Goal: Task Accomplishment & Management: Use online tool/utility

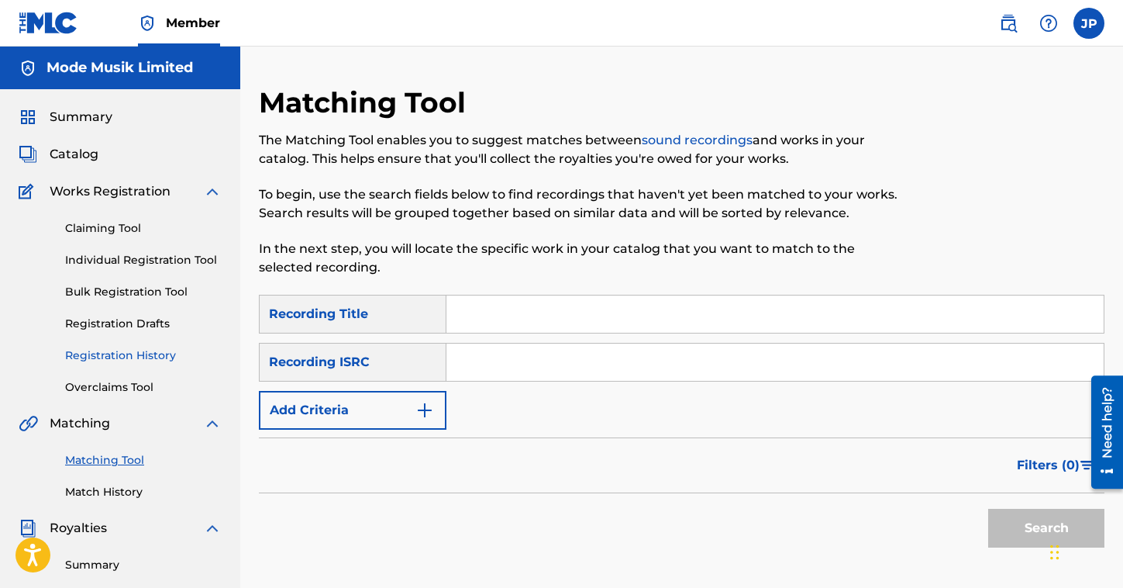
click at [149, 356] on link "Registration History" at bounding box center [143, 355] width 157 height 16
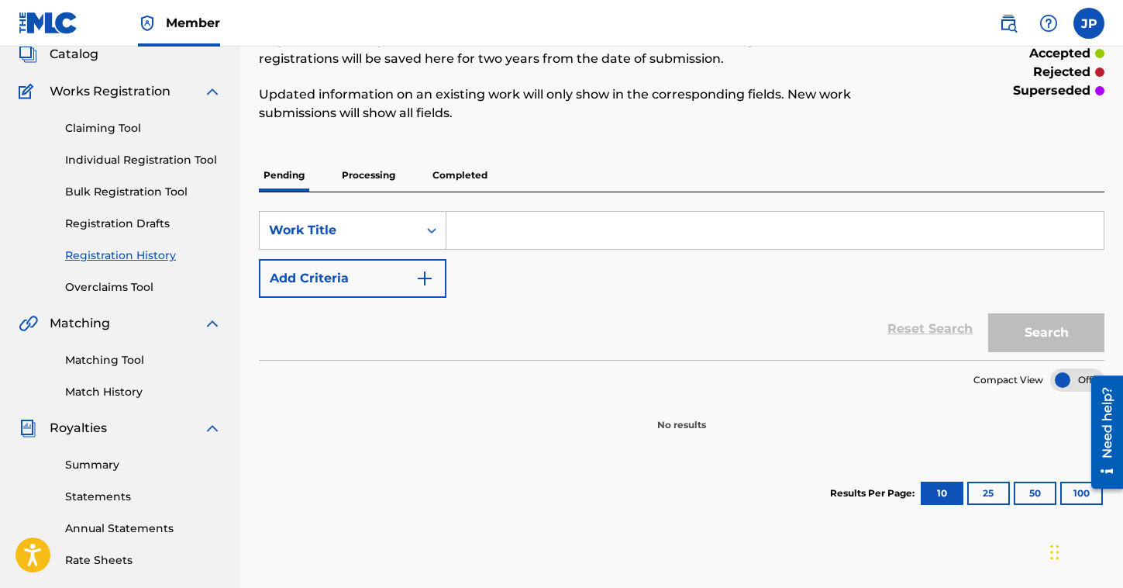
scroll to position [116, 0]
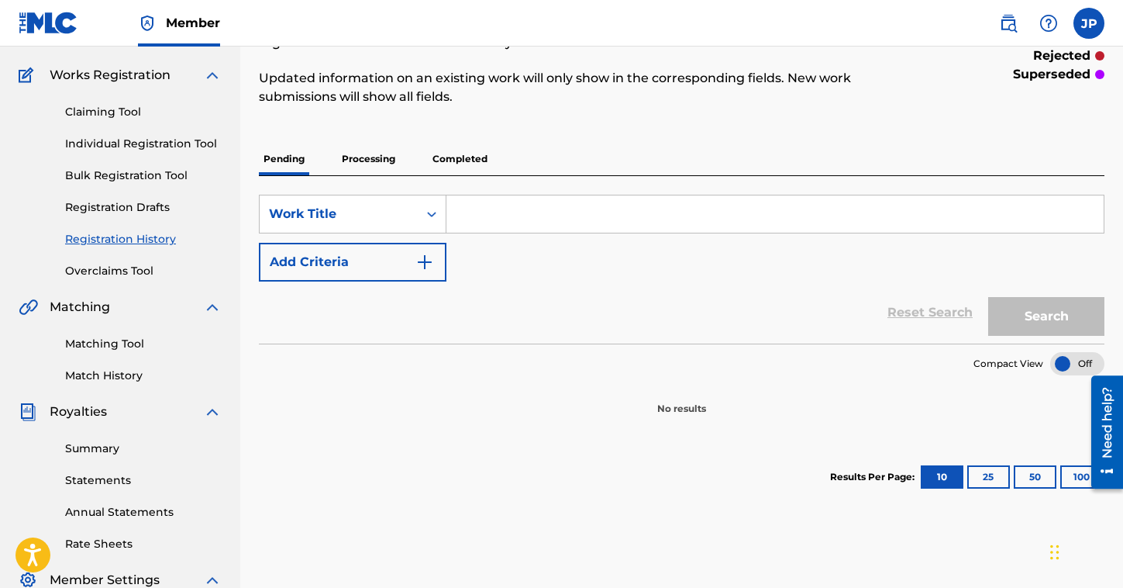
click at [374, 159] on p "Processing" at bounding box center [368, 159] width 63 height 33
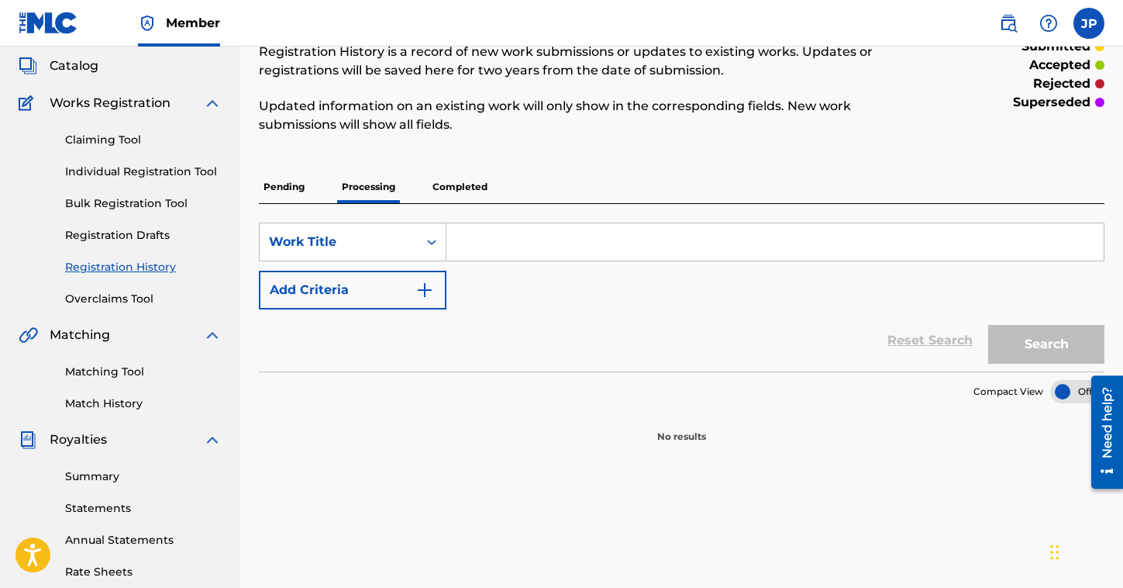
scroll to position [46, 0]
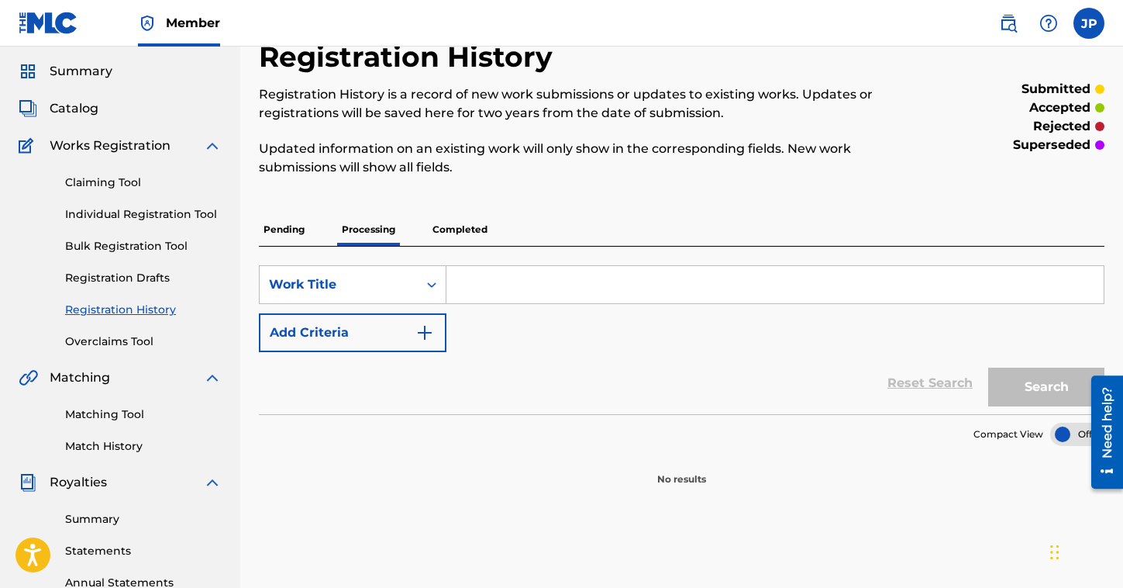
click at [474, 229] on p "Completed" at bounding box center [460, 229] width 64 height 33
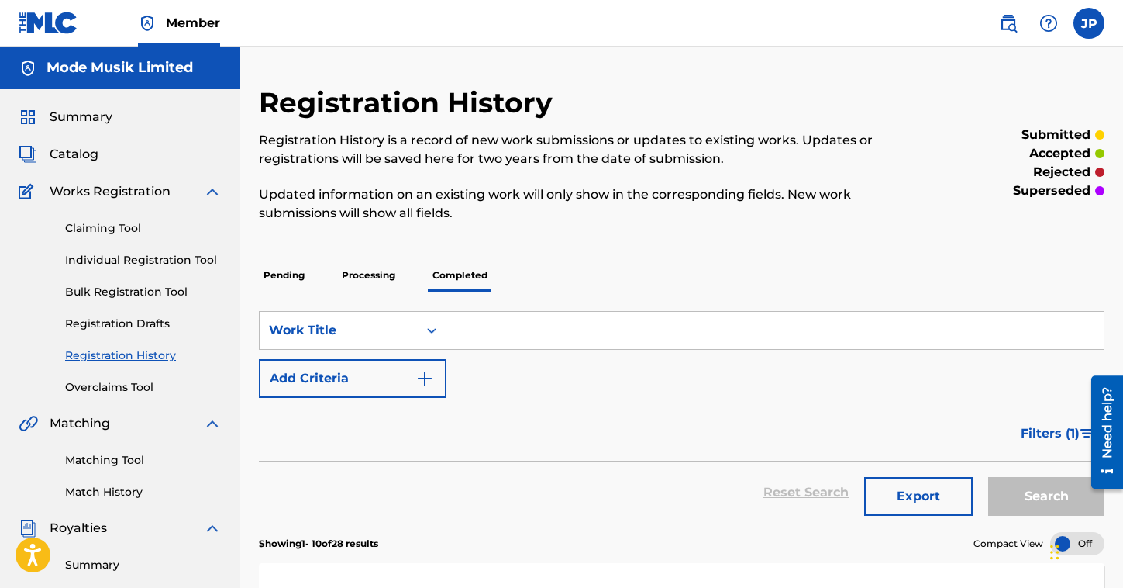
click at [293, 275] on p "Pending" at bounding box center [284, 275] width 50 height 33
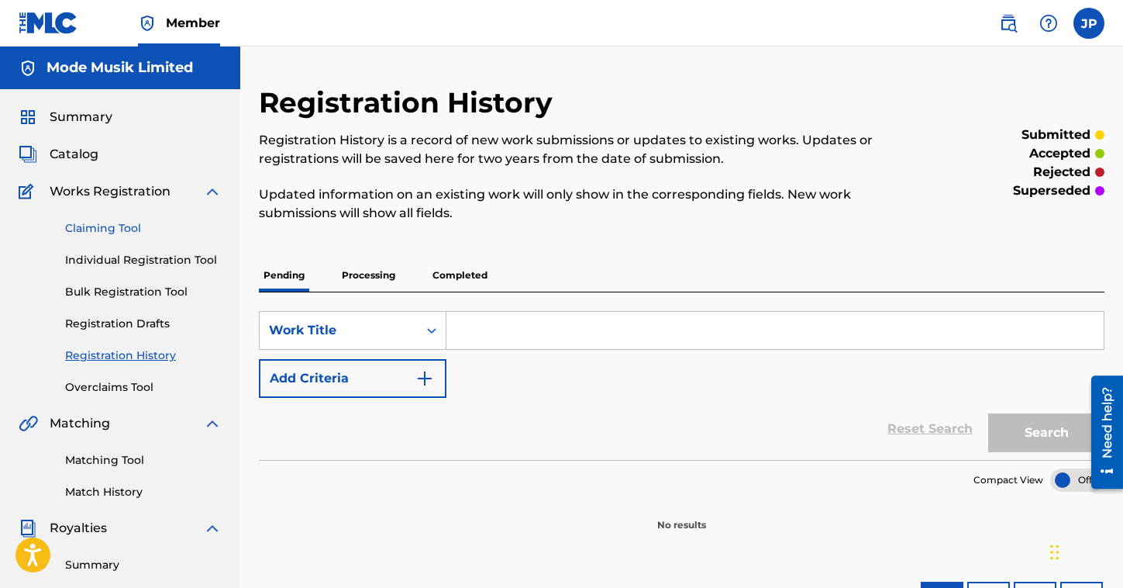
click at [128, 226] on link "Claiming Tool" at bounding box center [143, 228] width 157 height 16
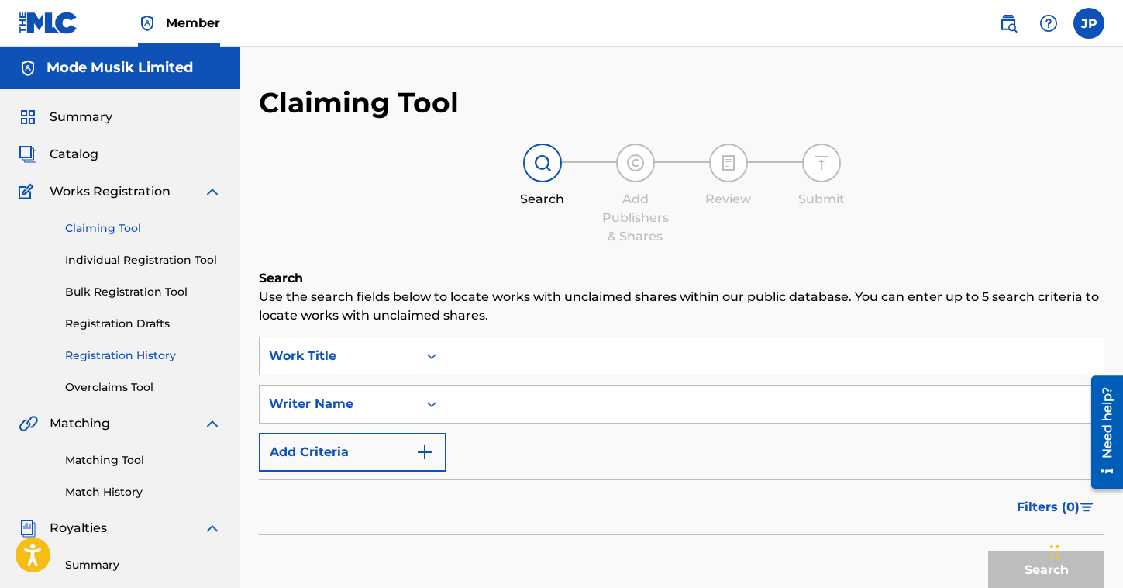
click at [114, 361] on link "Registration History" at bounding box center [143, 355] width 157 height 16
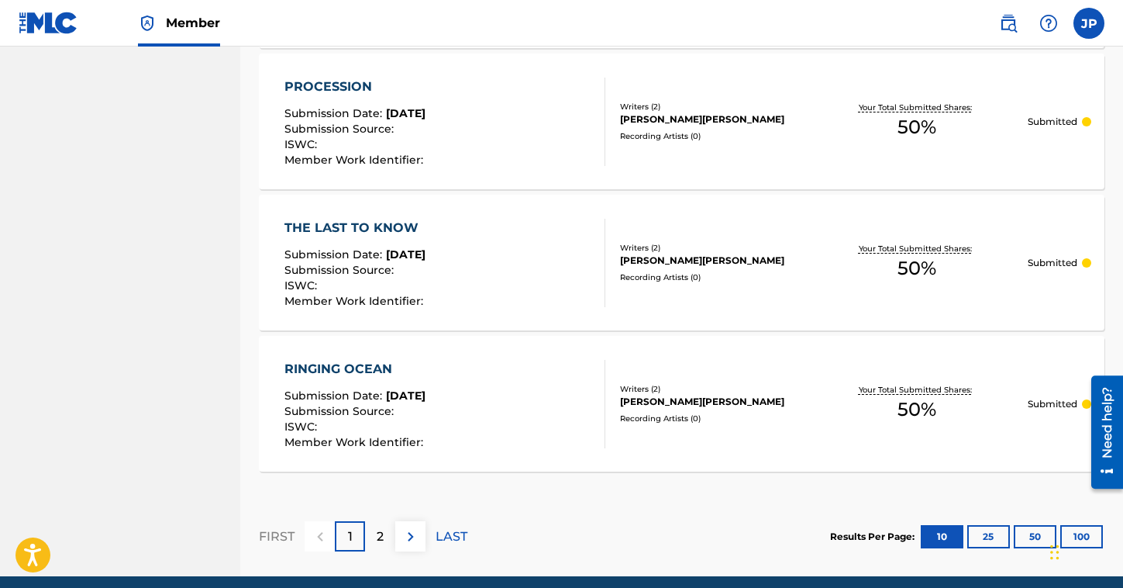
scroll to position [1493, 0]
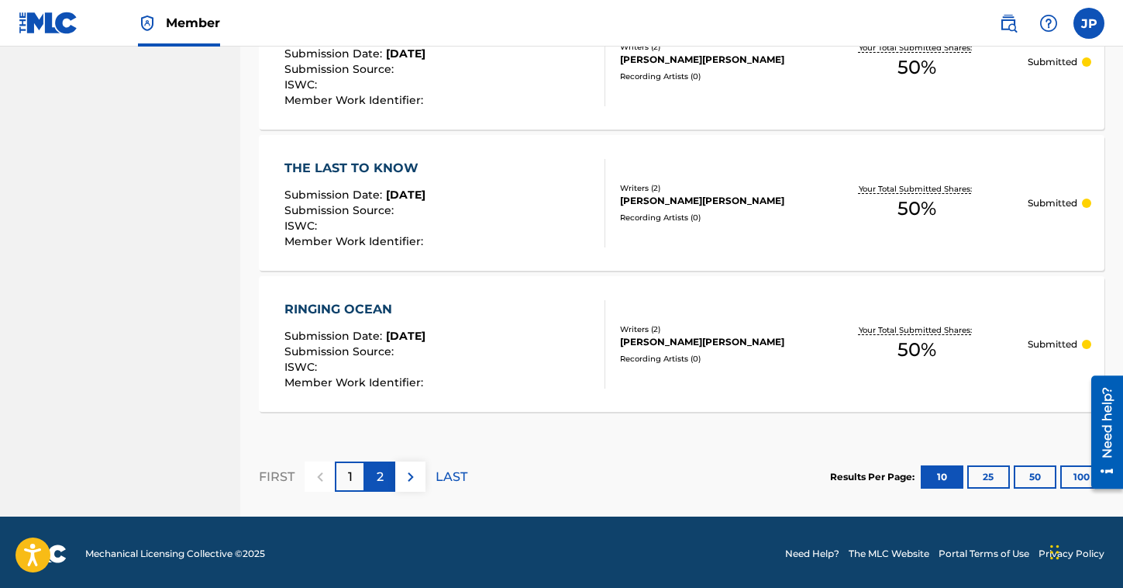
click at [386, 477] on div "2" at bounding box center [380, 476] width 30 height 30
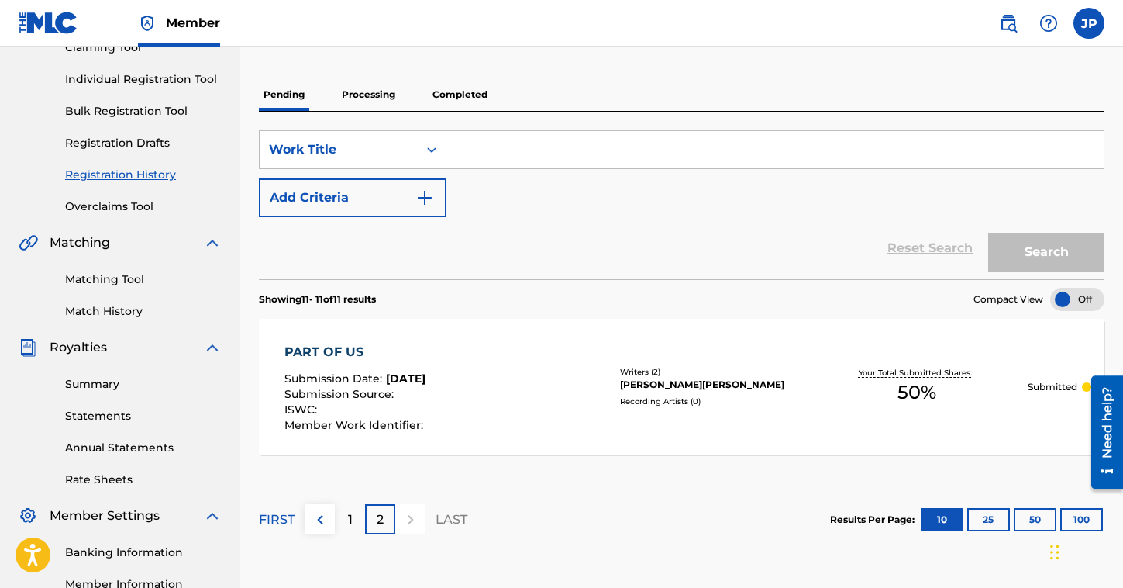
scroll to position [0, 0]
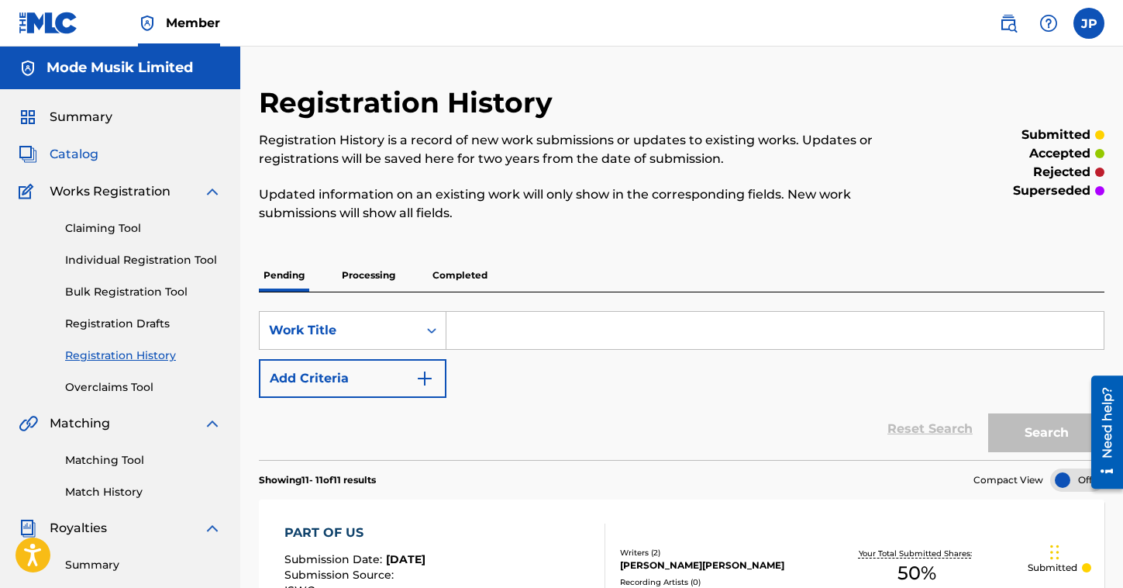
click at [88, 155] on span "Catalog" at bounding box center [74, 154] width 49 height 19
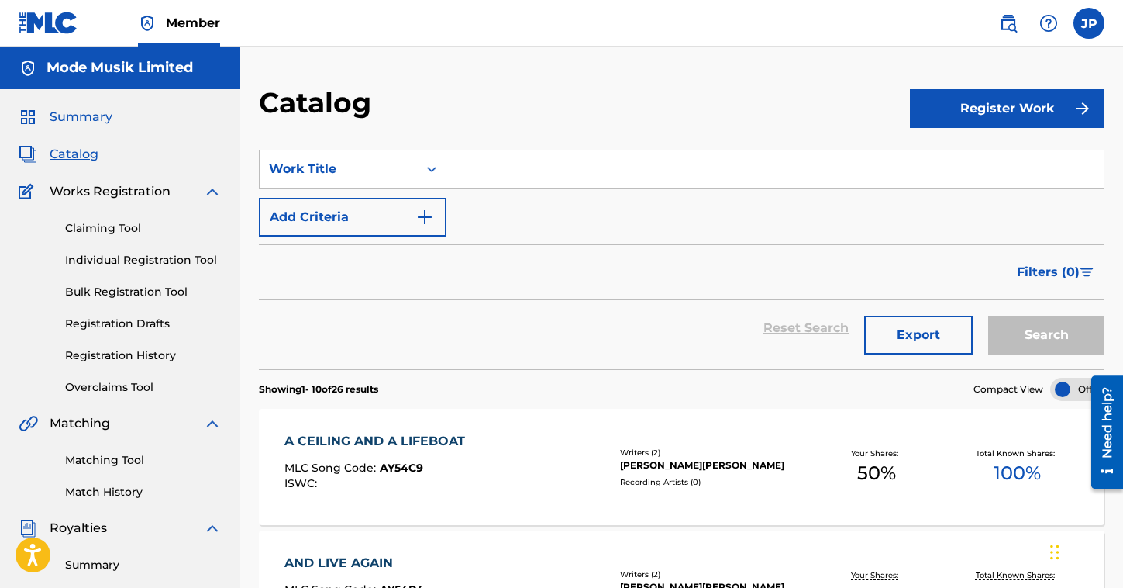
click at [95, 117] on span "Summary" at bounding box center [81, 117] width 63 height 19
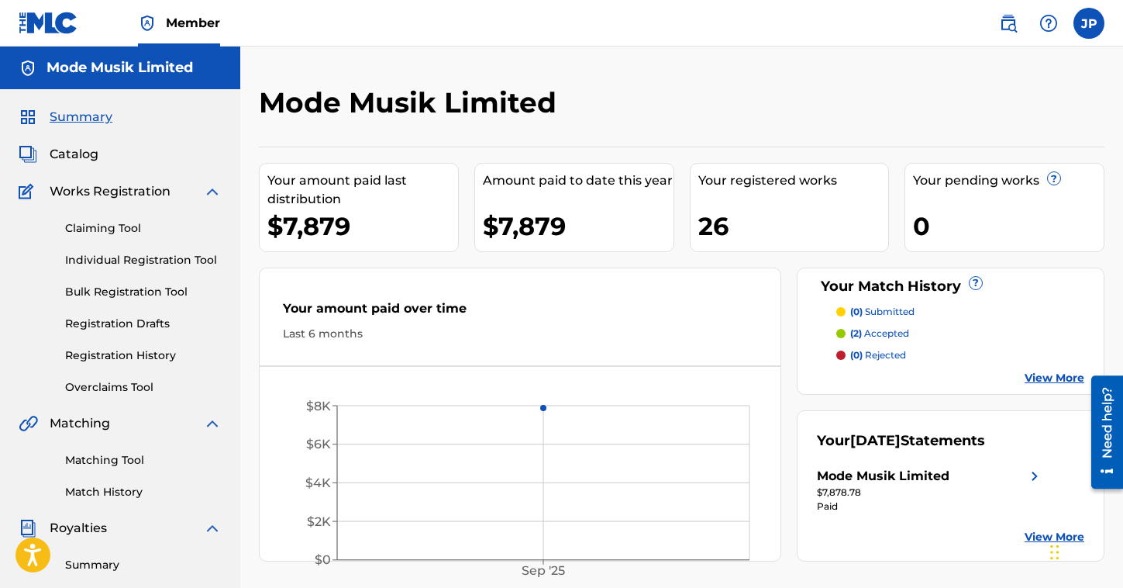
click at [878, 335] on p "(2) accepted" at bounding box center [880, 333] width 59 height 14
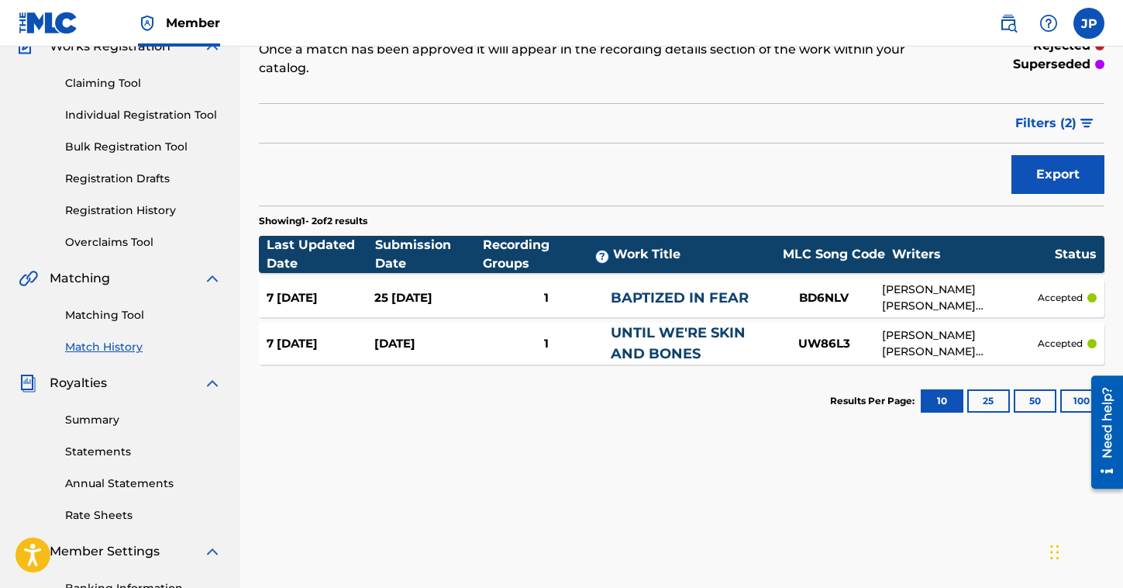
scroll to position [150, 0]
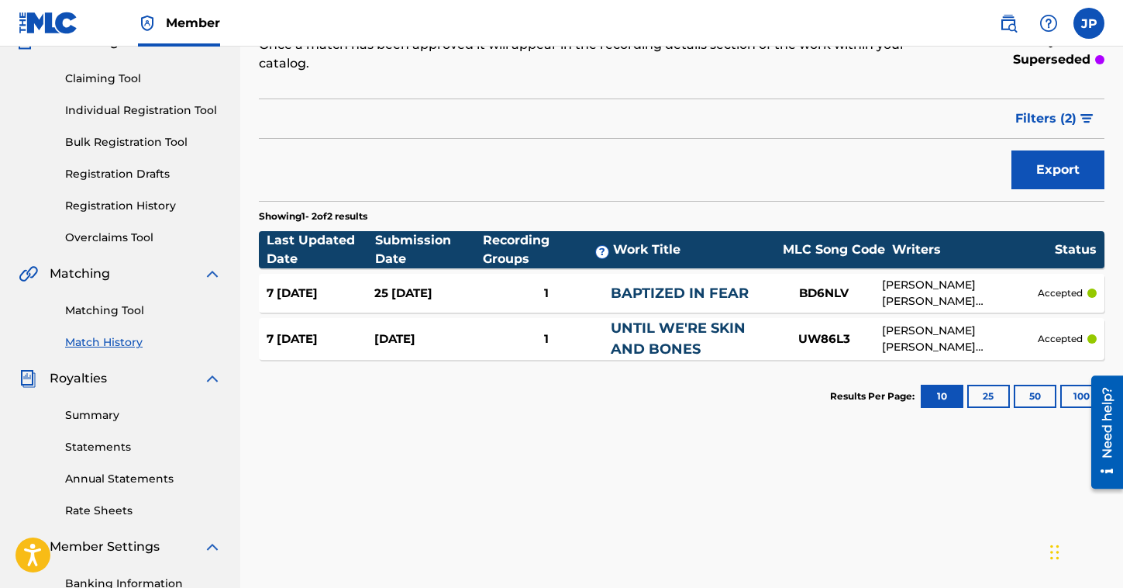
click at [671, 299] on link "BAPTIZED IN FEAR" at bounding box center [680, 293] width 138 height 17
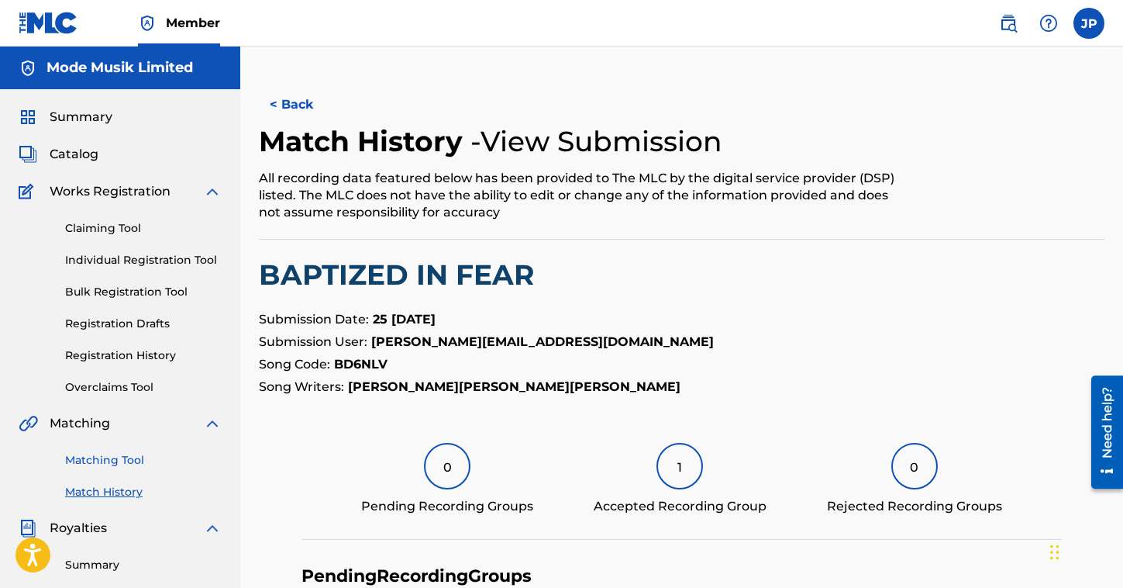
click at [114, 468] on link "Matching Tool" at bounding box center [143, 460] width 157 height 16
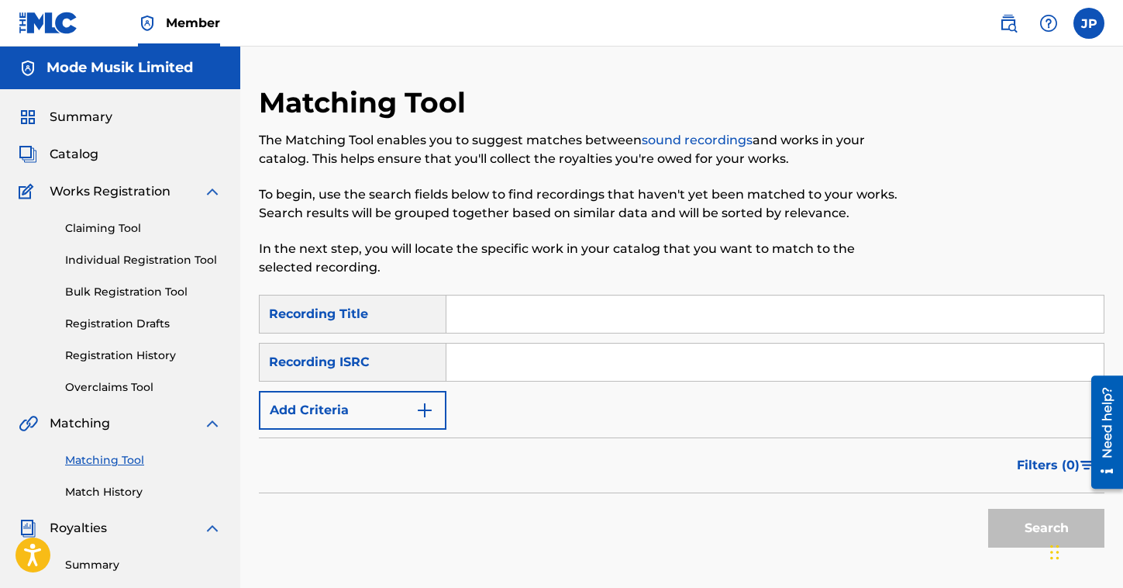
click at [581, 312] on input "Search Form" at bounding box center [775, 313] width 657 height 37
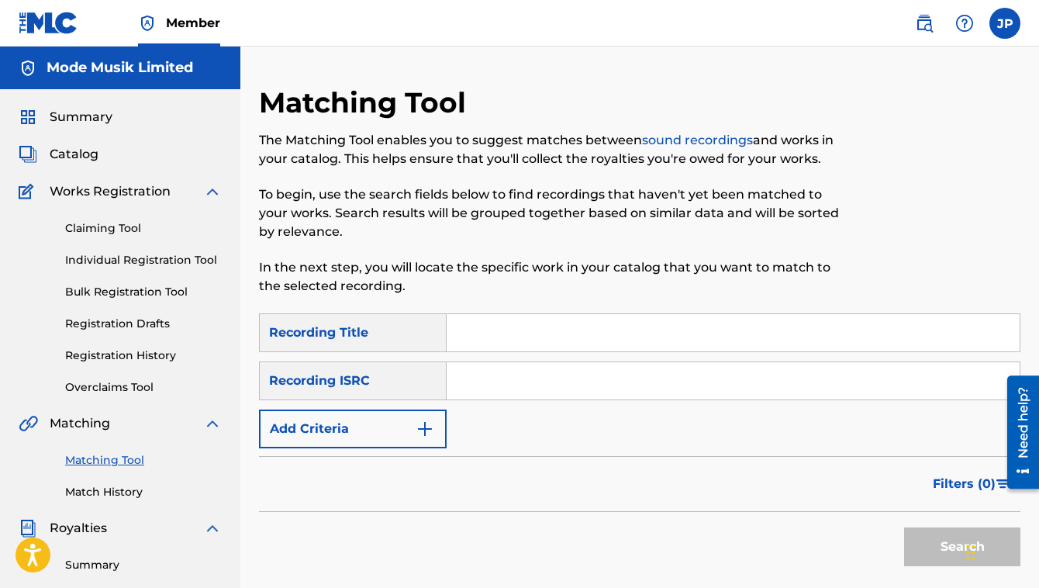
click at [534, 342] on input "Search Form" at bounding box center [733, 332] width 573 height 37
type input "baptized in fear"
click at [904, 527] on button "Search" at bounding box center [962, 546] width 116 height 39
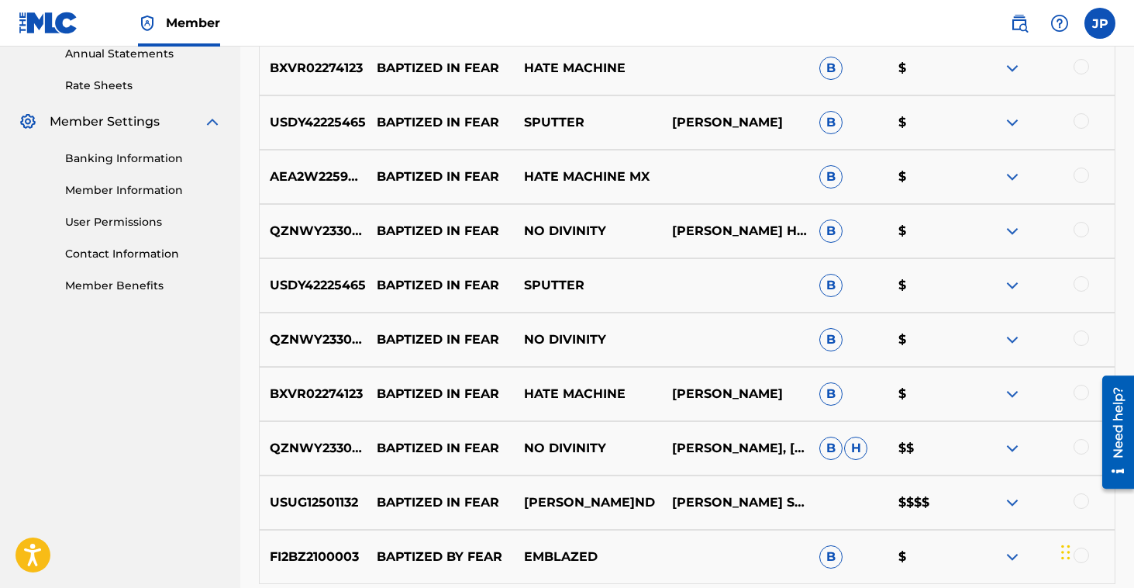
scroll to position [575, 0]
click at [1016, 502] on img at bounding box center [1012, 501] width 19 height 19
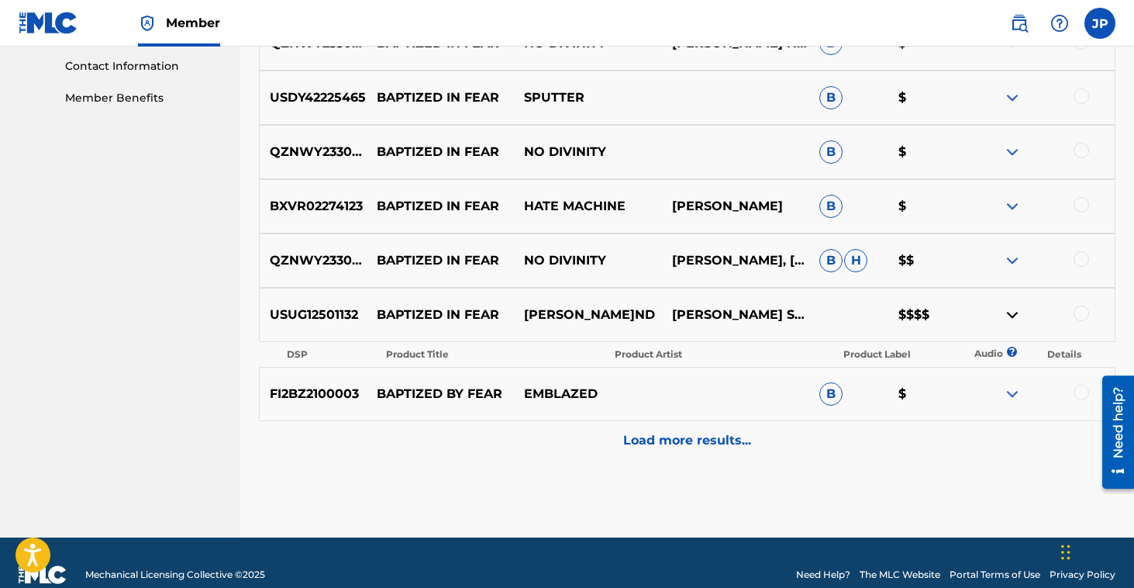
scroll to position [786, 0]
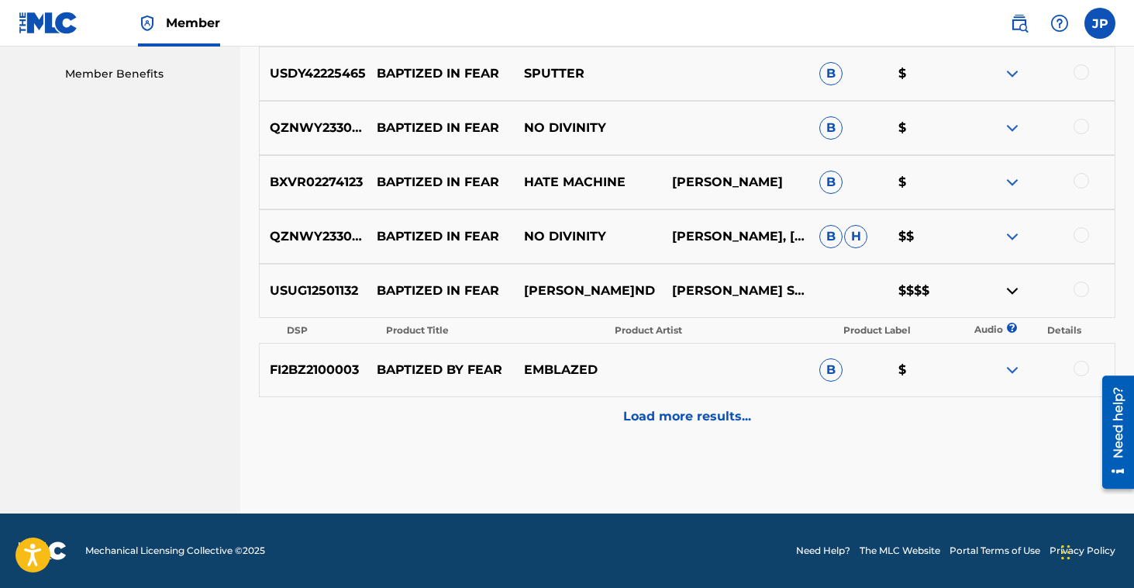
click at [1084, 289] on div at bounding box center [1082, 289] width 16 height 16
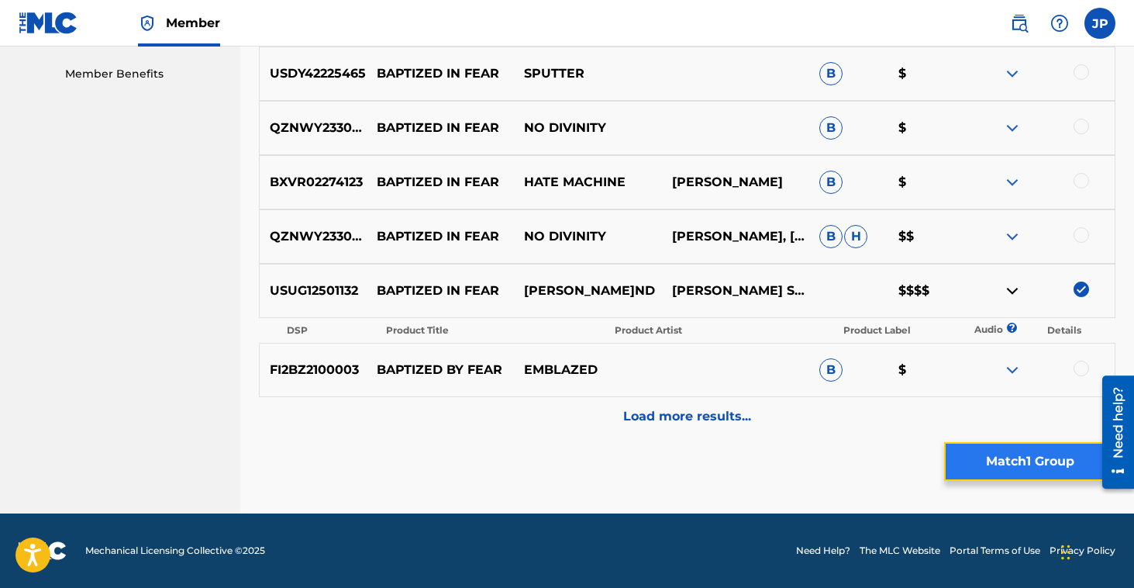
click at [1011, 466] on button "Match 1 Group" at bounding box center [1029, 461] width 171 height 39
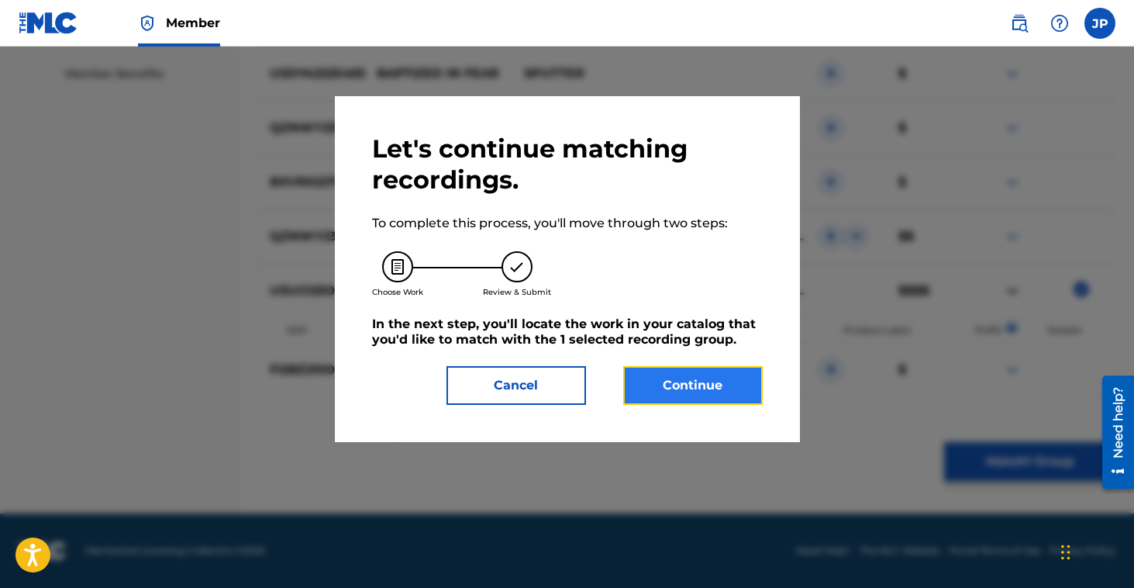
click at [689, 383] on button "Continue" at bounding box center [693, 385] width 140 height 39
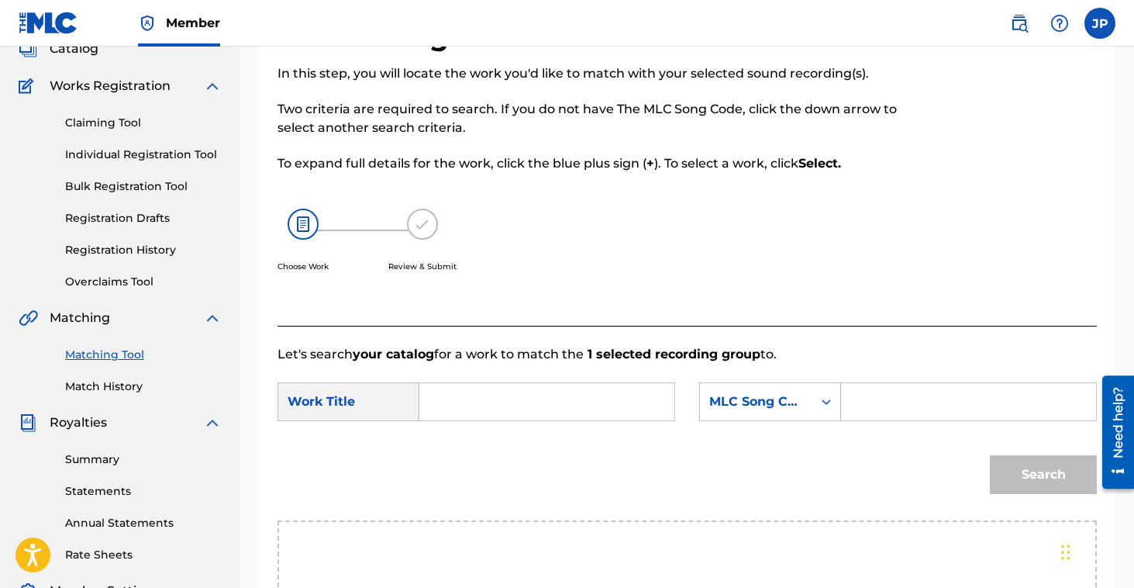
scroll to position [112, 0]
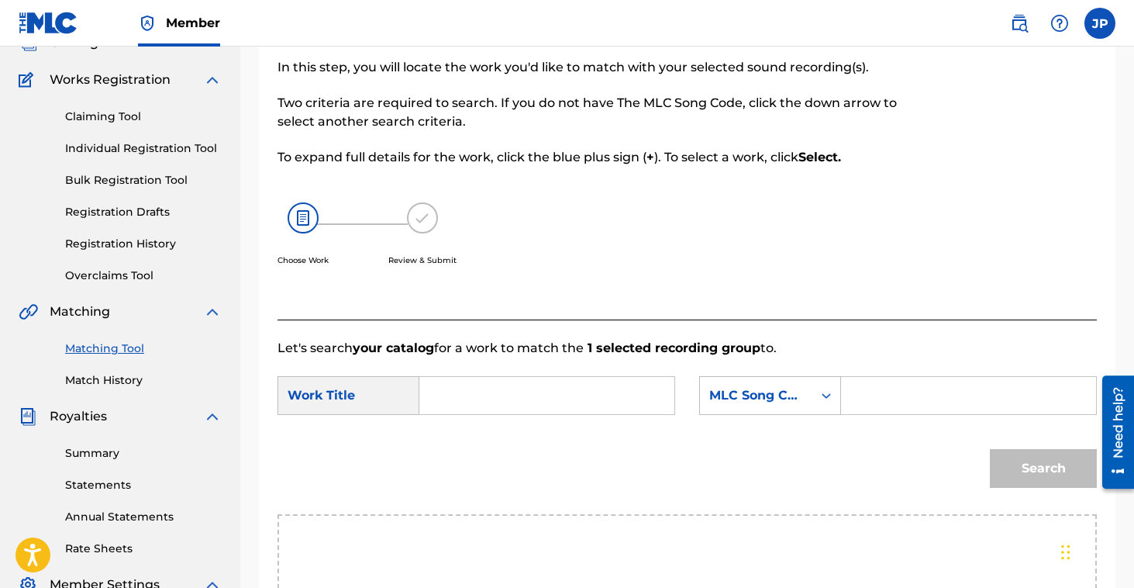
click at [558, 389] on input "Search Form" at bounding box center [547, 395] width 229 height 37
click at [481, 432] on strong "baptized" at bounding box center [474, 430] width 57 height 15
type input "baptized in fear"
click at [826, 395] on icon "Search Form" at bounding box center [827, 396] width 16 height 16
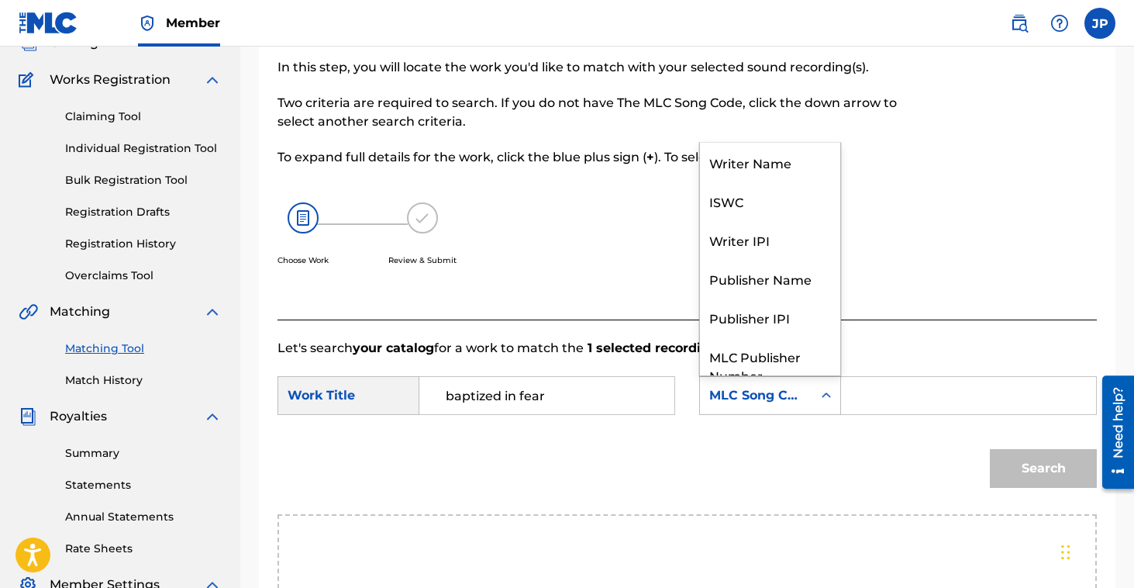
scroll to position [57, 0]
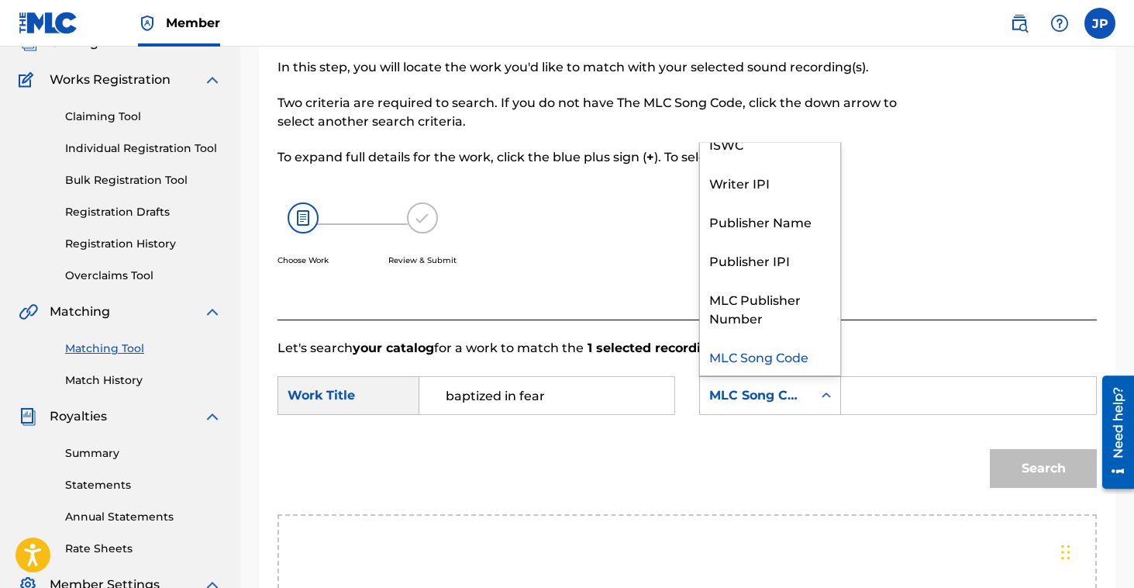
click at [826, 395] on icon "Search Form" at bounding box center [827, 396] width 16 height 16
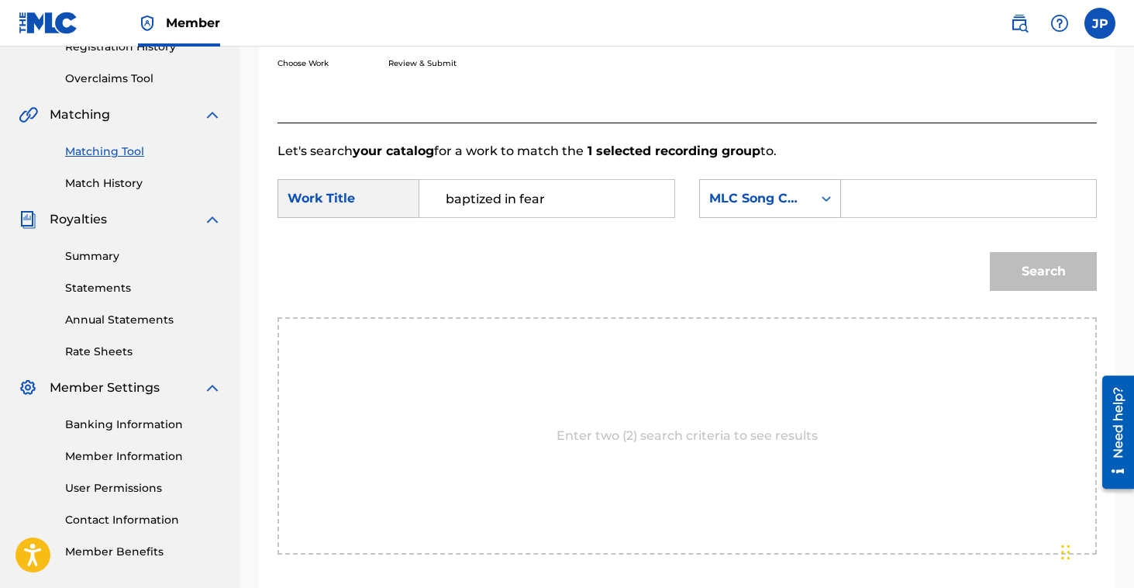
scroll to position [250, 0]
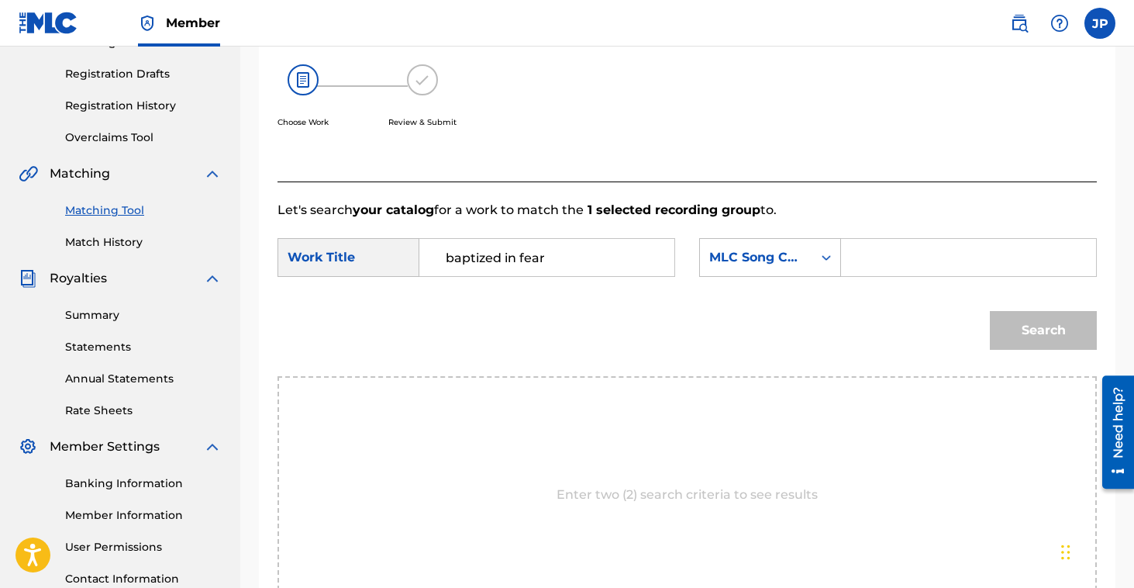
click at [833, 254] on icon "Search Form" at bounding box center [827, 258] width 16 height 16
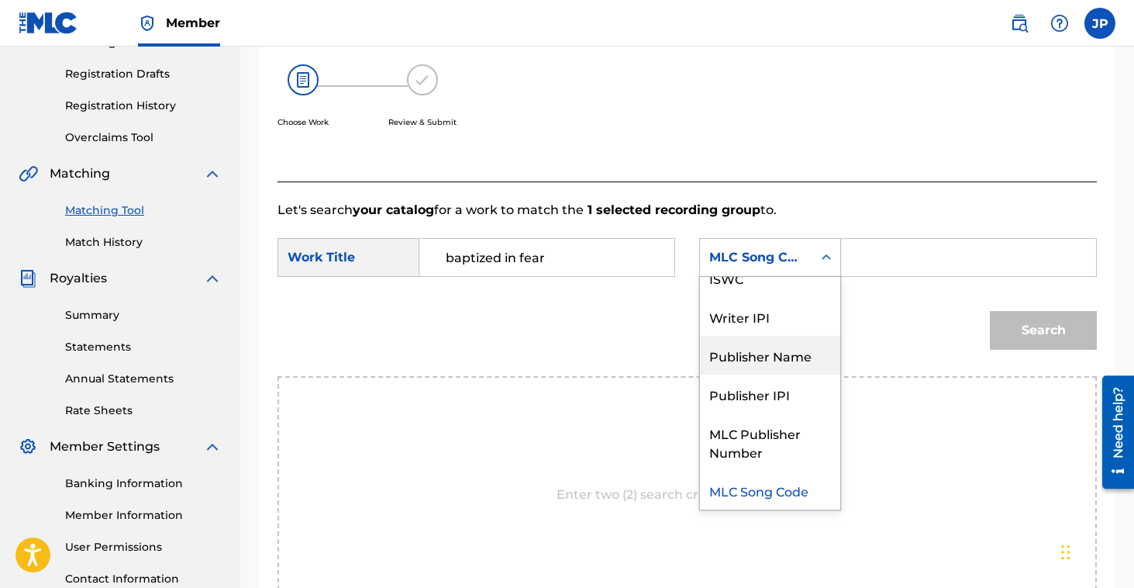
scroll to position [0, 0]
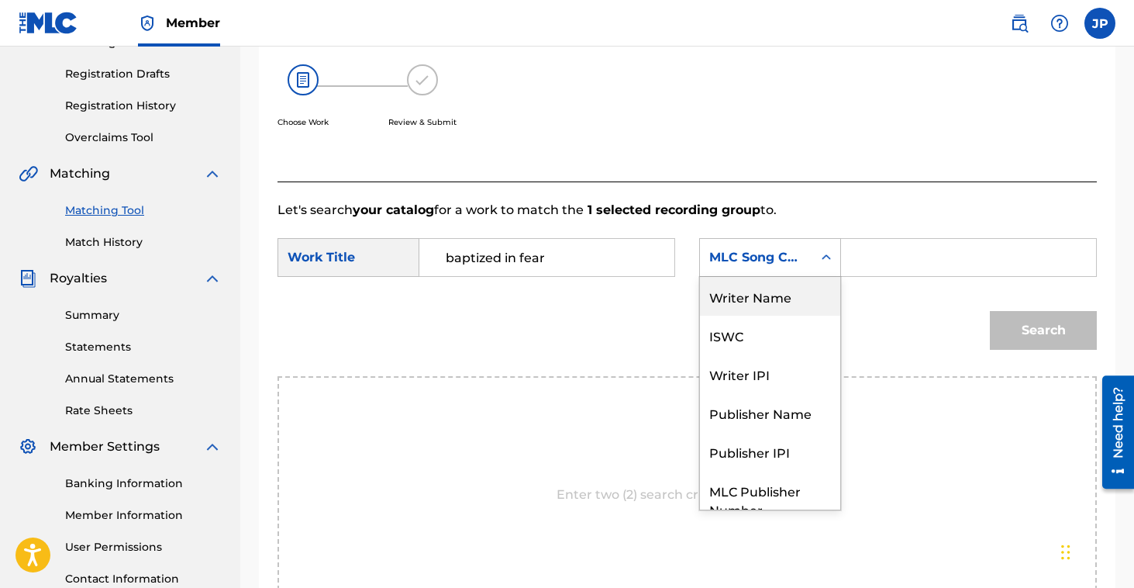
click at [770, 297] on div "Writer Name" at bounding box center [770, 296] width 140 height 39
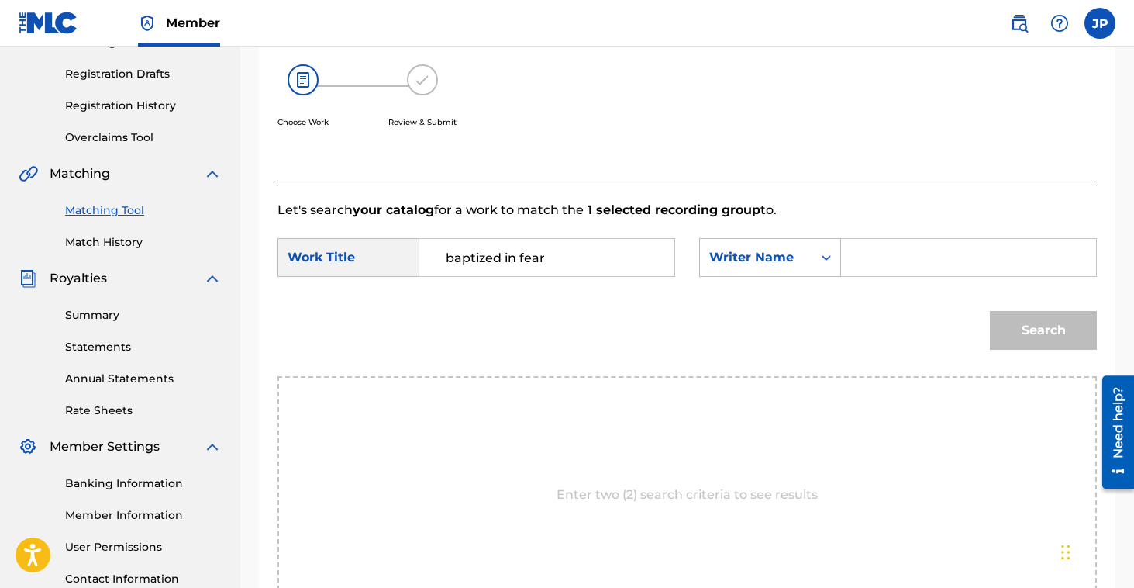
click at [883, 261] on input "Search Form" at bounding box center [968, 257] width 229 height 37
type input "salon"
click at [1044, 327] on button "Search" at bounding box center [1043, 330] width 107 height 39
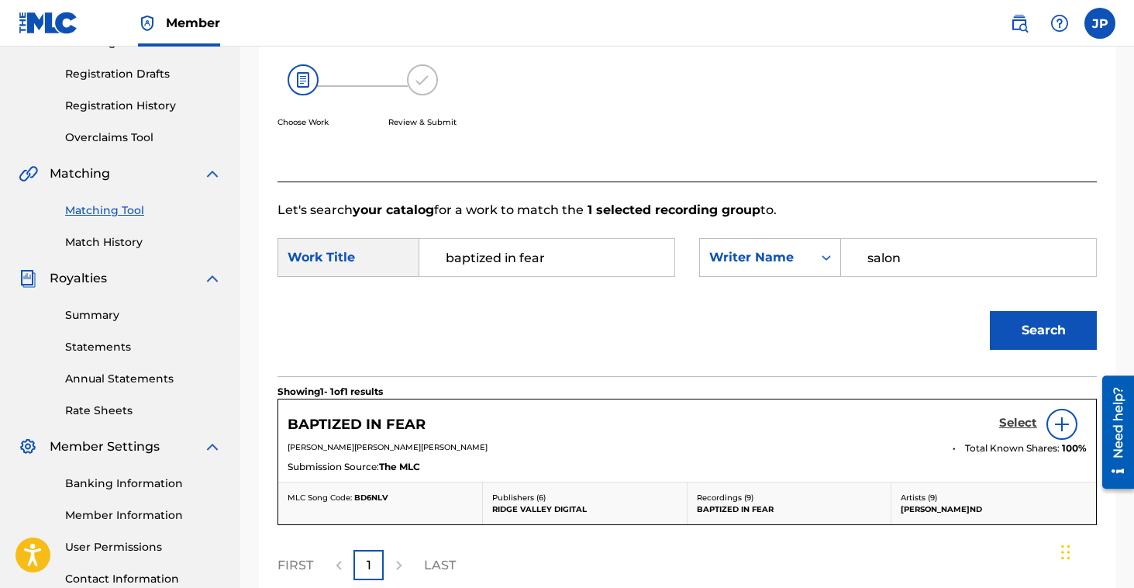
click at [1016, 422] on h5 "Select" at bounding box center [1018, 423] width 38 height 15
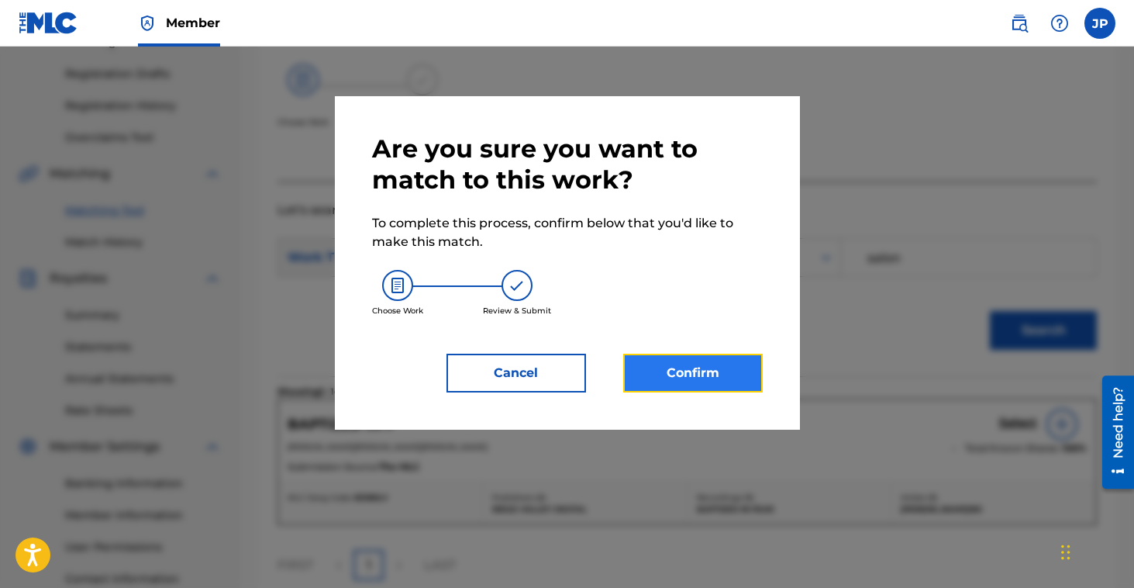
click at [698, 381] on button "Confirm" at bounding box center [693, 373] width 140 height 39
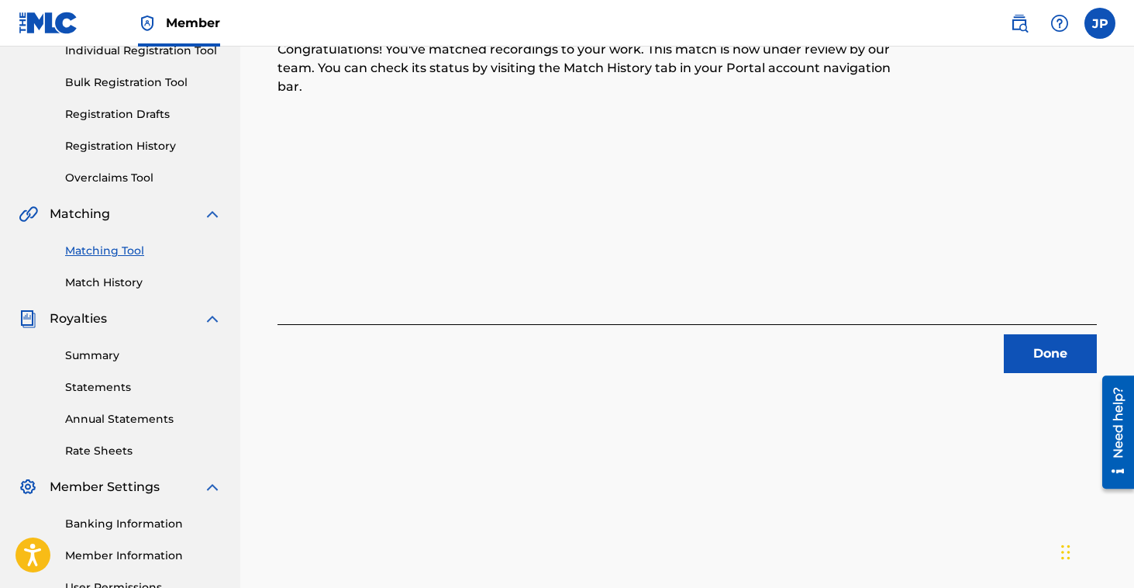
scroll to position [229, 0]
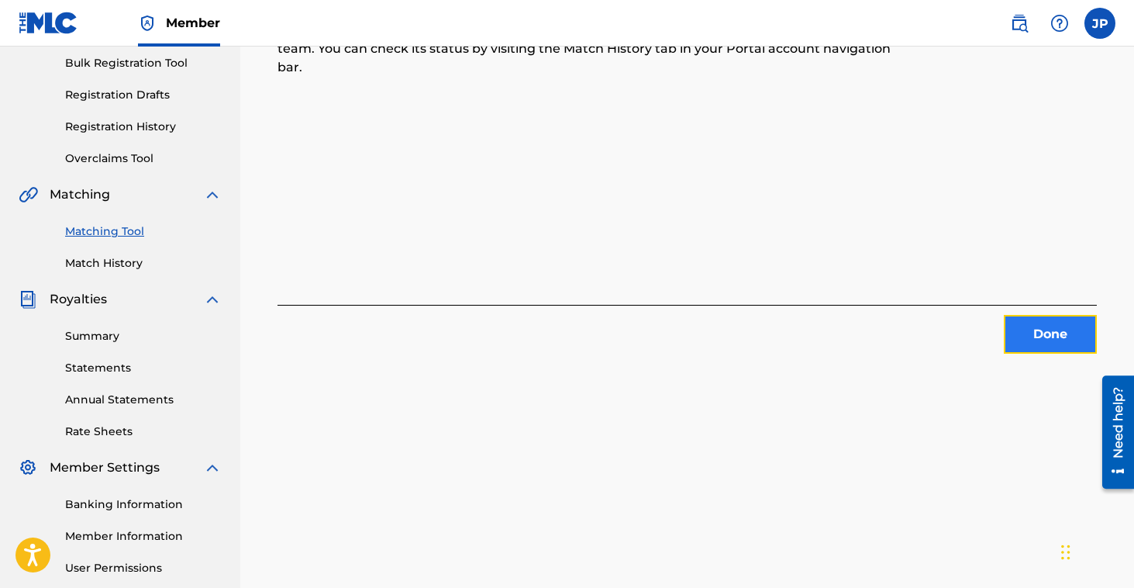
click at [1040, 333] on button "Done" at bounding box center [1050, 334] width 93 height 39
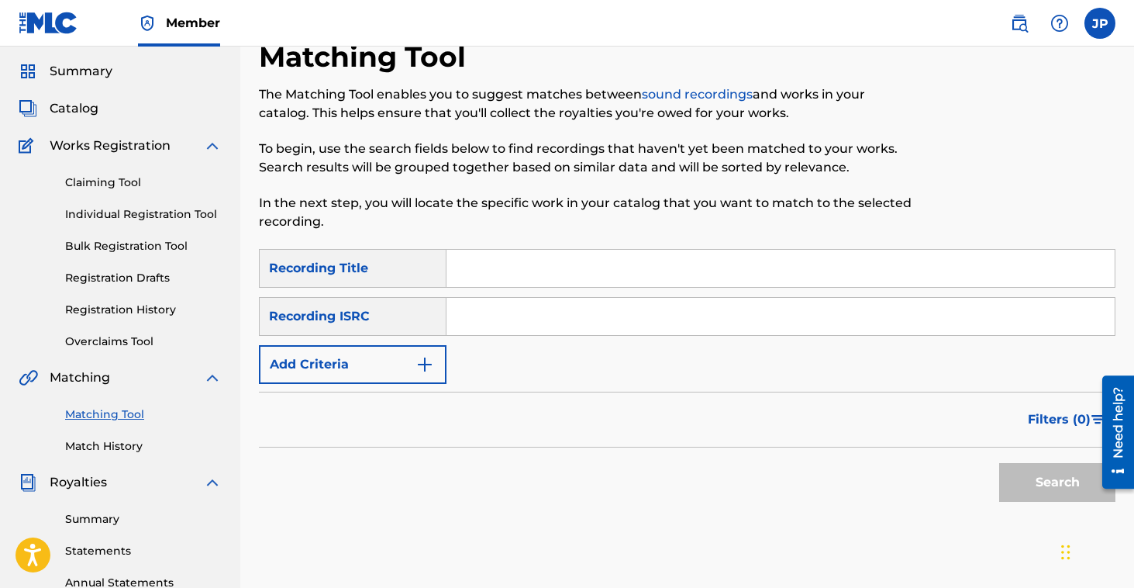
scroll to position [0, 0]
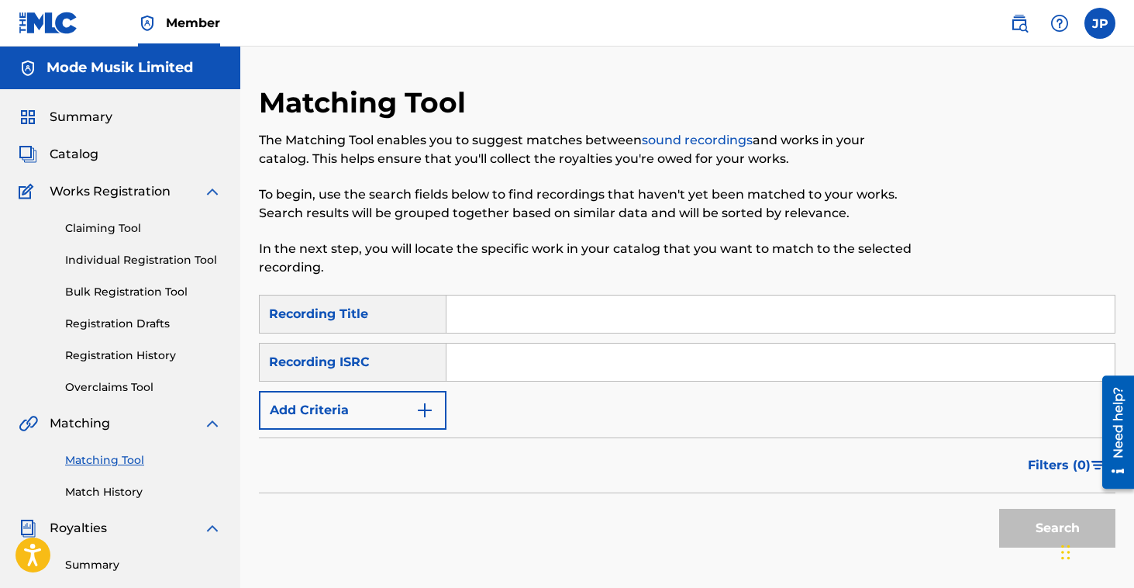
click at [661, 311] on input "Search Form" at bounding box center [781, 313] width 668 height 37
click at [799, 409] on div "SearchWithCriteria8c01840f-a8ba-4c94-82a4-0930f62ecf7d Recording Title baptized…" at bounding box center [687, 362] width 857 height 135
click at [1035, 523] on button "Search" at bounding box center [1057, 528] width 116 height 39
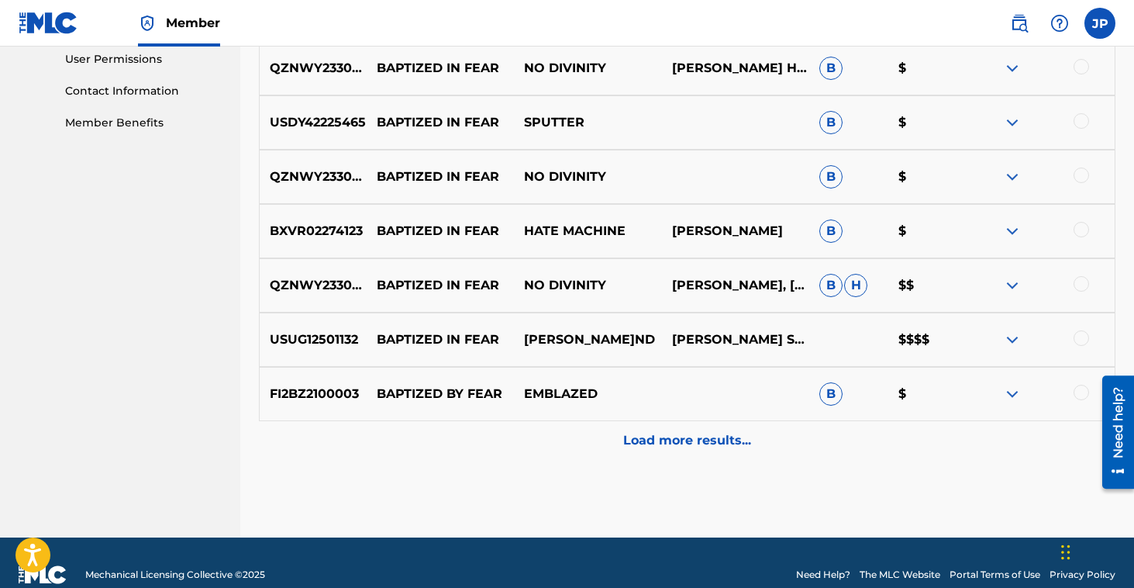
scroll to position [738, 0]
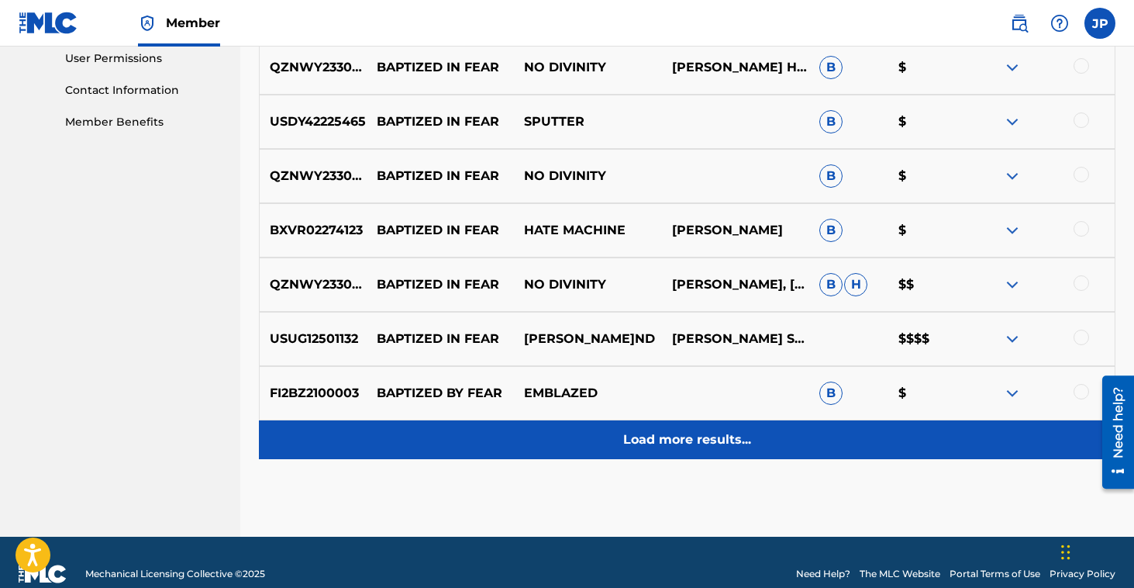
click at [742, 447] on p "Load more results..." at bounding box center [687, 439] width 128 height 19
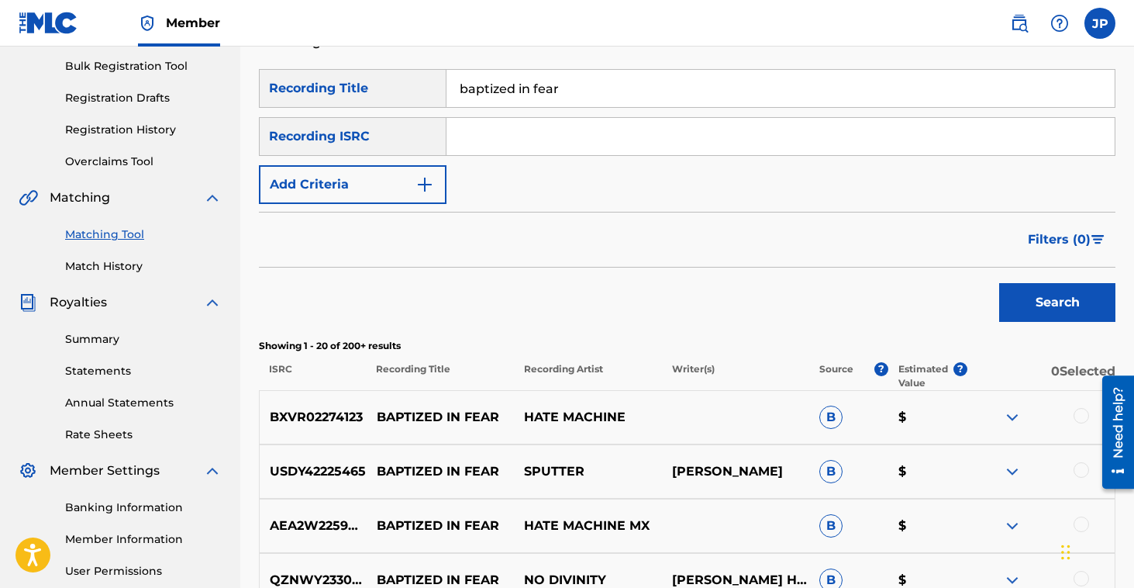
scroll to position [220, 0]
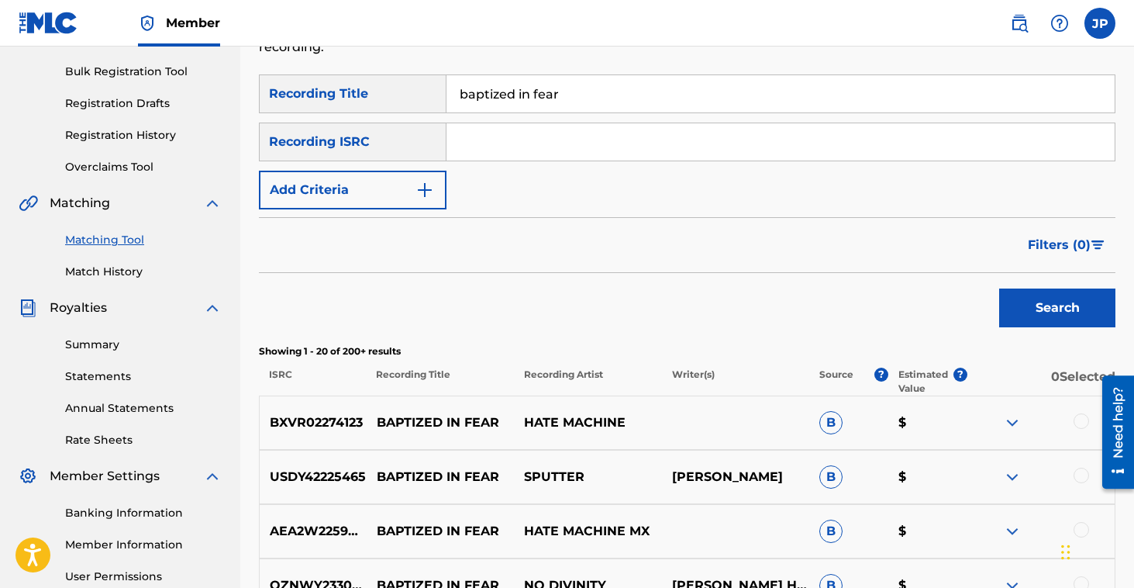
drag, startPoint x: 571, startPoint y: 98, endPoint x: 409, endPoint y: 84, distance: 163.4
click at [409, 84] on div "SearchWithCriteria8c01840f-a8ba-4c94-82a4-0930f62ecf7d Recording Title baptized…" at bounding box center [687, 93] width 857 height 39
type input "i can't fucking sing"
click at [999, 288] on button "Search" at bounding box center [1057, 307] width 116 height 39
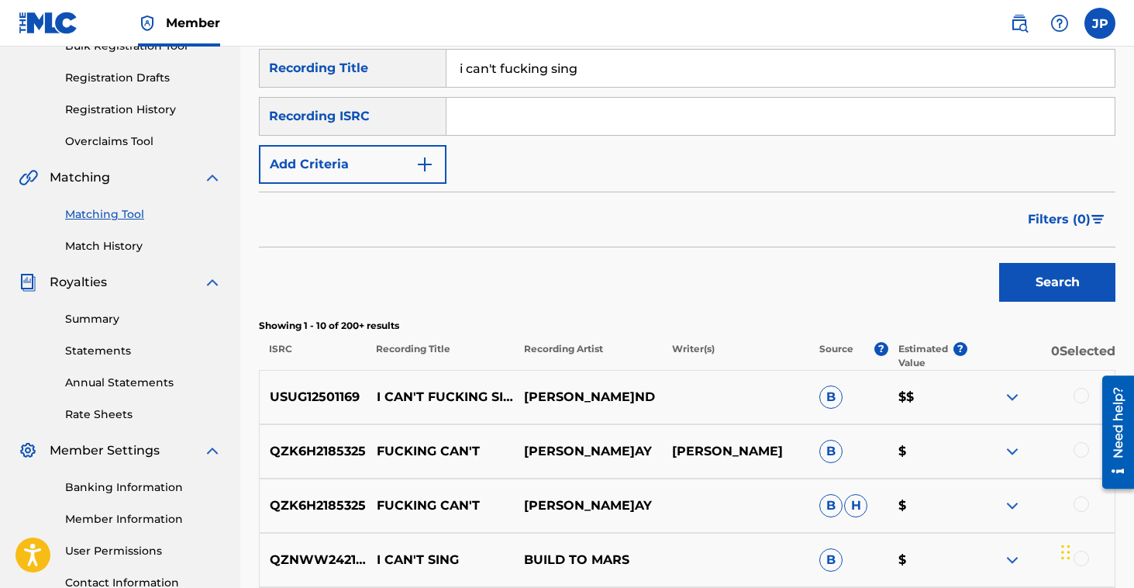
scroll to position [247, 0]
click at [1080, 395] on div at bounding box center [1082, 395] width 16 height 16
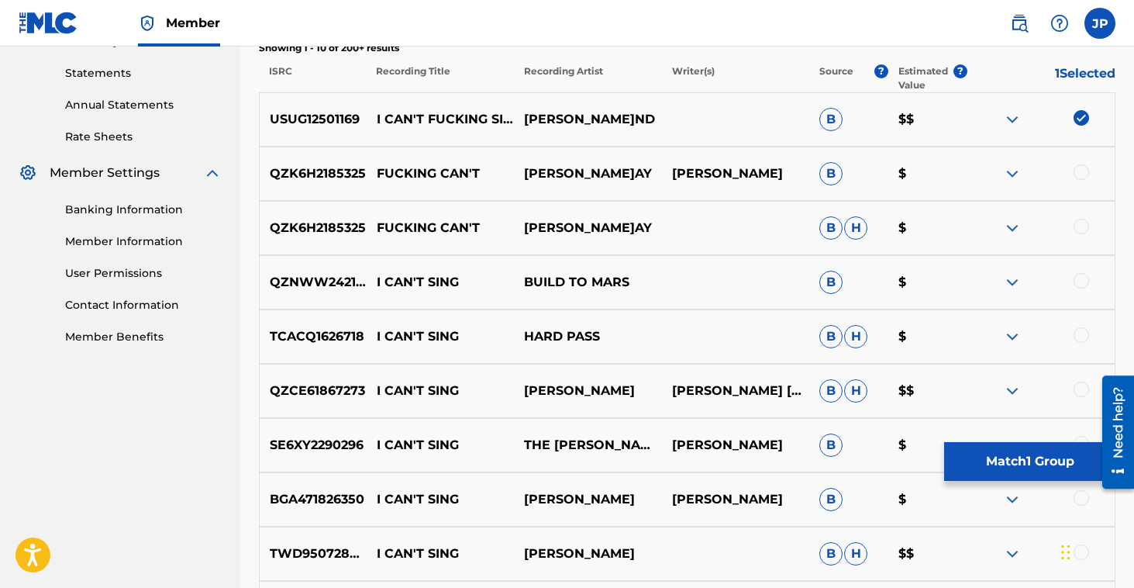
scroll to position [761, 0]
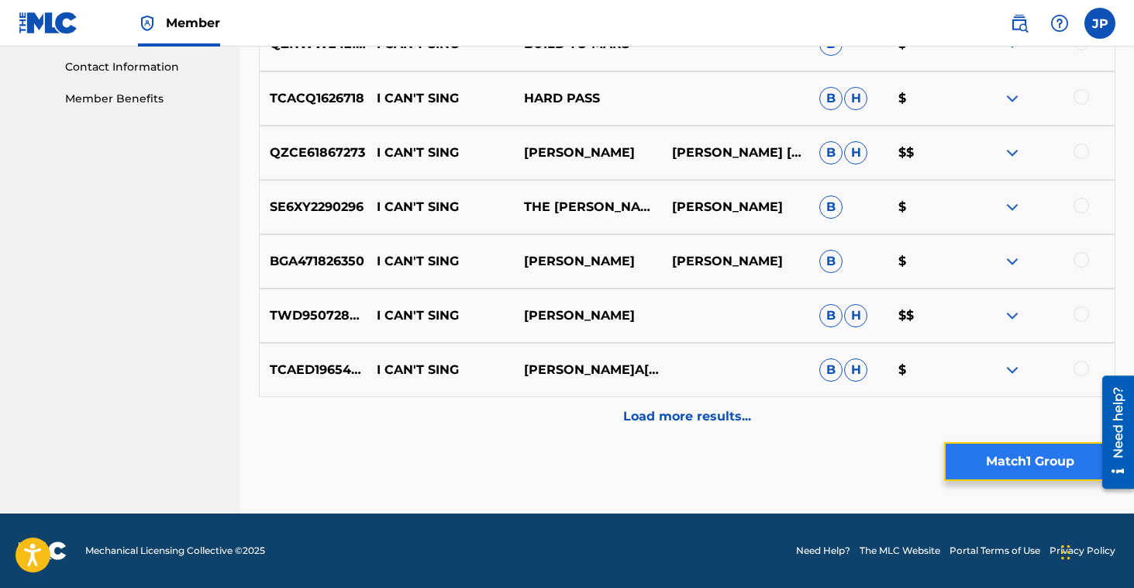
click at [1013, 462] on button "Match 1 Group" at bounding box center [1029, 461] width 171 height 39
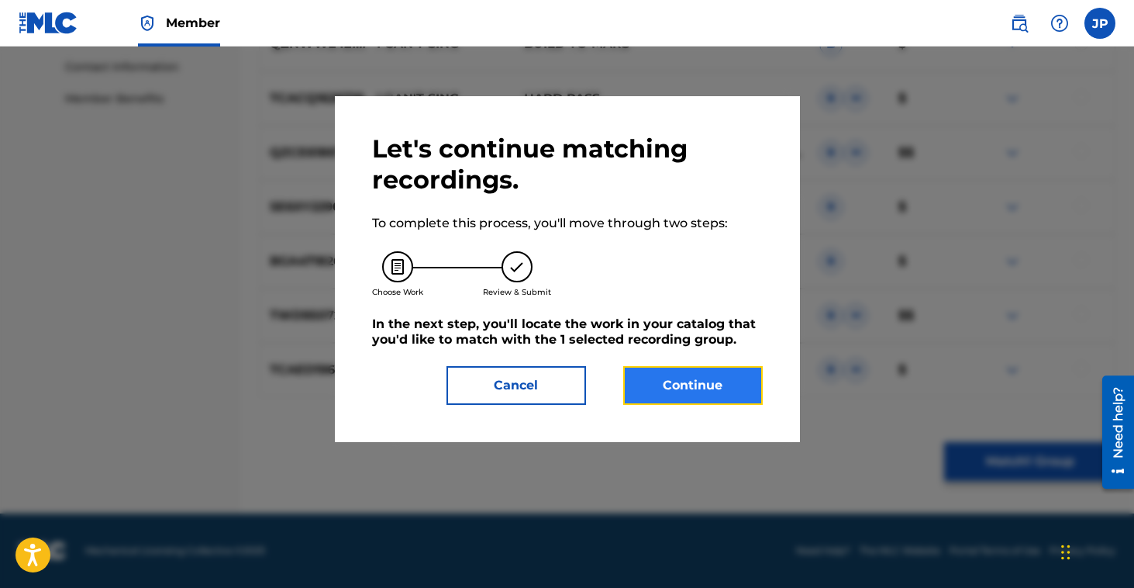
click at [658, 382] on button "Continue" at bounding box center [693, 385] width 140 height 39
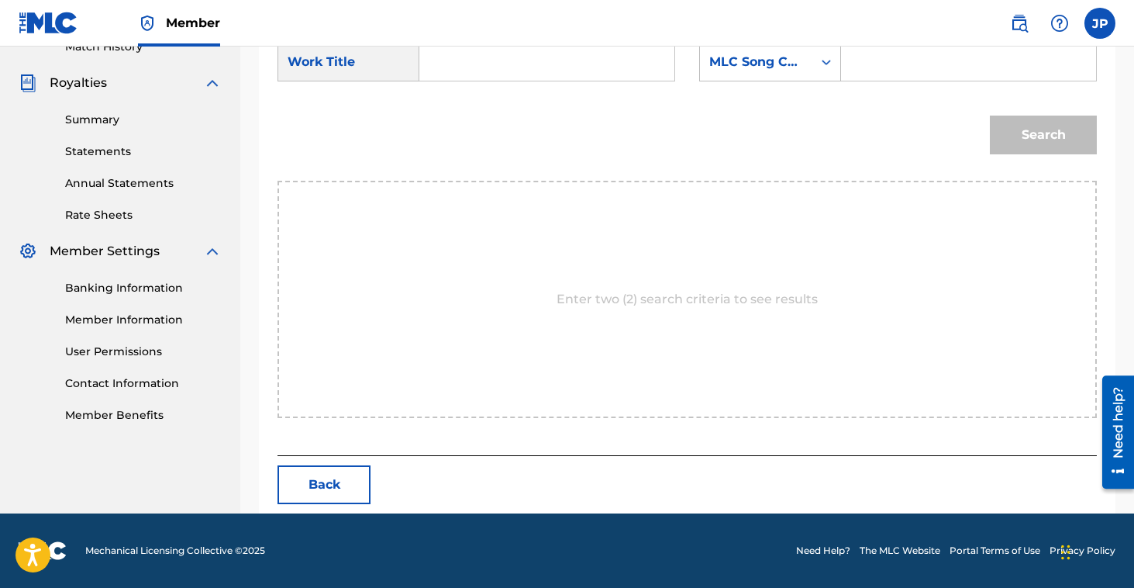
scroll to position [294, 0]
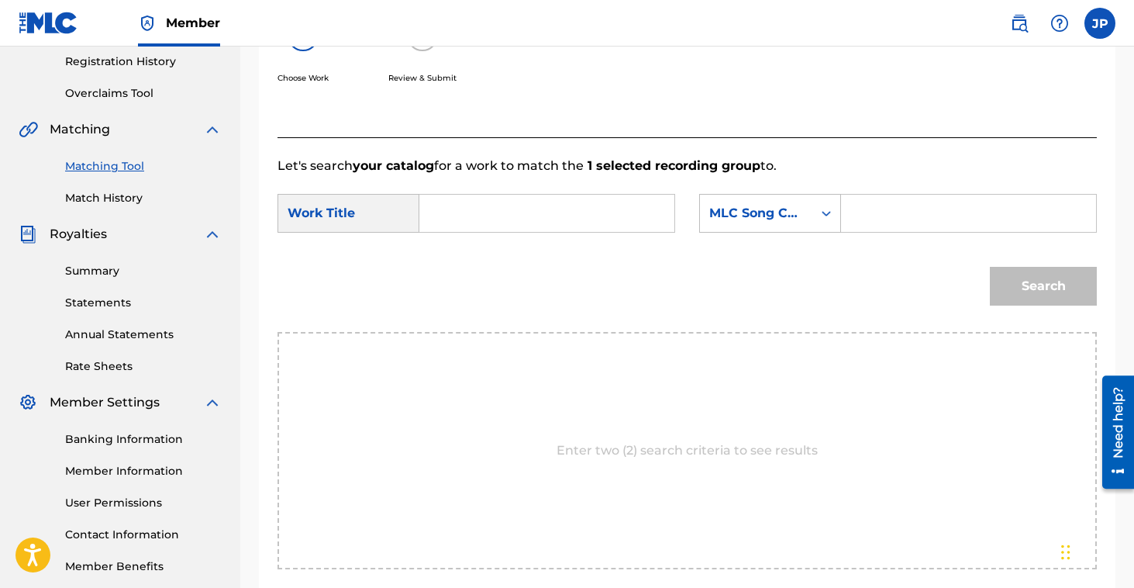
click at [534, 198] on input "Search Form" at bounding box center [547, 213] width 229 height 37
click at [457, 283] on span "fucking sing" at bounding box center [486, 275] width 80 height 33
type input "i can't fucking sing"
click at [908, 213] on input "Search Form" at bounding box center [968, 213] width 229 height 37
click at [813, 210] on div "Search Form" at bounding box center [827, 213] width 28 height 28
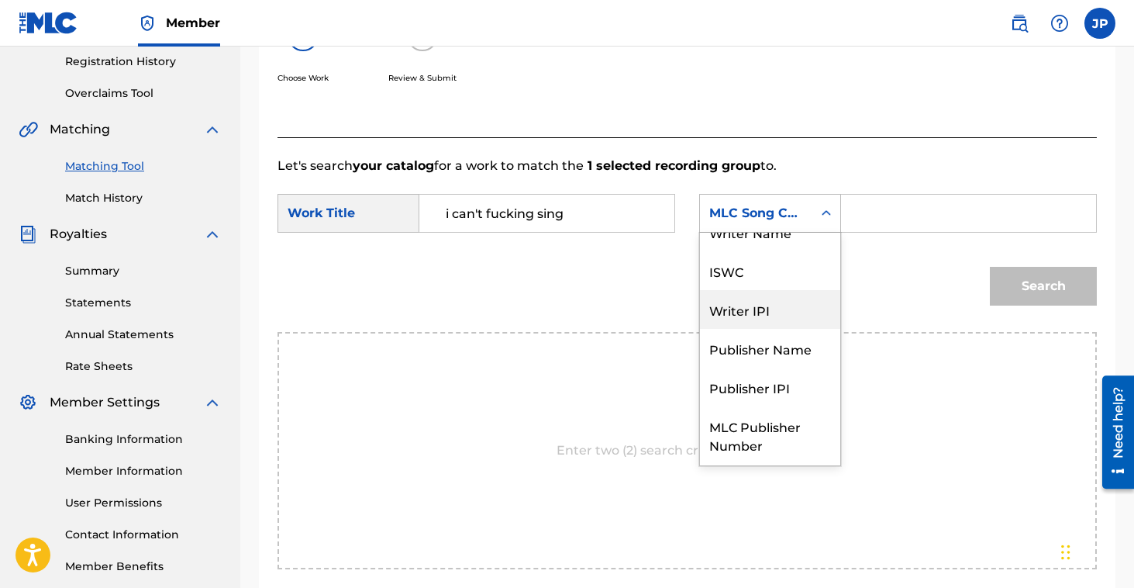
scroll to position [0, 0]
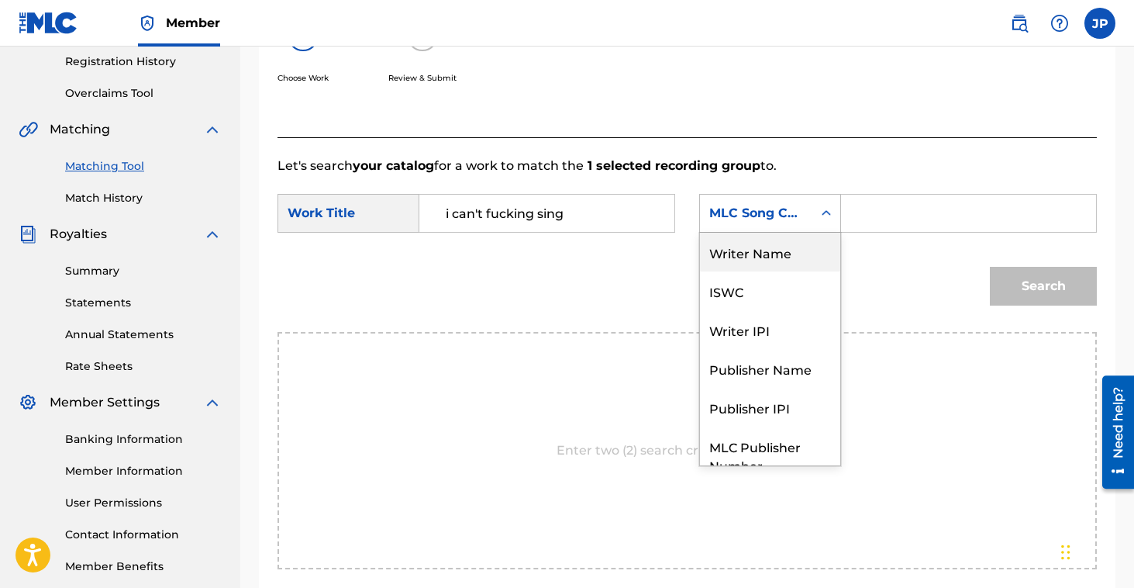
click at [786, 253] on div "Writer Name" at bounding box center [770, 252] width 140 height 39
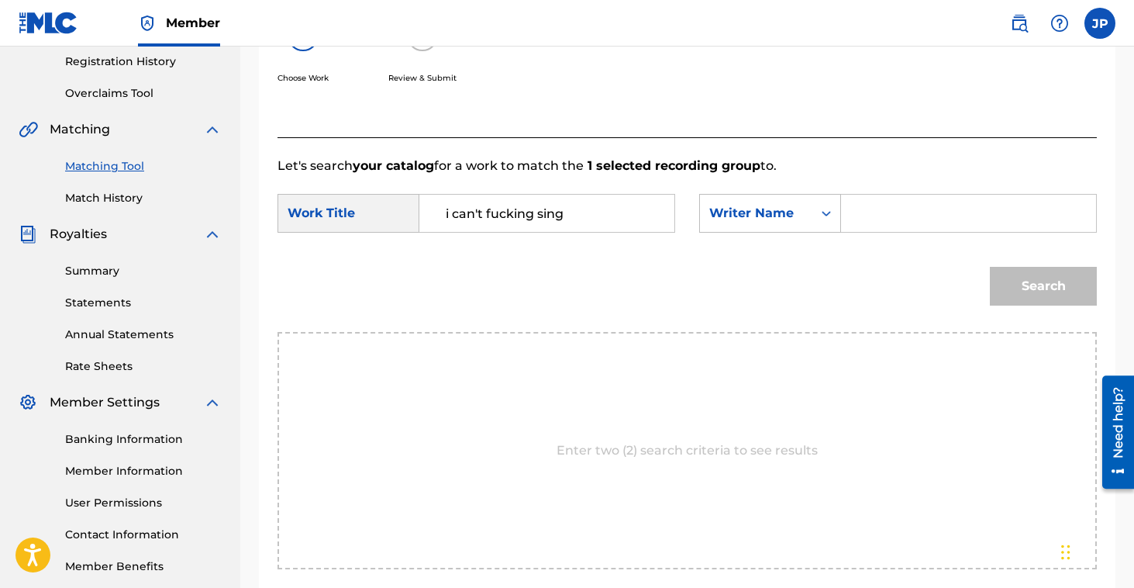
click at [883, 216] on input "Search Form" at bounding box center [968, 213] width 229 height 37
type input "salon"
click at [1047, 280] on button "Search" at bounding box center [1043, 286] width 107 height 39
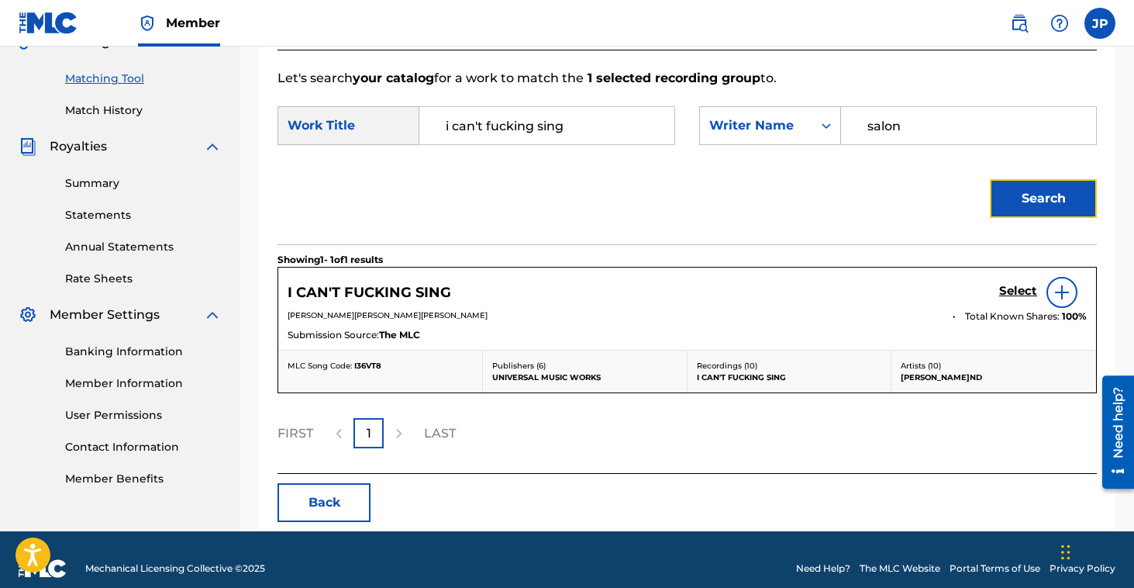
scroll to position [399, 0]
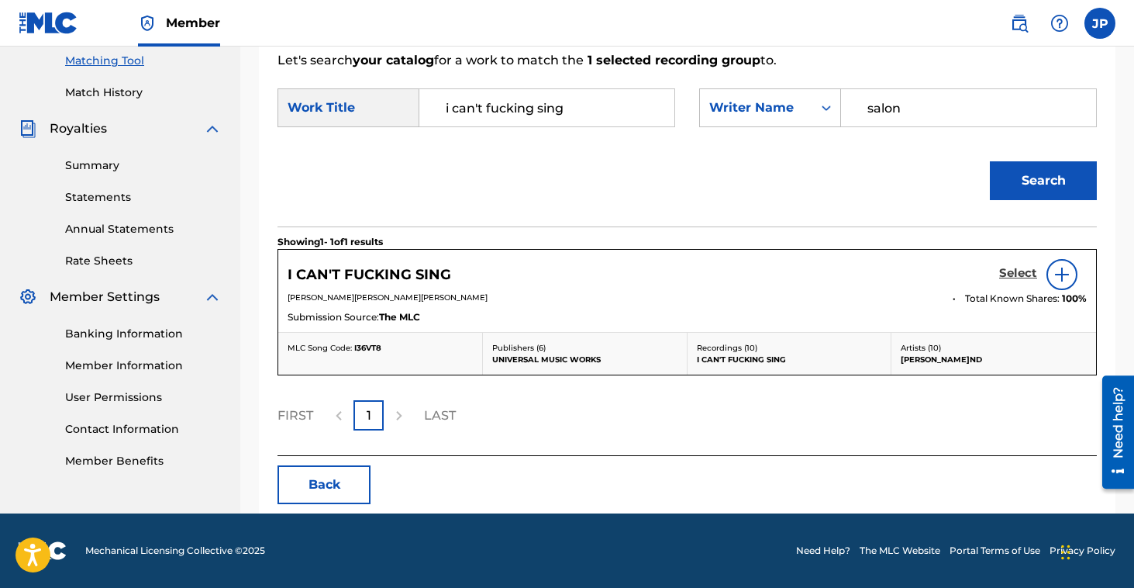
click at [1025, 272] on h5 "Select" at bounding box center [1018, 273] width 38 height 15
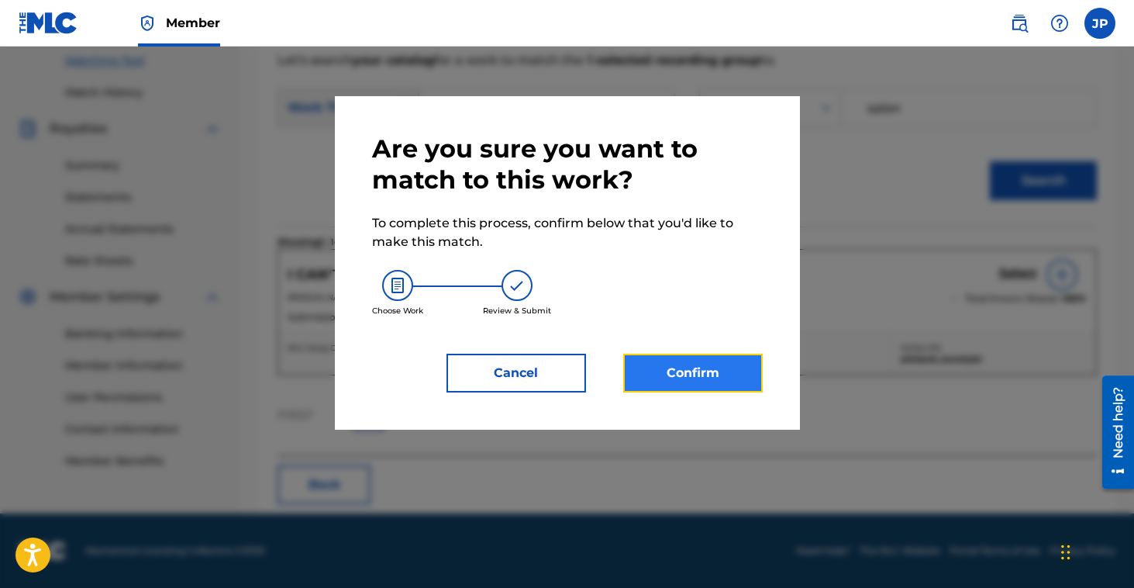
click at [697, 373] on button "Confirm" at bounding box center [693, 373] width 140 height 39
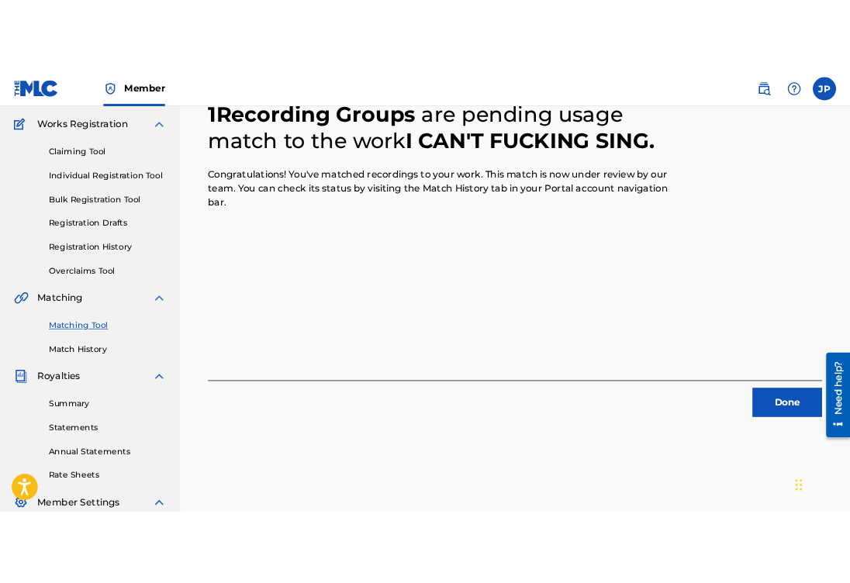
scroll to position [0, 0]
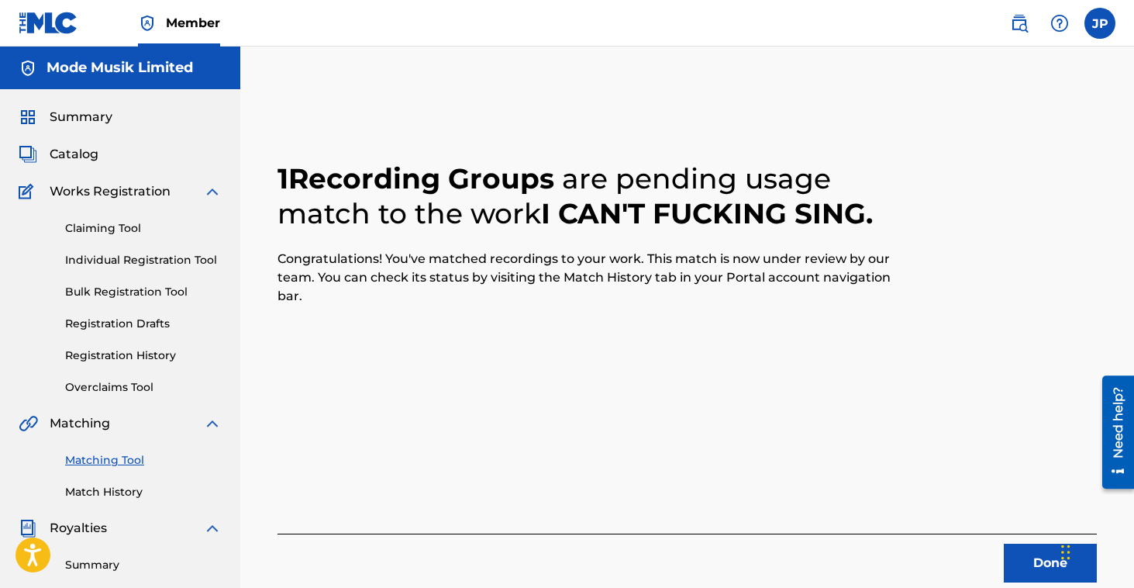
click at [105, 460] on link "Matching Tool" at bounding box center [143, 460] width 157 height 16
click at [1033, 557] on button "Done" at bounding box center [1050, 562] width 93 height 39
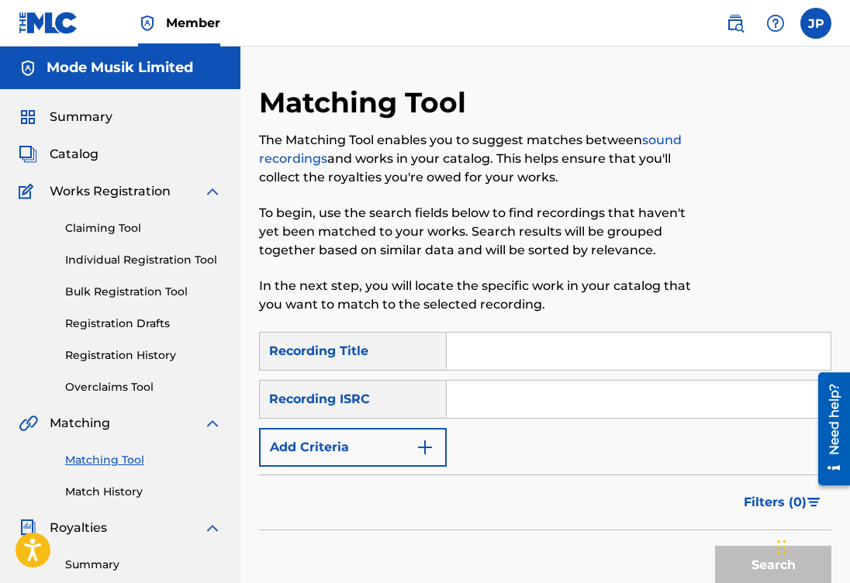
click at [489, 354] on input "Search Form" at bounding box center [639, 351] width 384 height 37
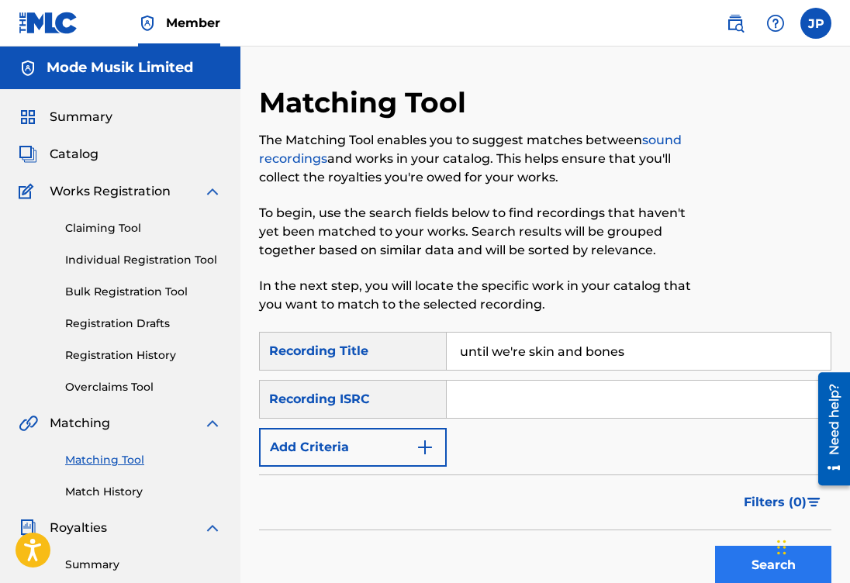
type input "until we're skin and bones"
click at [737, 566] on button "Search" at bounding box center [773, 565] width 116 height 39
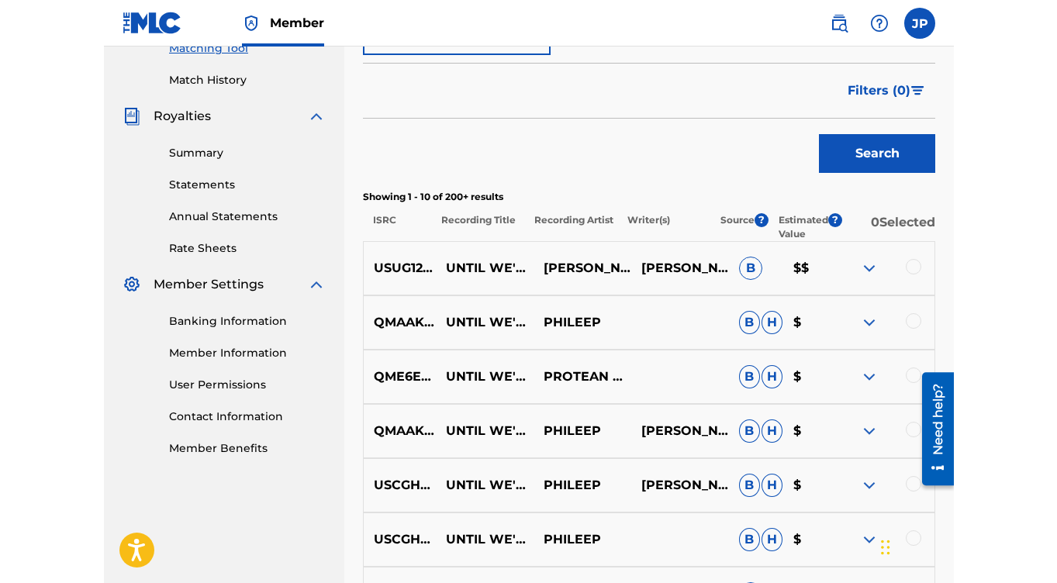
scroll to position [414, 0]
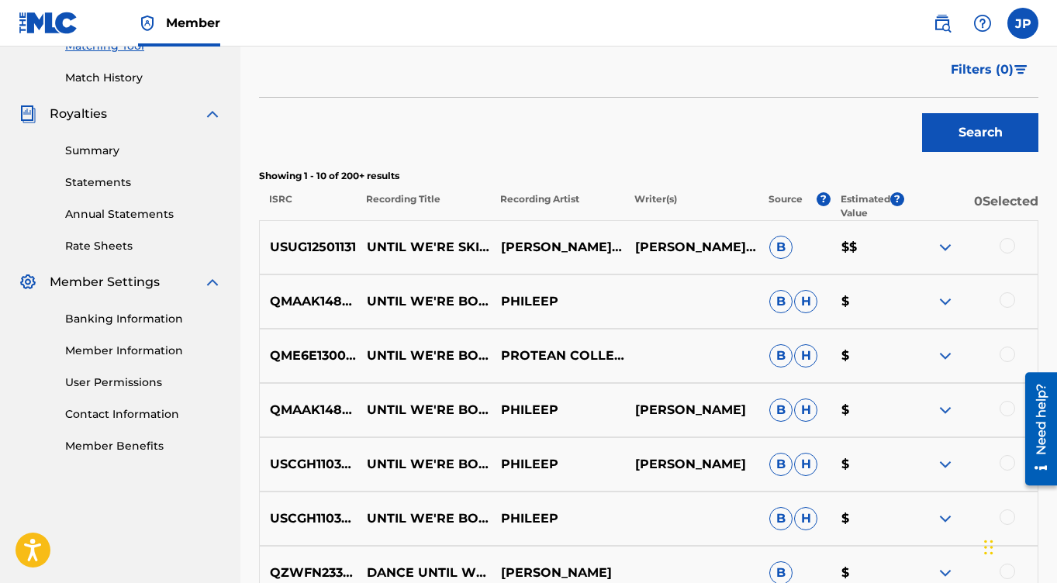
click at [1013, 245] on div at bounding box center [1007, 246] width 16 height 16
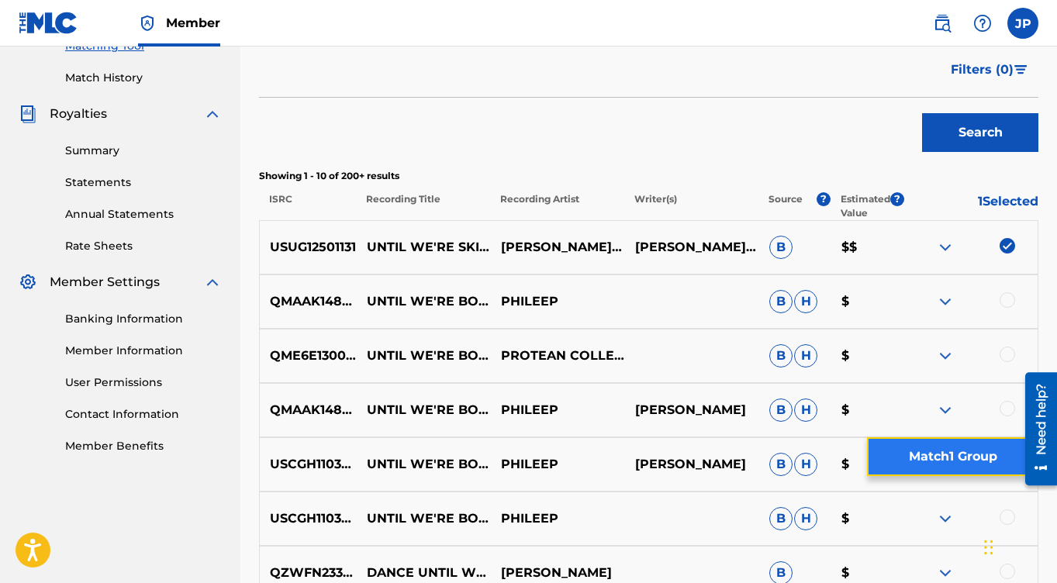
click at [949, 457] on button "Match 1 Group" at bounding box center [952, 456] width 171 height 39
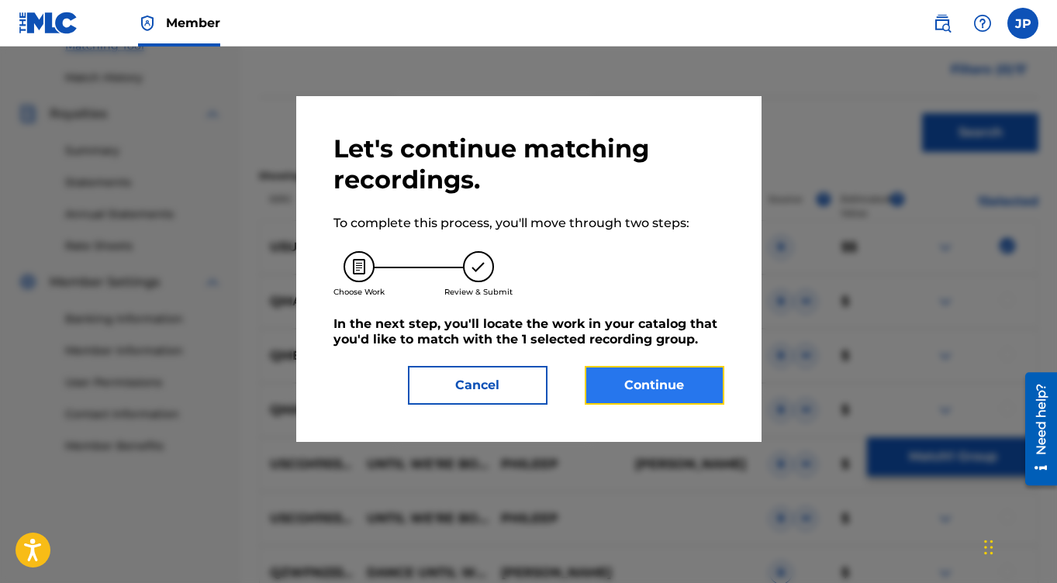
click at [657, 393] on button "Continue" at bounding box center [655, 385] width 140 height 39
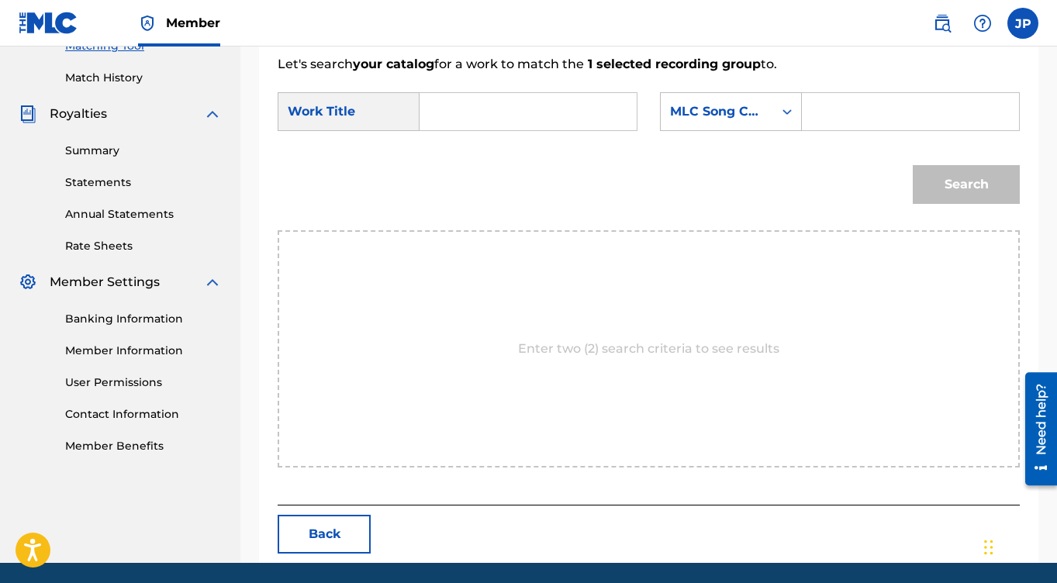
click at [507, 122] on input "Search Form" at bounding box center [528, 111] width 191 height 37
click at [468, 170] on strong "we're" at bounding box center [464, 164] width 36 height 15
type input "until we're skin and bones"
click at [770, 110] on div "MLC Song Code" at bounding box center [717, 111] width 112 height 29
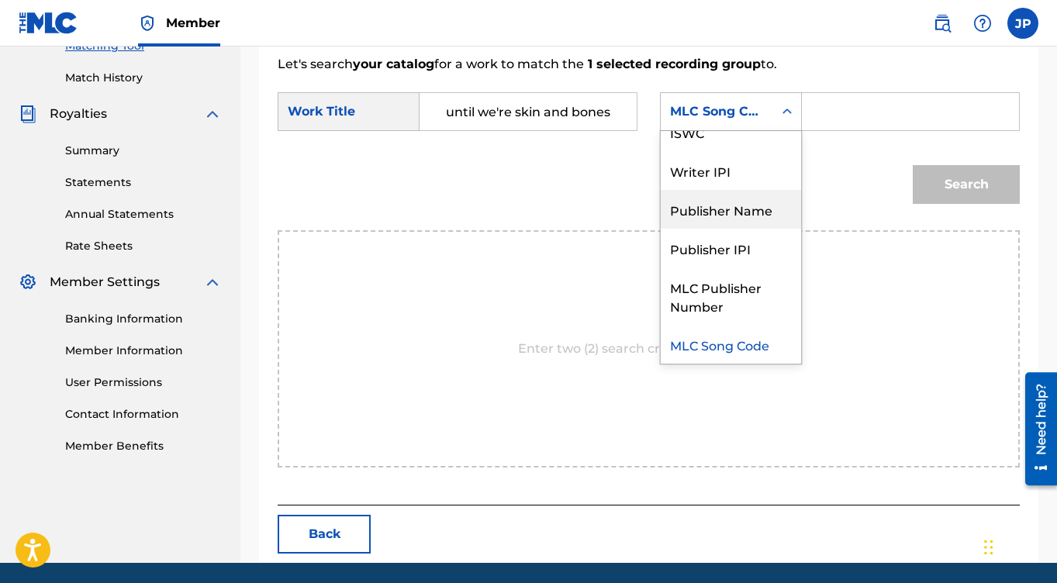
scroll to position [0, 0]
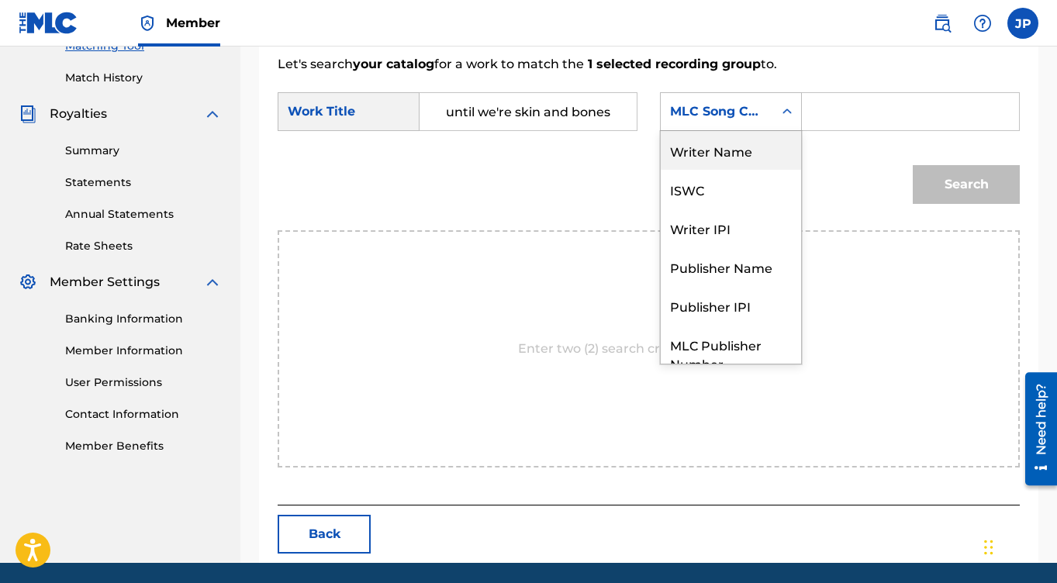
click at [744, 158] on div "Writer Name" at bounding box center [731, 150] width 140 height 39
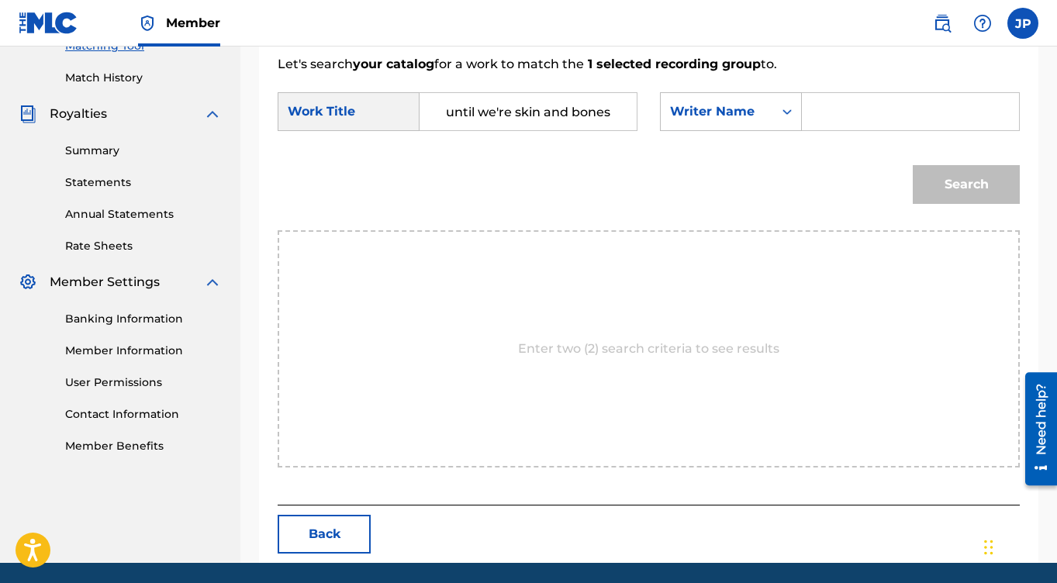
click at [854, 115] on input "Search Form" at bounding box center [910, 111] width 191 height 37
type input "salon"
click at [949, 178] on button "Search" at bounding box center [966, 184] width 107 height 39
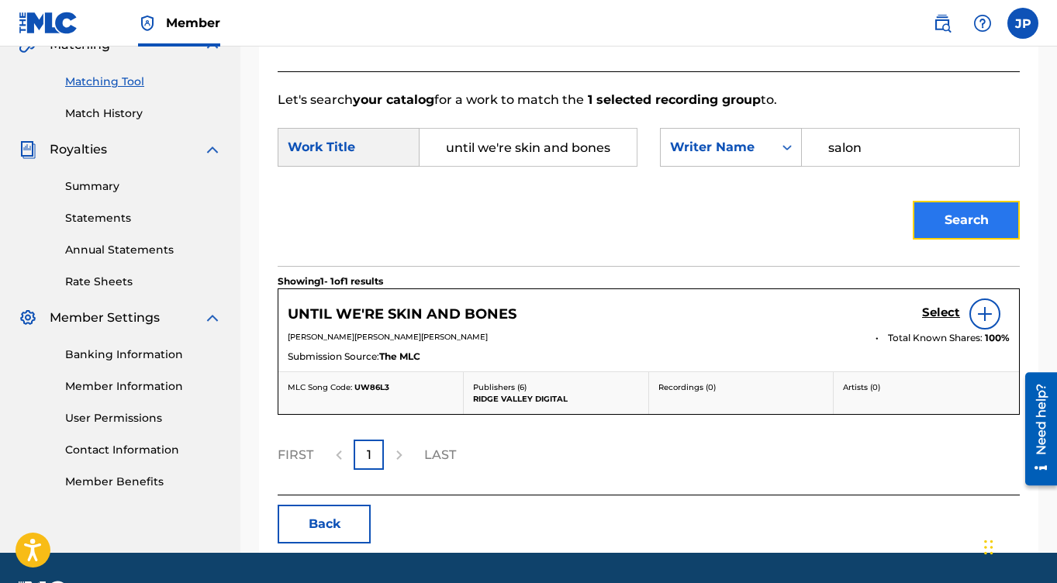
scroll to position [414, 0]
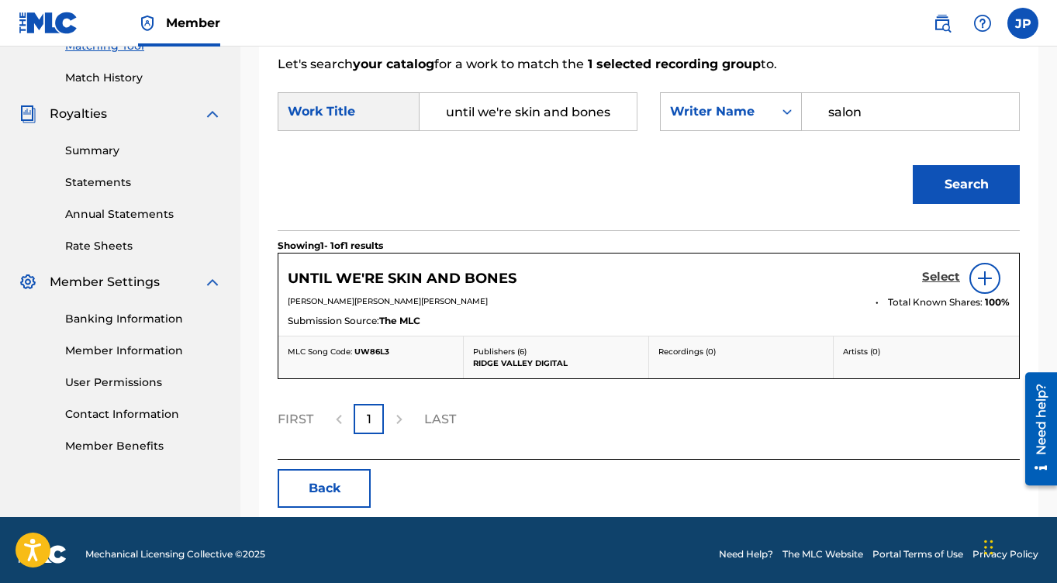
click at [937, 274] on h5 "Select" at bounding box center [941, 277] width 38 height 15
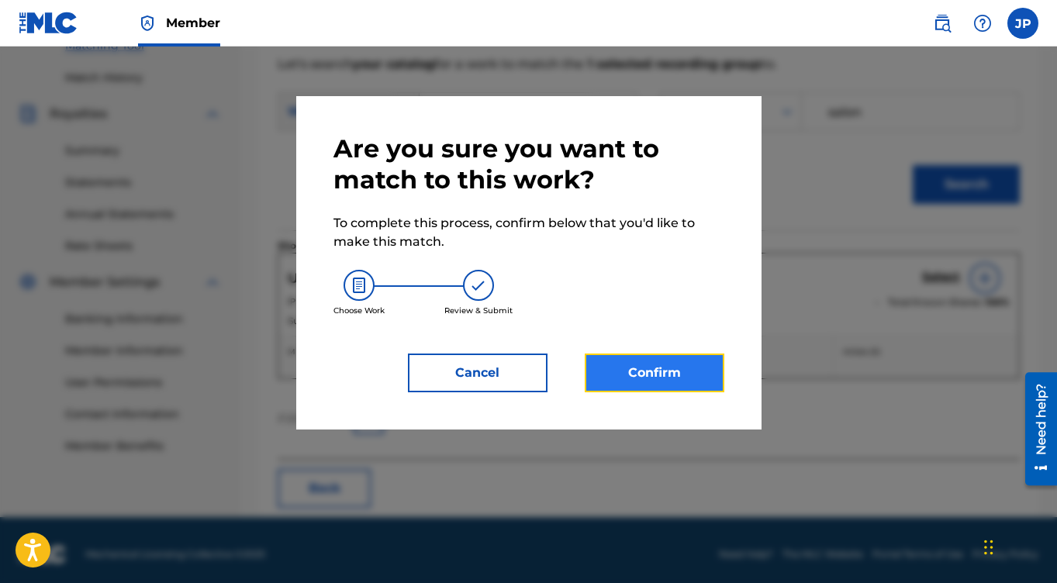
click at [659, 376] on button "Confirm" at bounding box center [655, 373] width 140 height 39
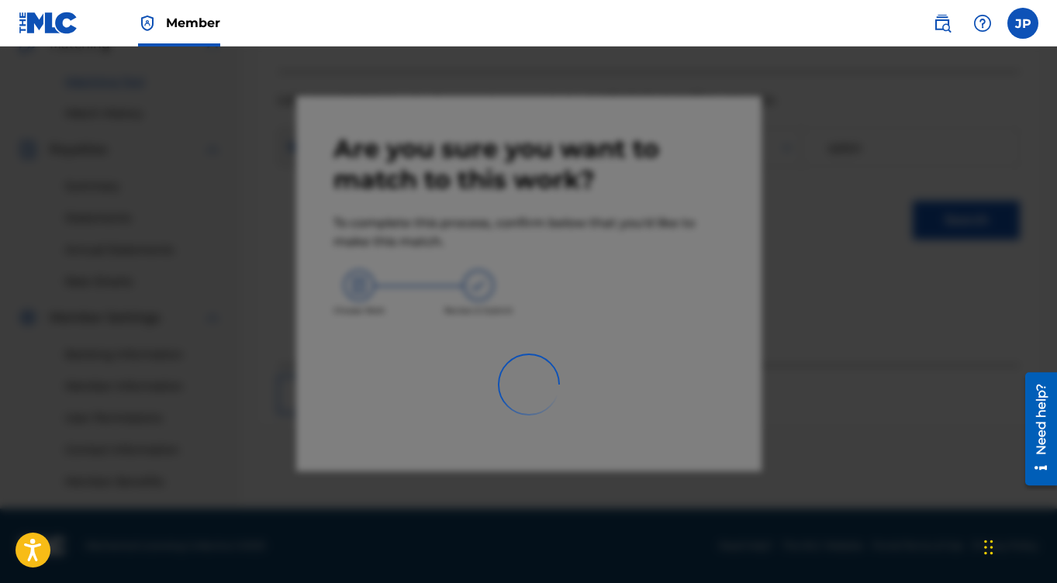
scroll to position [378, 0]
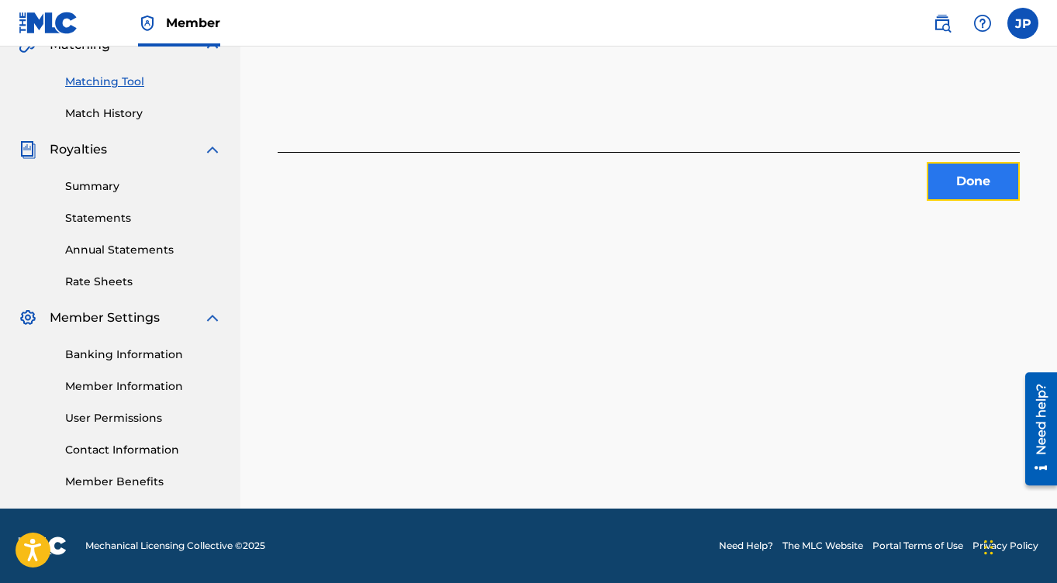
click at [962, 176] on button "Done" at bounding box center [973, 181] width 93 height 39
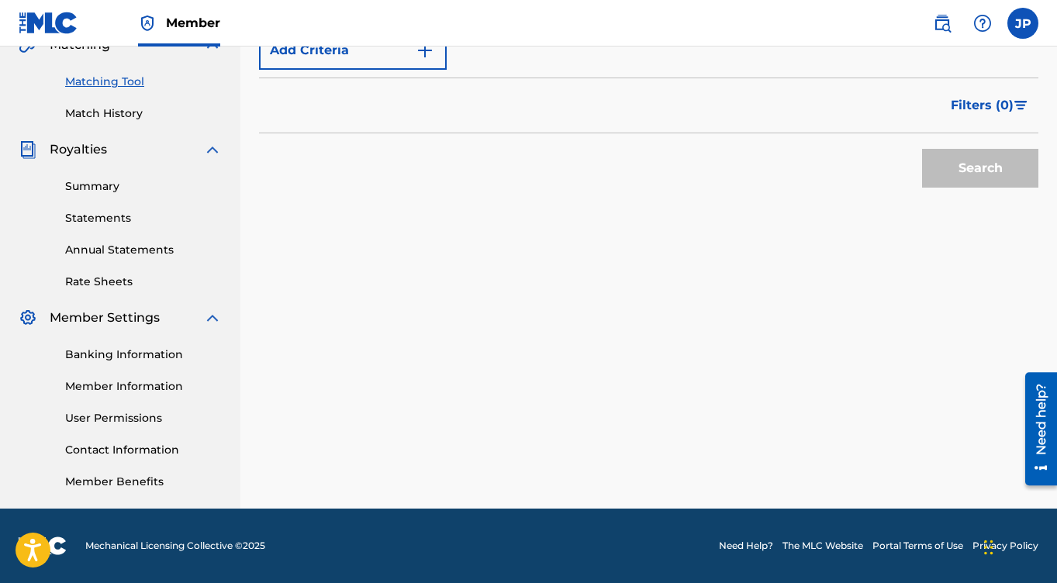
click at [102, 76] on link "Matching Tool" at bounding box center [143, 82] width 157 height 16
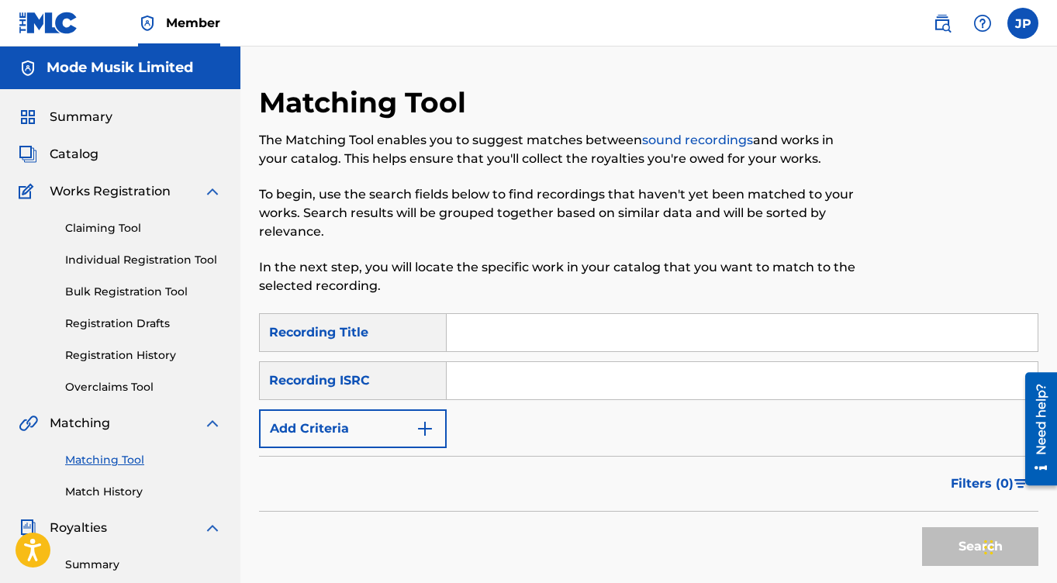
click at [488, 336] on input "Search Form" at bounding box center [742, 332] width 591 height 37
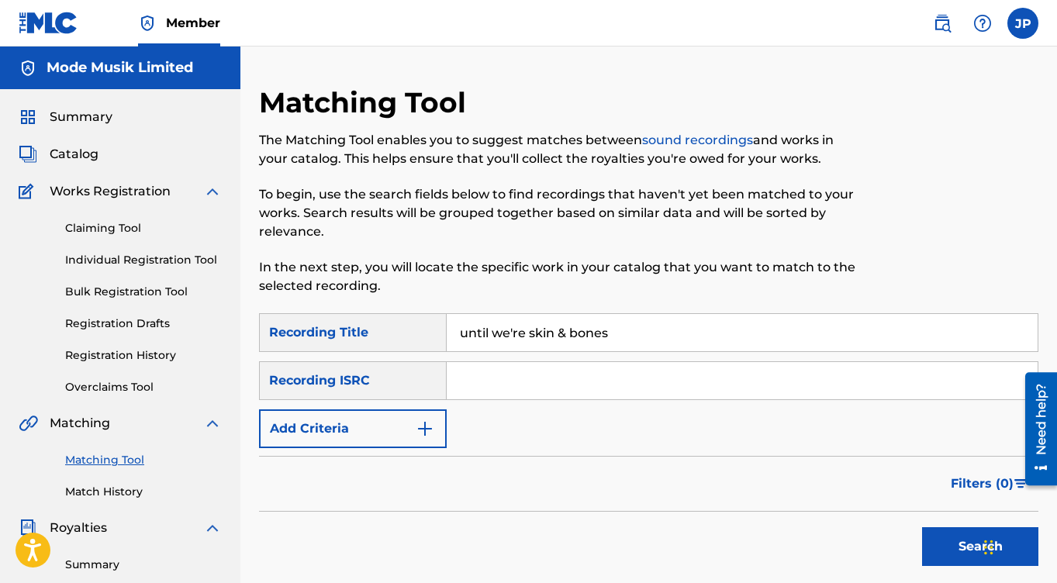
click at [713, 256] on div "The Matching Tool enables you to suggest matches between sound recordings and w…" at bounding box center [559, 213] width 600 height 164
click at [947, 547] on button "Search" at bounding box center [980, 546] width 116 height 39
drag, startPoint x: 630, startPoint y: 336, endPoint x: 488, endPoint y: 295, distance: 148.7
click at [768, 190] on p "To begin, use the search fields below to find recordings that haven't yet been …" at bounding box center [559, 213] width 600 height 56
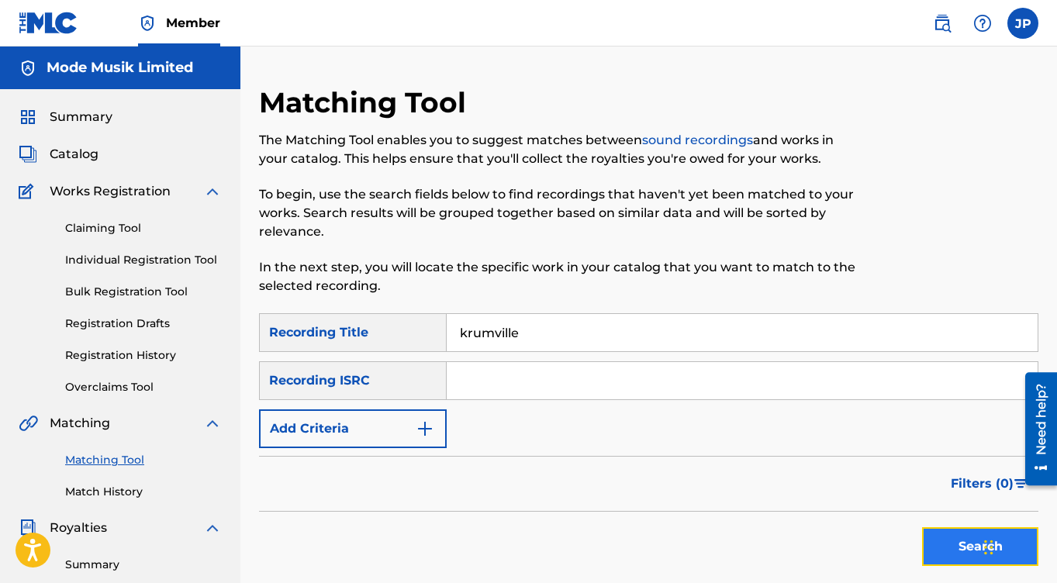
click at [951, 547] on button "Search" at bounding box center [980, 546] width 116 height 39
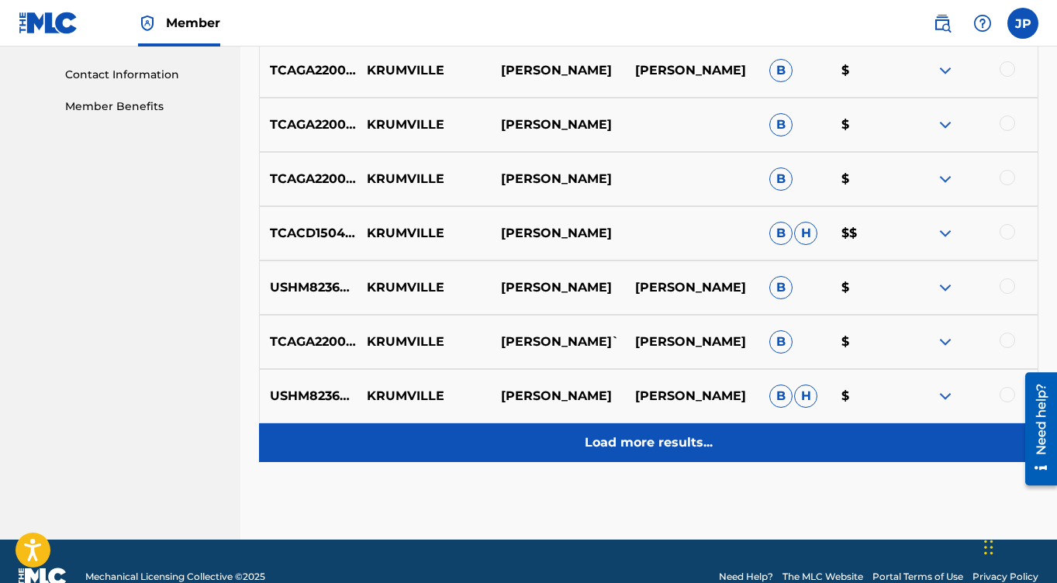
click at [641, 447] on p "Load more results..." at bounding box center [649, 442] width 128 height 19
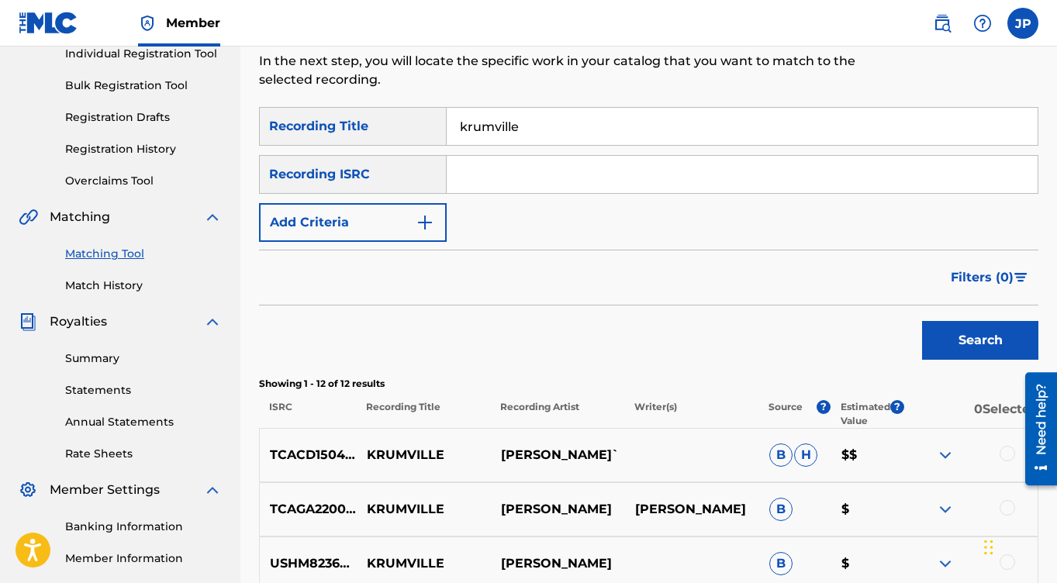
scroll to position [204, 0]
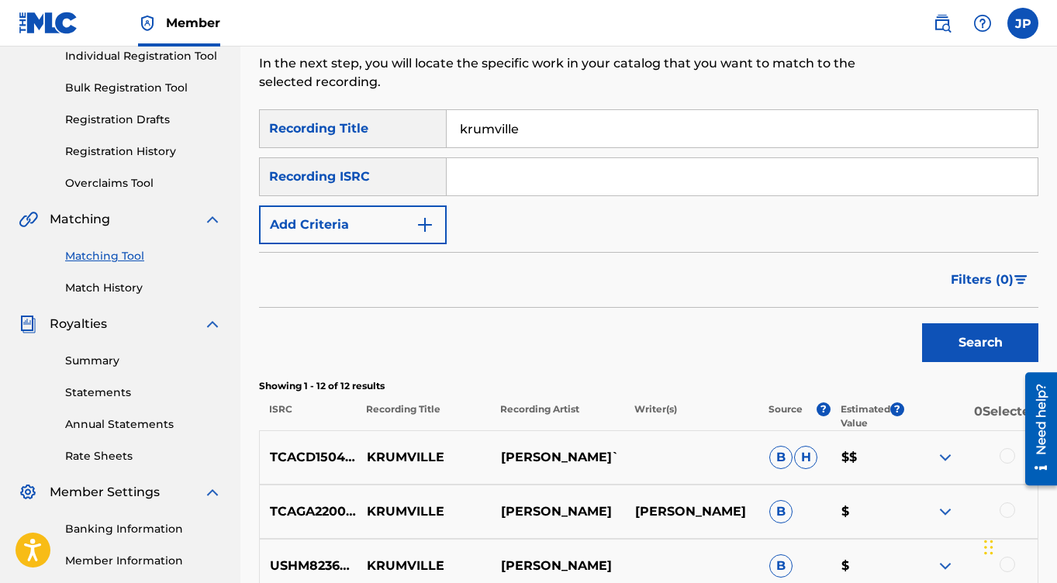
click at [537, 119] on input "krumville" at bounding box center [742, 128] width 591 height 37
type input "suddenly"
click at [506, 166] on input "Search Form" at bounding box center [742, 176] width 591 height 37
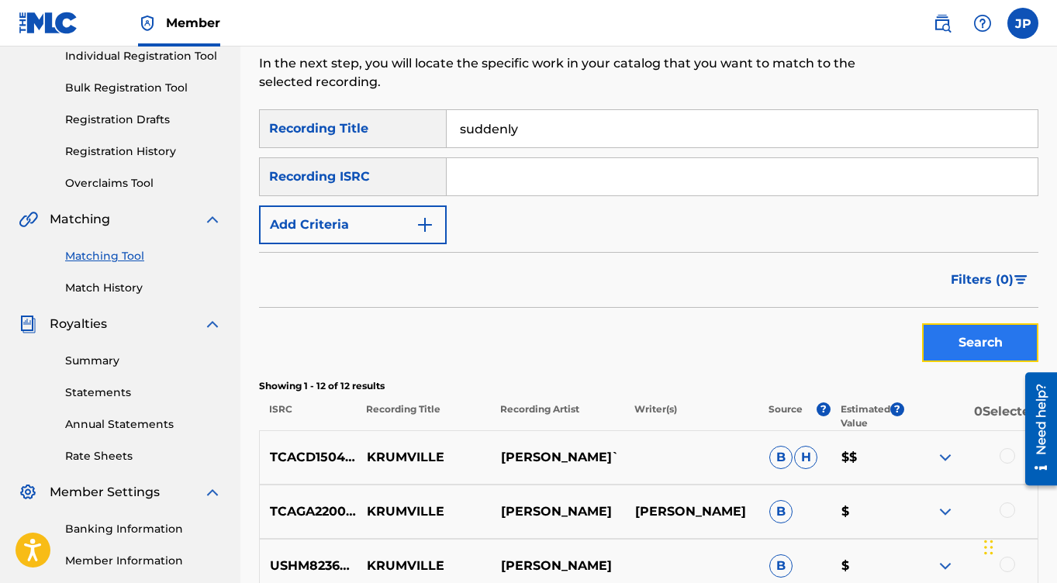
click at [981, 347] on button "Search" at bounding box center [980, 342] width 116 height 39
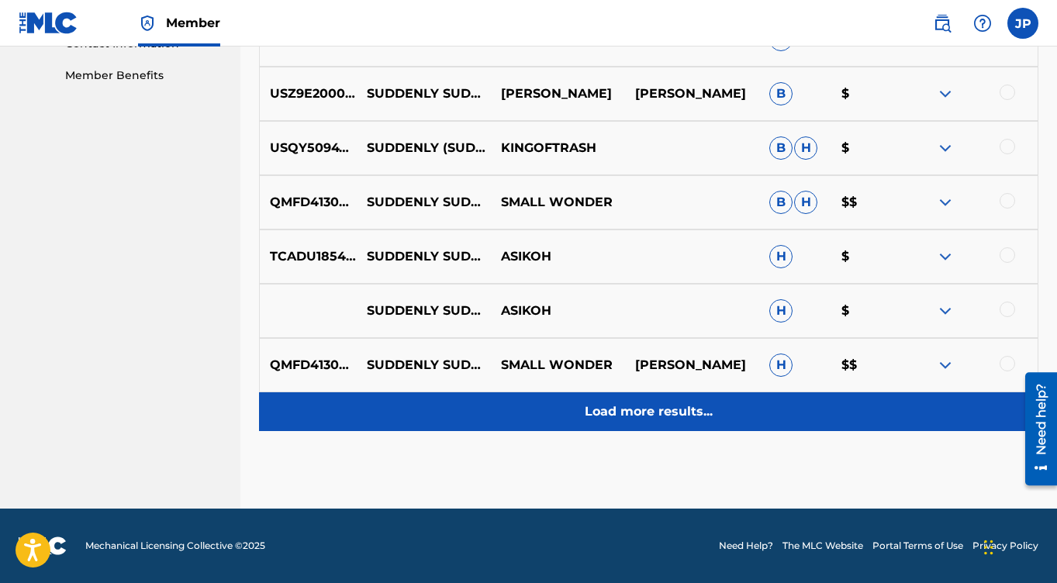
click at [672, 412] on p "Load more results..." at bounding box center [649, 411] width 128 height 19
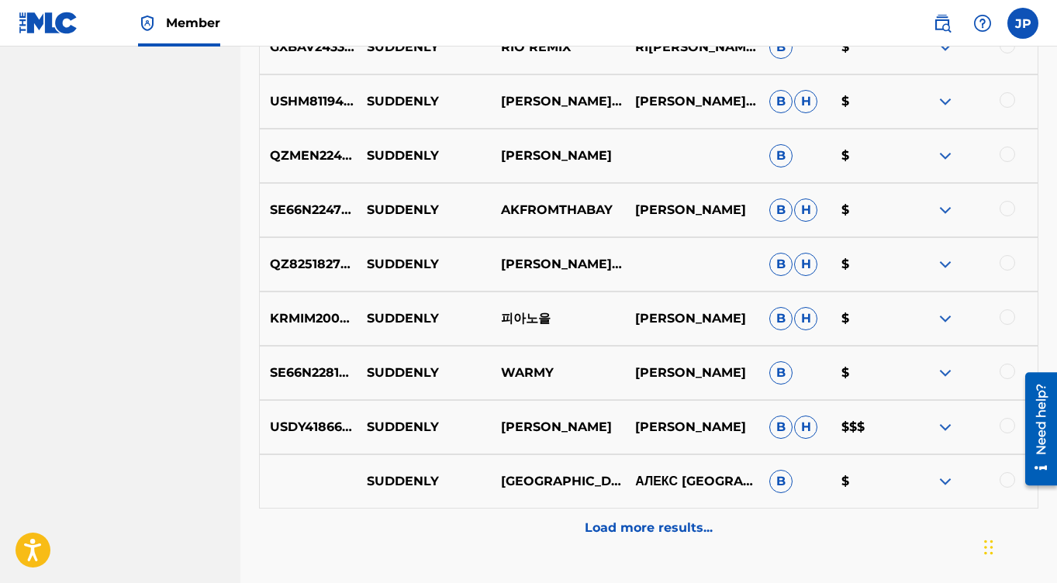
scroll to position [1327, 0]
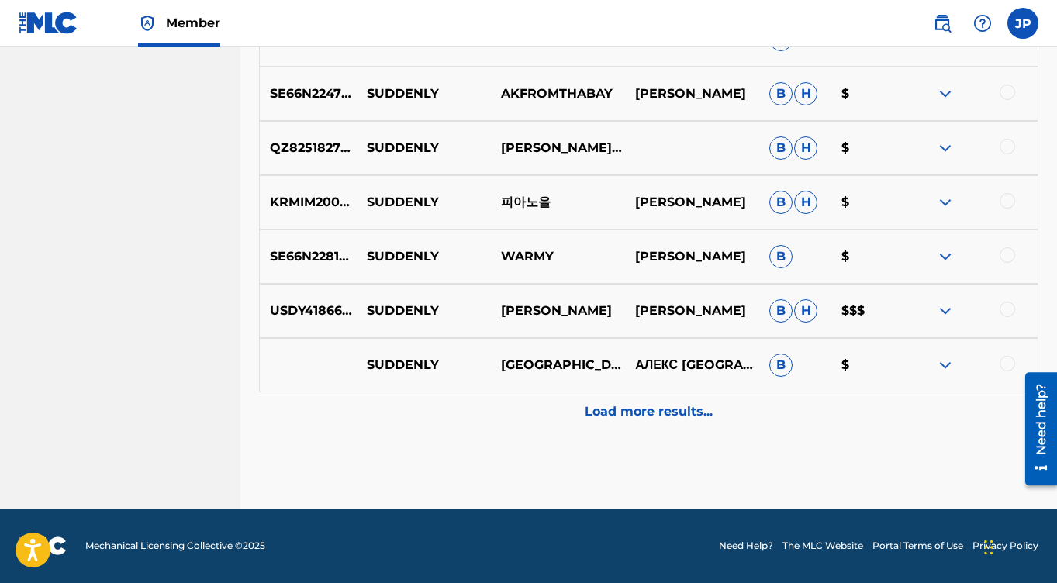
click at [672, 412] on p "Load more results..." at bounding box center [649, 411] width 128 height 19
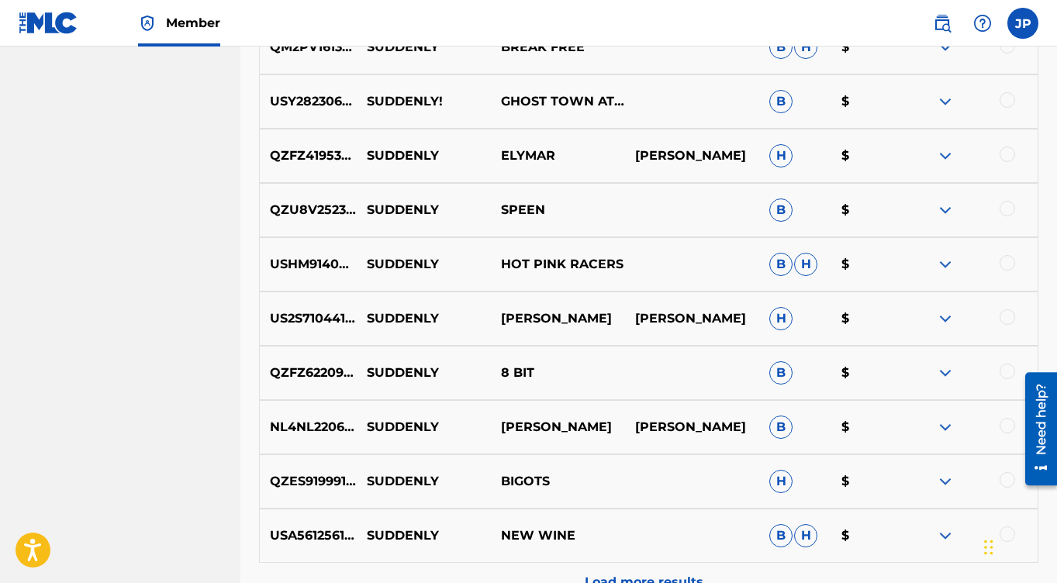
scroll to position [1870, 0]
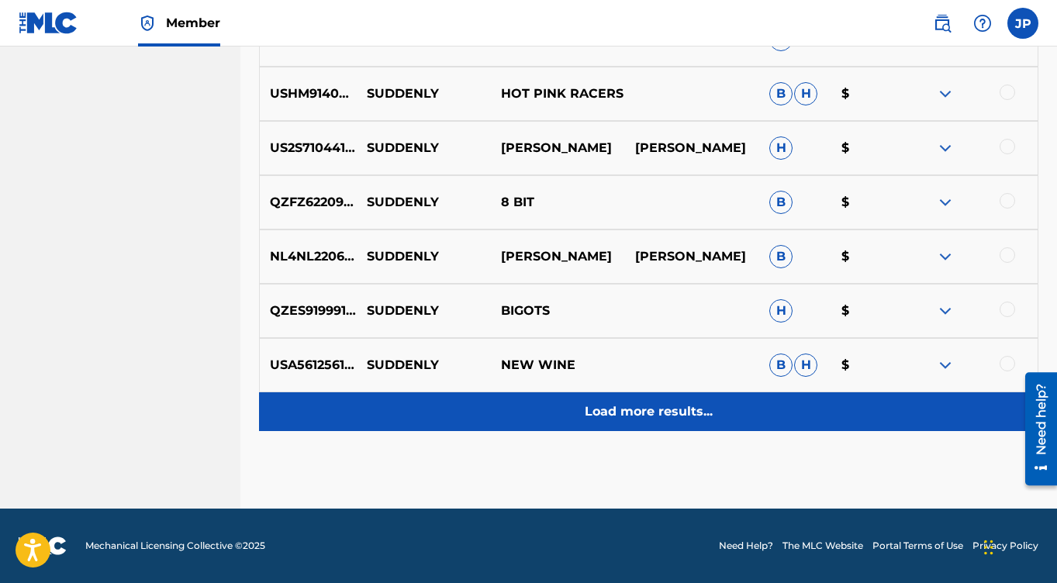
click at [652, 415] on p "Load more results..." at bounding box center [649, 411] width 128 height 19
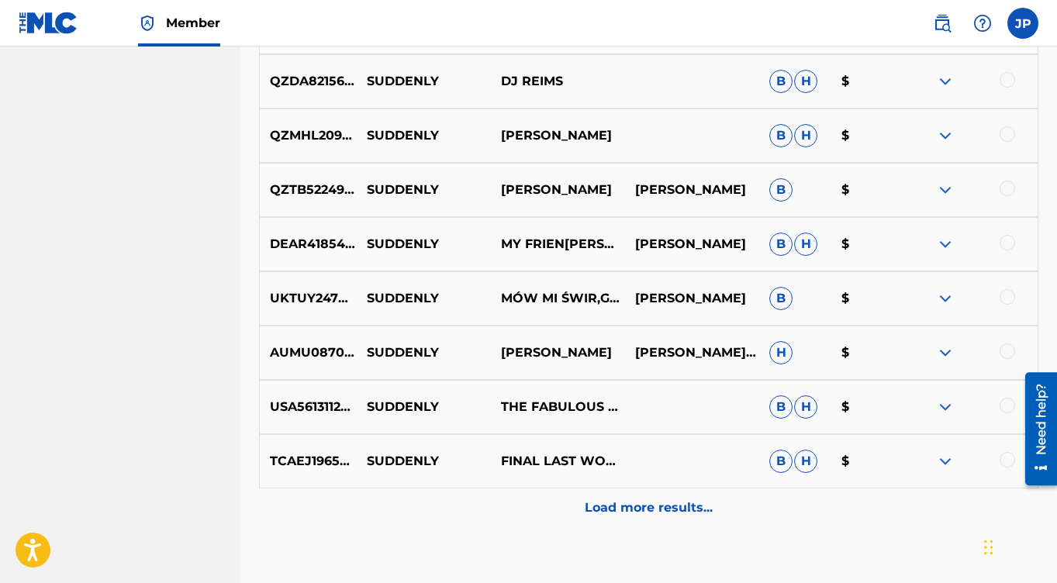
scroll to position [2318, 0]
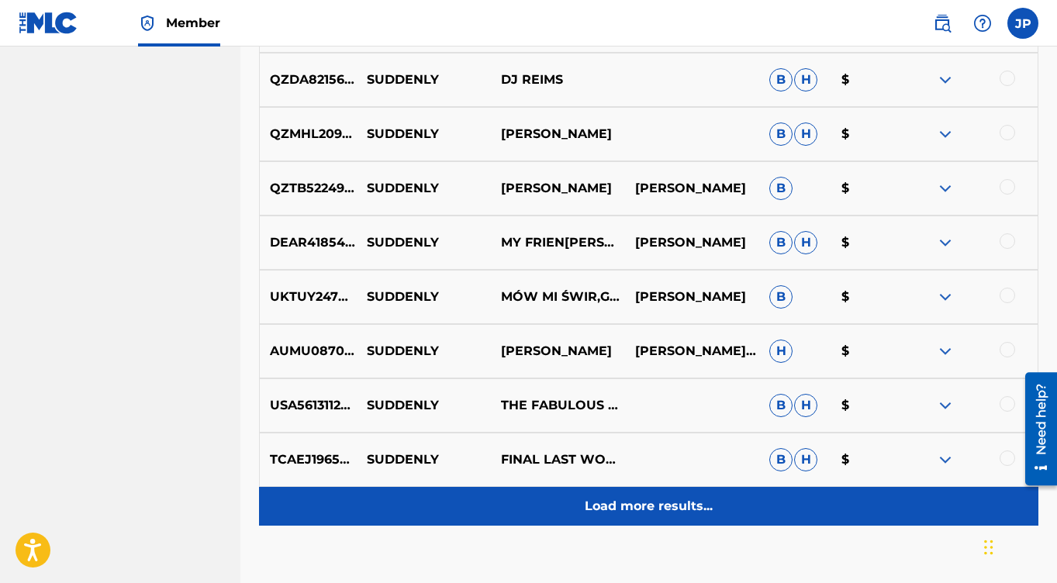
click at [636, 504] on p "Load more results..." at bounding box center [649, 506] width 128 height 19
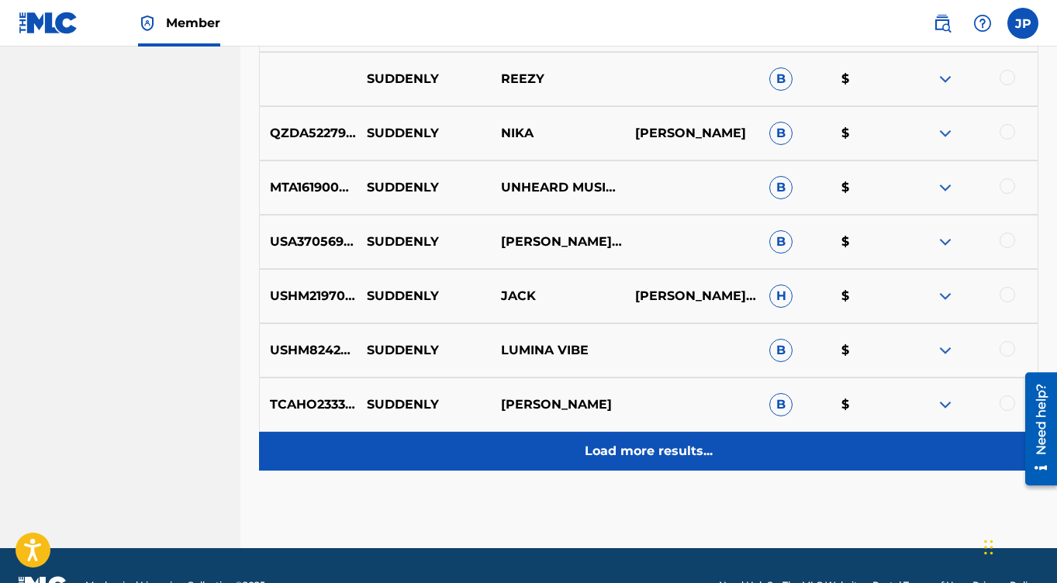
click at [651, 437] on div "Load more results..." at bounding box center [648, 451] width 779 height 39
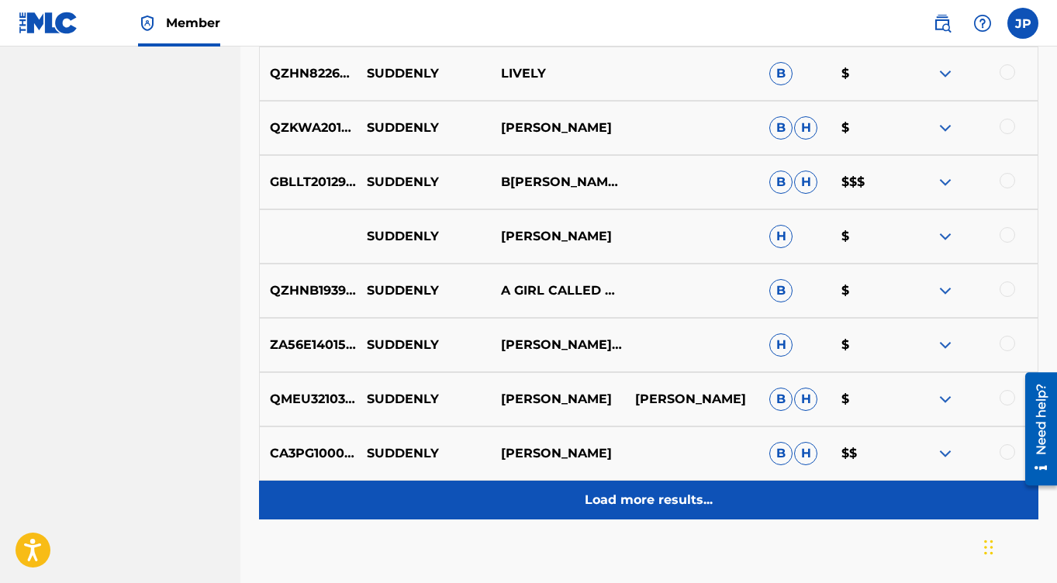
click at [647, 492] on p "Load more results..." at bounding box center [649, 500] width 128 height 19
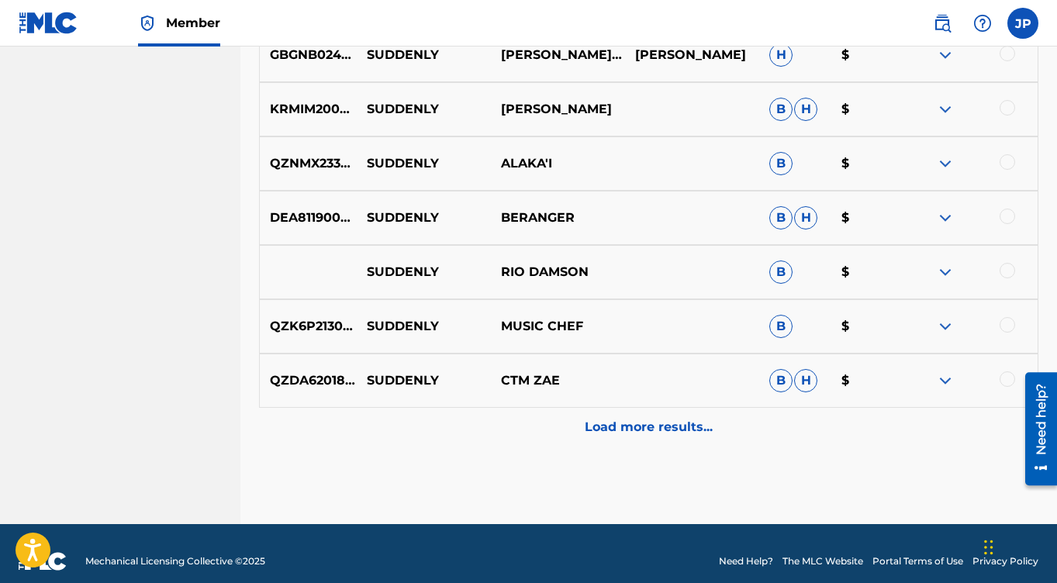
scroll to position [4041, 0]
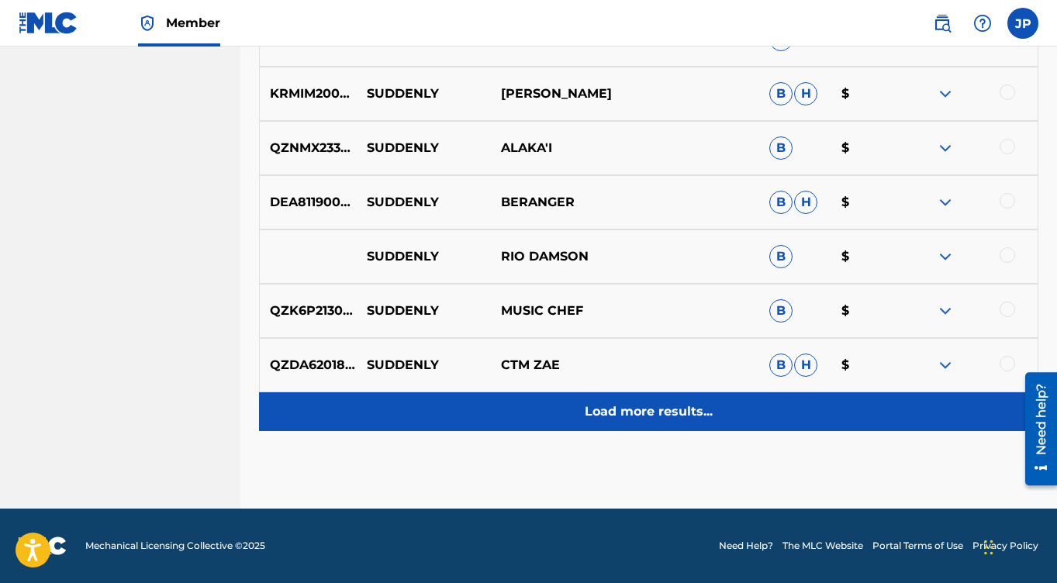
click at [657, 408] on p "Load more results..." at bounding box center [649, 411] width 128 height 19
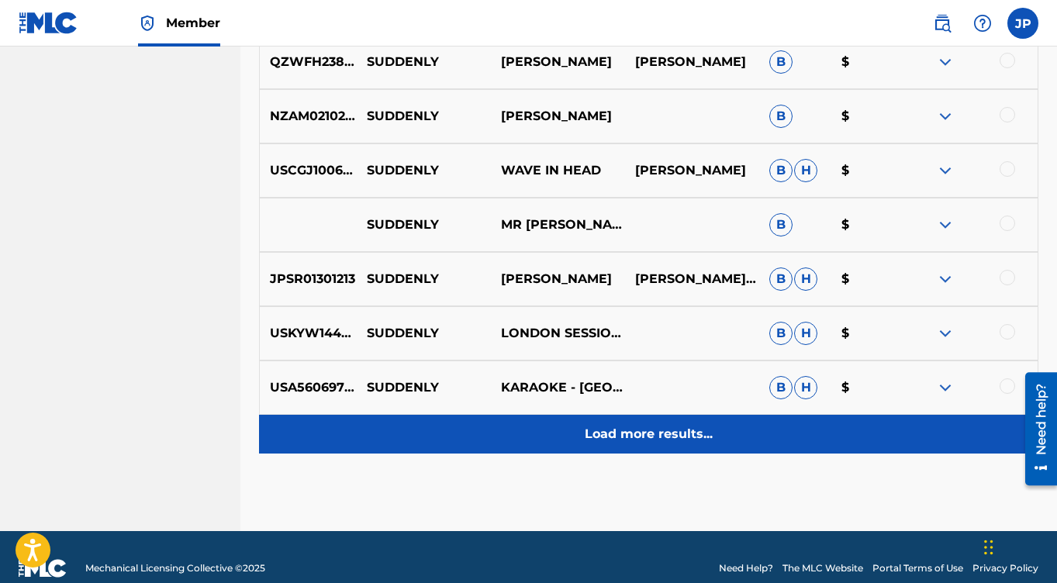
click at [647, 431] on p "Load more results..." at bounding box center [649, 434] width 128 height 19
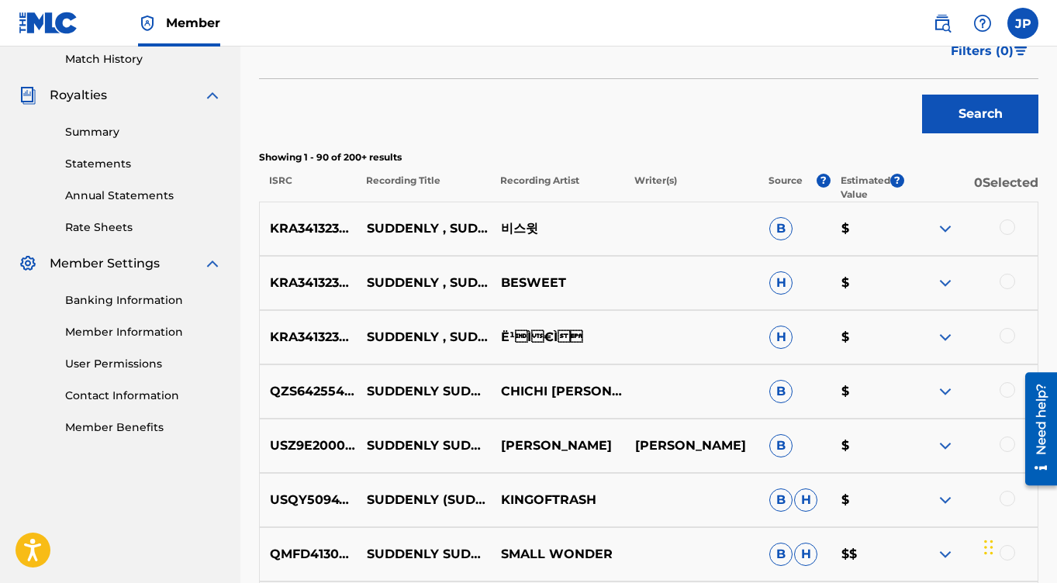
scroll to position [0, 0]
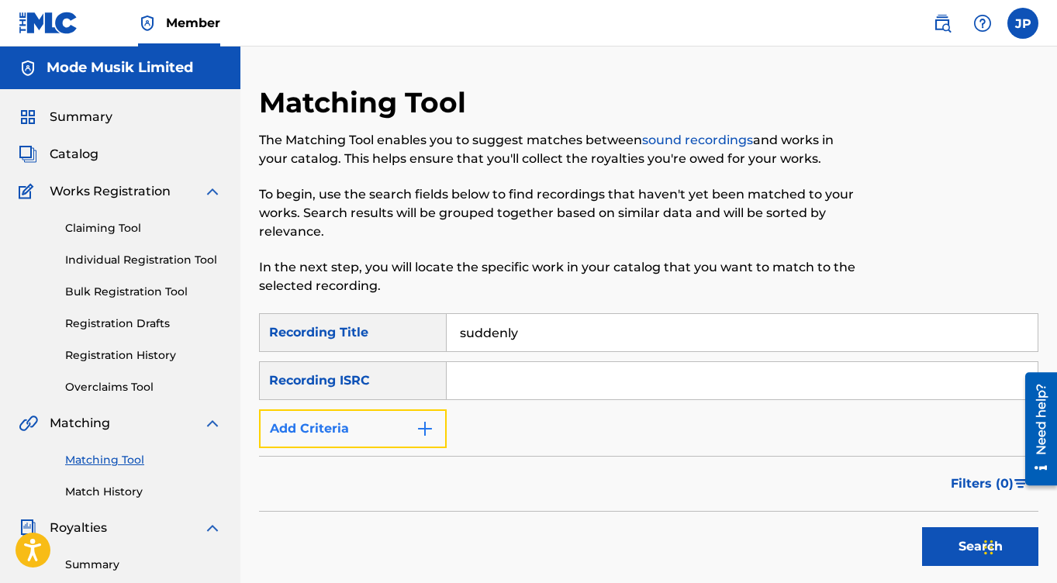
click at [421, 426] on img "Search Form" at bounding box center [425, 428] width 19 height 19
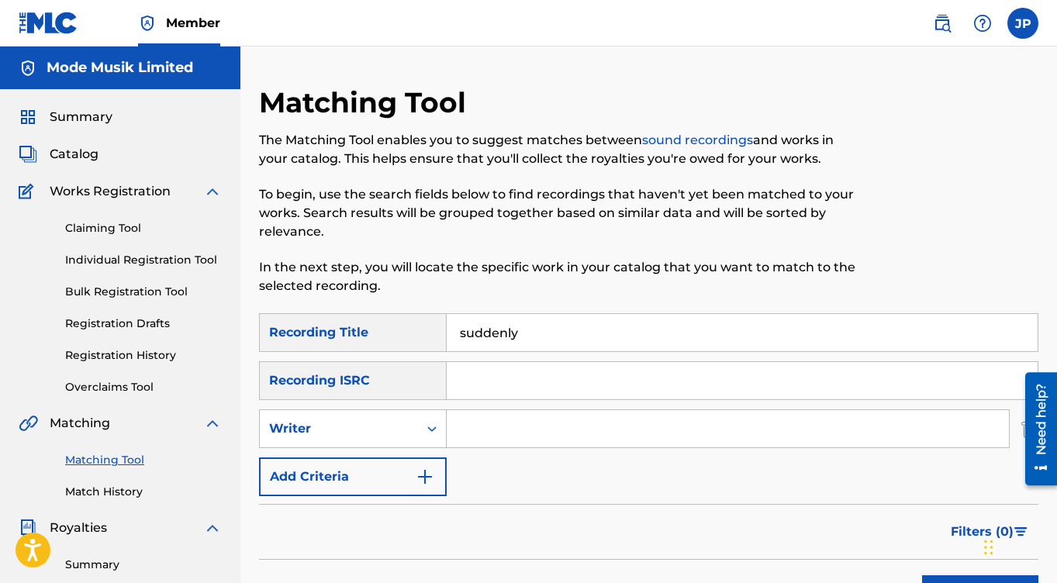
click at [507, 427] on input "Search Form" at bounding box center [728, 428] width 562 height 37
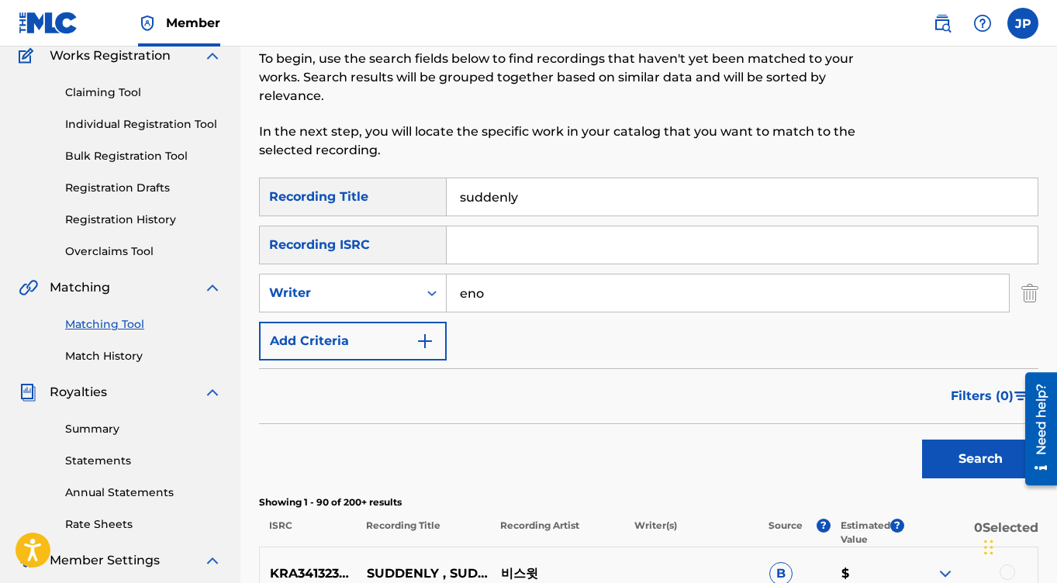
scroll to position [157, 0]
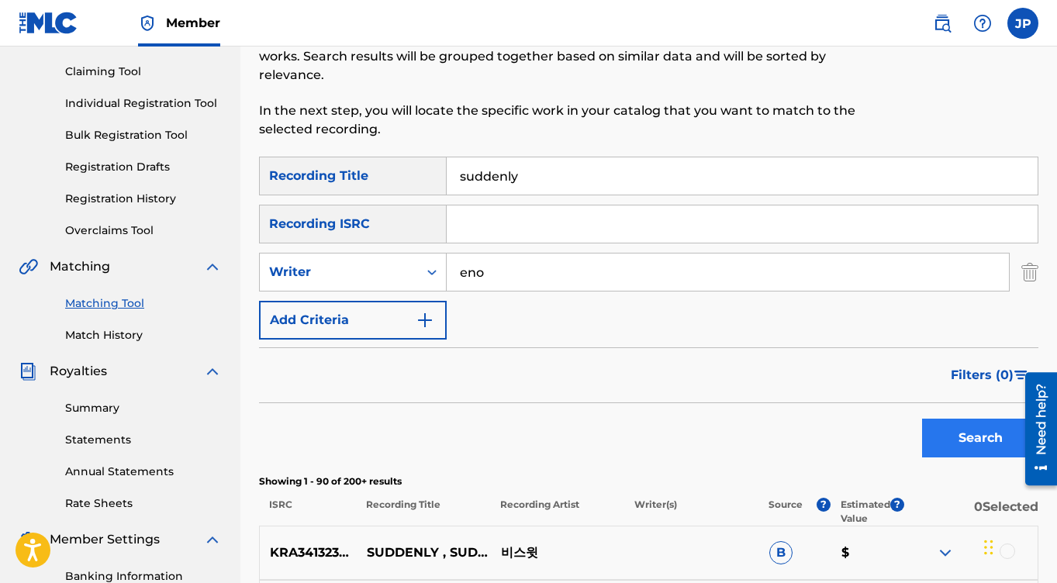
type input "eno"
click at [955, 440] on button "Search" at bounding box center [980, 438] width 116 height 39
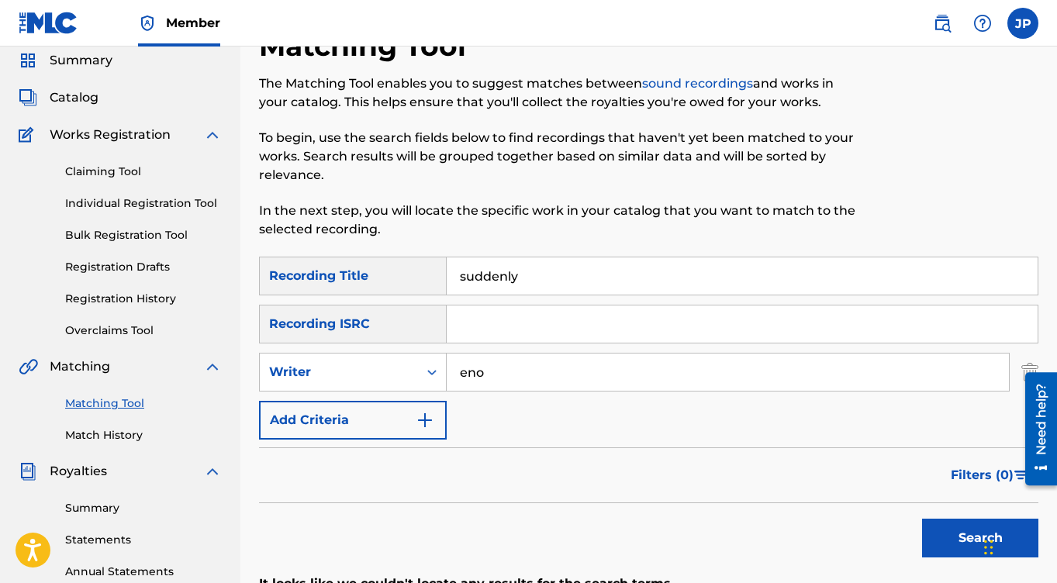
scroll to position [0, 0]
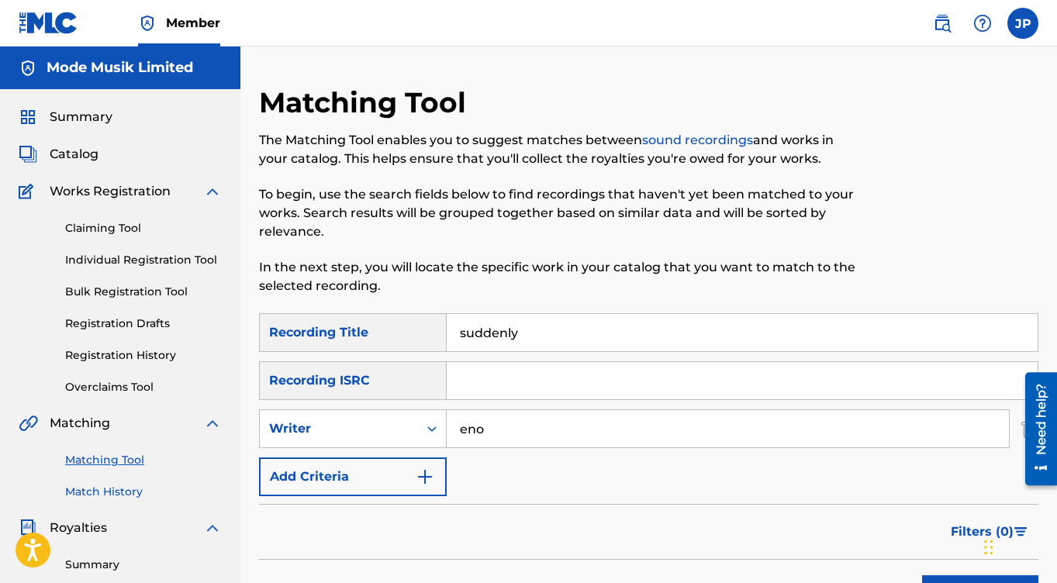
click at [107, 492] on link "Match History" at bounding box center [143, 492] width 157 height 16
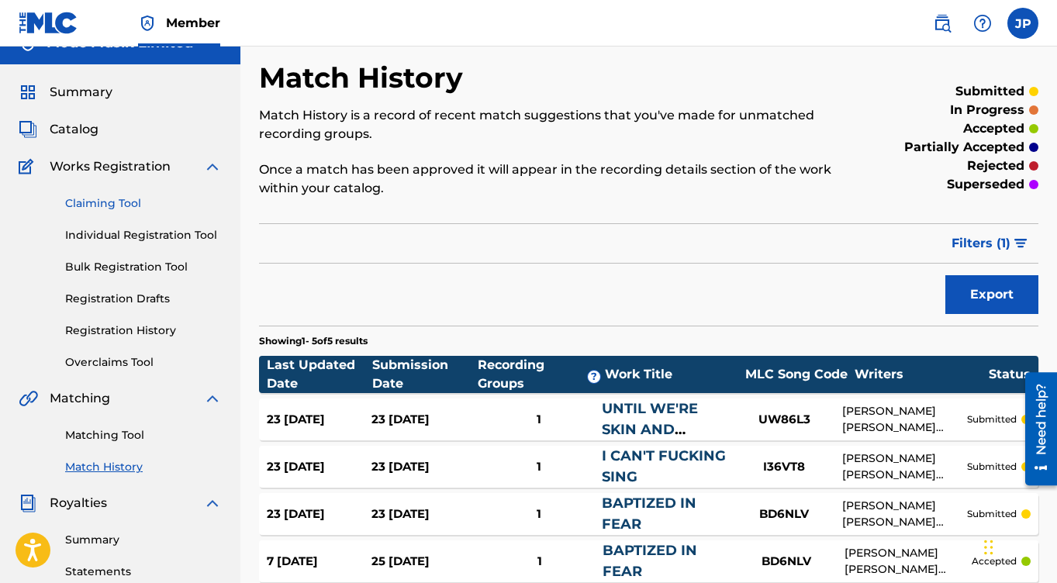
scroll to position [19, 0]
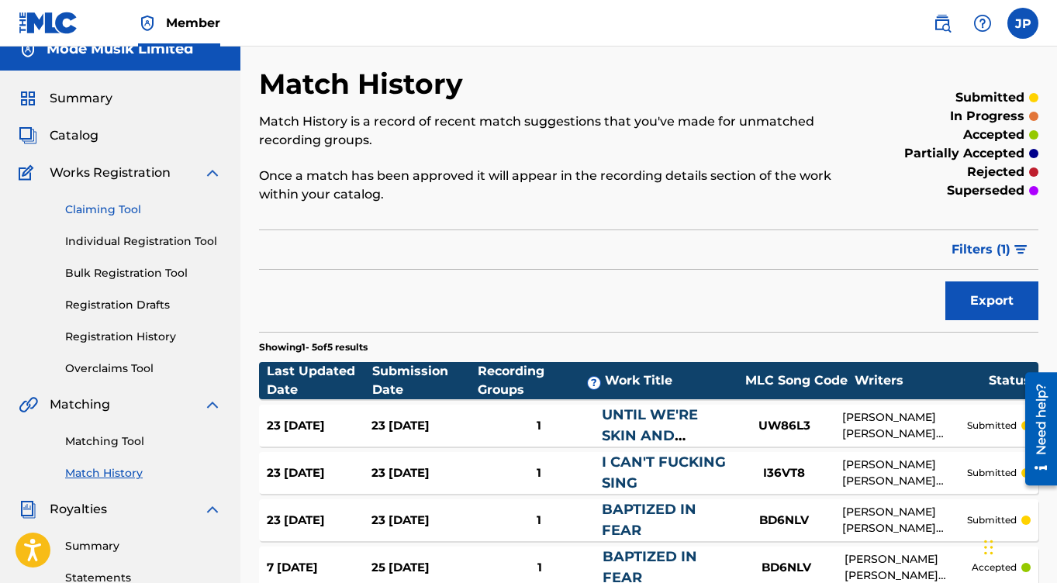
click at [127, 202] on link "Claiming Tool" at bounding box center [143, 210] width 157 height 16
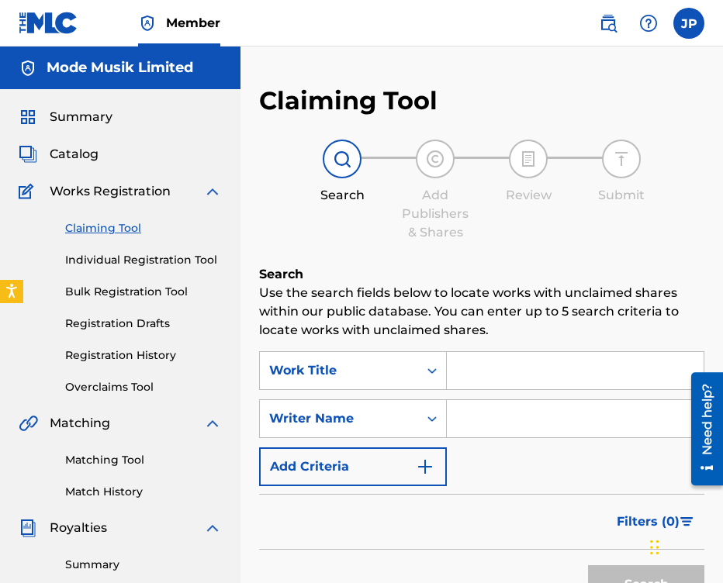
click at [478, 416] on input "Search Form" at bounding box center [575, 418] width 257 height 37
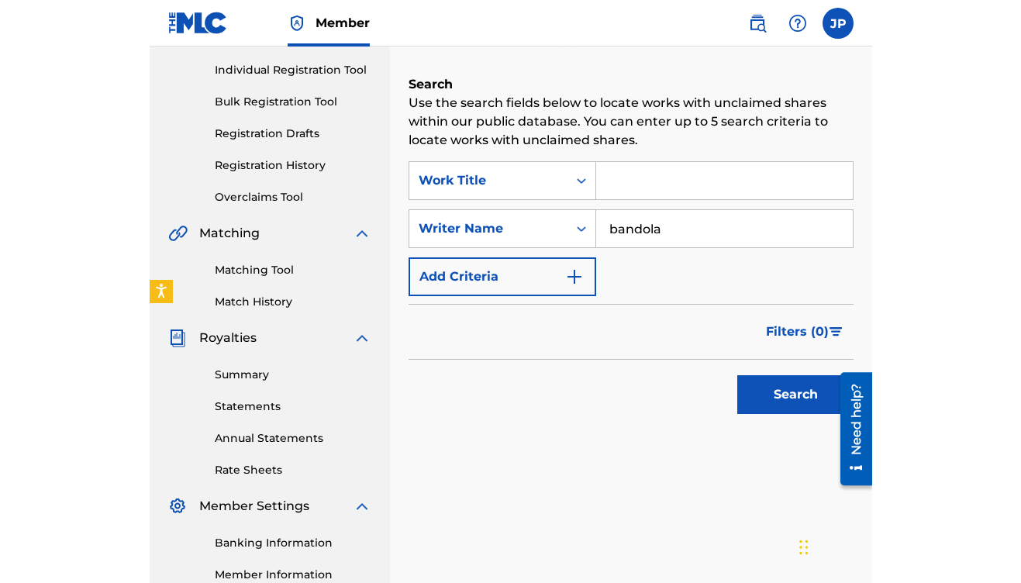
scroll to position [229, 0]
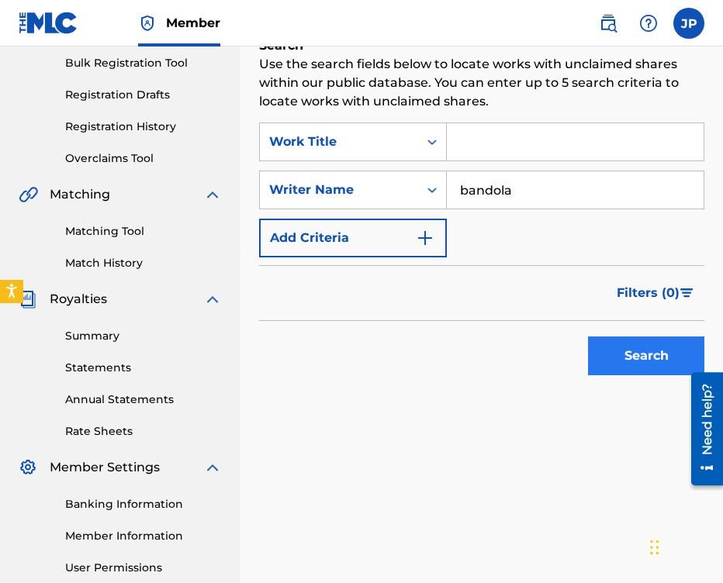
type input "bandola"
click at [637, 354] on button "Search" at bounding box center [646, 355] width 116 height 39
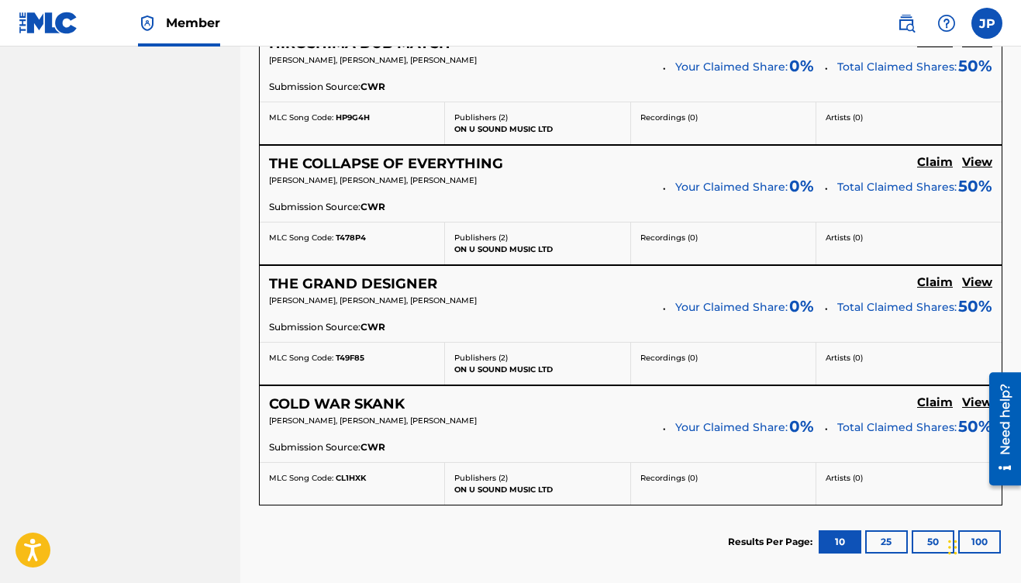
scroll to position [864, 0]
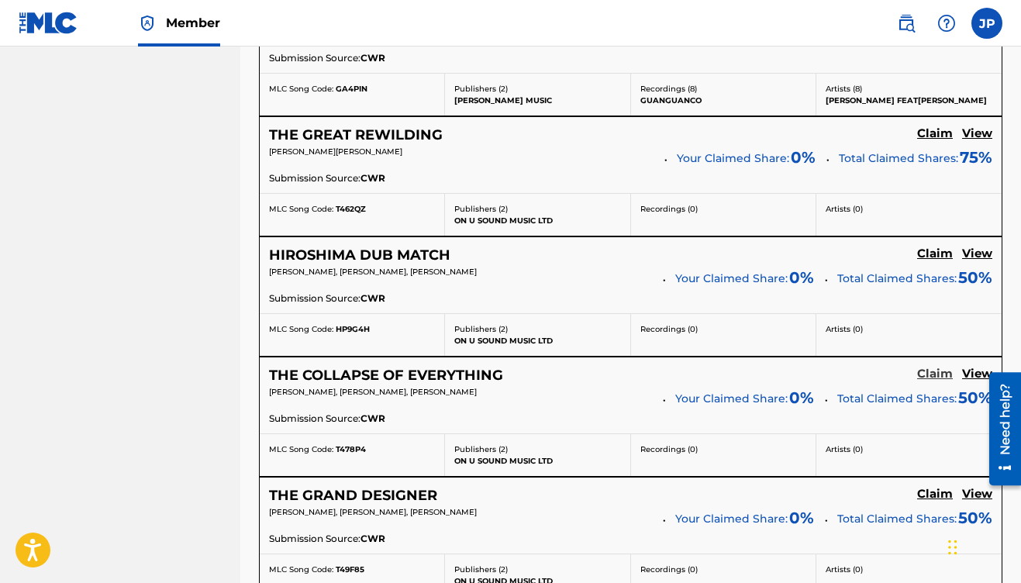
click at [935, 372] on h5 "Claim" at bounding box center [935, 374] width 36 height 15
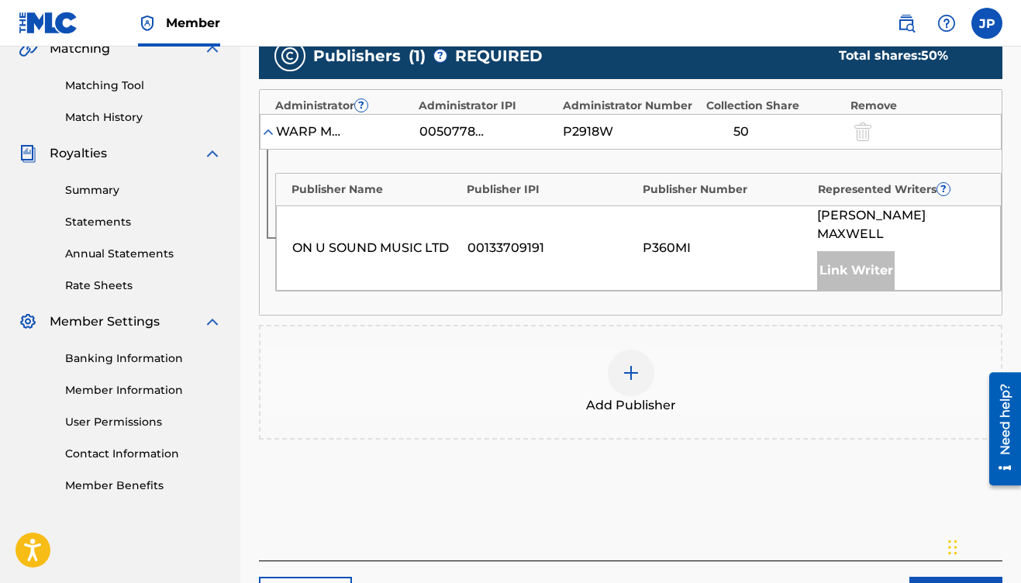
scroll to position [340, 0]
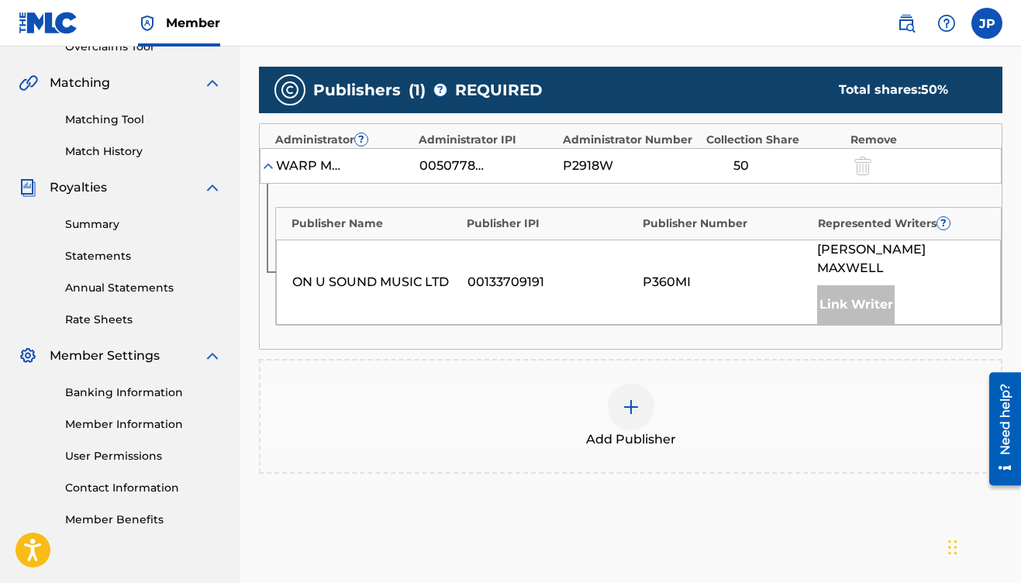
click at [634, 398] on img at bounding box center [631, 407] width 19 height 19
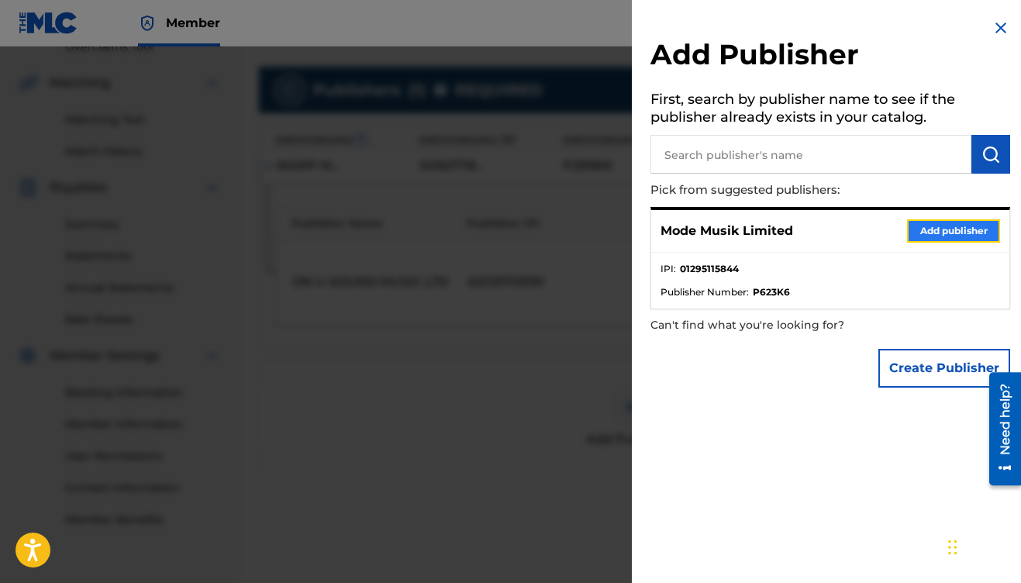
click at [921, 235] on button "Add publisher" at bounding box center [953, 230] width 93 height 23
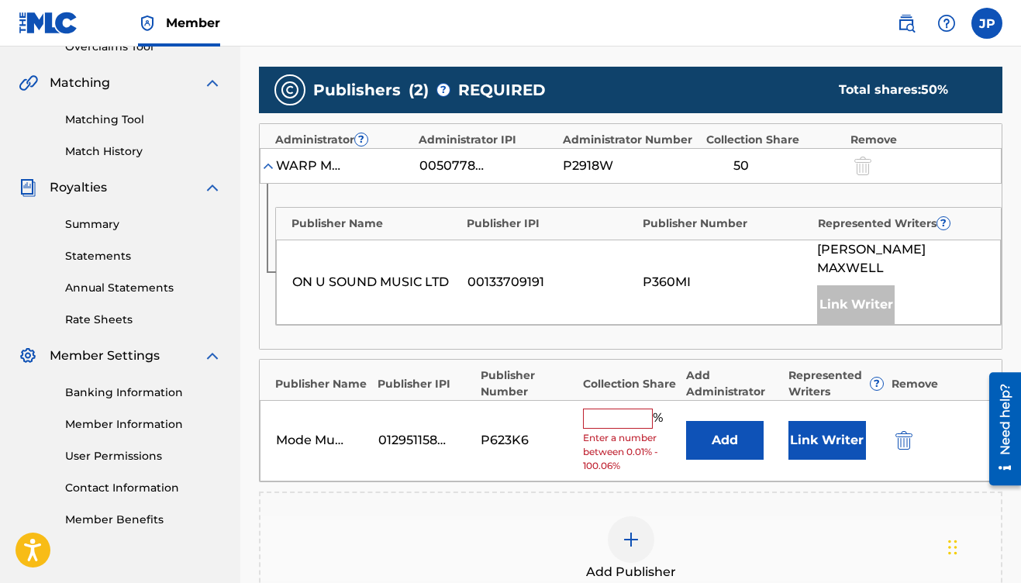
click at [619, 409] on input "text" at bounding box center [618, 419] width 70 height 20
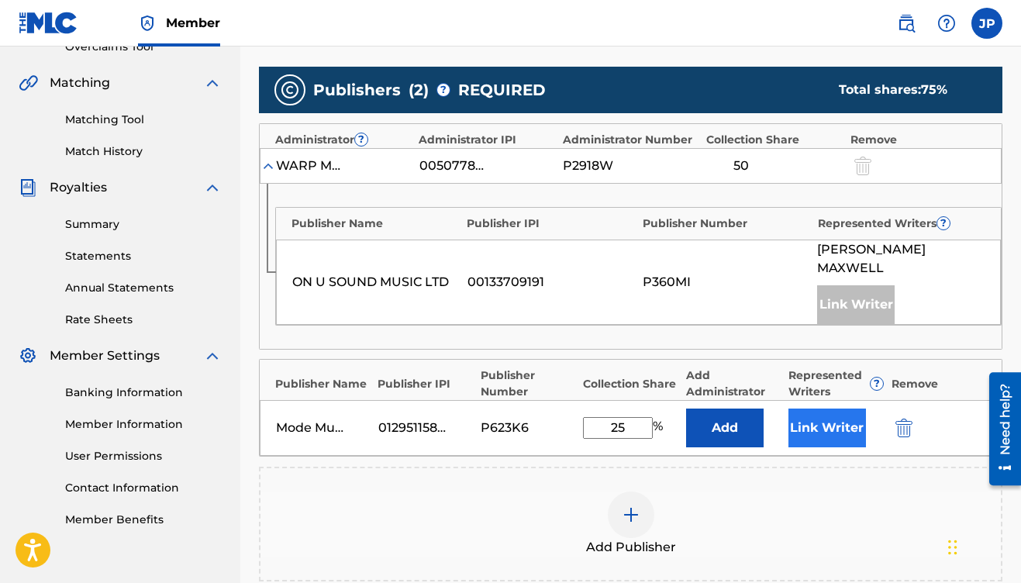
type input "25"
click at [823, 409] on button "Link Writer" at bounding box center [827, 428] width 78 height 39
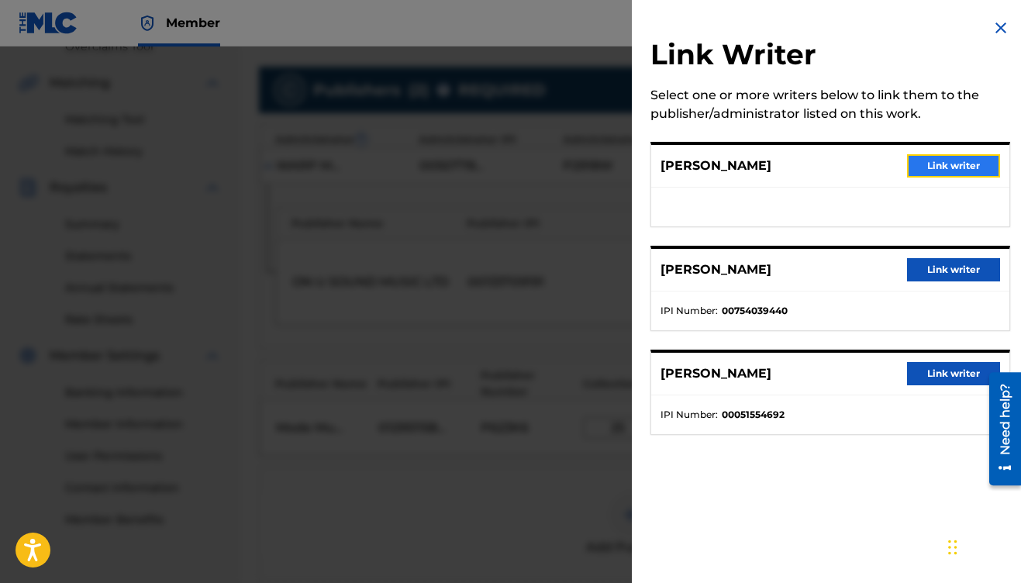
click at [955, 163] on button "Link writer" at bounding box center [953, 165] width 93 height 23
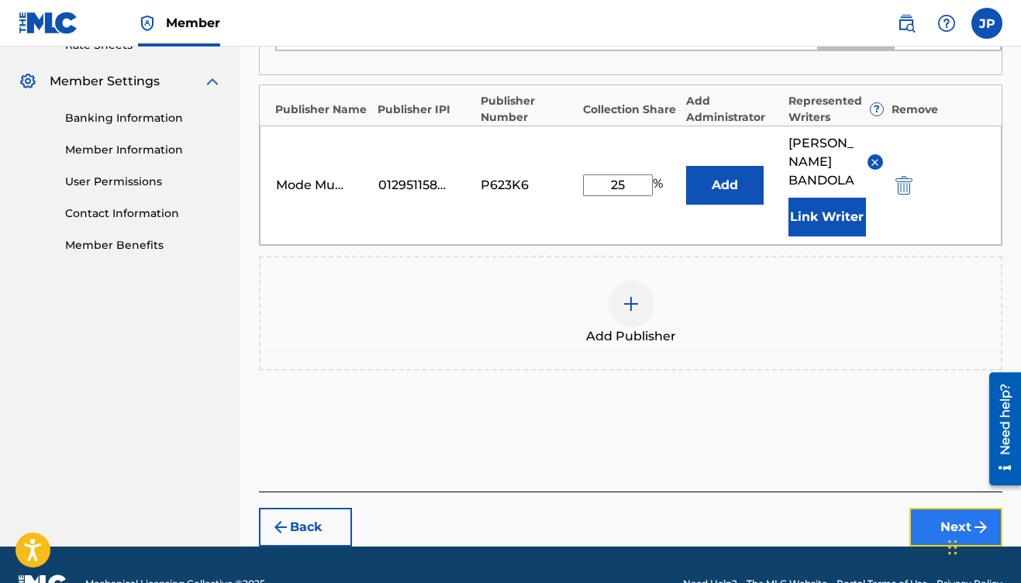
click at [931, 508] on button "Next" at bounding box center [955, 527] width 93 height 39
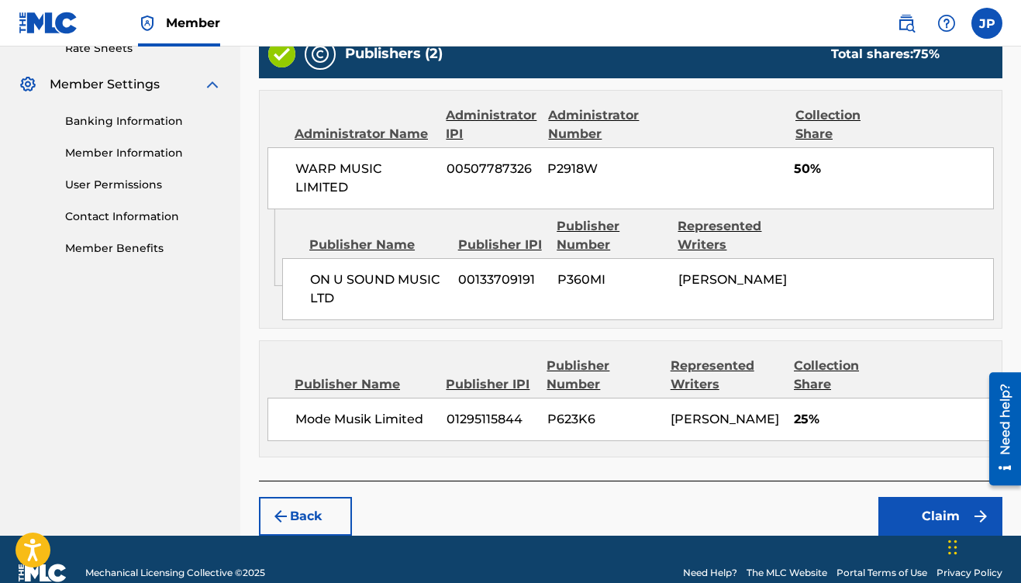
scroll to position [636, 0]
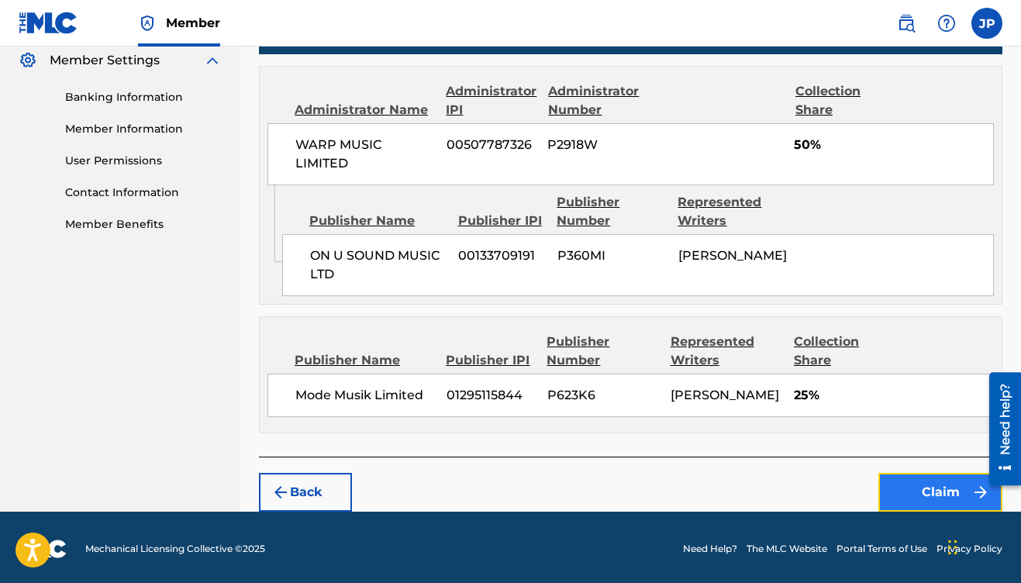
click at [920, 495] on button "Claim" at bounding box center [940, 492] width 124 height 39
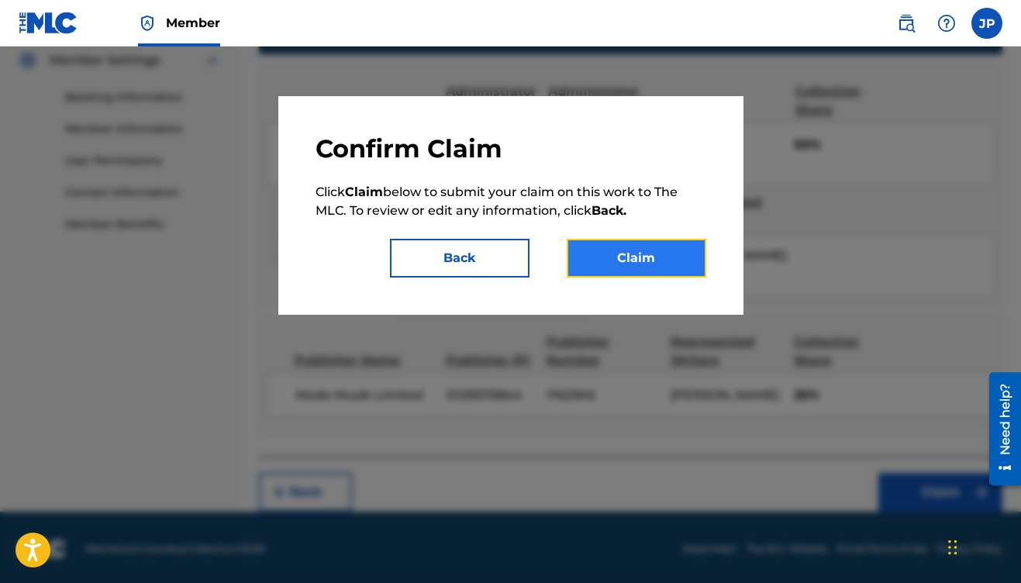
click at [640, 266] on button "Claim" at bounding box center [637, 258] width 140 height 39
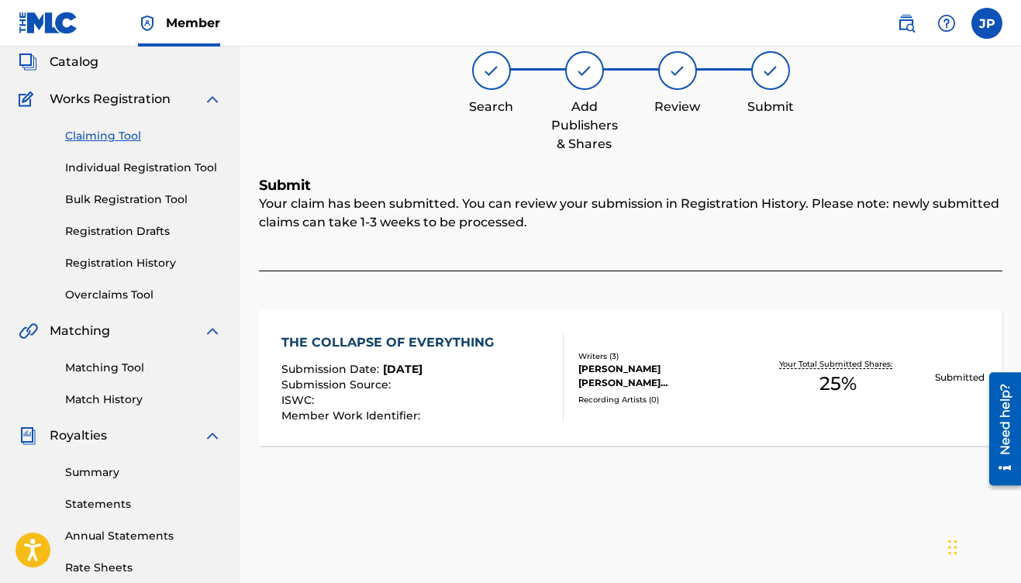
scroll to position [0, 0]
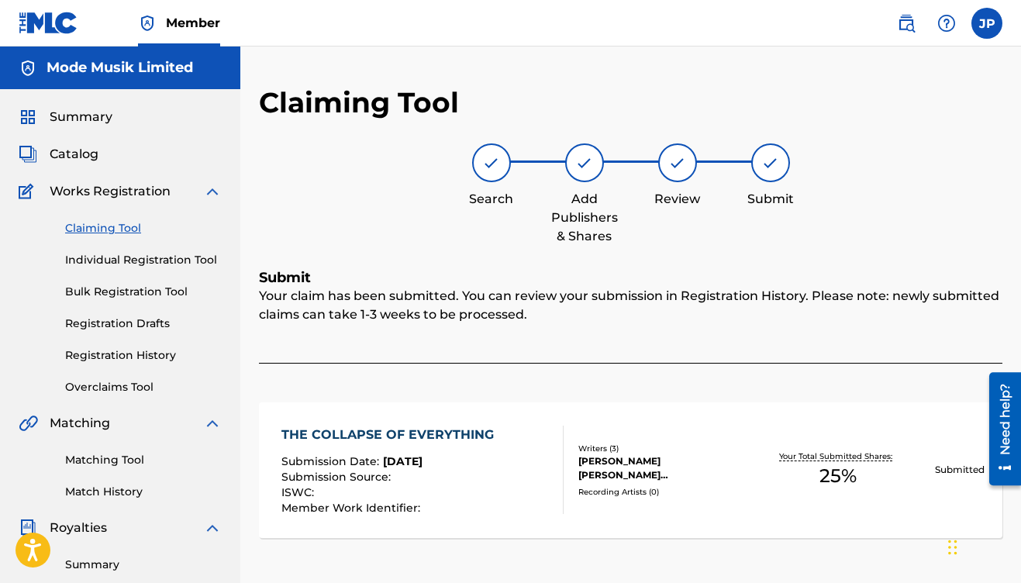
click at [113, 229] on link "Claiming Tool" at bounding box center [143, 228] width 157 height 16
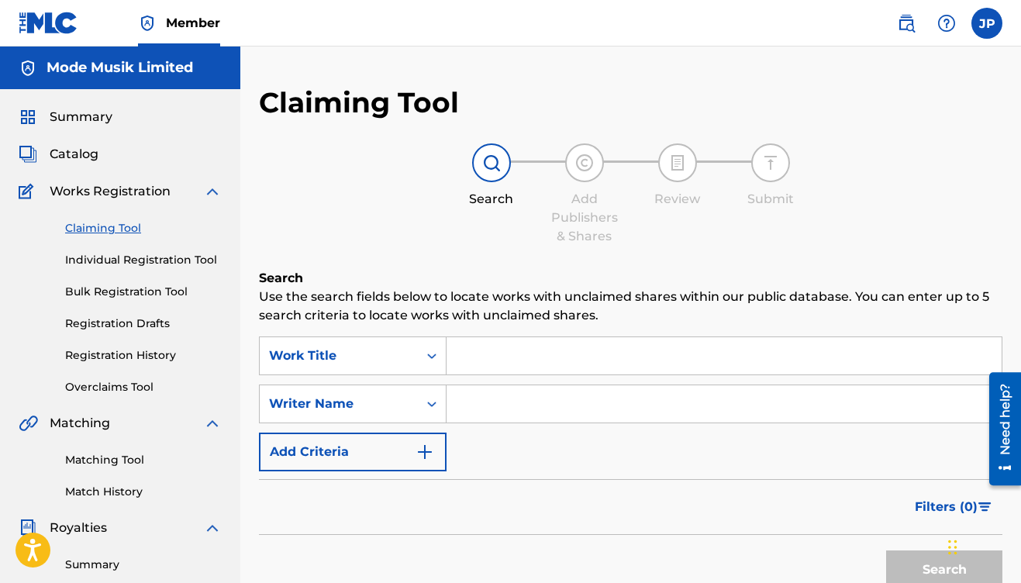
click at [502, 374] on input "Search Form" at bounding box center [724, 355] width 555 height 37
type input "b"
click at [522, 410] on input "Search Form" at bounding box center [724, 403] width 555 height 37
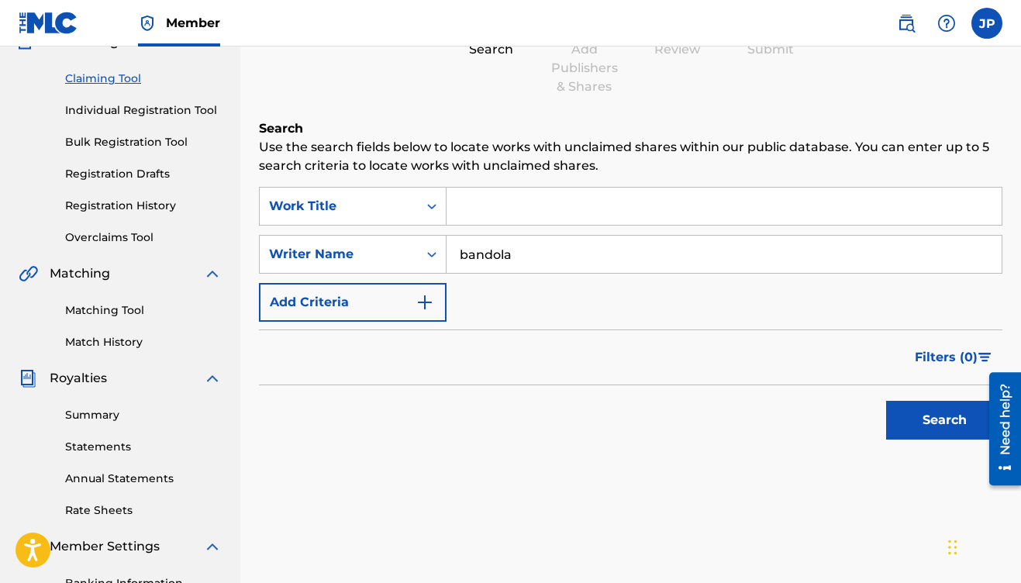
scroll to position [240, 0]
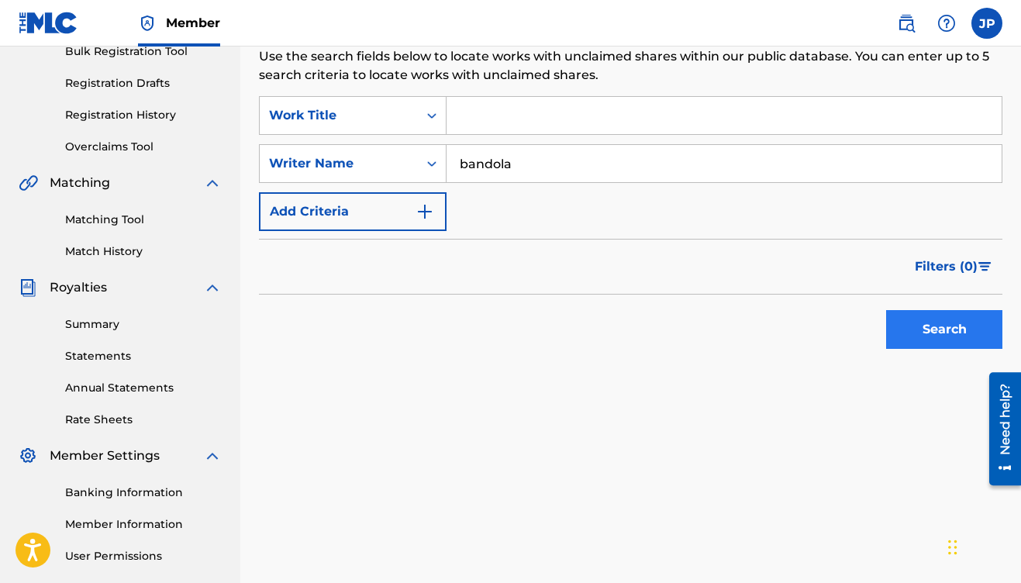
type input "bandola"
click at [941, 323] on button "Search" at bounding box center [944, 329] width 116 height 39
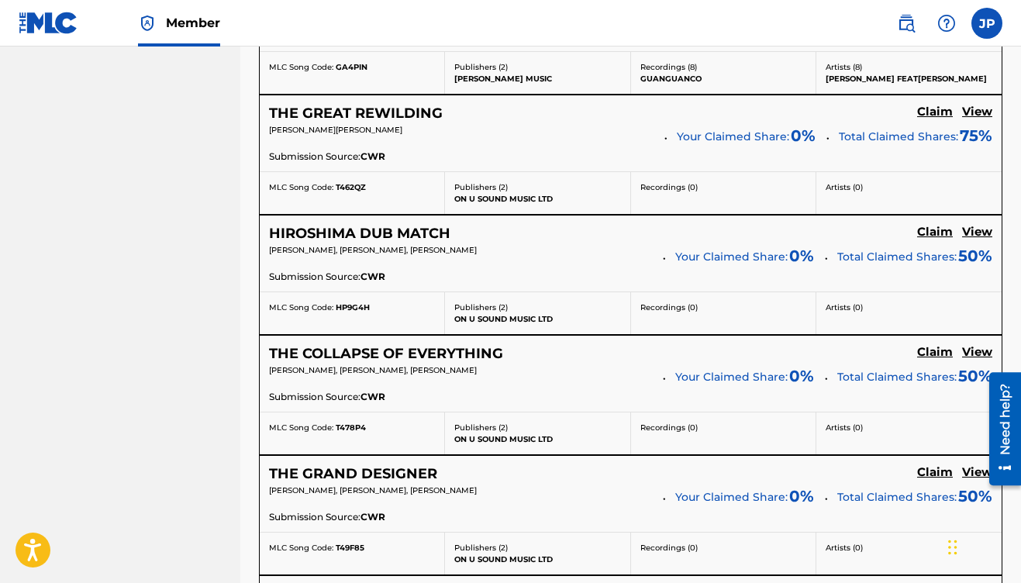
scroll to position [882, 0]
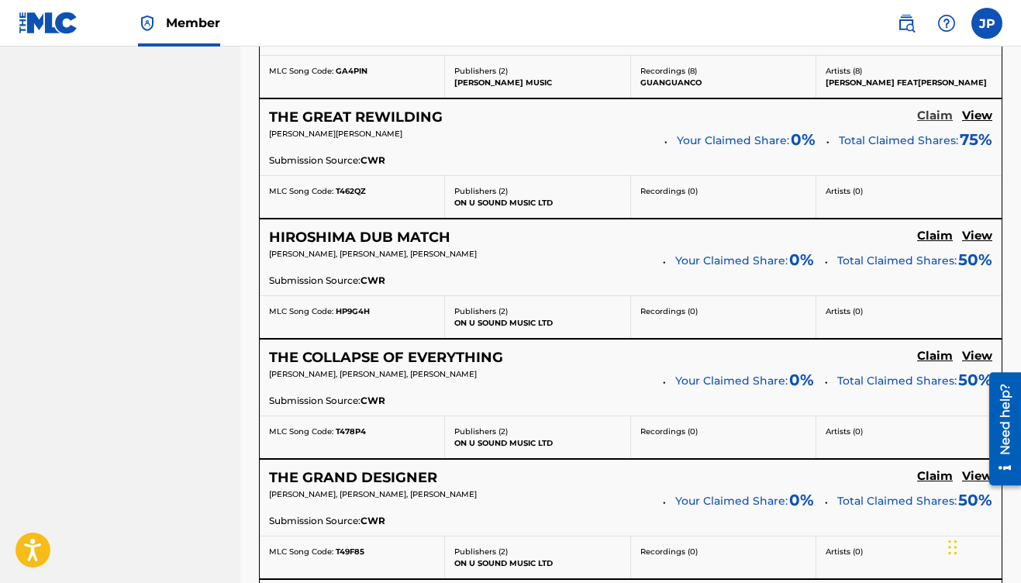
click at [936, 119] on h5 "Claim" at bounding box center [935, 116] width 36 height 15
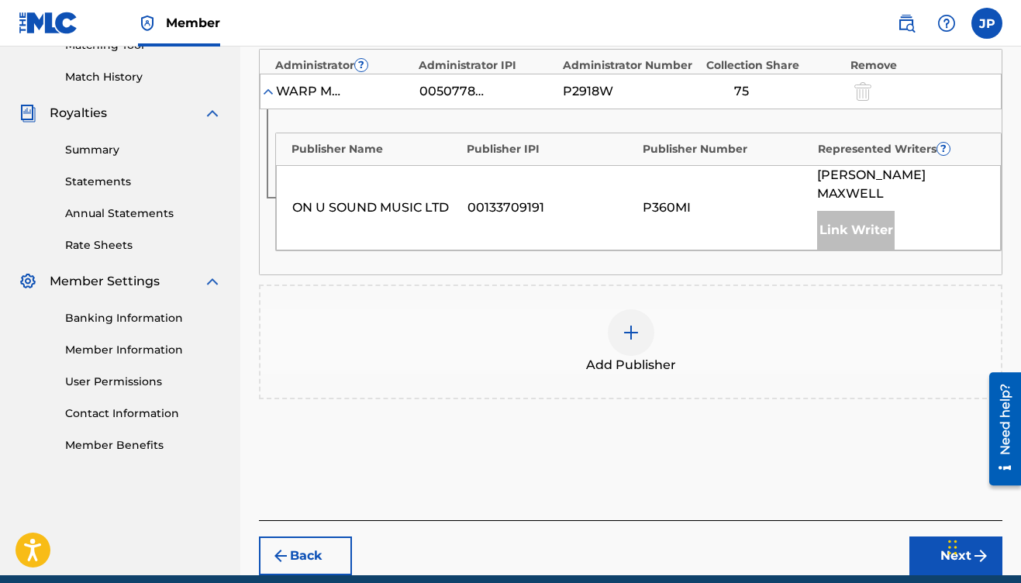
scroll to position [447, 0]
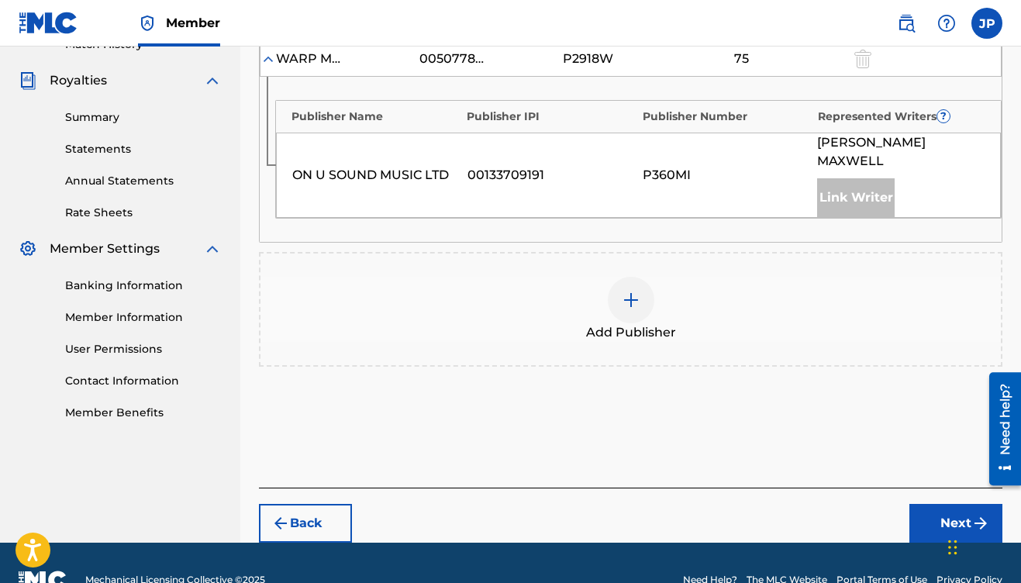
click at [623, 291] on img at bounding box center [631, 300] width 19 height 19
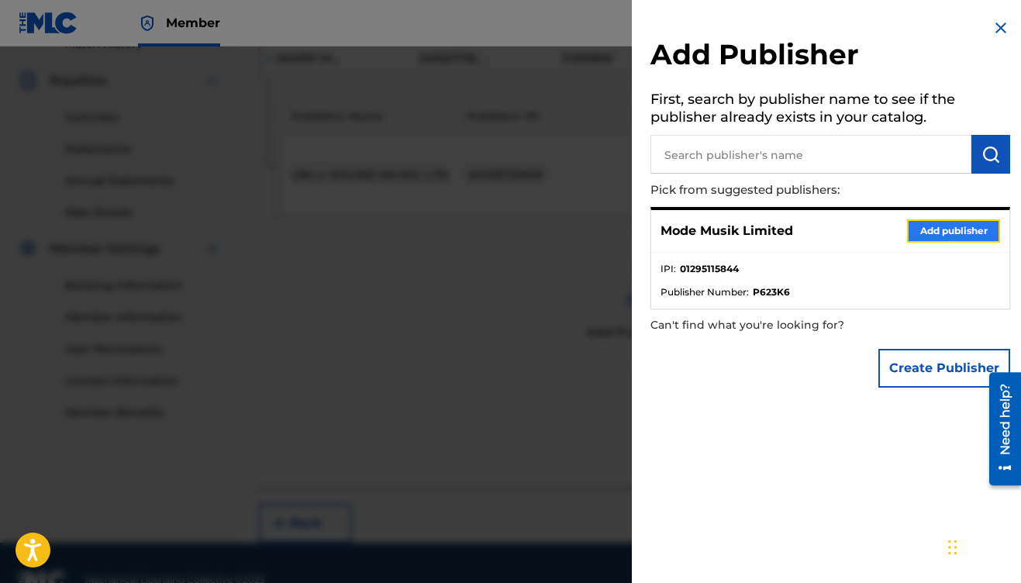
click at [925, 225] on button "Add publisher" at bounding box center [953, 230] width 93 height 23
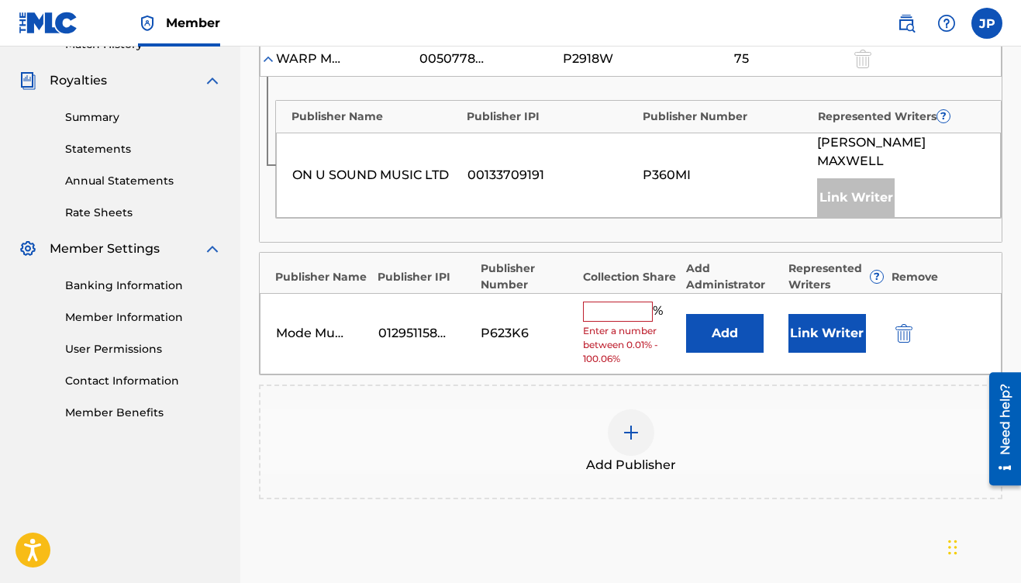
click at [621, 302] on input "text" at bounding box center [618, 312] width 70 height 20
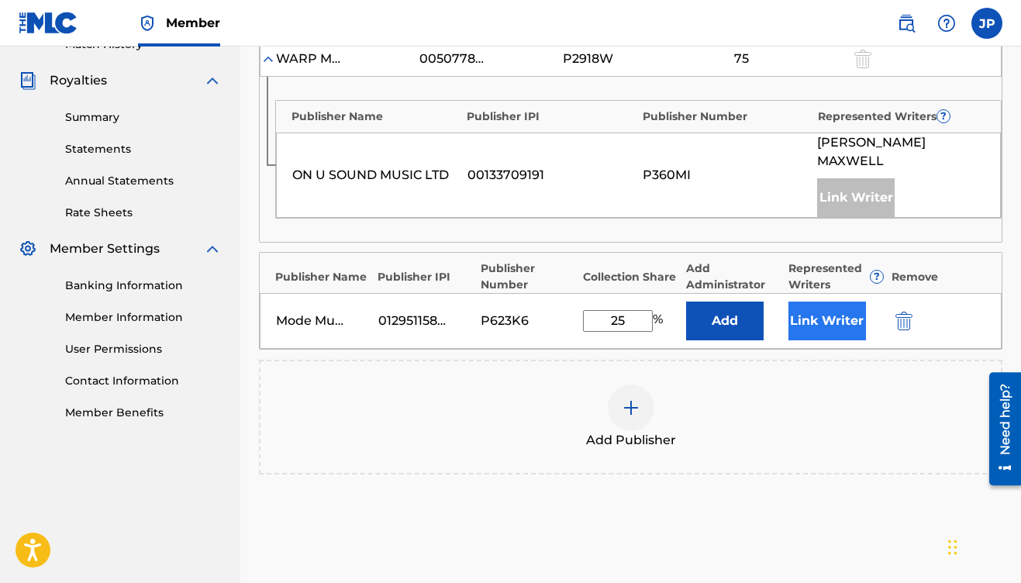
type input "25"
click at [815, 319] on button "Link Writer" at bounding box center [827, 321] width 78 height 39
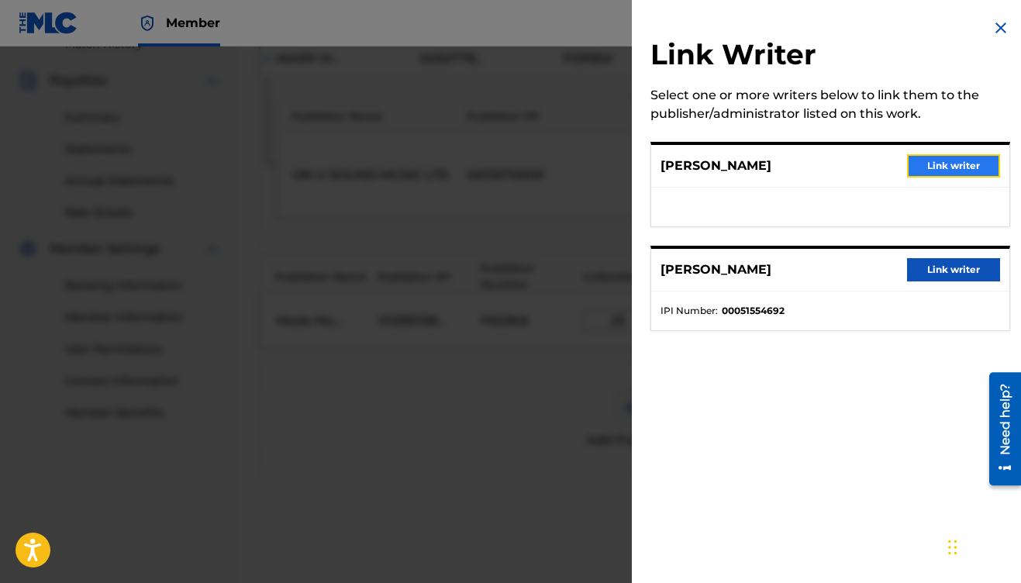
click at [935, 170] on button "Link writer" at bounding box center [953, 165] width 93 height 23
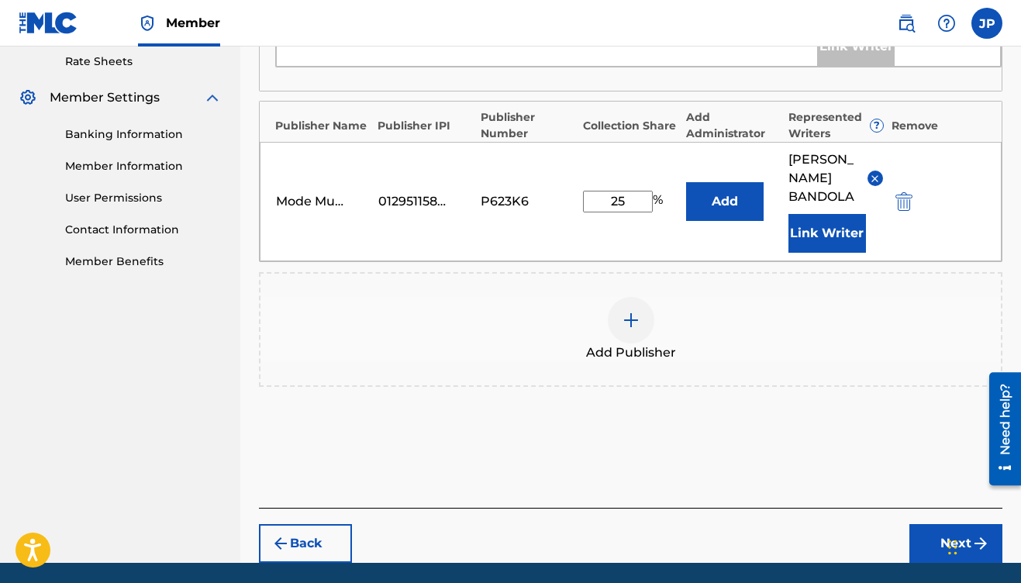
scroll to position [615, 0]
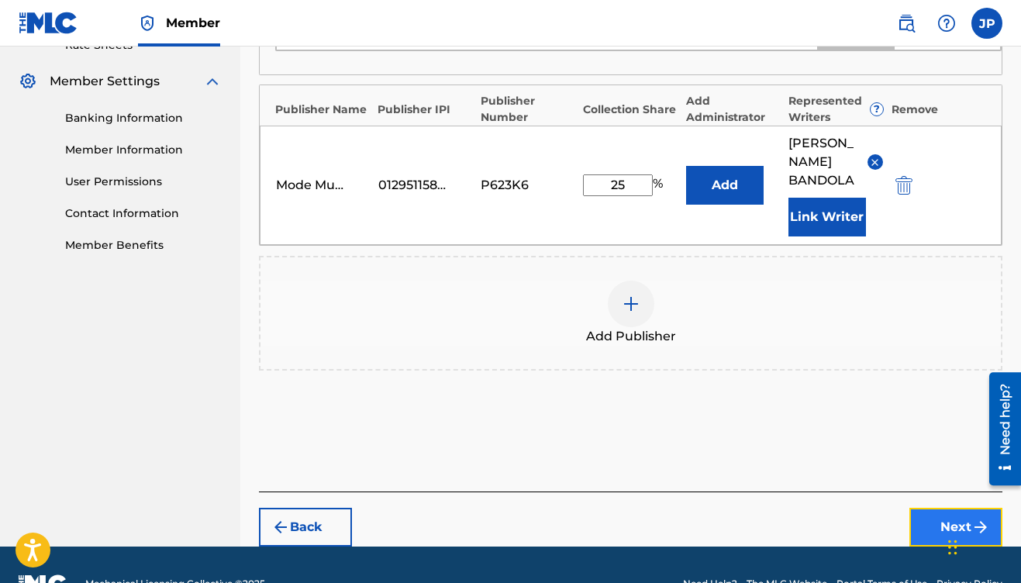
click at [960, 508] on button "Next" at bounding box center [955, 527] width 93 height 39
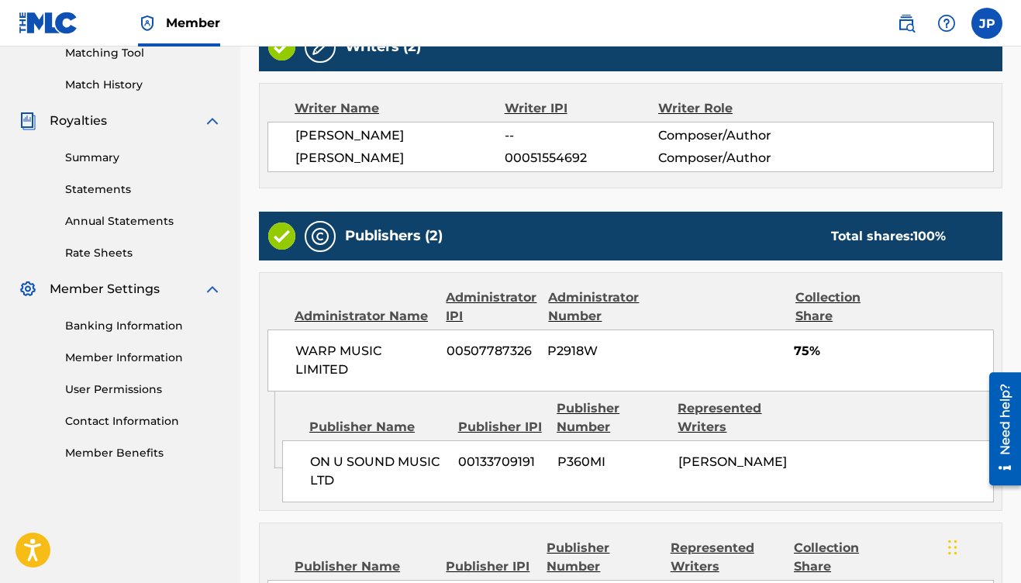
scroll to position [613, 0]
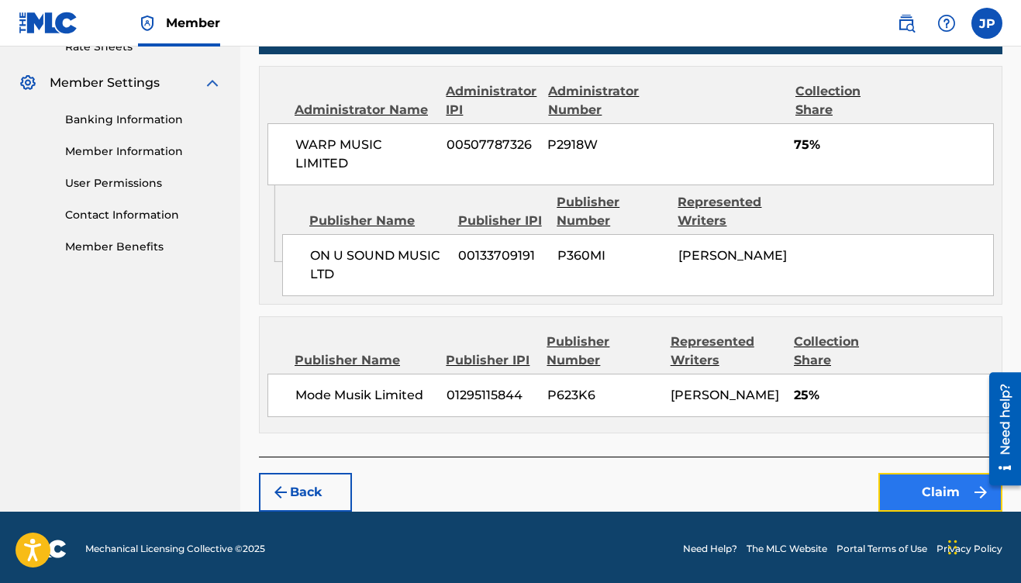
click at [920, 497] on button "Claim" at bounding box center [940, 492] width 124 height 39
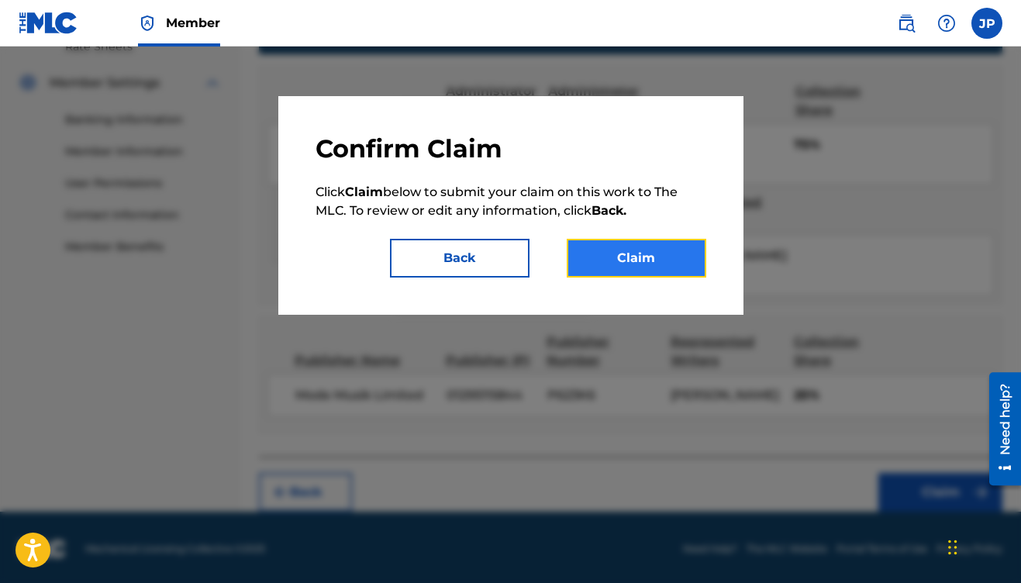
click at [630, 251] on button "Claim" at bounding box center [637, 258] width 140 height 39
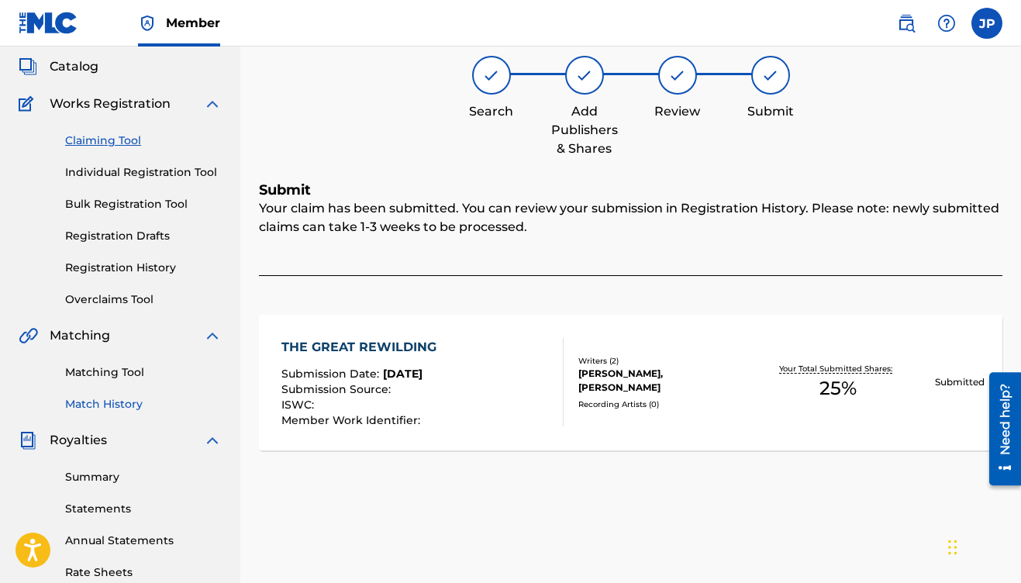
scroll to position [64, 0]
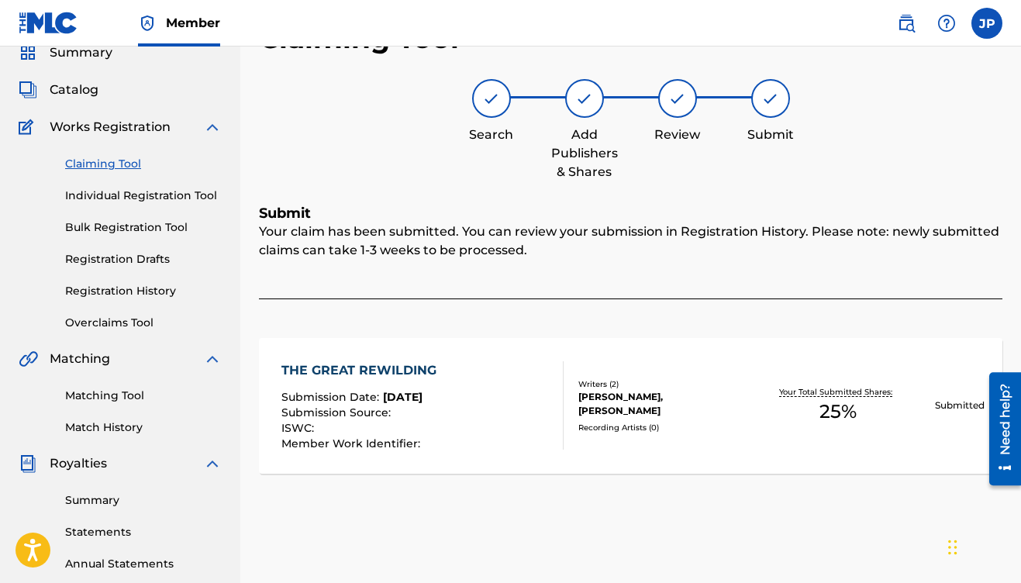
click at [108, 157] on link "Claiming Tool" at bounding box center [143, 164] width 157 height 16
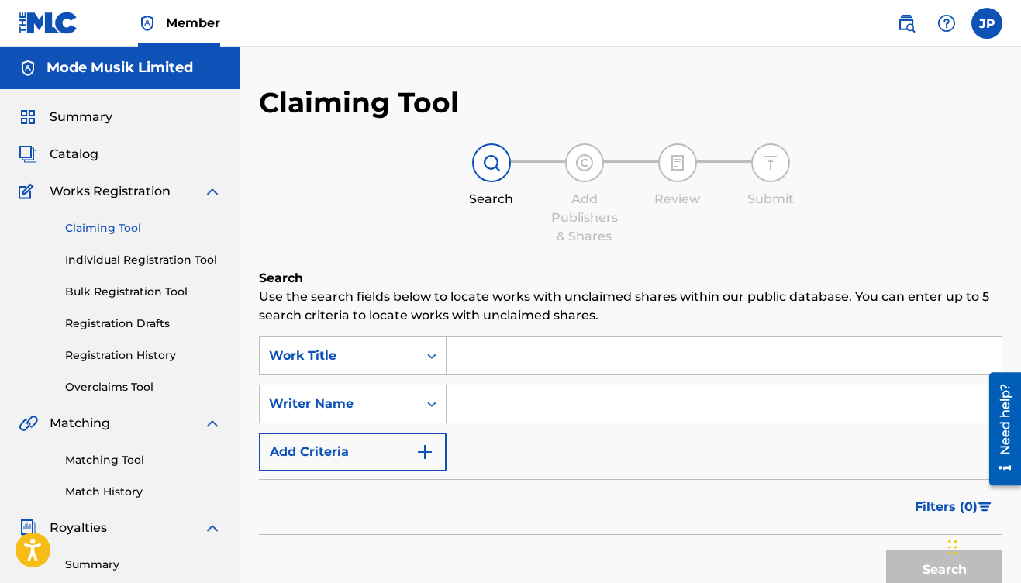
click at [509, 356] on input "Search Form" at bounding box center [724, 355] width 555 height 37
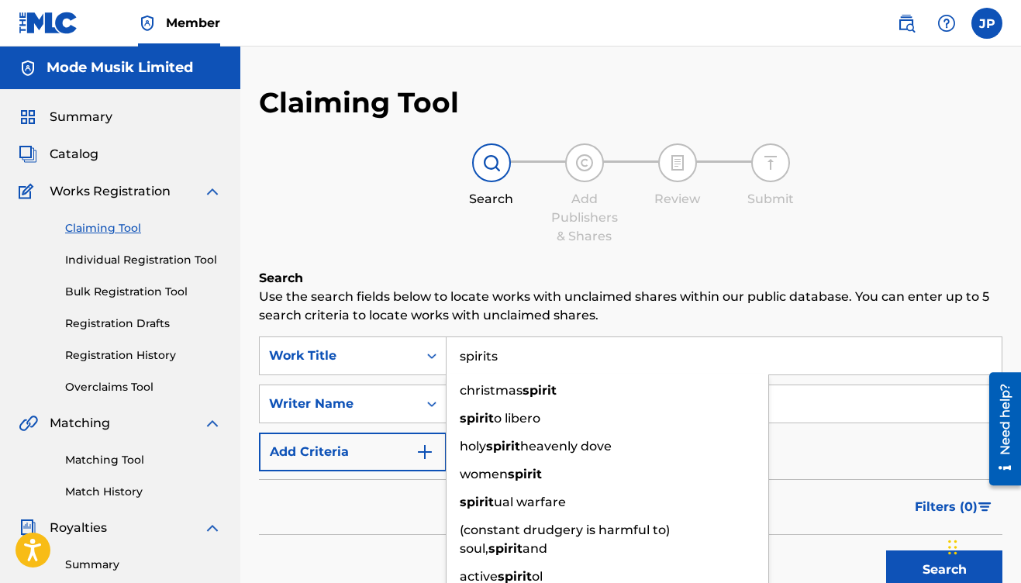
type input "spirits"
click at [886, 550] on button "Search" at bounding box center [944, 569] width 116 height 39
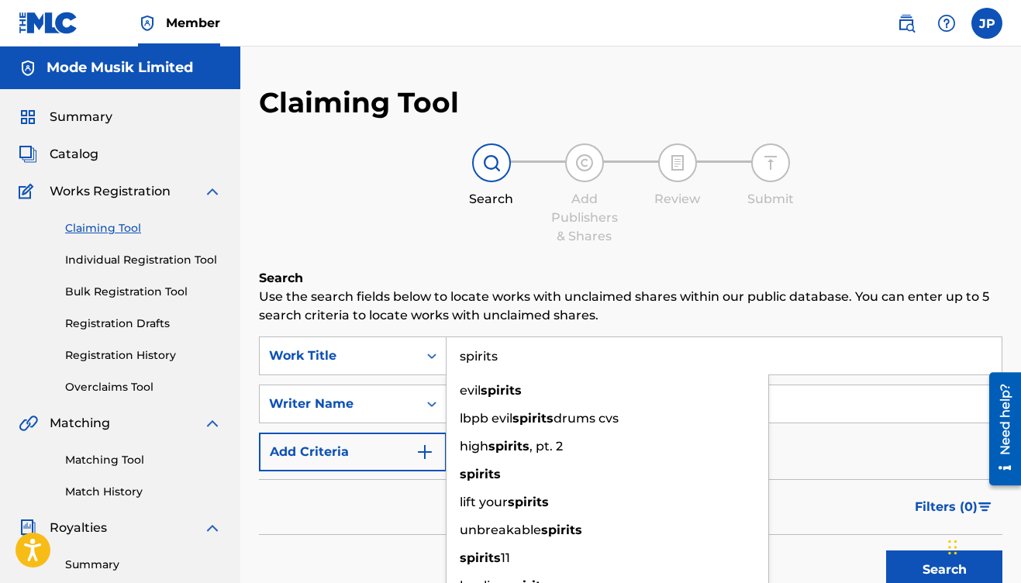
click at [495, 365] on input "spirits" at bounding box center [724, 355] width 555 height 37
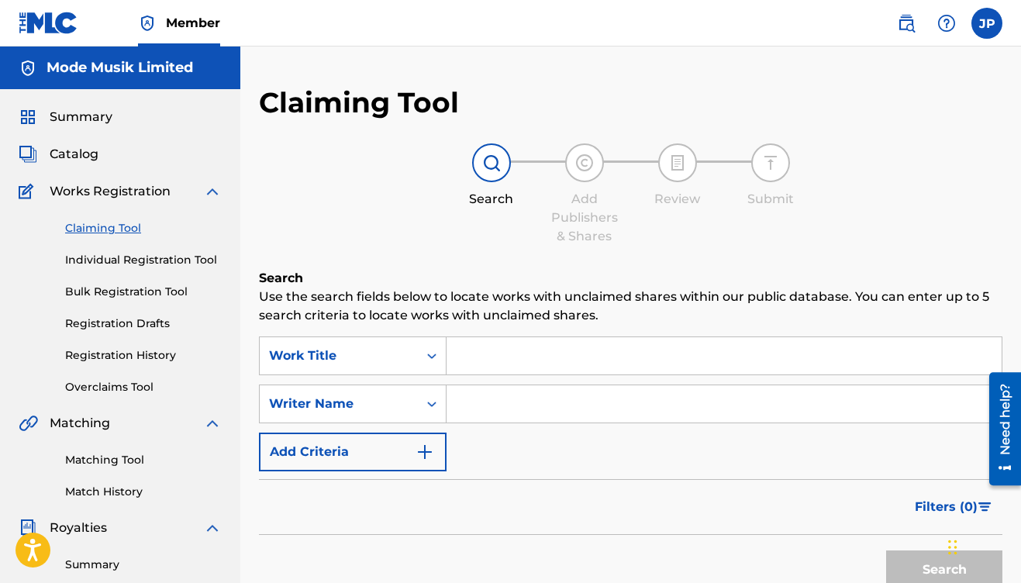
click at [492, 404] on input "Search Form" at bounding box center [724, 403] width 555 height 37
type input "bandola"
click at [886, 550] on button "Search" at bounding box center [944, 569] width 116 height 39
click at [923, 564] on button "Search" at bounding box center [944, 569] width 116 height 39
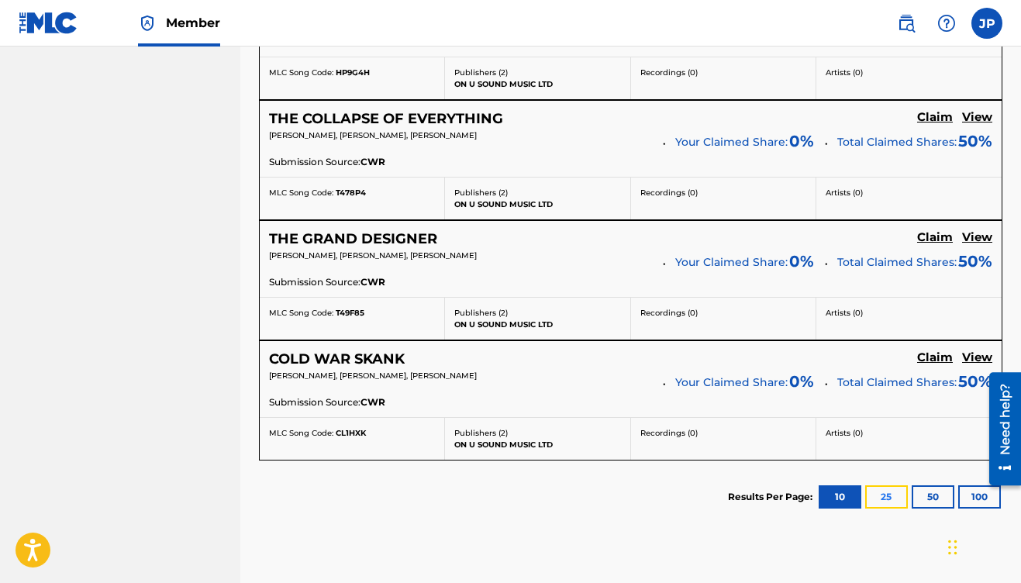
click at [887, 493] on button "25" at bounding box center [886, 496] width 43 height 23
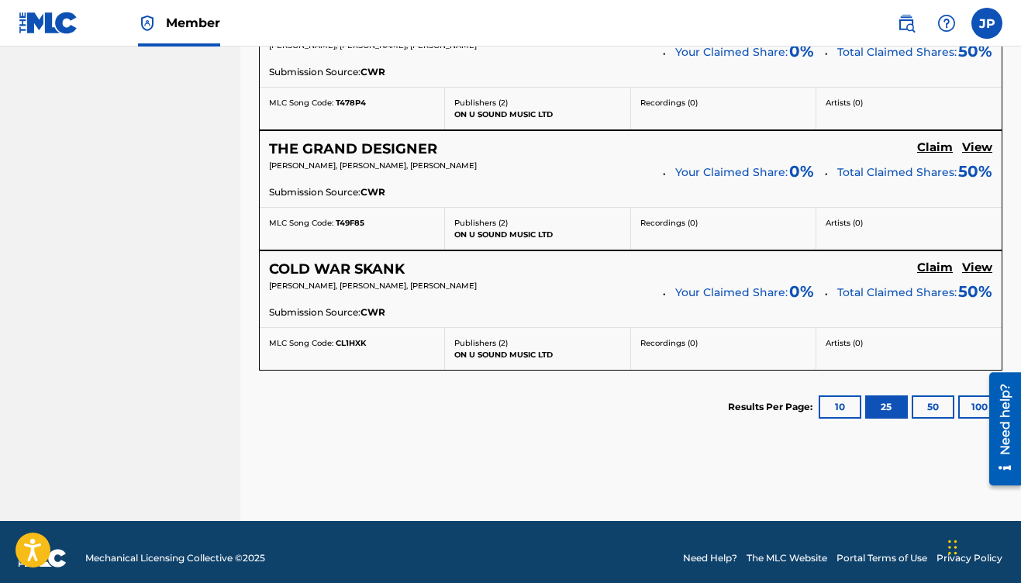
scroll to position [1223, 0]
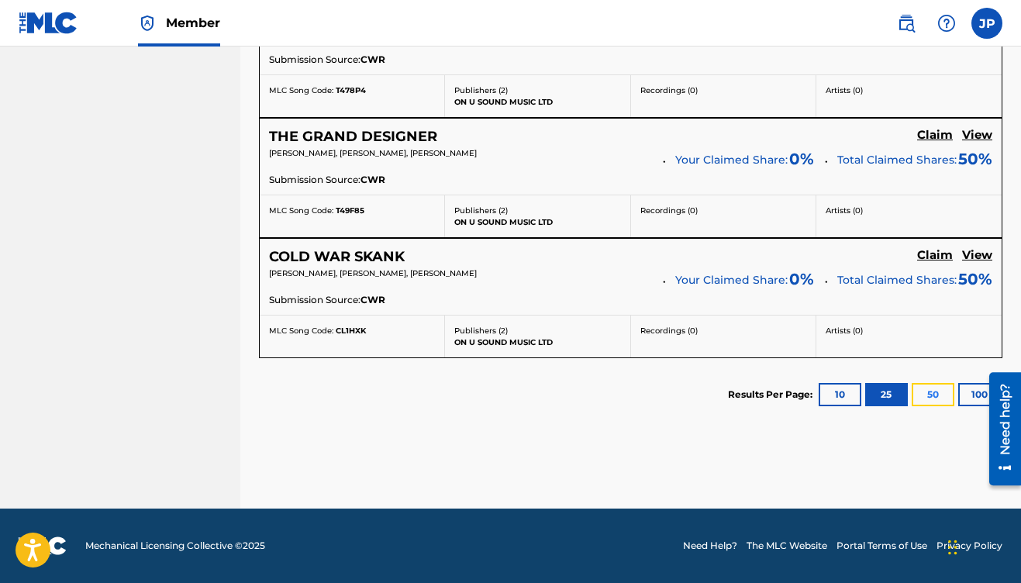
click at [933, 388] on button "50" at bounding box center [933, 394] width 43 height 23
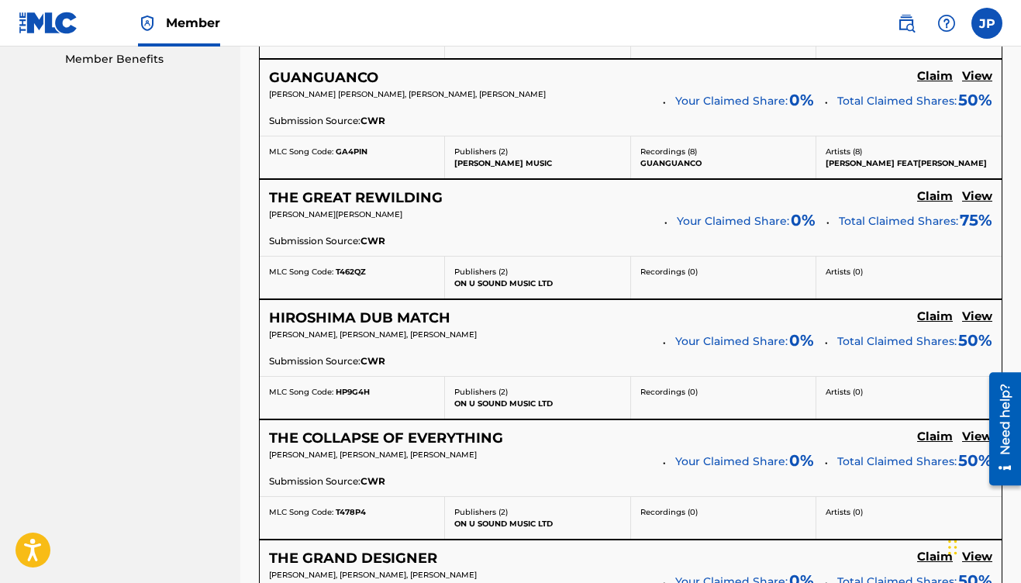
scroll to position [816, 0]
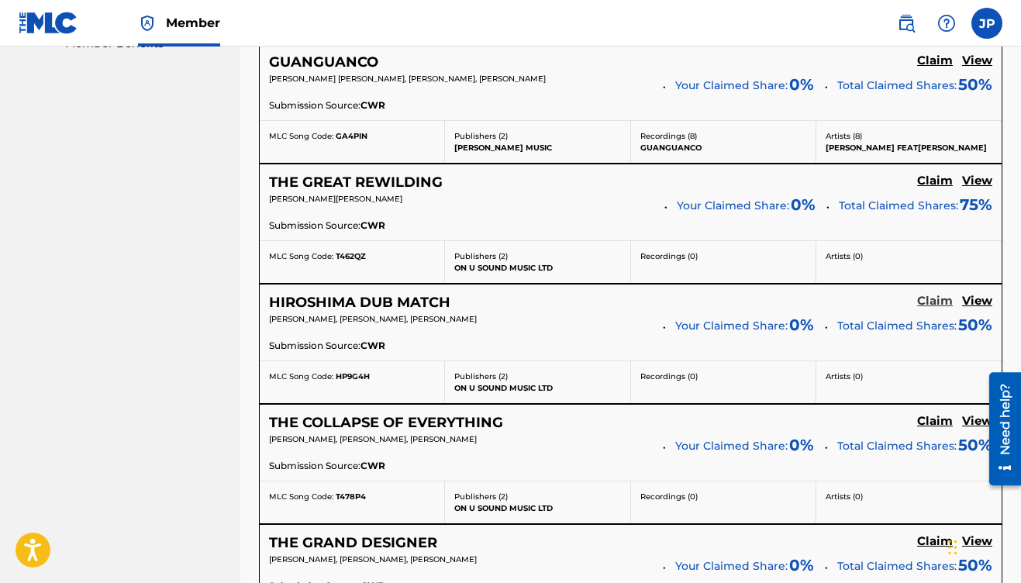
click at [935, 300] on h5 "Claim" at bounding box center [935, 301] width 36 height 15
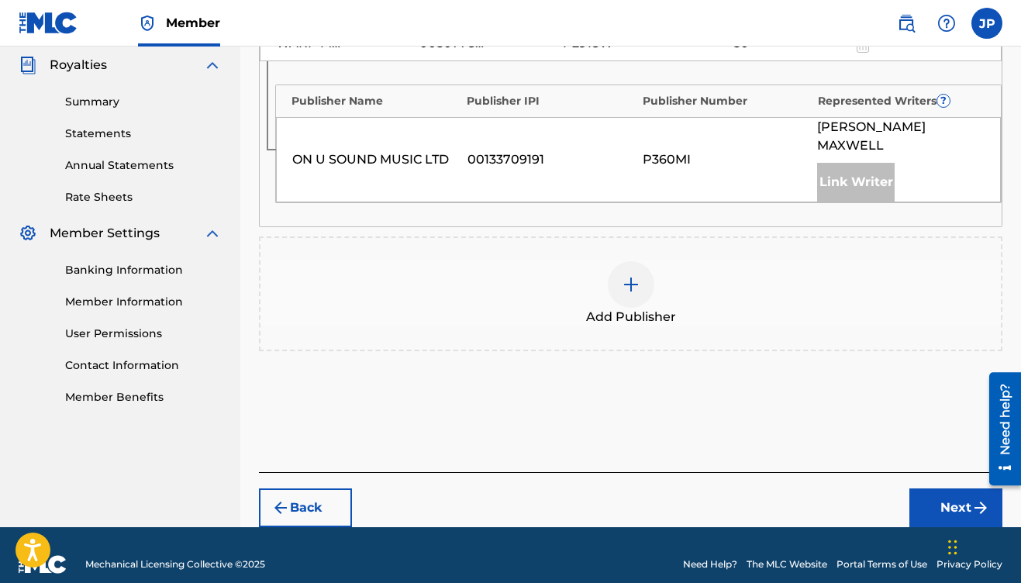
click at [638, 275] on img at bounding box center [631, 284] width 19 height 19
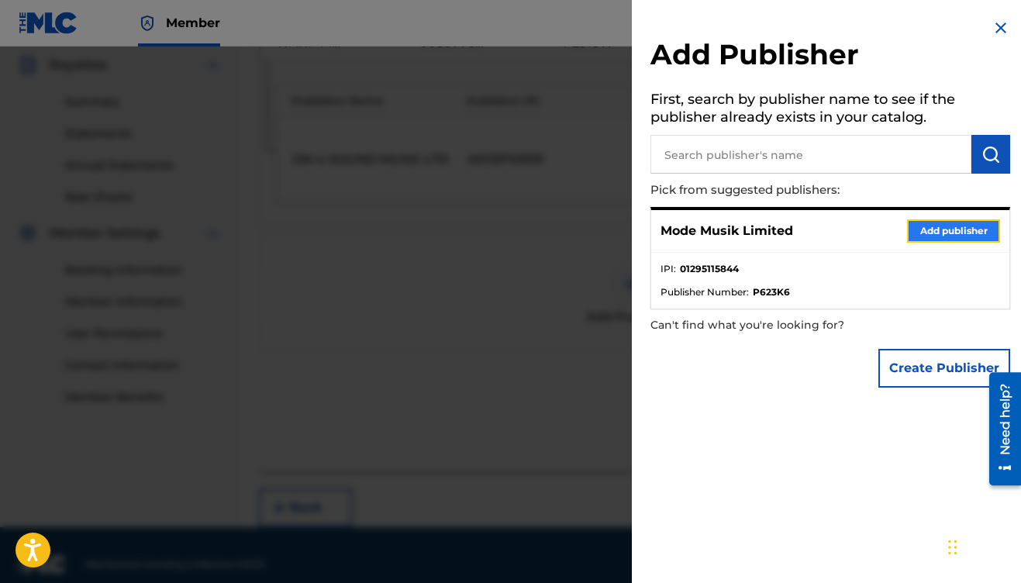
click at [967, 231] on button "Add publisher" at bounding box center [953, 230] width 93 height 23
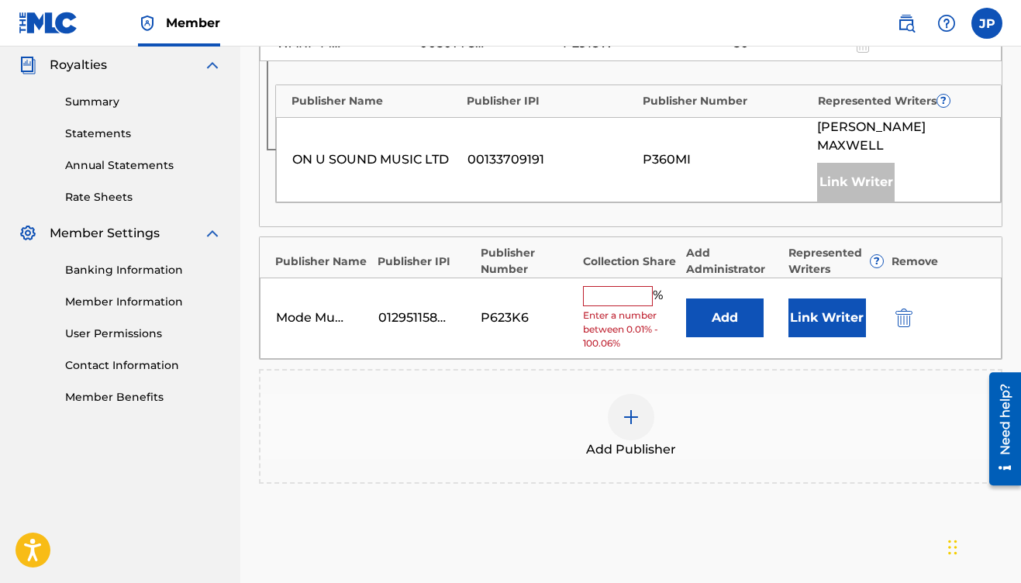
click at [632, 286] on input "text" at bounding box center [618, 296] width 70 height 20
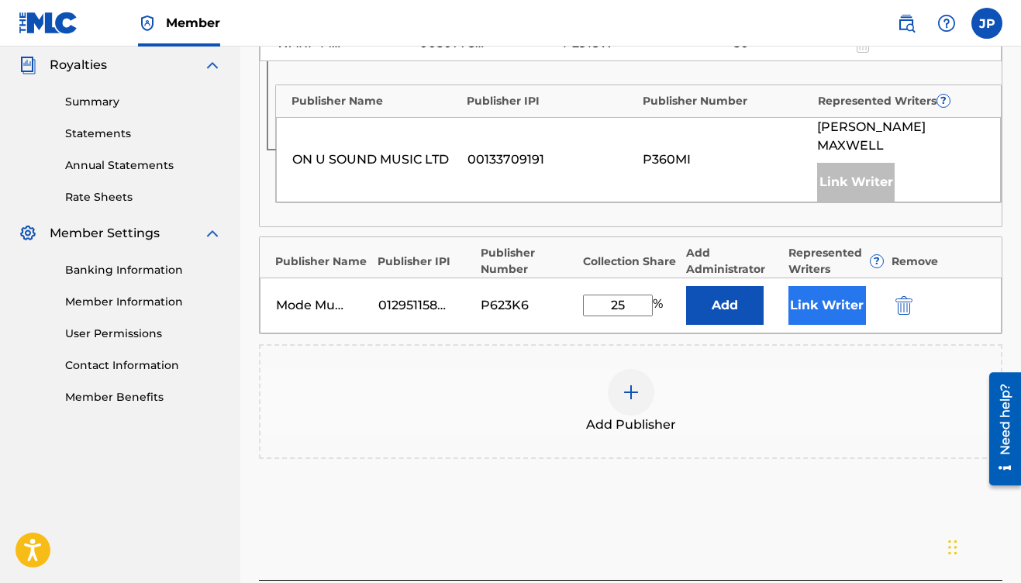
type input "25"
click at [814, 295] on button "Link Writer" at bounding box center [827, 305] width 78 height 39
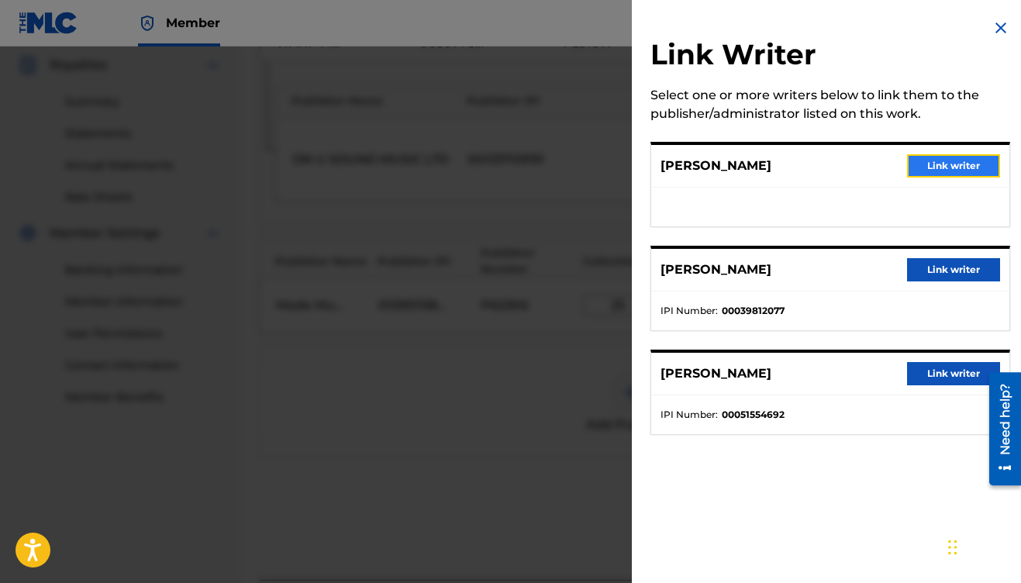
click at [935, 162] on button "Link writer" at bounding box center [953, 165] width 93 height 23
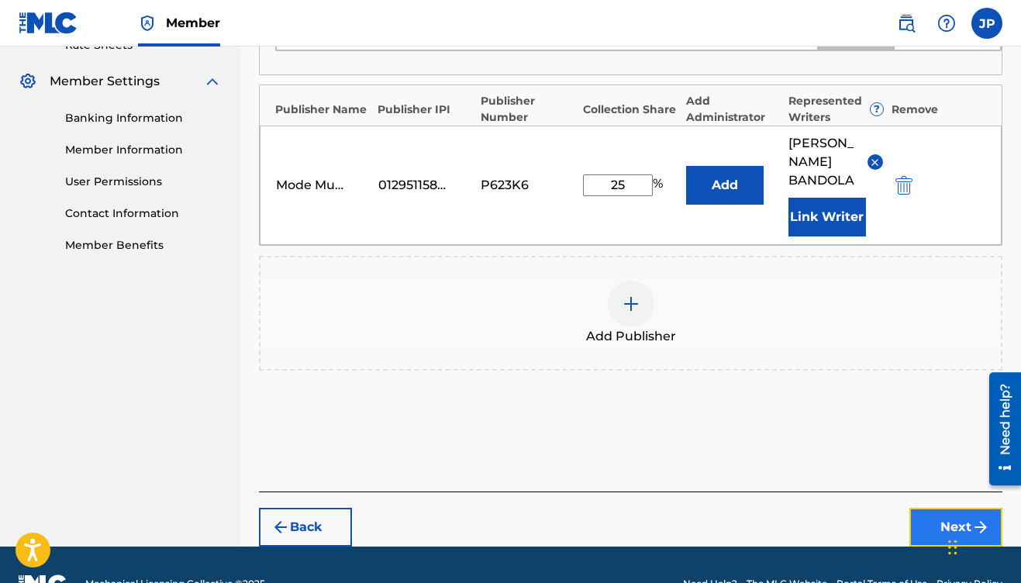
click at [945, 508] on button "Next" at bounding box center [955, 527] width 93 height 39
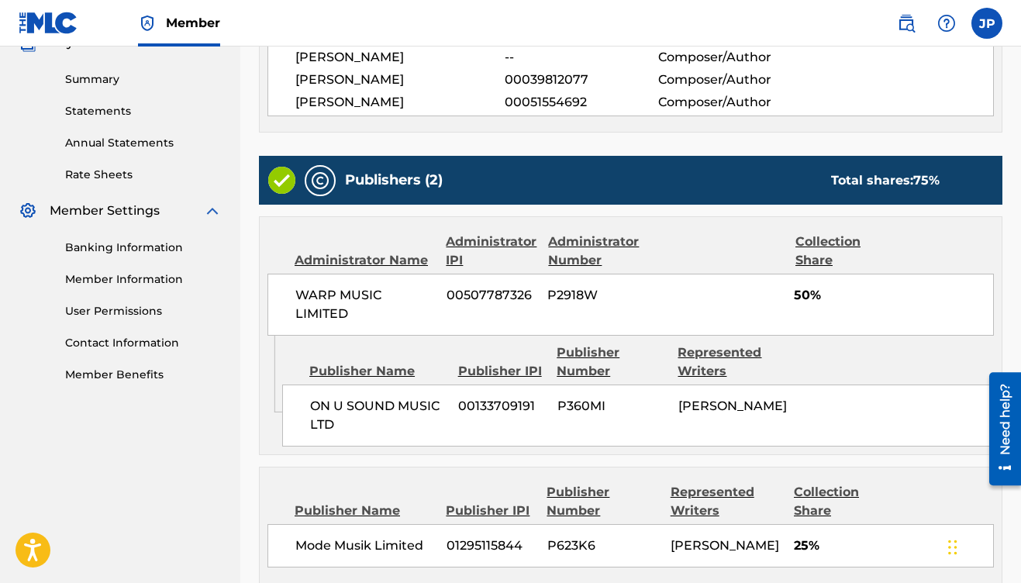
scroll to position [636, 0]
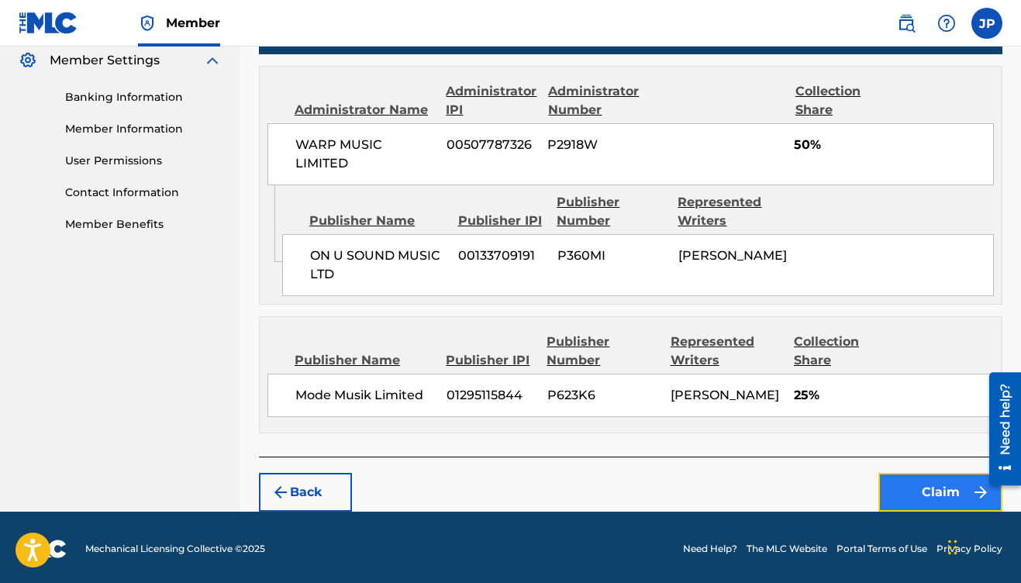
click at [929, 495] on button "Claim" at bounding box center [940, 492] width 124 height 39
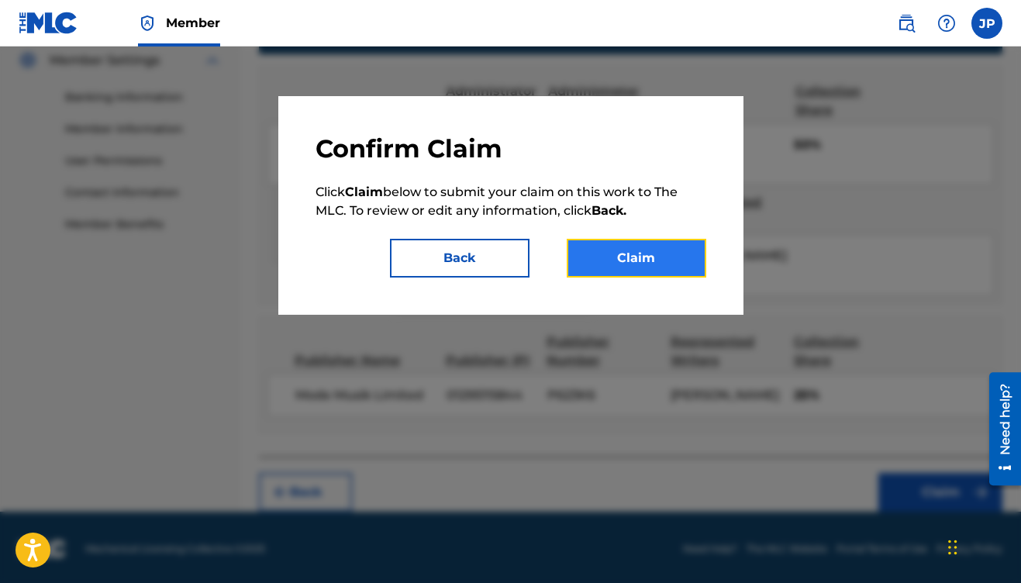
click at [623, 260] on button "Claim" at bounding box center [637, 258] width 140 height 39
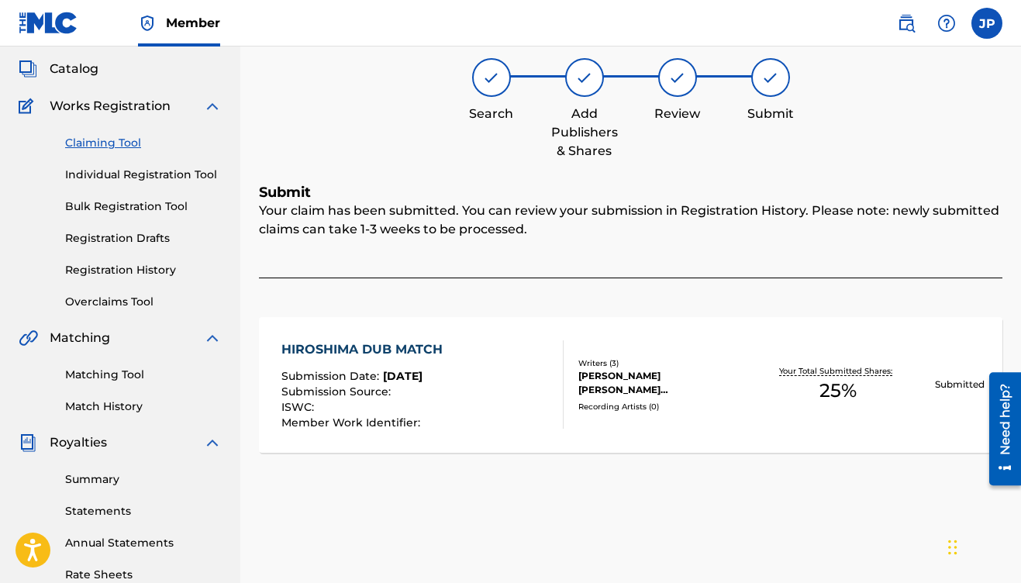
scroll to position [70, 0]
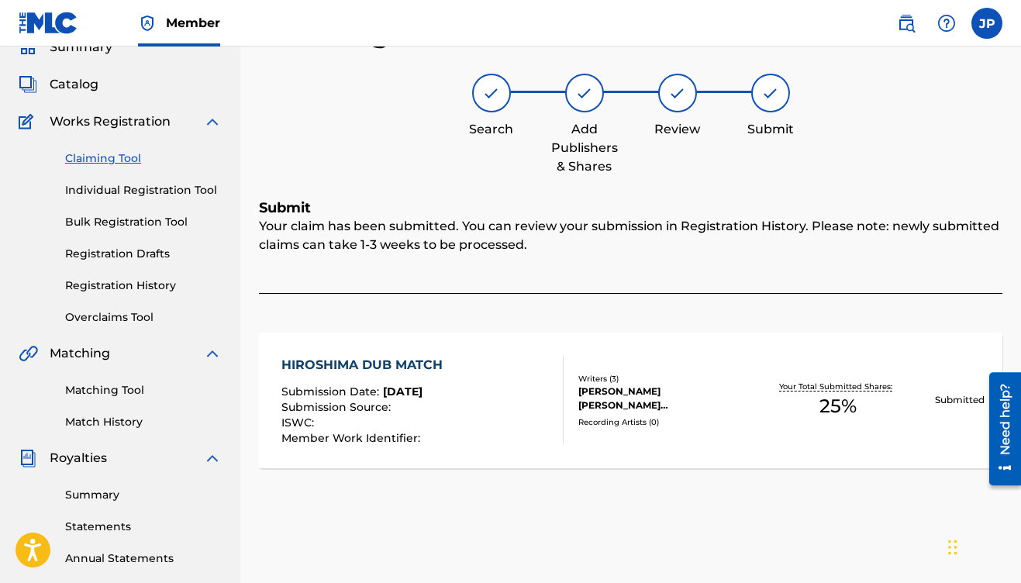
click at [118, 165] on link "Claiming Tool" at bounding box center [143, 158] width 157 height 16
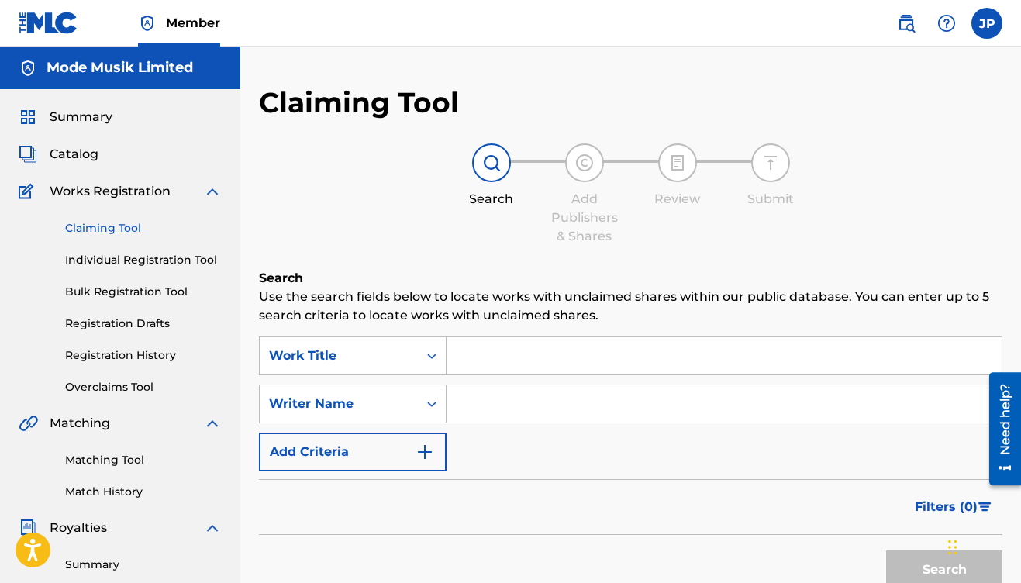
click at [478, 400] on input "Search Form" at bounding box center [724, 403] width 555 height 37
type input "bandola"
click at [910, 564] on button "Search" at bounding box center [944, 569] width 116 height 39
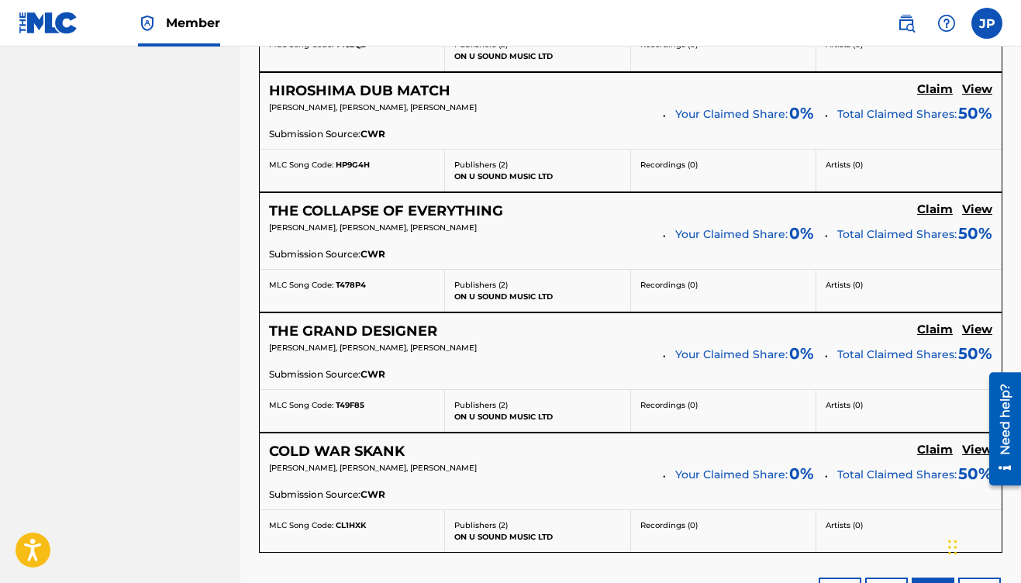
scroll to position [1055, 0]
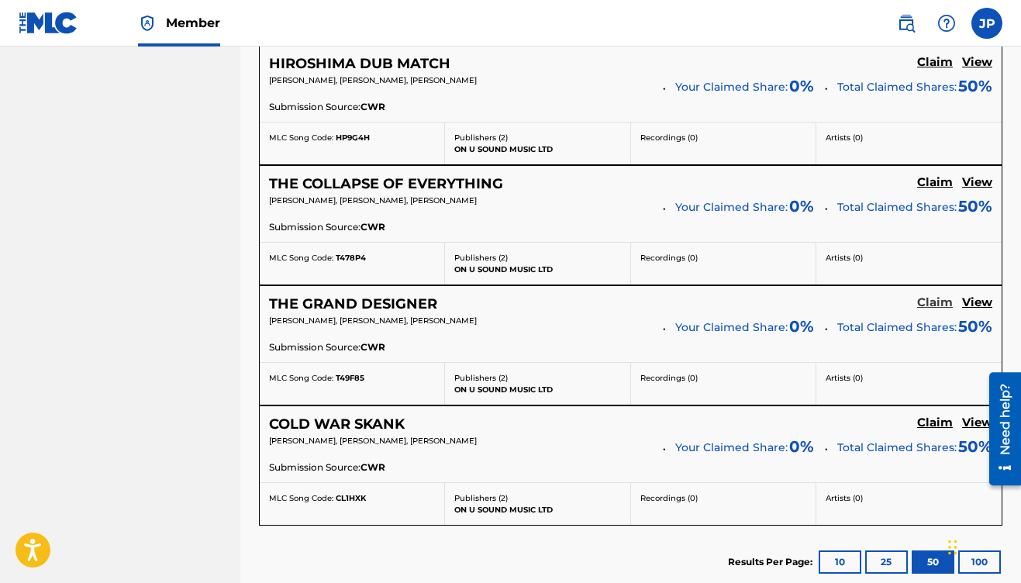
click at [935, 303] on h5 "Claim" at bounding box center [935, 302] width 36 height 15
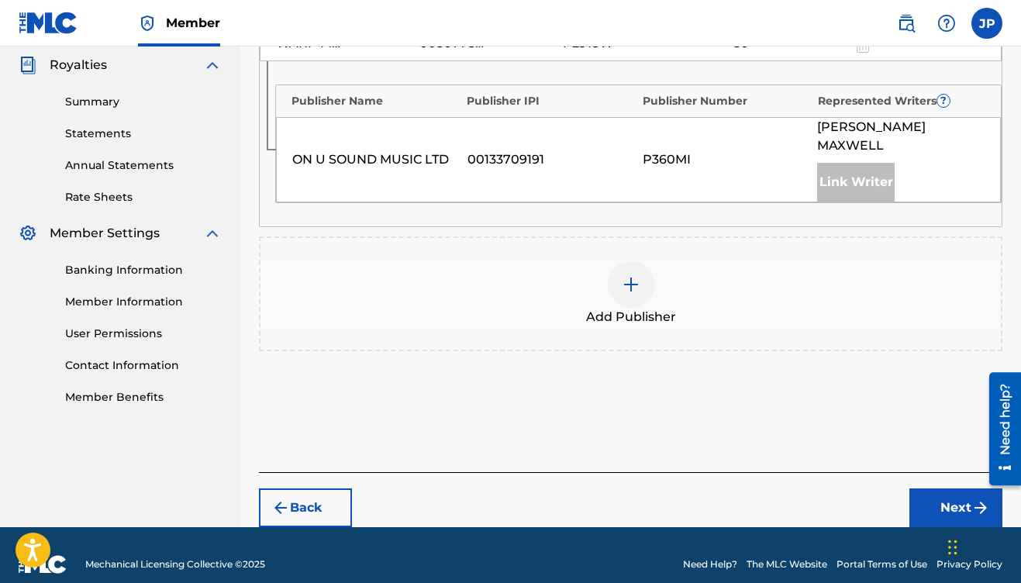
click at [620, 266] on div at bounding box center [631, 284] width 47 height 47
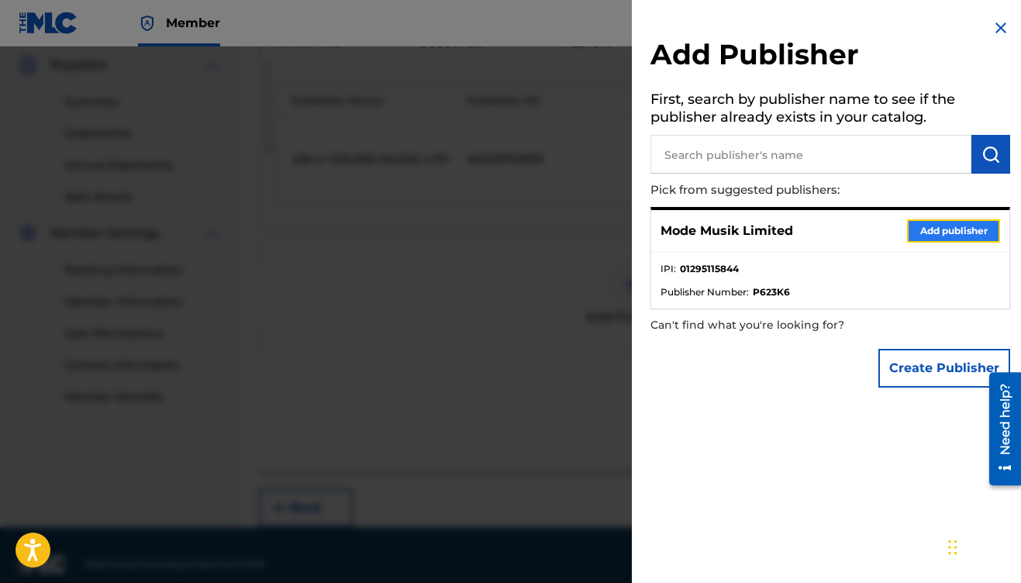
click at [935, 235] on button "Add publisher" at bounding box center [953, 230] width 93 height 23
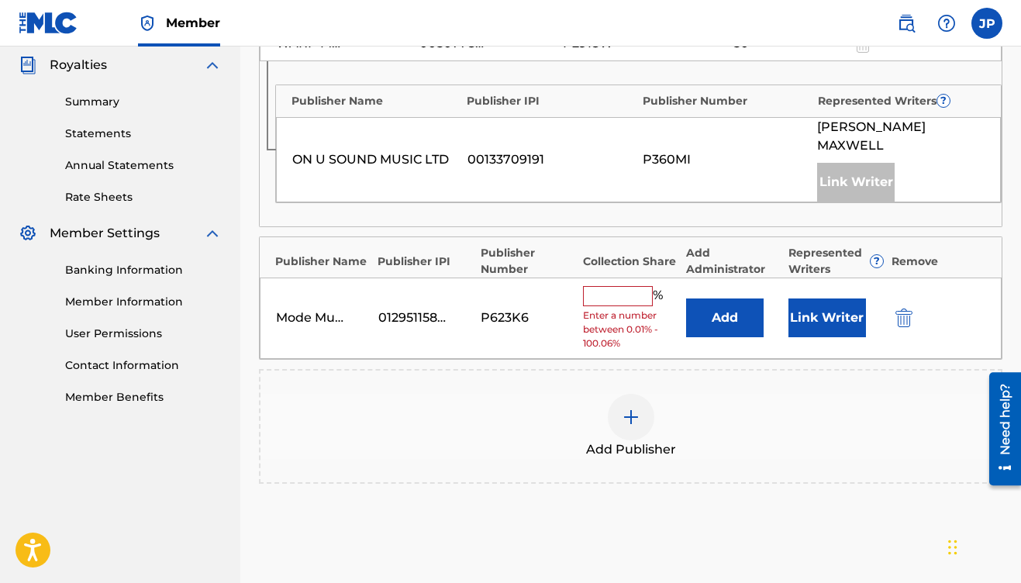
click at [622, 286] on input "text" at bounding box center [618, 296] width 70 height 20
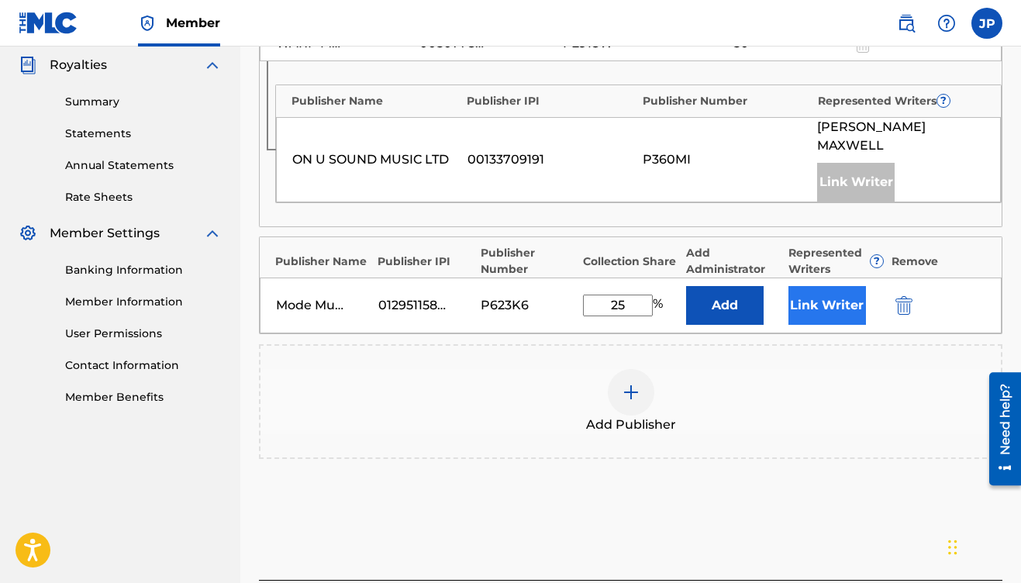
type input "25"
click at [832, 289] on button "Link Writer" at bounding box center [827, 305] width 78 height 39
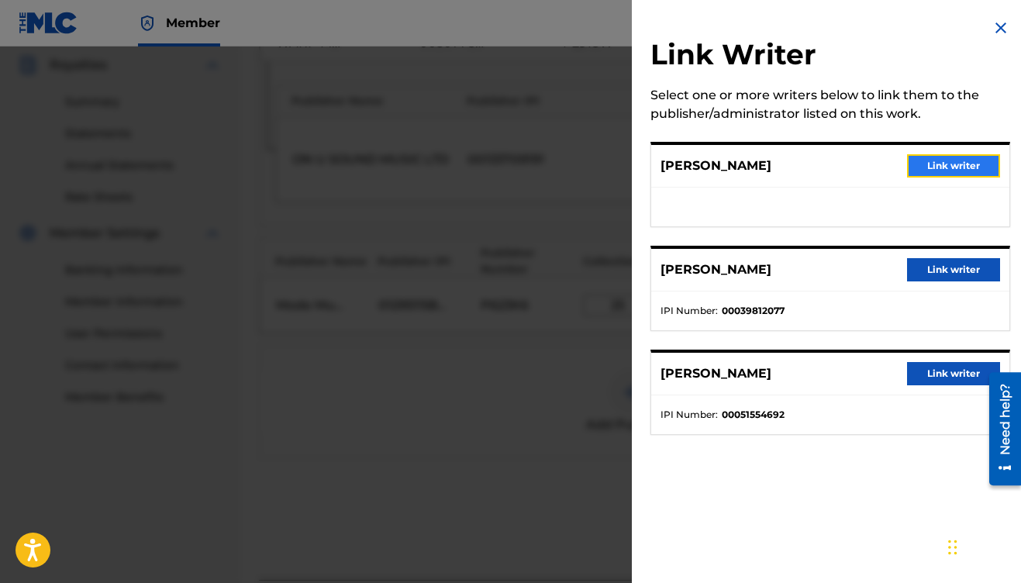
click at [926, 167] on button "Link writer" at bounding box center [953, 165] width 93 height 23
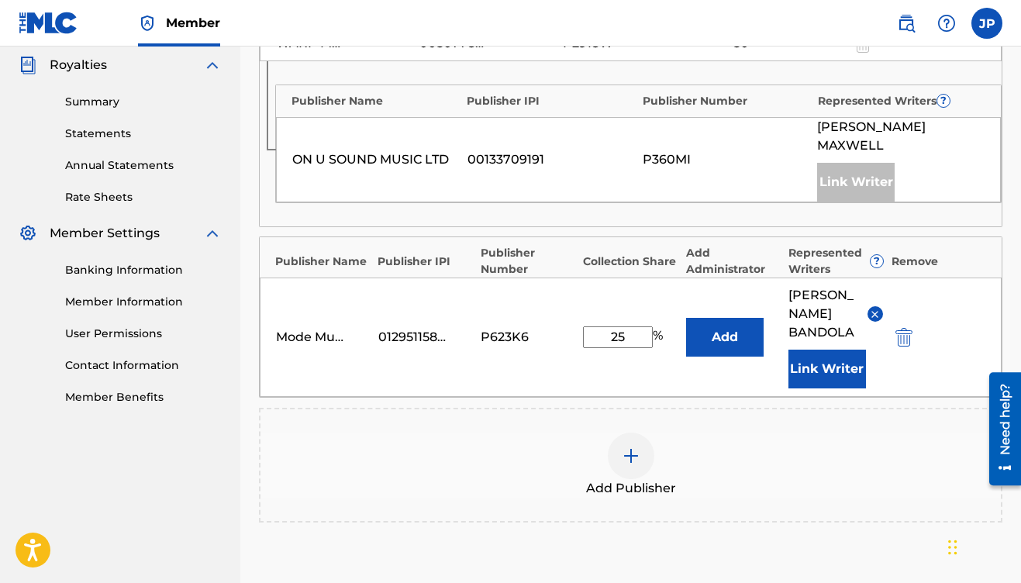
scroll to position [615, 0]
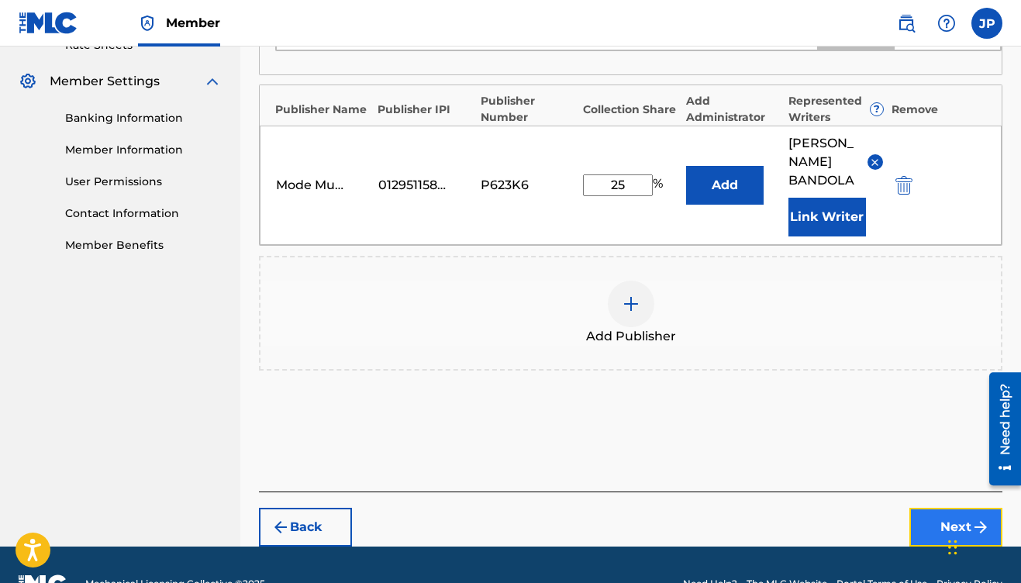
click at [949, 508] on button "Next" at bounding box center [955, 527] width 93 height 39
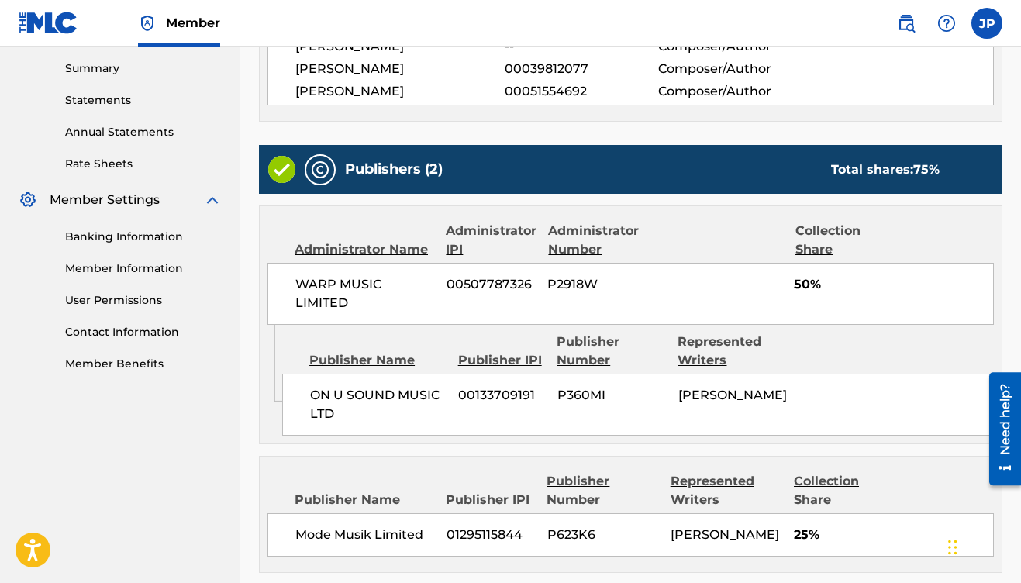
scroll to position [636, 0]
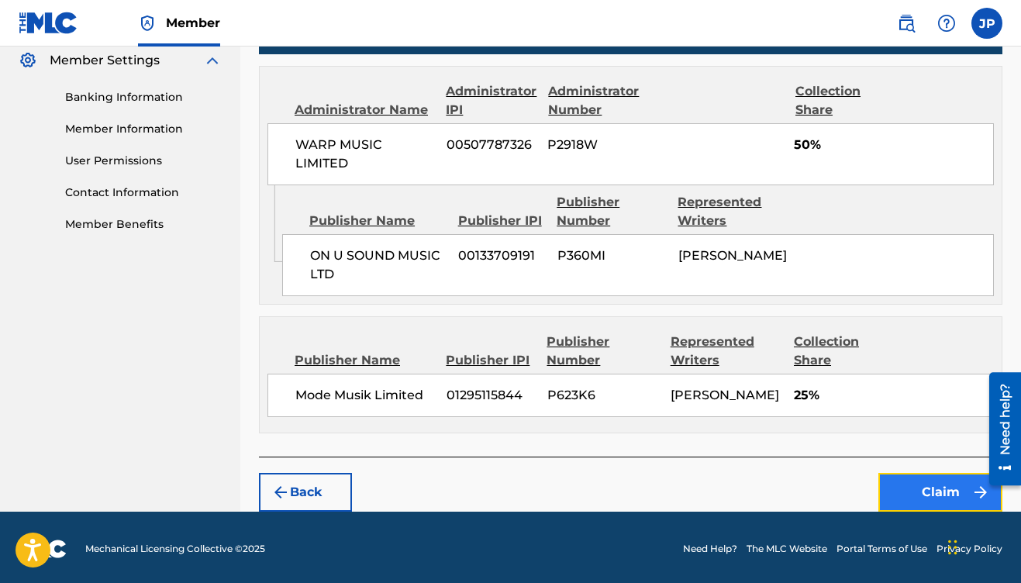
click at [934, 485] on button "Claim" at bounding box center [940, 492] width 124 height 39
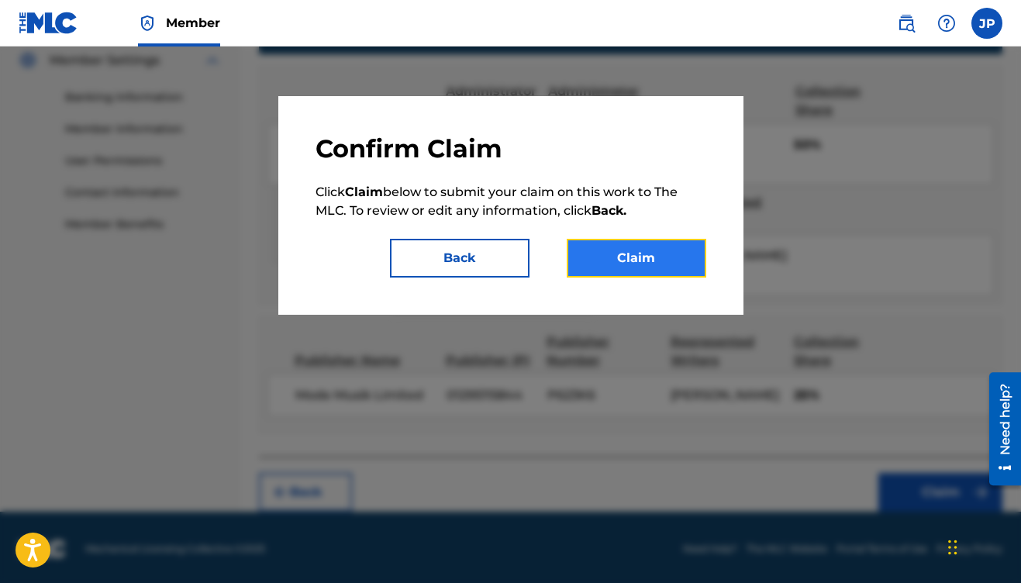
click at [641, 257] on button "Claim" at bounding box center [637, 258] width 140 height 39
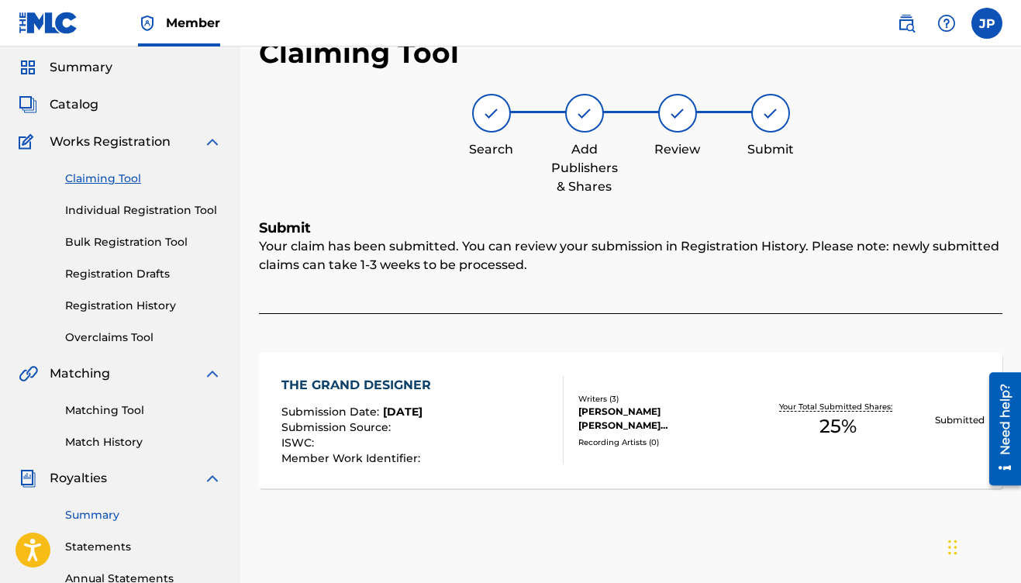
scroll to position [46, 0]
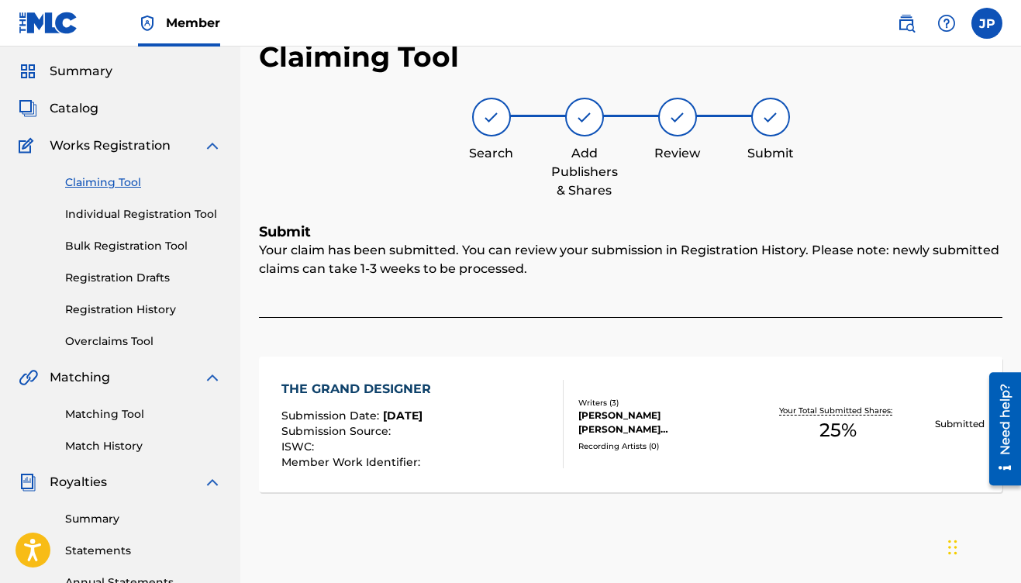
click at [123, 181] on link "Claiming Tool" at bounding box center [143, 182] width 157 height 16
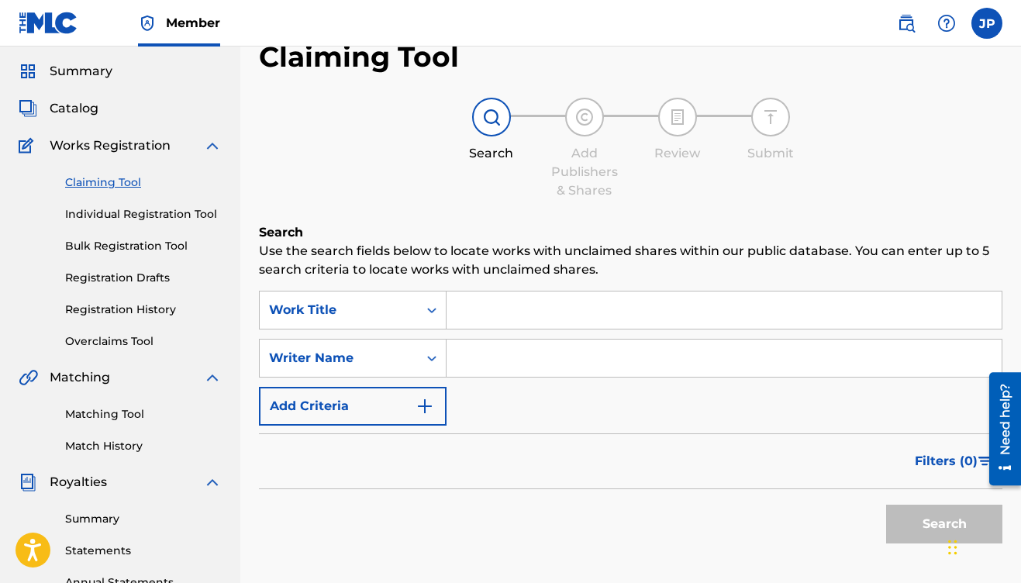
scroll to position [0, 0]
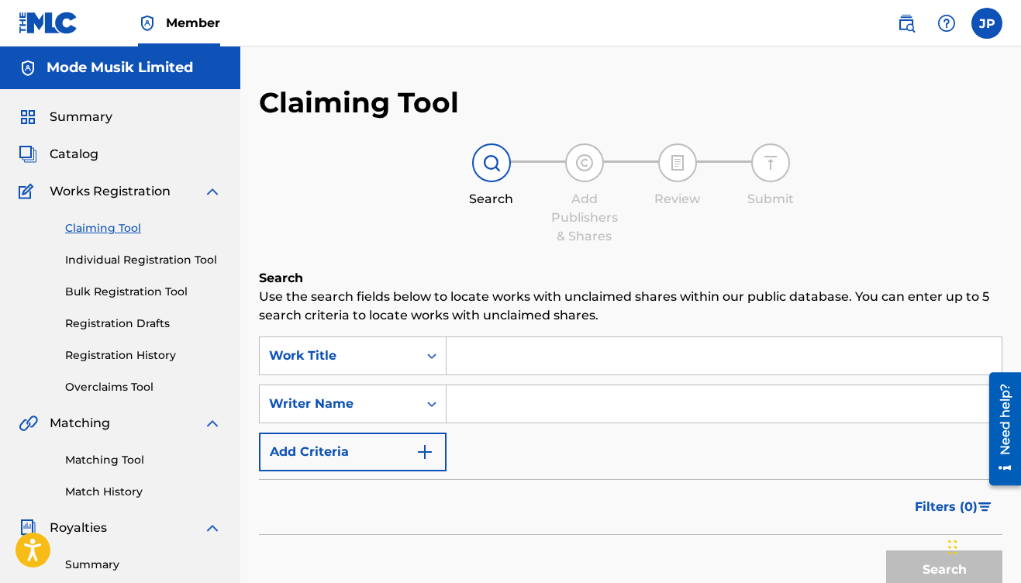
click at [473, 344] on input "Search Form" at bounding box center [724, 355] width 555 height 37
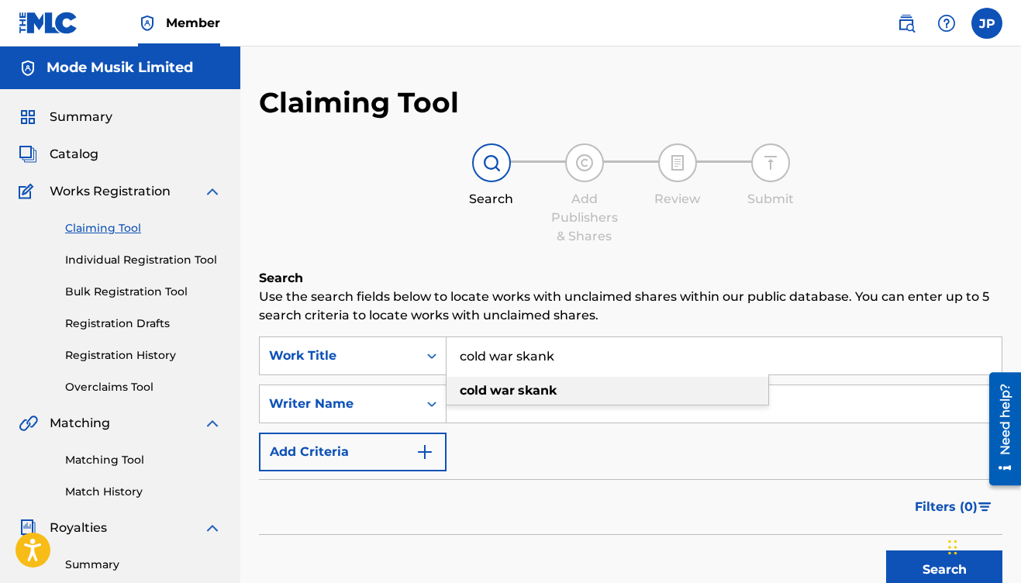
type input "cold war skank"
click at [486, 398] on div "cold war skank" at bounding box center [608, 391] width 322 height 28
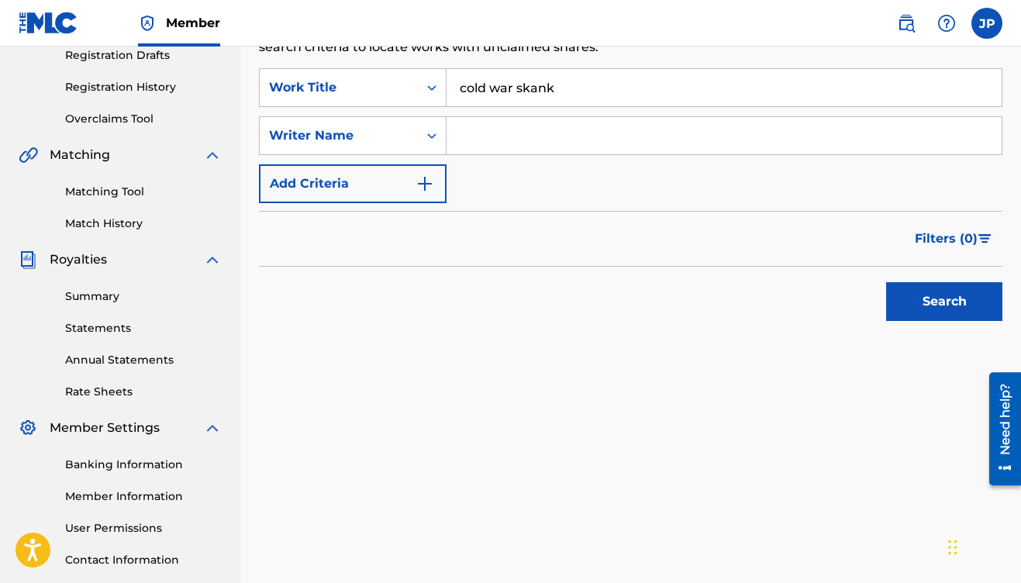
scroll to position [288, 0]
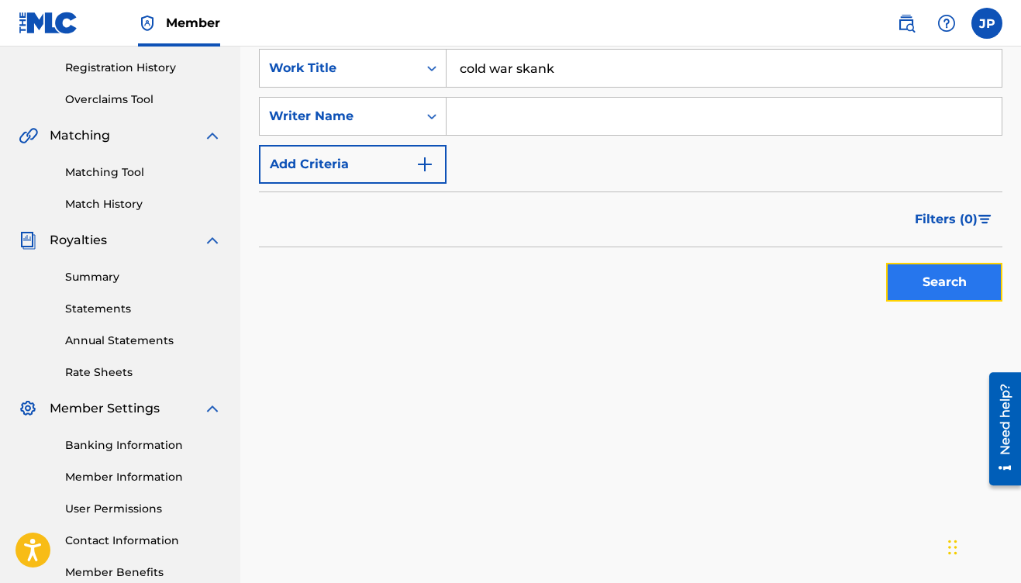
click at [930, 293] on button "Search" at bounding box center [944, 282] width 116 height 39
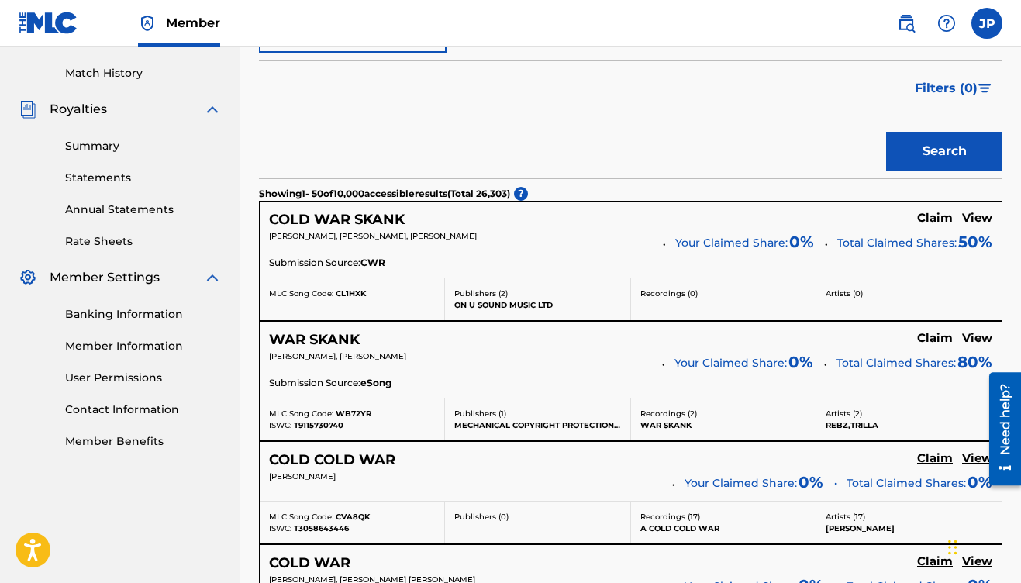
scroll to position [469, 0]
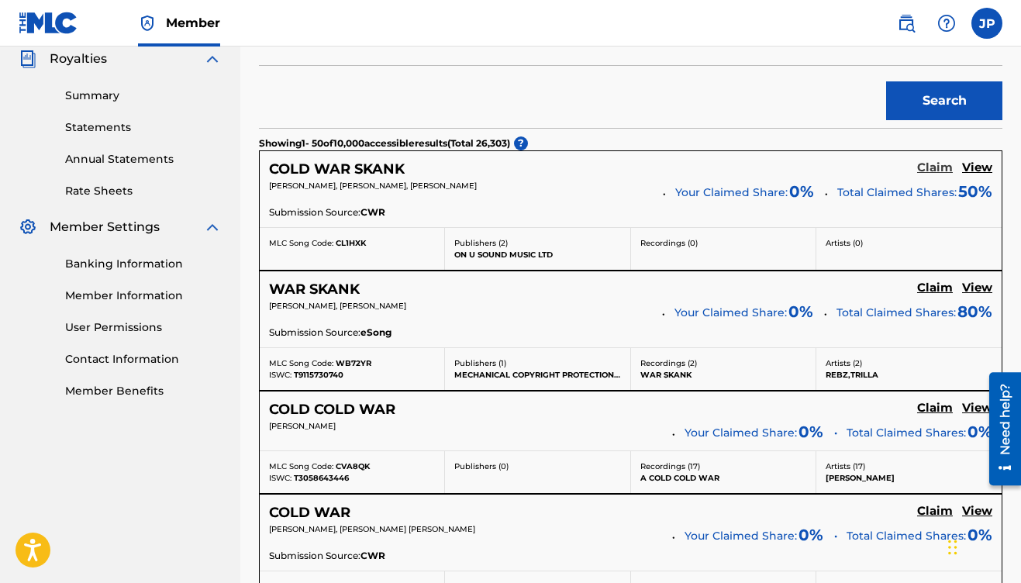
click at [926, 165] on h5 "Claim" at bounding box center [935, 167] width 36 height 15
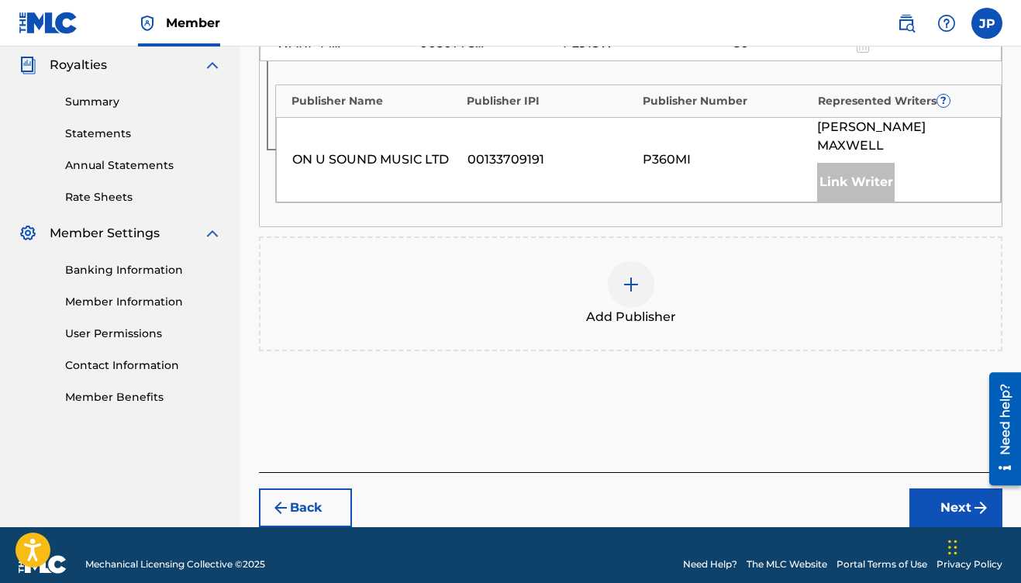
click at [634, 275] on img at bounding box center [631, 284] width 19 height 19
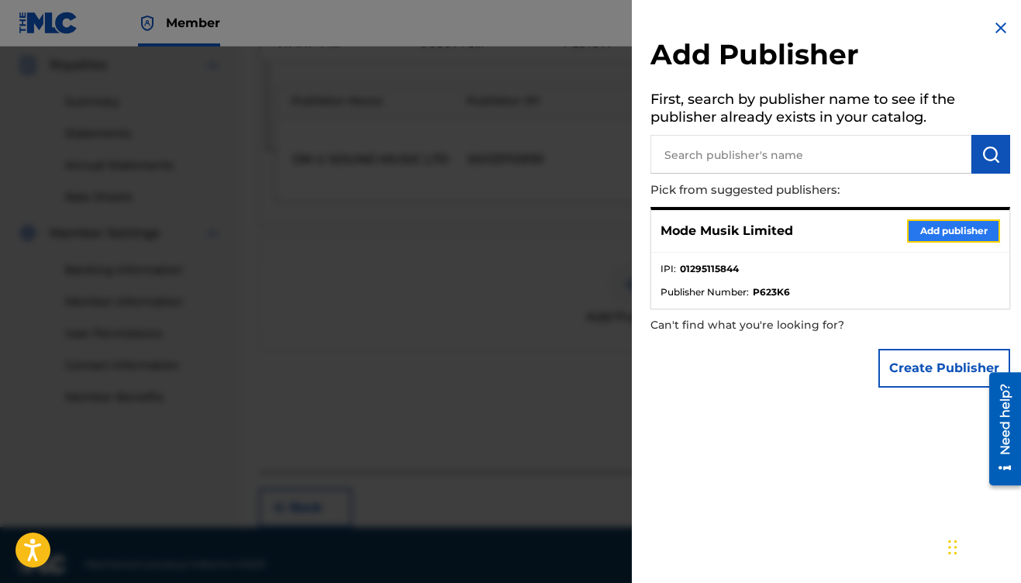
click at [941, 235] on button "Add publisher" at bounding box center [953, 230] width 93 height 23
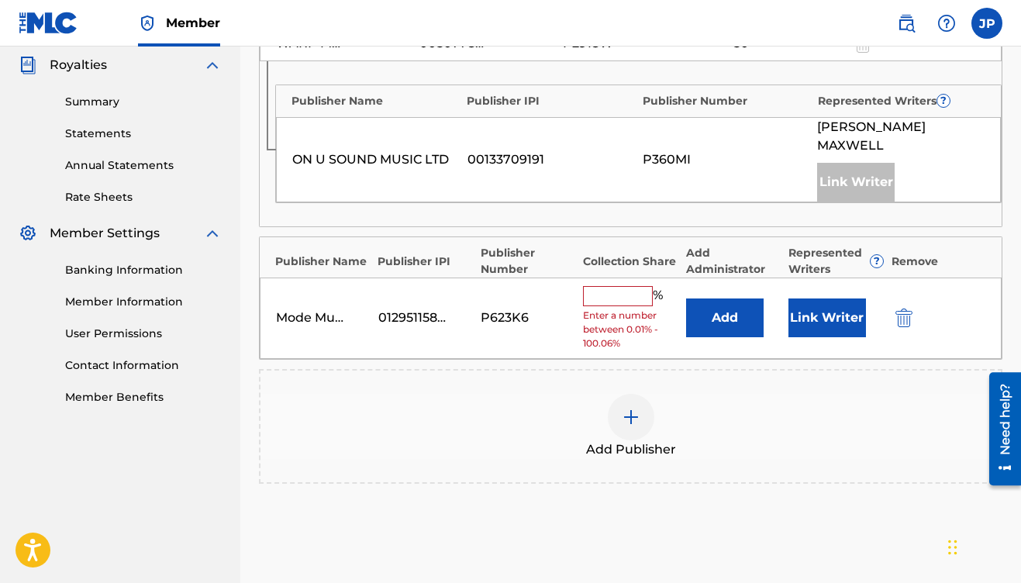
click at [621, 286] on input "text" at bounding box center [618, 296] width 70 height 20
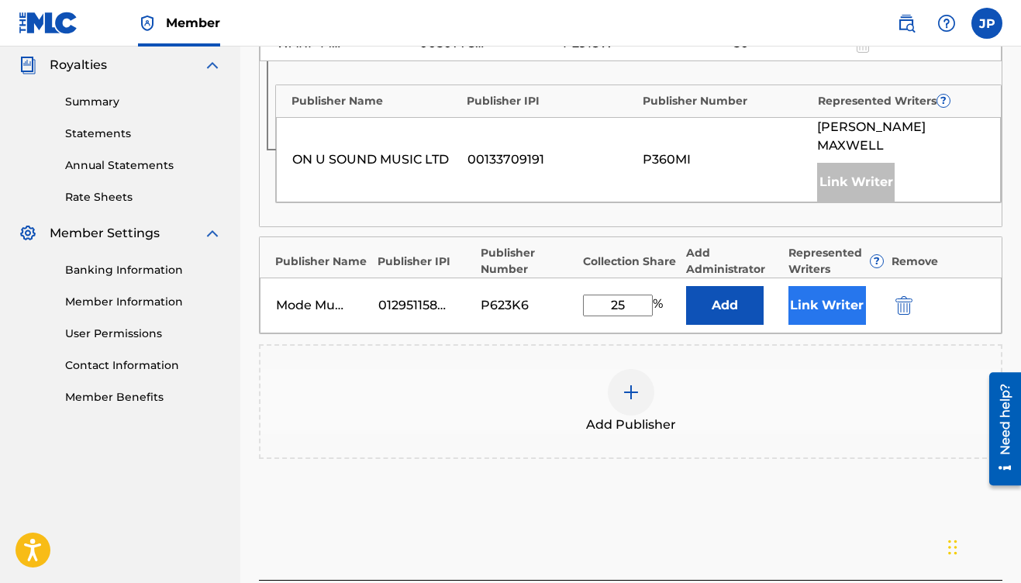
type input "25"
click at [831, 292] on button "Link Writer" at bounding box center [827, 305] width 78 height 39
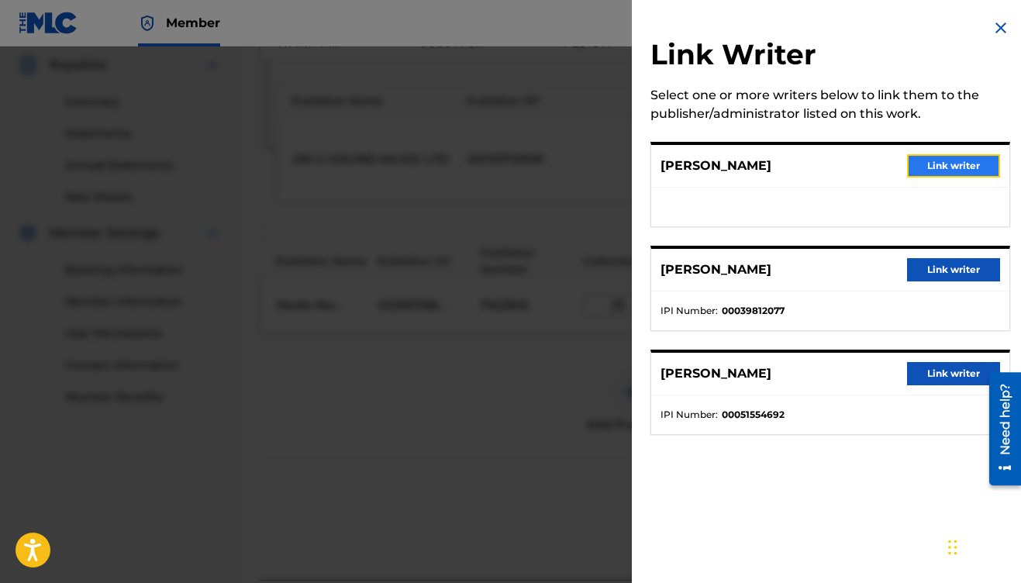
click at [944, 167] on button "Link writer" at bounding box center [953, 165] width 93 height 23
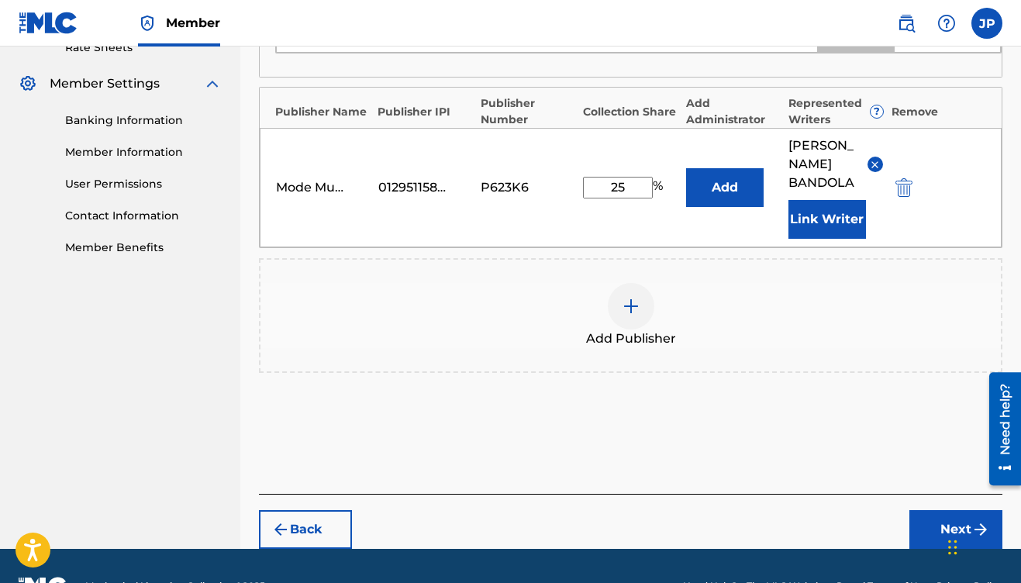
scroll to position [615, 0]
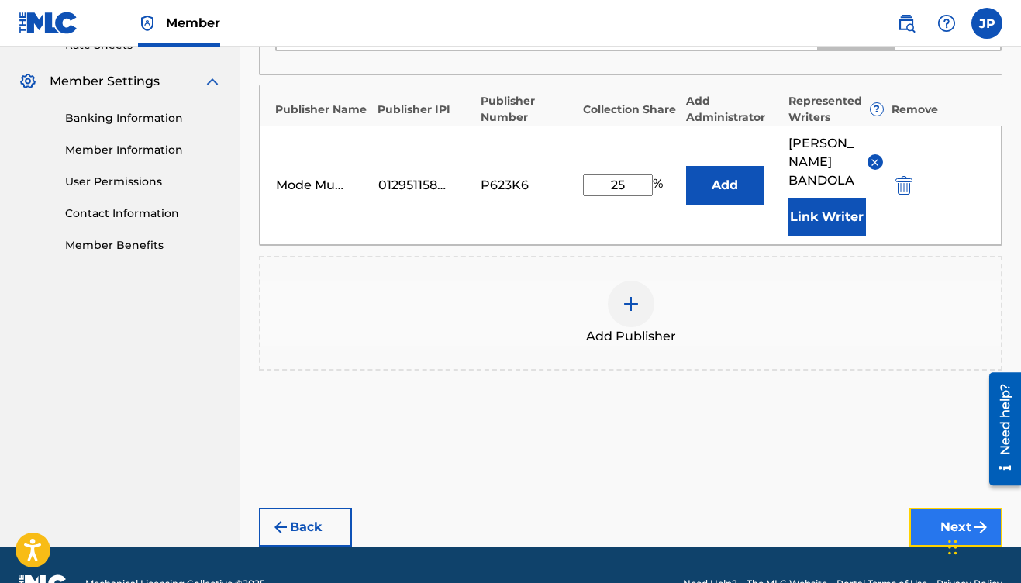
click at [950, 508] on button "Next" at bounding box center [955, 527] width 93 height 39
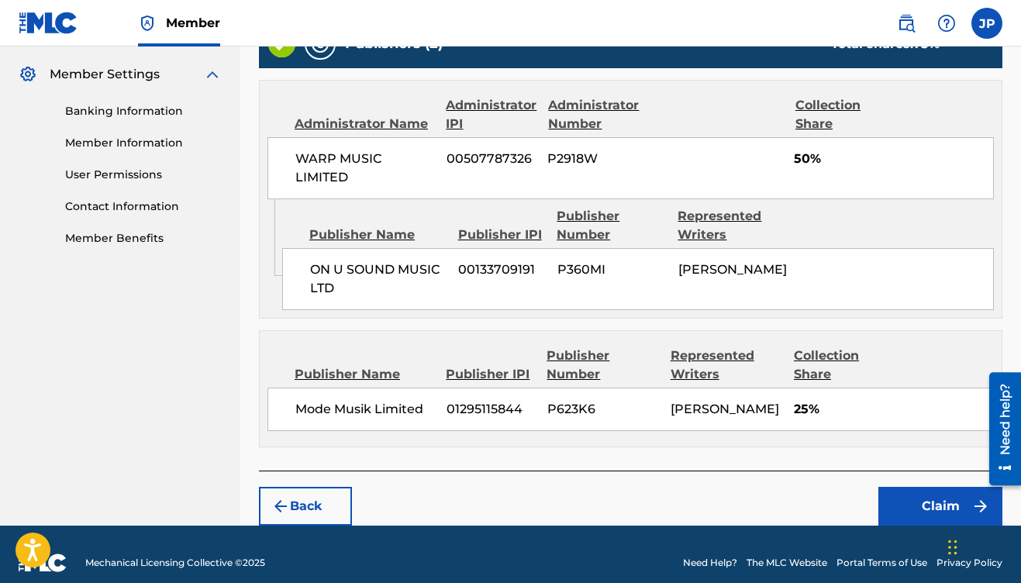
scroll to position [636, 0]
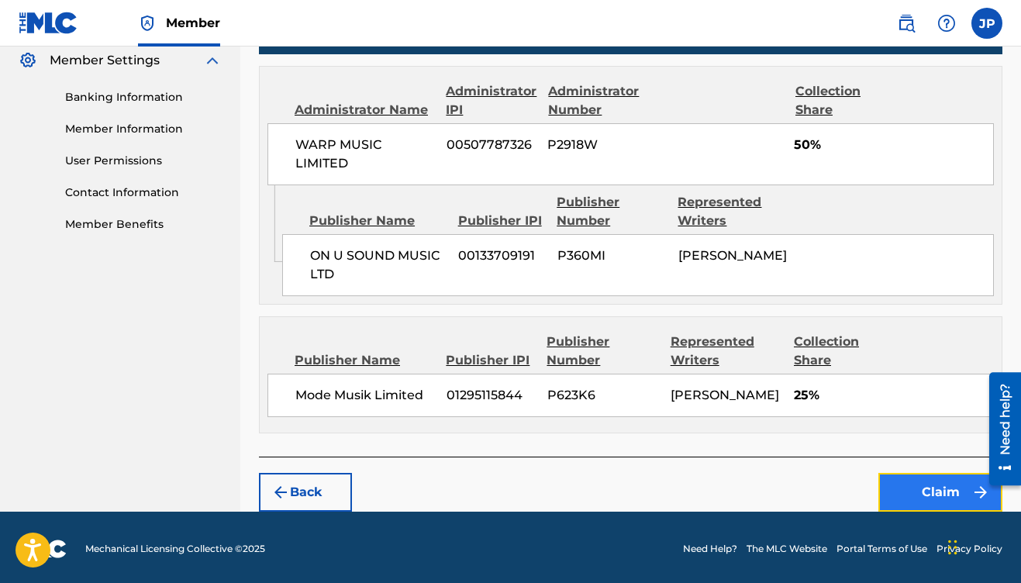
click at [925, 485] on button "Claim" at bounding box center [940, 492] width 124 height 39
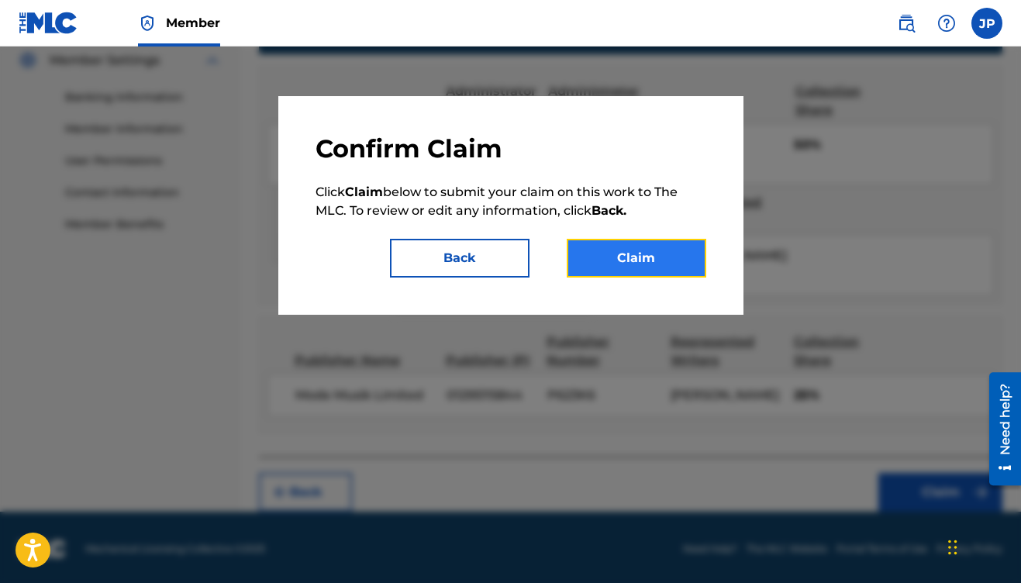
click at [661, 264] on button "Claim" at bounding box center [637, 258] width 140 height 39
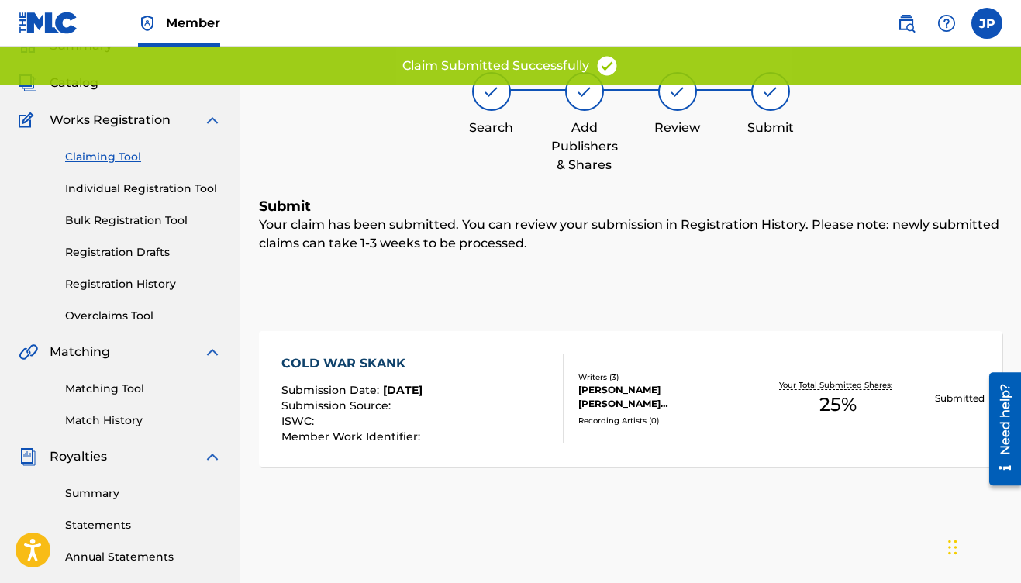
scroll to position [0, 0]
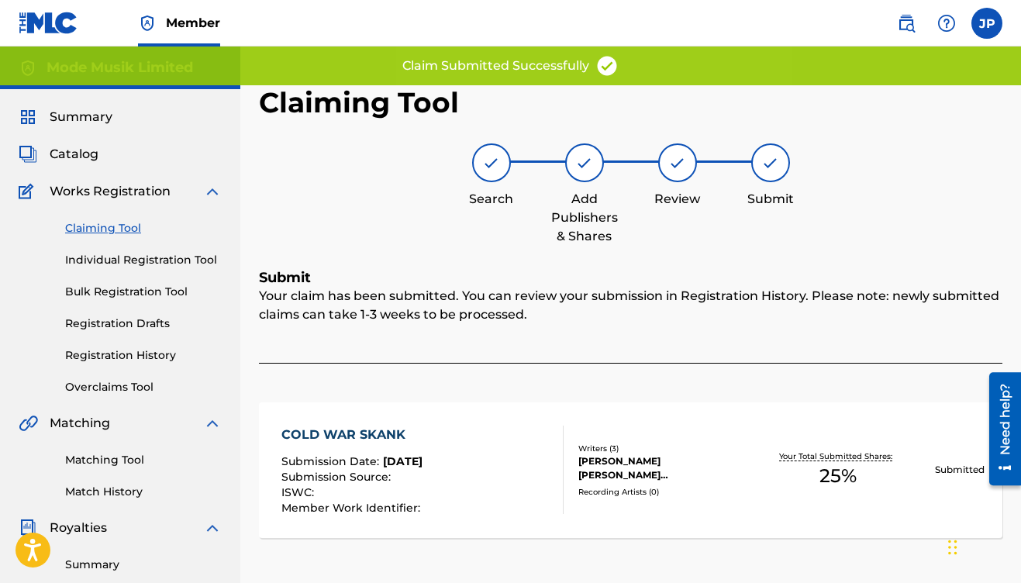
click at [129, 232] on link "Claiming Tool" at bounding box center [143, 228] width 157 height 16
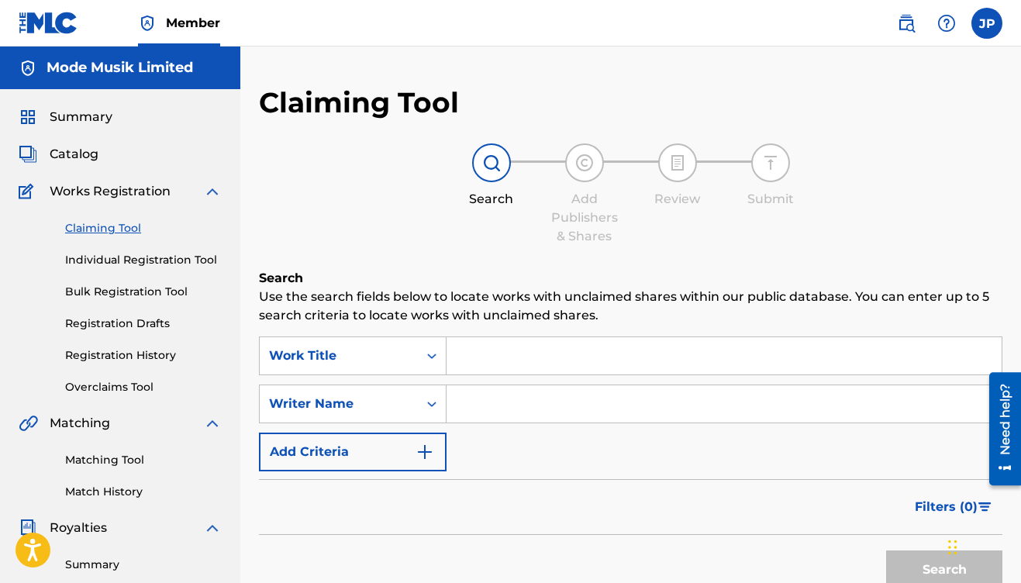
click at [533, 394] on input "Search Form" at bounding box center [724, 403] width 555 height 37
type input "bandola"
click at [886, 550] on button "Search" at bounding box center [944, 569] width 116 height 39
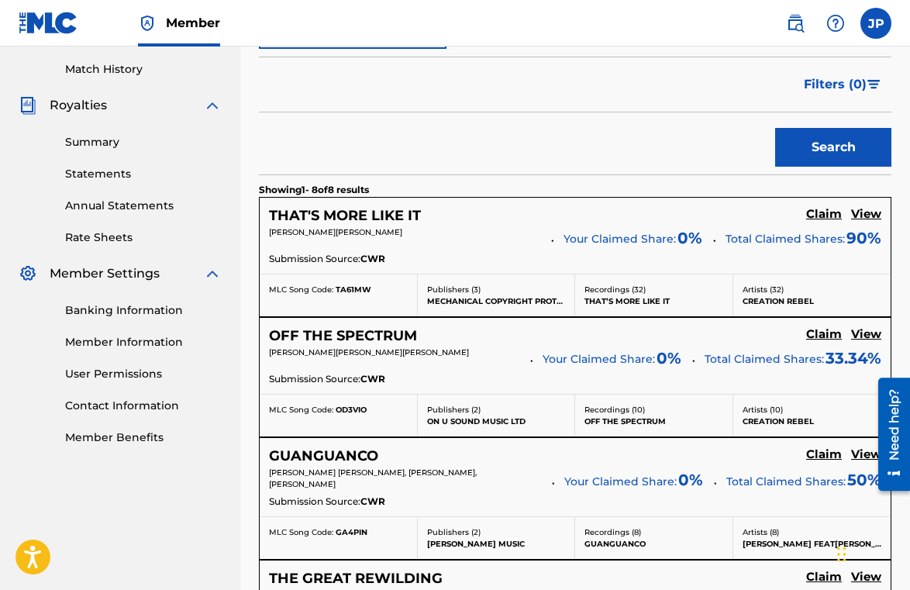
scroll to position [447, 0]
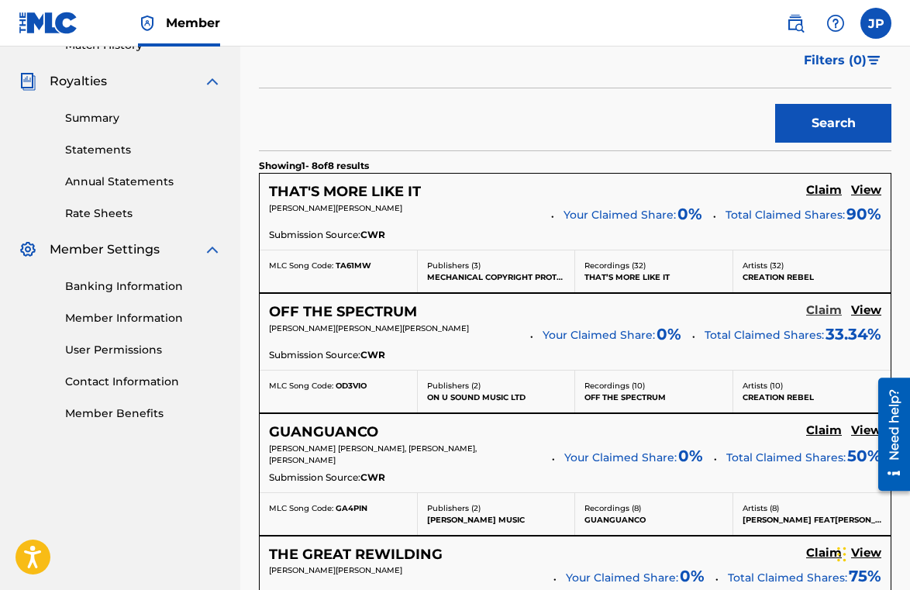
click at [831, 316] on h5 "Claim" at bounding box center [824, 310] width 36 height 15
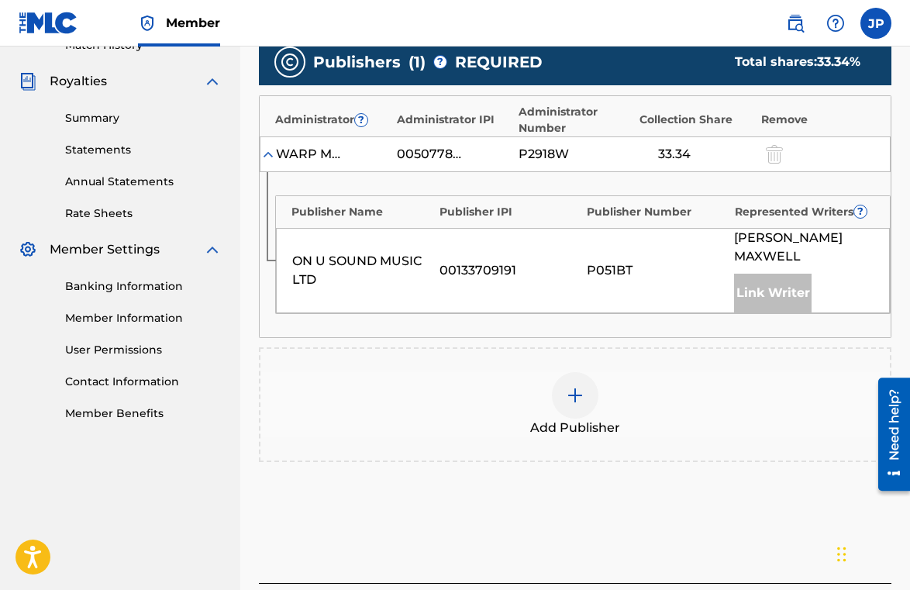
click at [596, 419] on span "Add Publisher" at bounding box center [575, 428] width 90 height 19
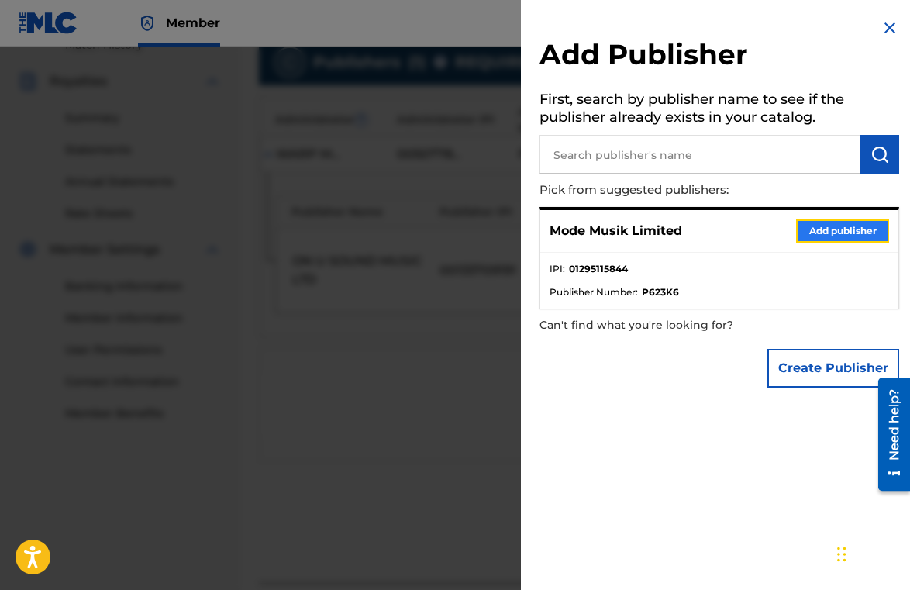
click at [827, 227] on button "Add publisher" at bounding box center [842, 230] width 93 height 23
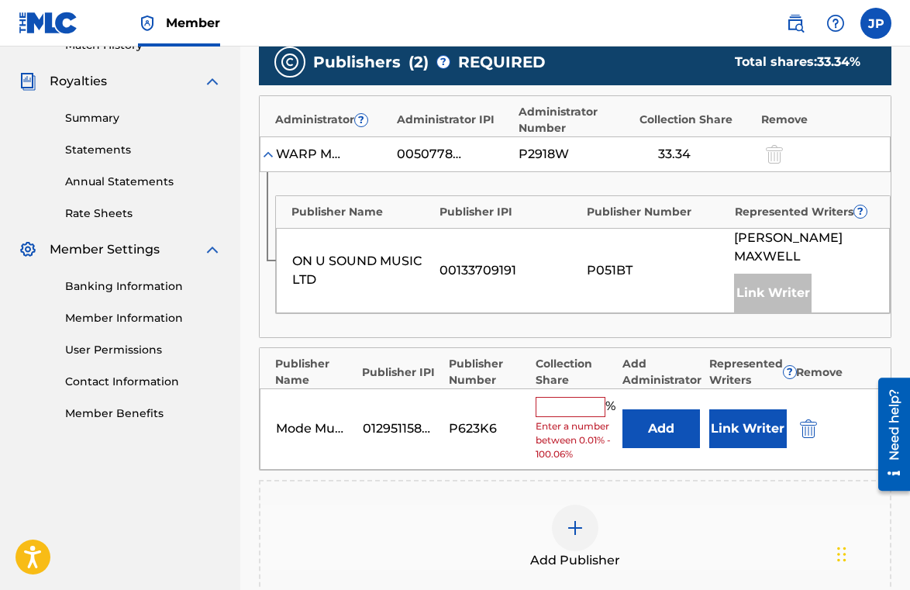
click at [568, 397] on input "text" at bounding box center [571, 407] width 70 height 20
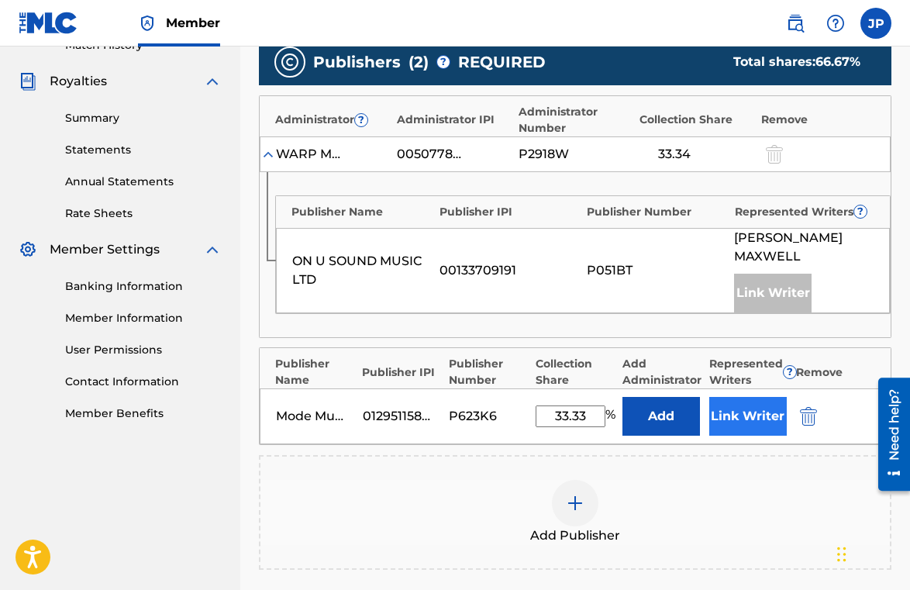
type input "33.33"
click at [760, 405] on button "Link Writer" at bounding box center [748, 416] width 78 height 39
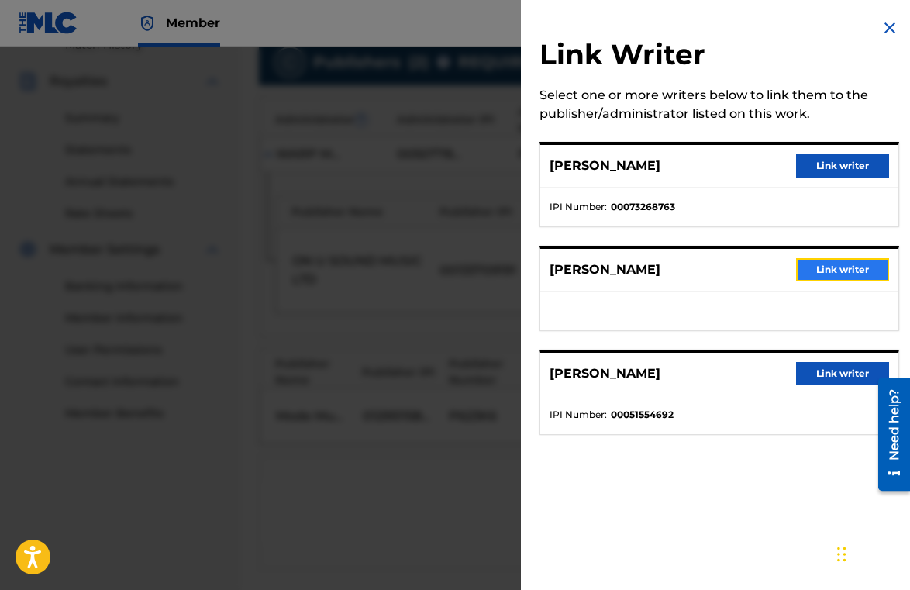
click at [828, 272] on button "Link writer" at bounding box center [842, 269] width 93 height 23
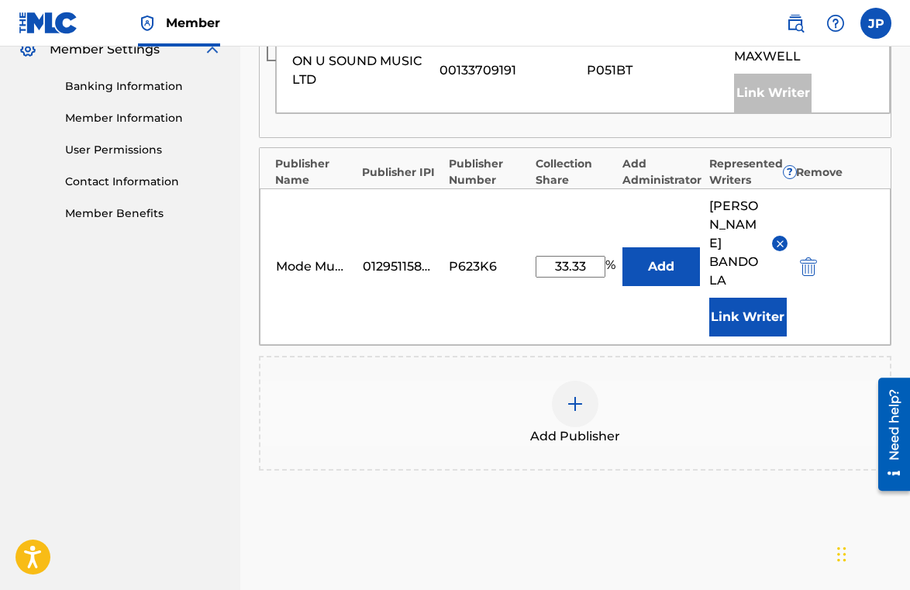
scroll to position [721, 0]
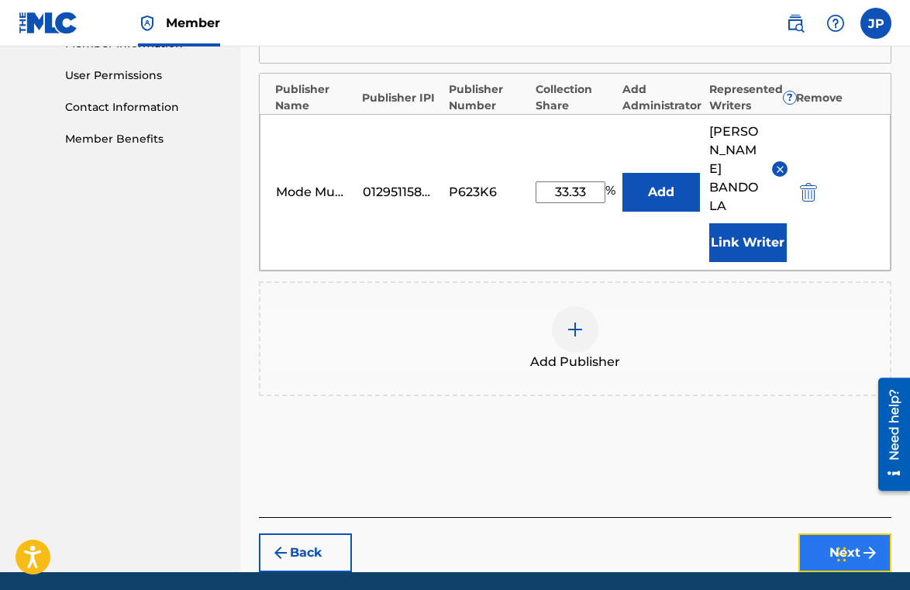
click at [837, 533] on button "Next" at bounding box center [845, 552] width 93 height 39
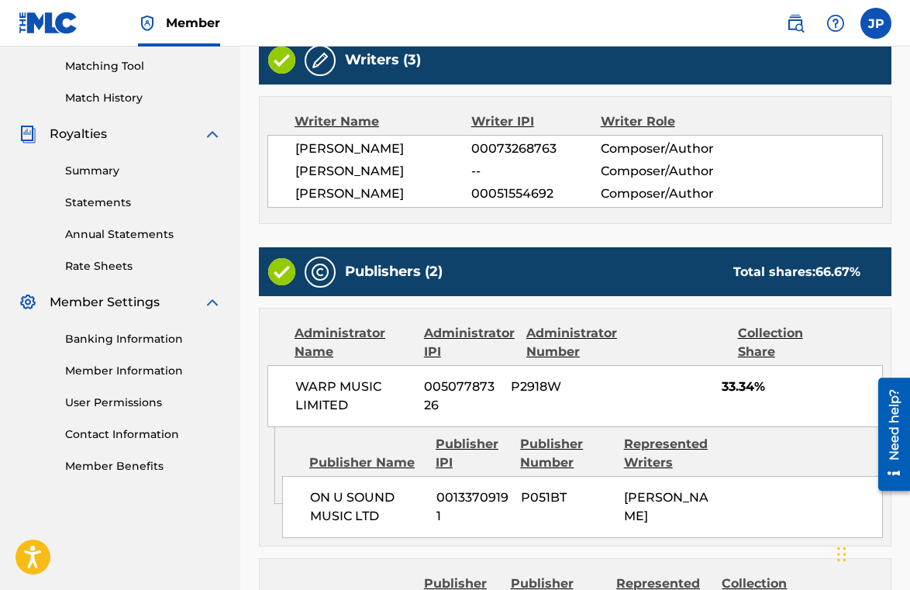
scroll to position [647, 0]
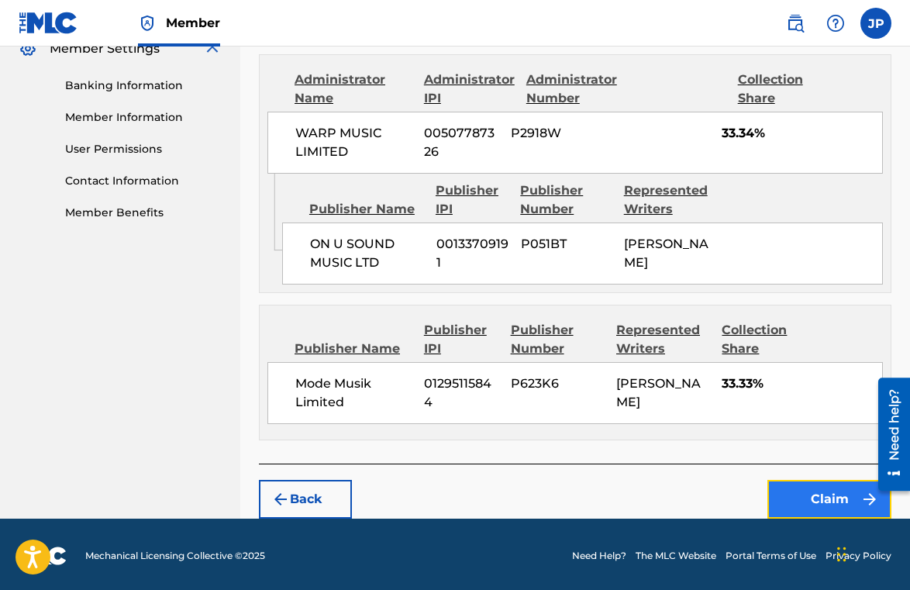
click at [826, 499] on button "Claim" at bounding box center [830, 499] width 124 height 39
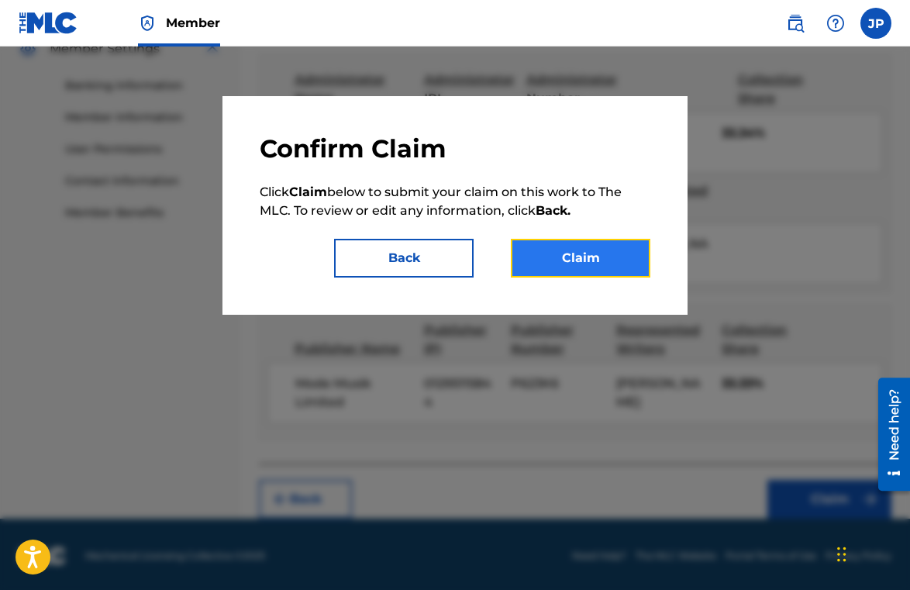
click at [609, 249] on button "Claim" at bounding box center [581, 258] width 140 height 39
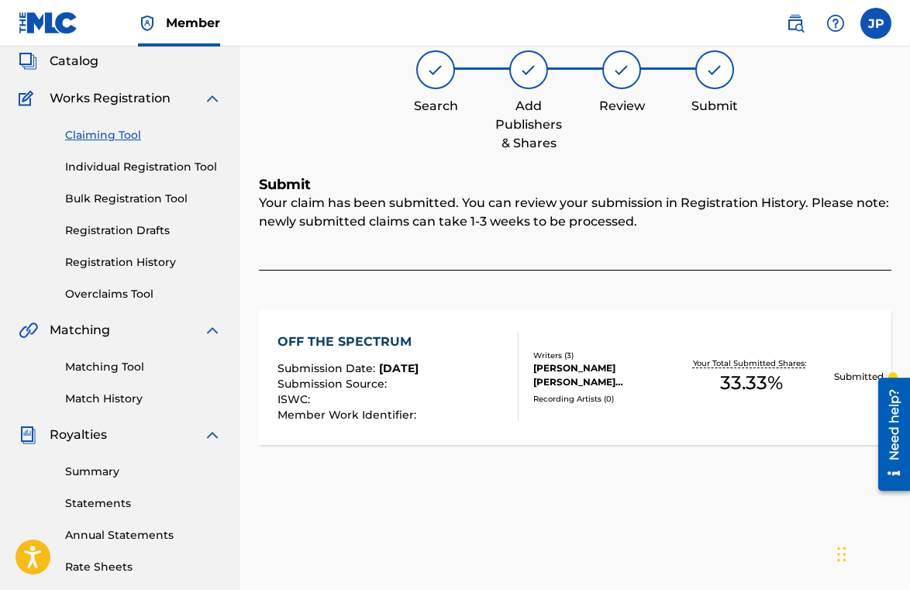
scroll to position [96, 0]
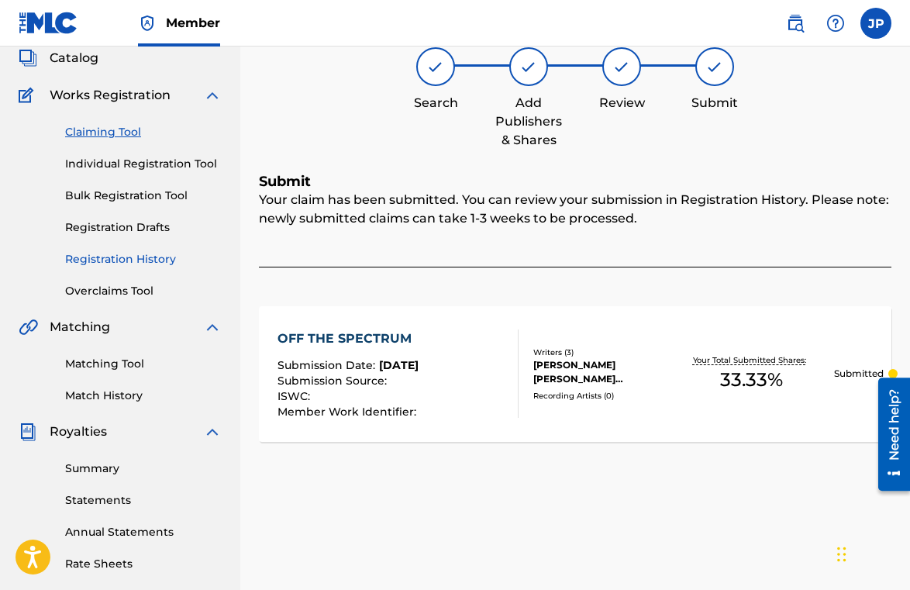
click at [139, 261] on link "Registration History" at bounding box center [143, 259] width 157 height 16
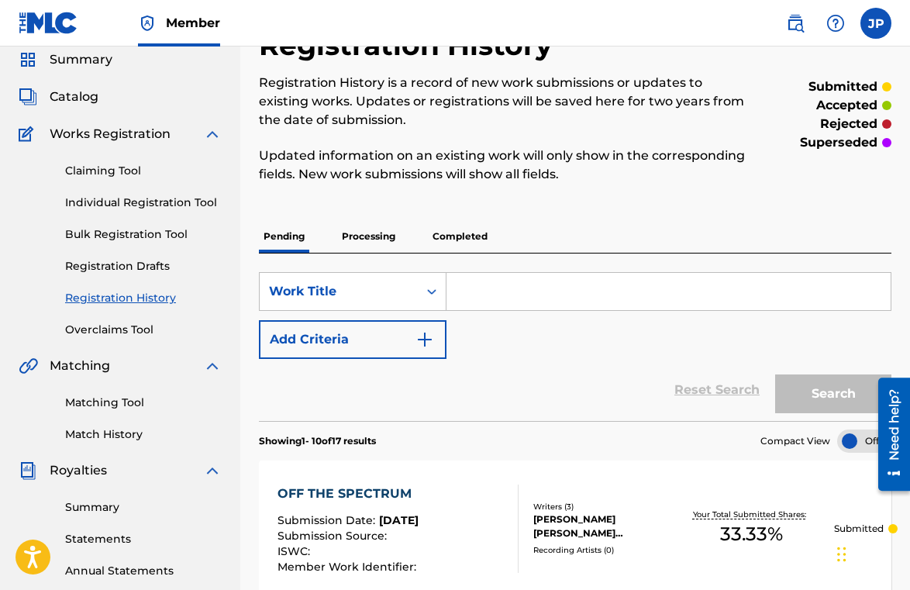
scroll to position [53, 0]
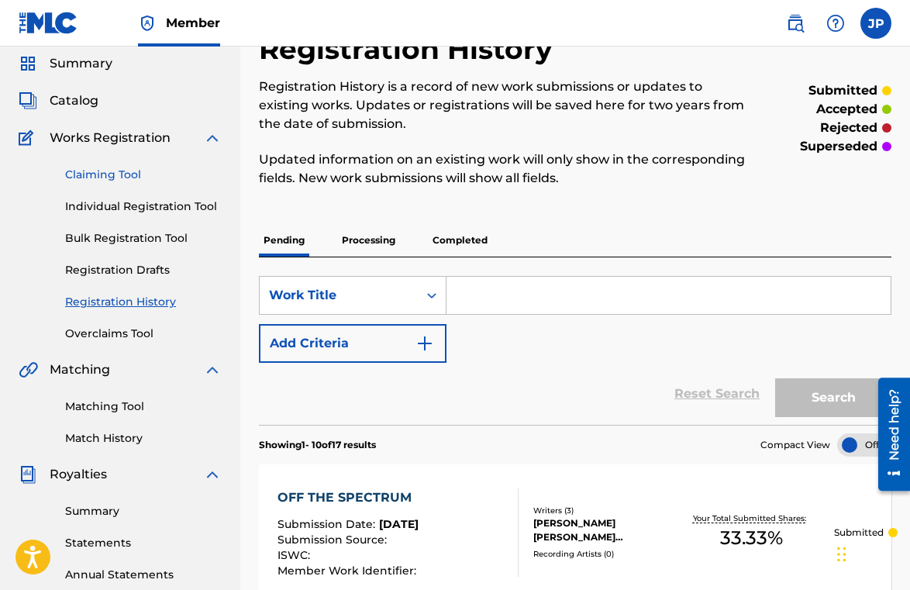
click at [126, 175] on link "Claiming Tool" at bounding box center [143, 175] width 157 height 16
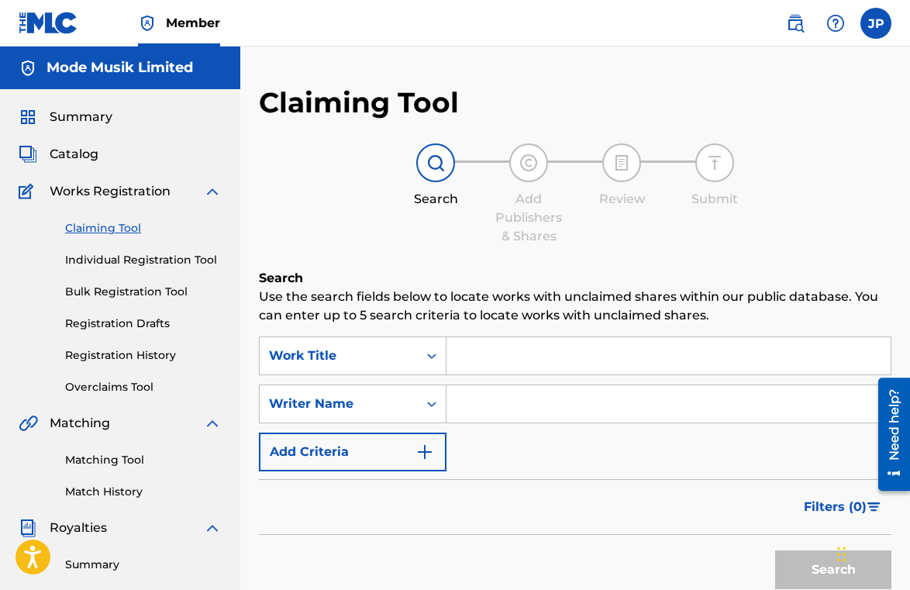
click at [504, 341] on input "Search Form" at bounding box center [669, 355] width 444 height 37
click at [495, 382] on div "SearchWithCriteriaf21bc087-8361-44af-a073-e44771378644 Work Title SearchWithCri…" at bounding box center [575, 403] width 633 height 135
click at [482, 401] on input "Search Form" at bounding box center [669, 403] width 444 height 37
type input "bandola"
click at [775, 550] on button "Search" at bounding box center [833, 569] width 116 height 39
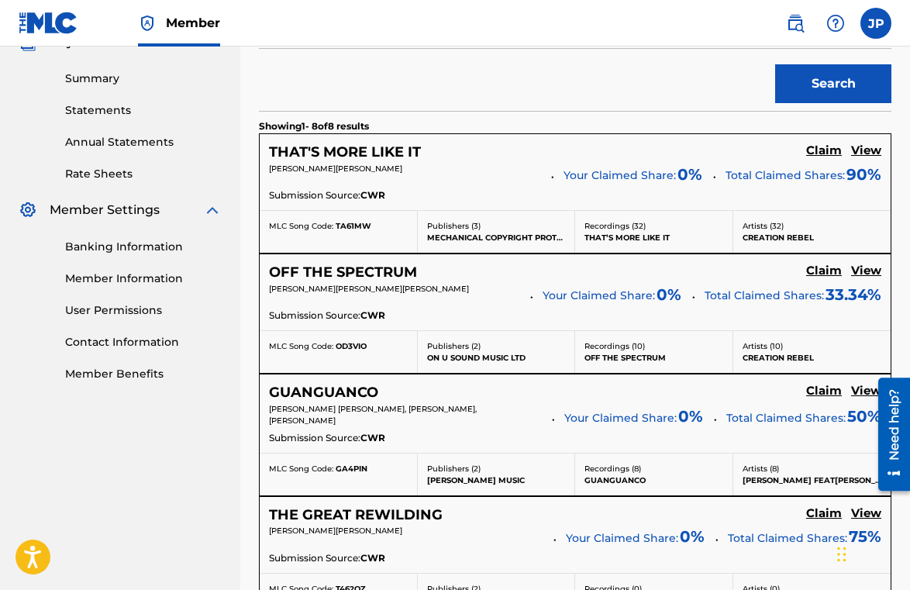
scroll to position [499, 0]
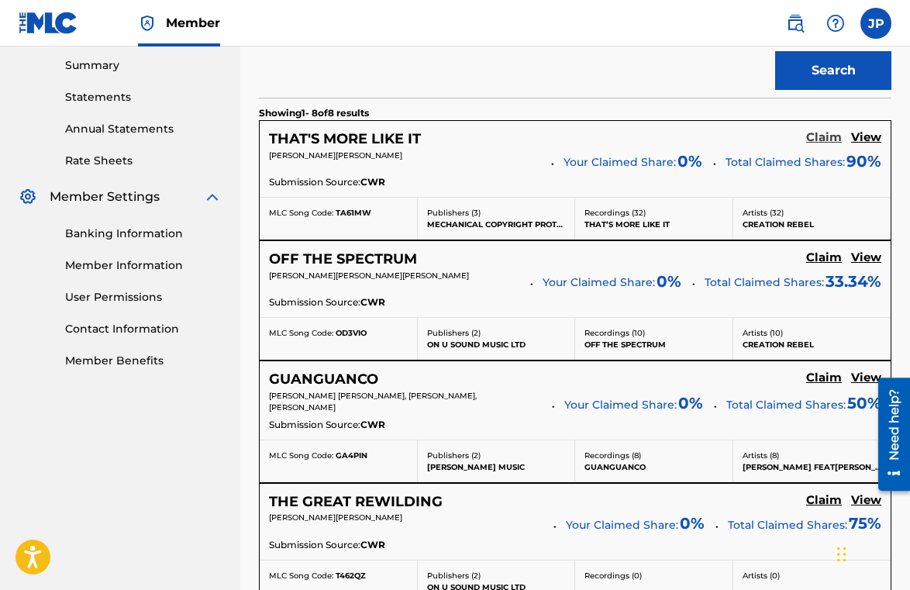
click at [821, 147] on link "Claim" at bounding box center [824, 138] width 36 height 17
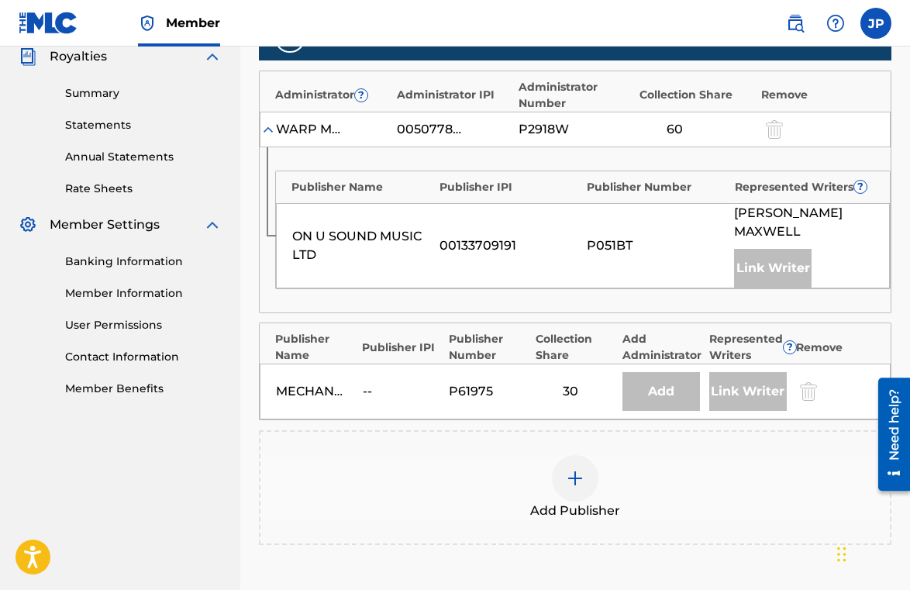
scroll to position [479, 0]
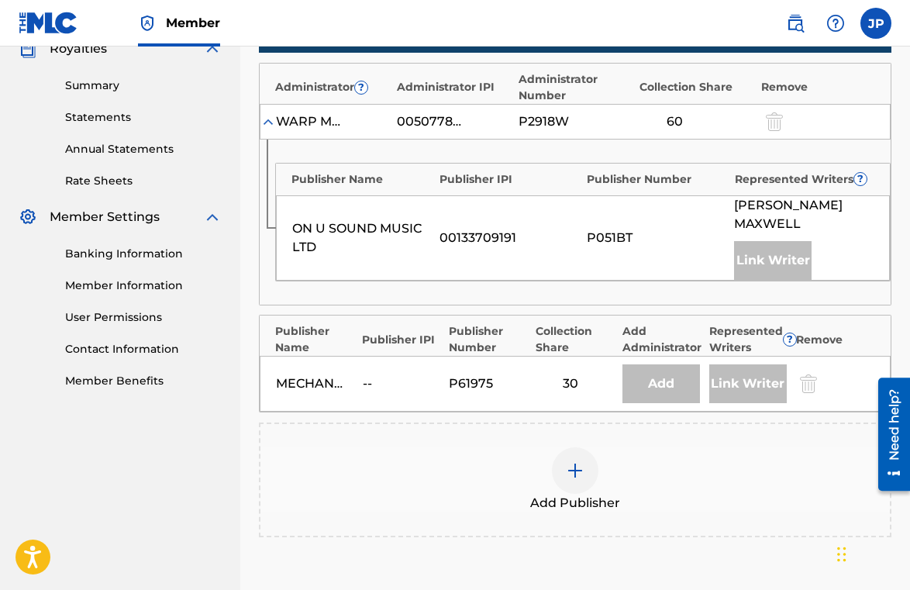
click at [812, 375] on div at bounding box center [806, 384] width 23 height 18
click at [811, 375] on div at bounding box center [806, 384] width 23 height 18
click at [579, 461] on img at bounding box center [575, 470] width 19 height 19
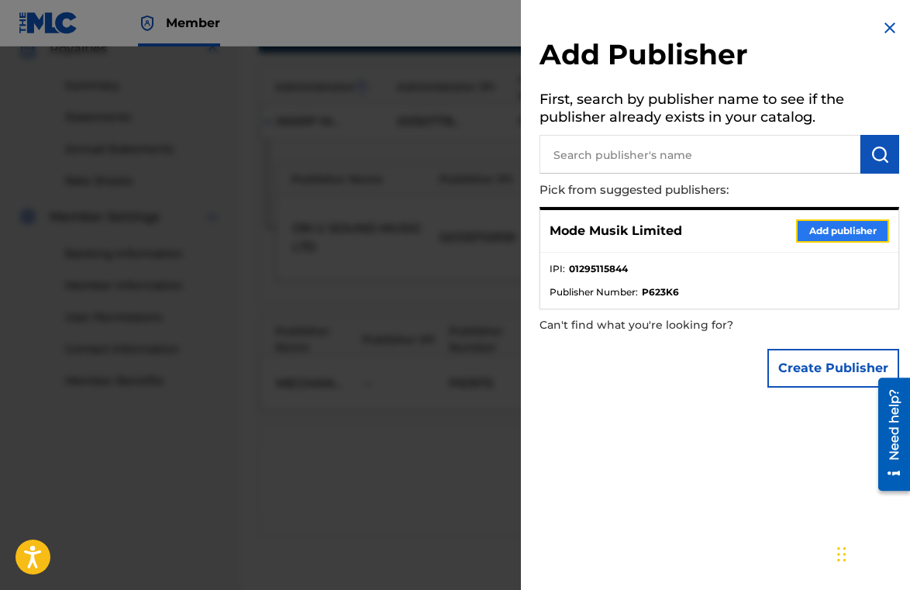
click at [824, 238] on button "Add publisher" at bounding box center [842, 230] width 93 height 23
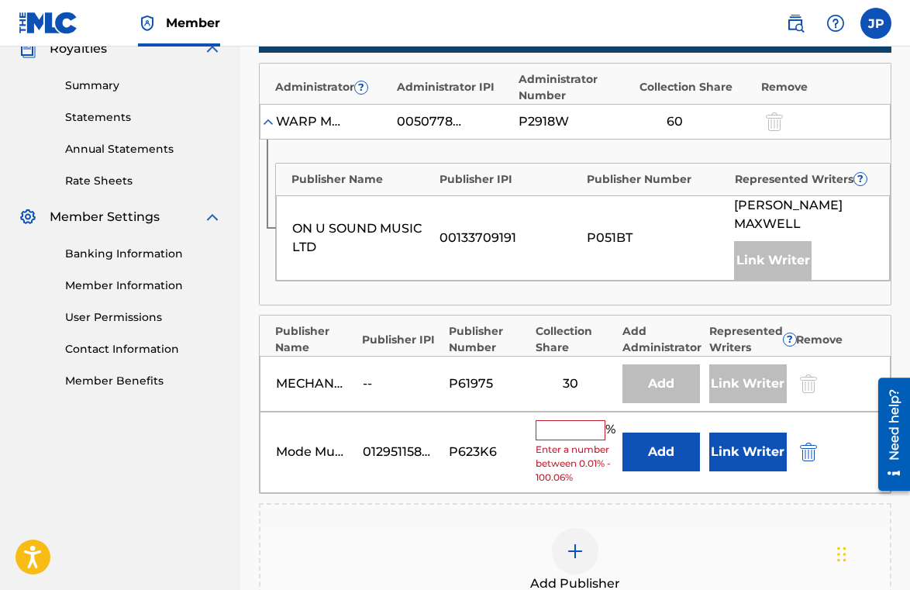
click at [560, 420] on input "text" at bounding box center [571, 430] width 70 height 20
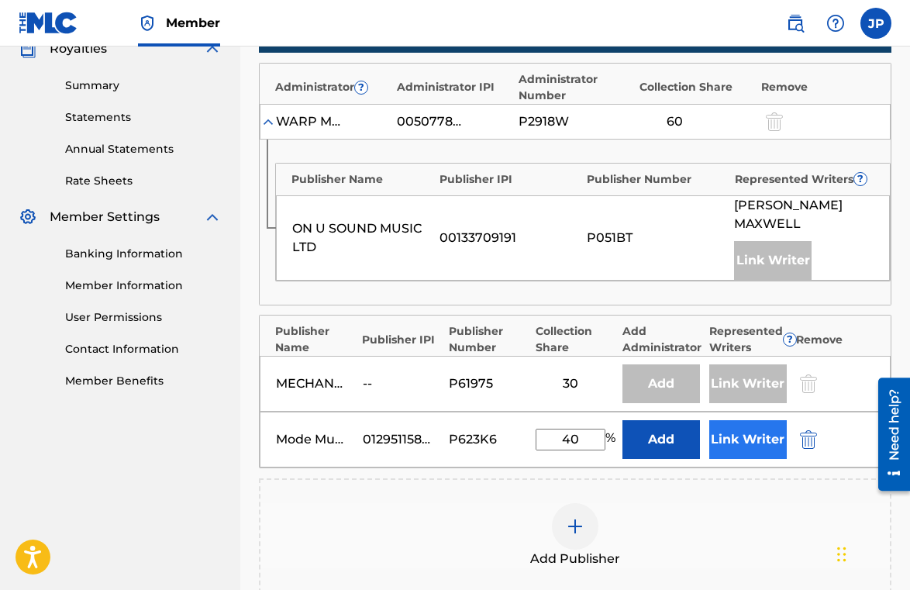
type input "40"
click at [753, 420] on button "Link Writer" at bounding box center [748, 439] width 78 height 39
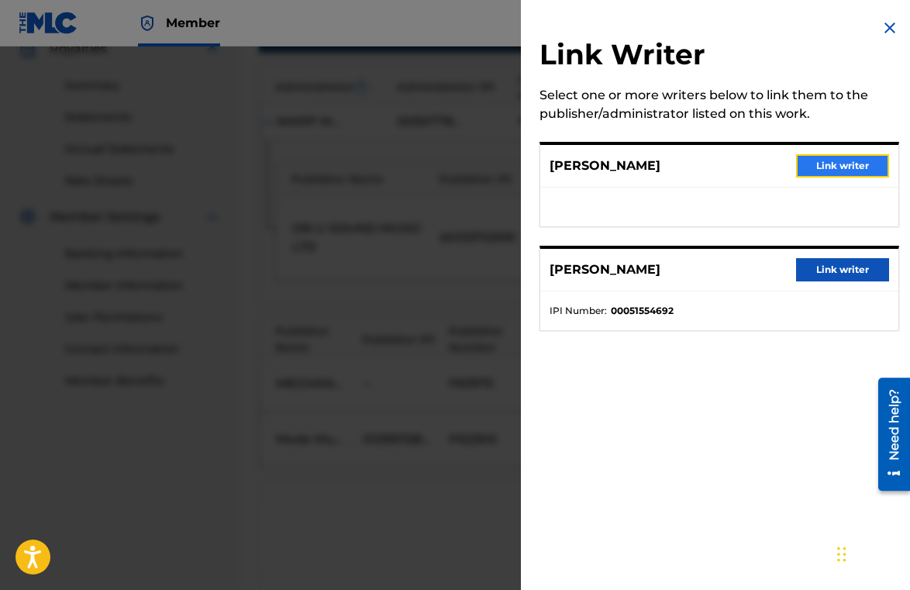
click at [827, 167] on button "Link writer" at bounding box center [842, 165] width 93 height 23
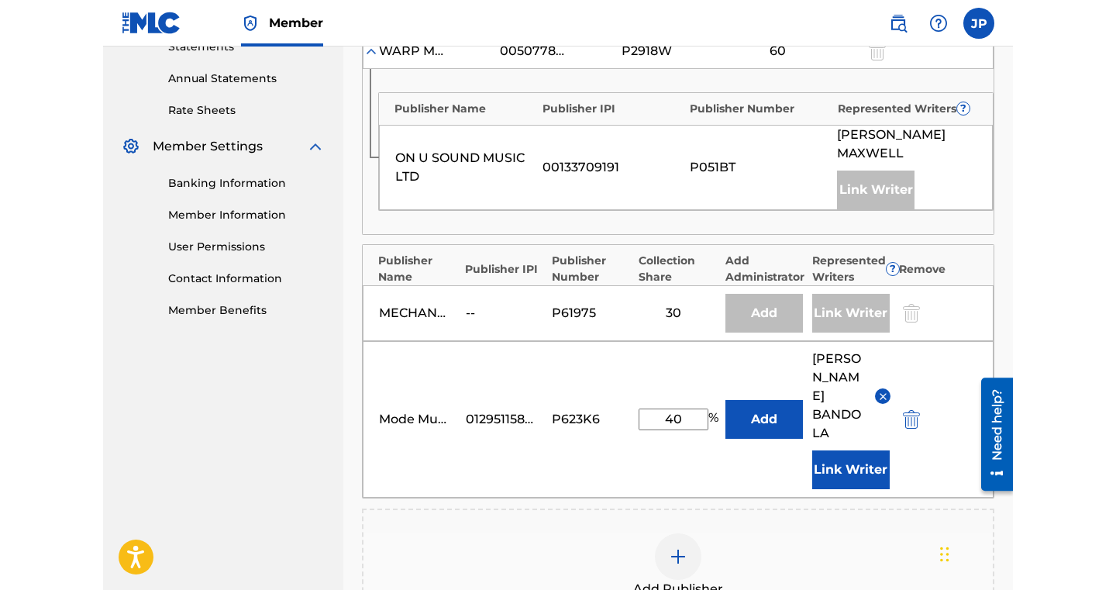
scroll to position [572, 0]
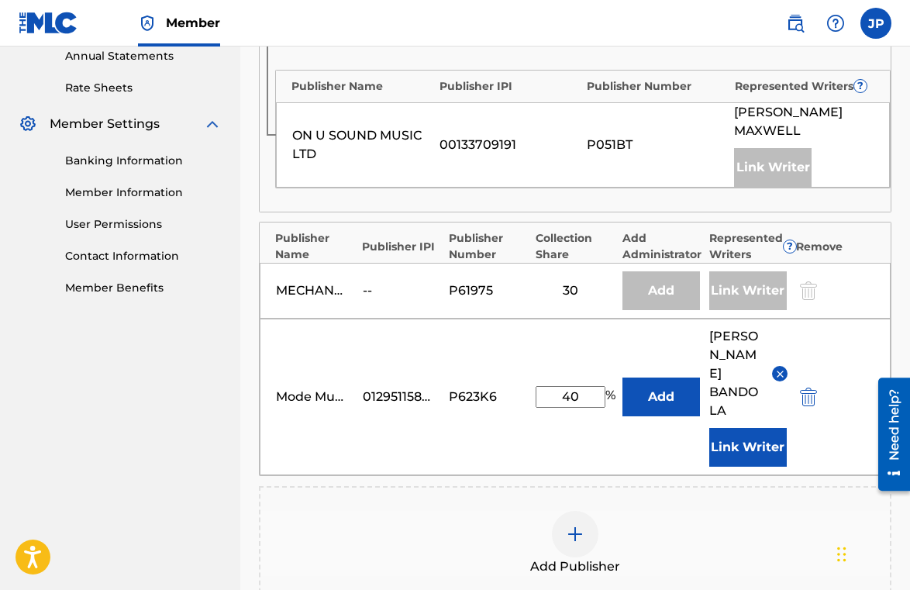
click at [810, 282] on div at bounding box center [806, 291] width 23 height 18
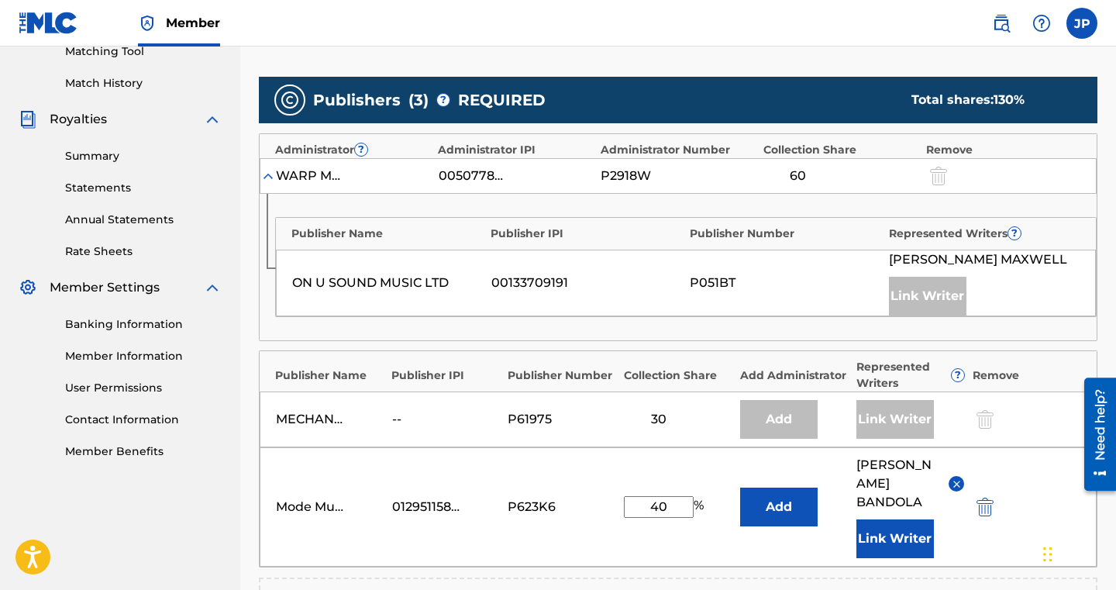
scroll to position [408, 0]
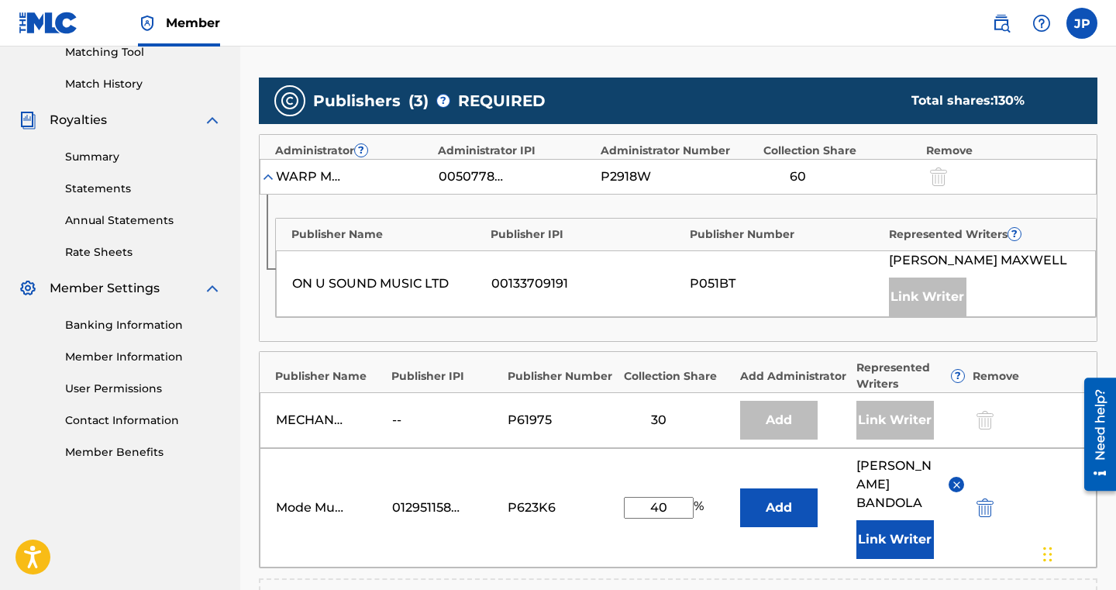
click at [982, 425] on div at bounding box center [983, 421] width 23 height 18
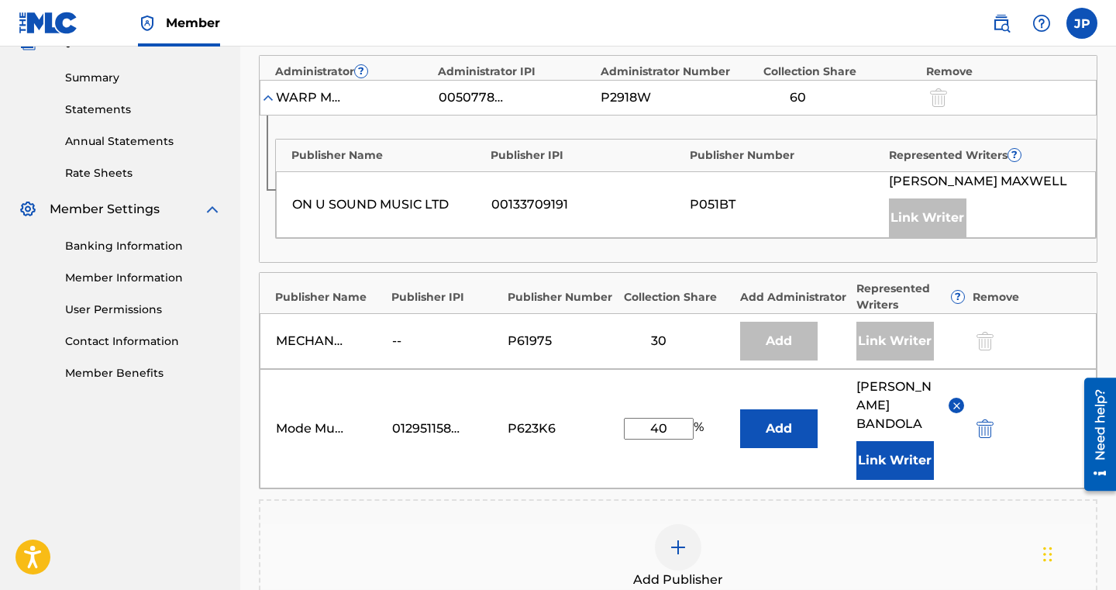
scroll to position [507, 0]
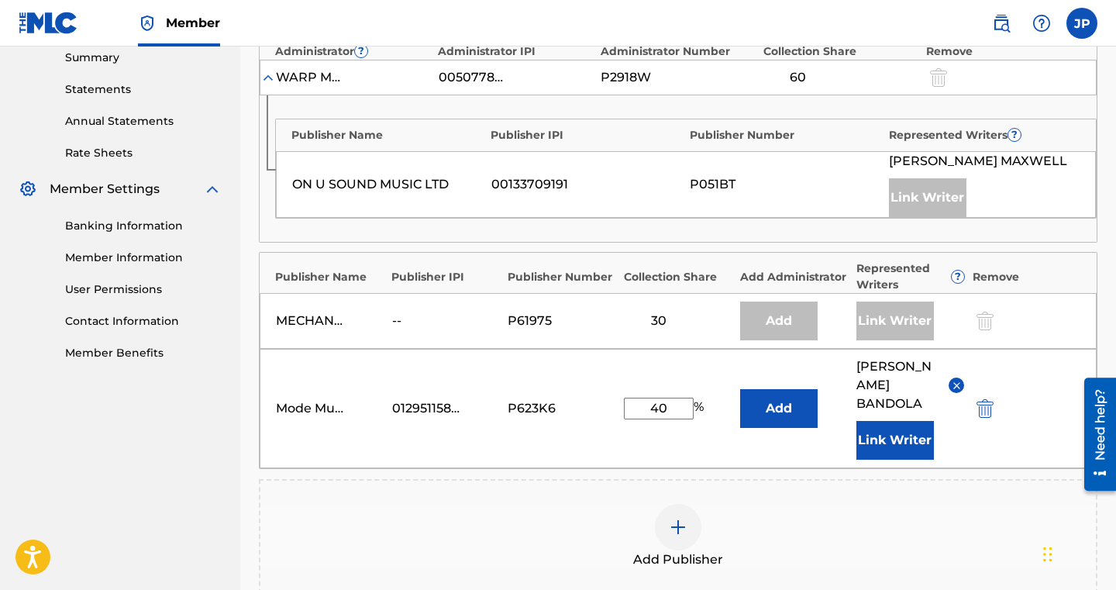
click at [664, 323] on div "30" at bounding box center [659, 321] width 70 height 19
click at [530, 326] on div "P61975" at bounding box center [543, 321] width 70 height 19
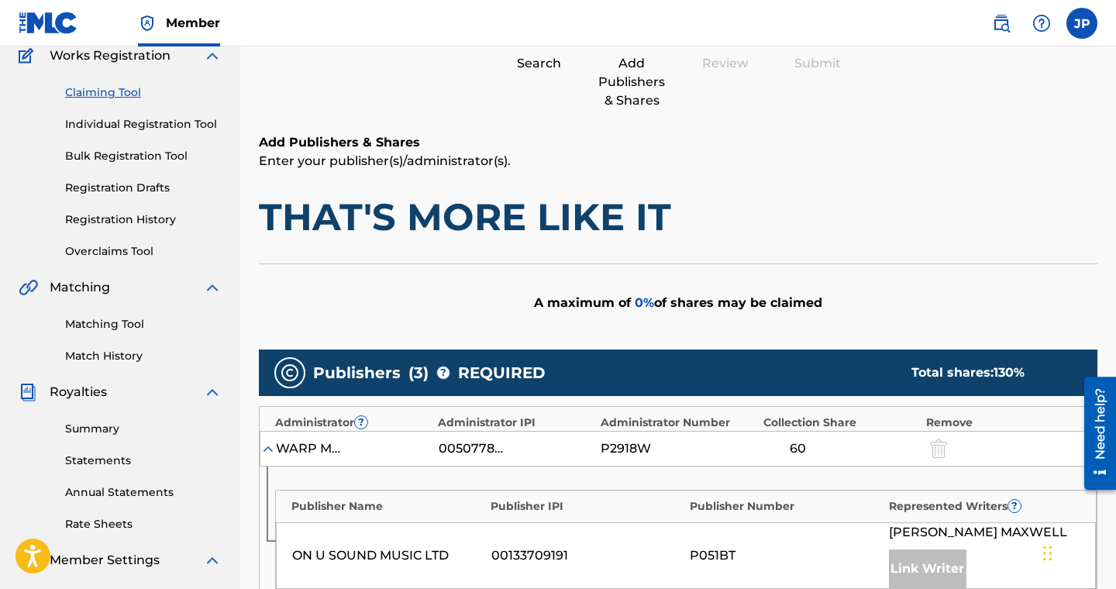
scroll to position [123, 0]
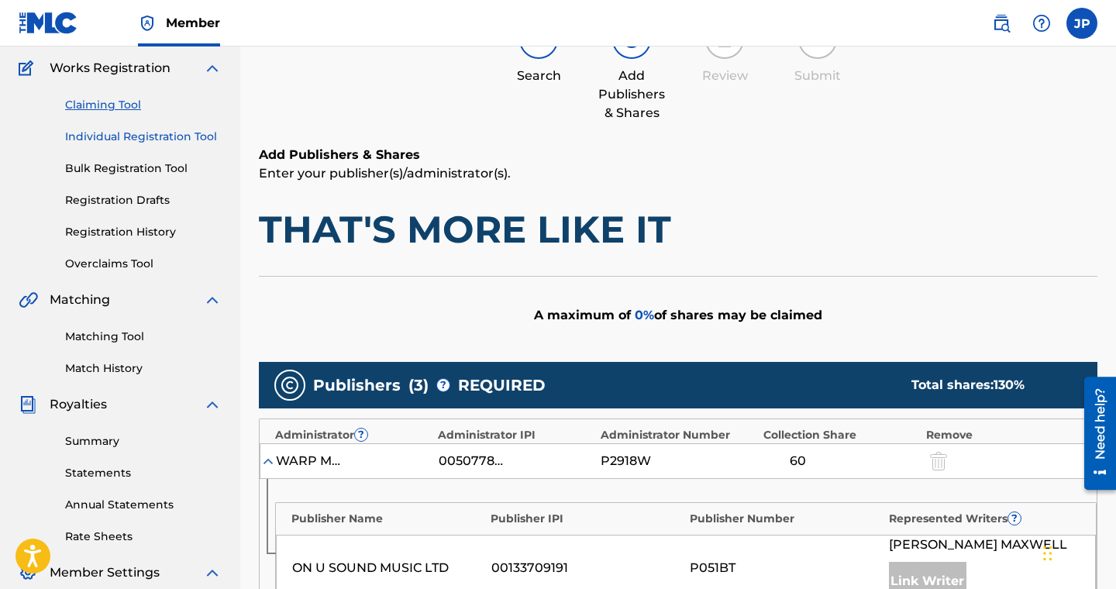
click at [181, 137] on link "Individual Registration Tool" at bounding box center [143, 137] width 157 height 16
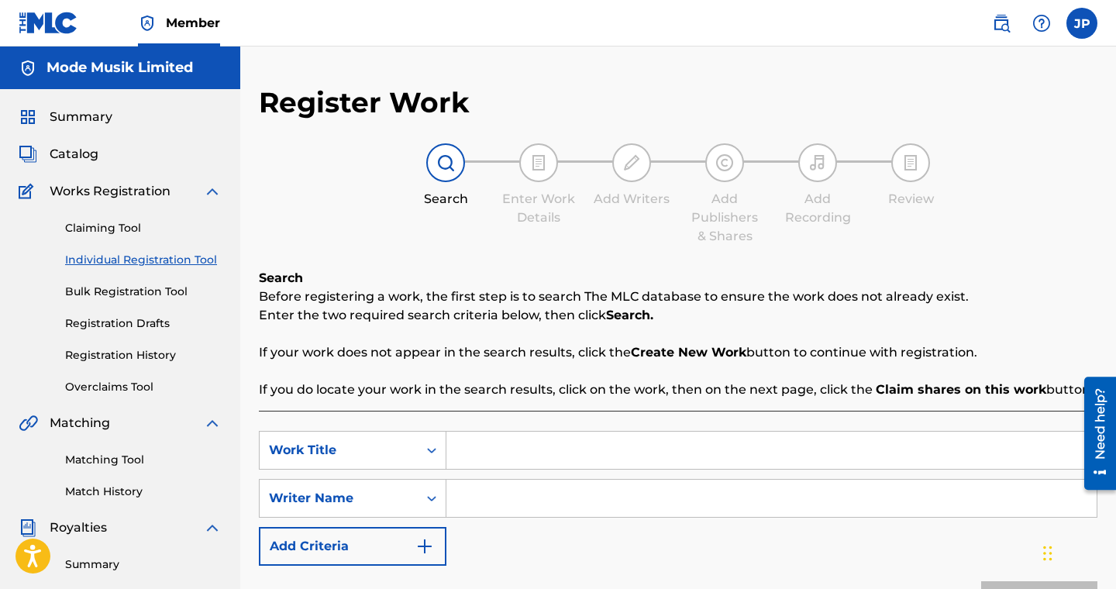
click at [507, 457] on input "Search Form" at bounding box center [772, 450] width 650 height 37
type input "that's more like it"
click at [514, 502] on input "Search Form" at bounding box center [772, 498] width 650 height 37
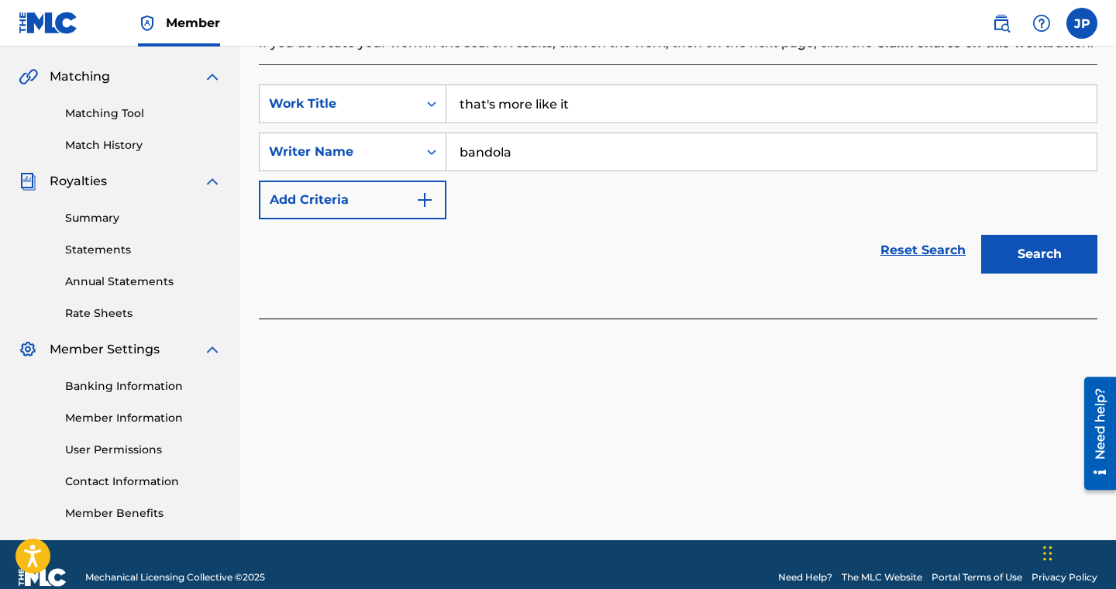
scroll to position [372, 0]
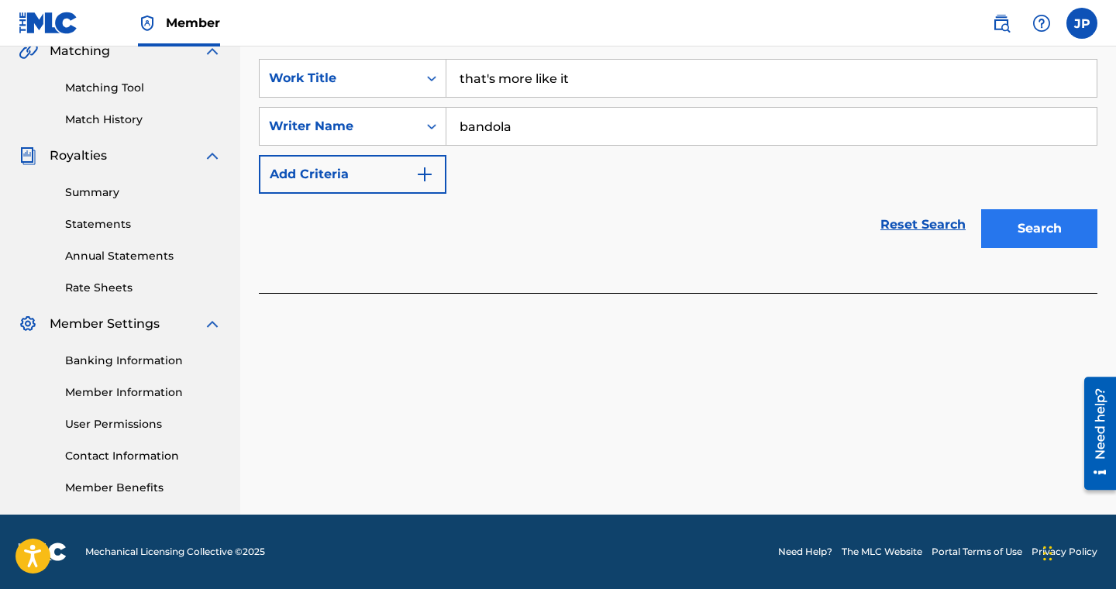
type input "bandola"
click at [1033, 233] on button "Search" at bounding box center [1040, 228] width 116 height 39
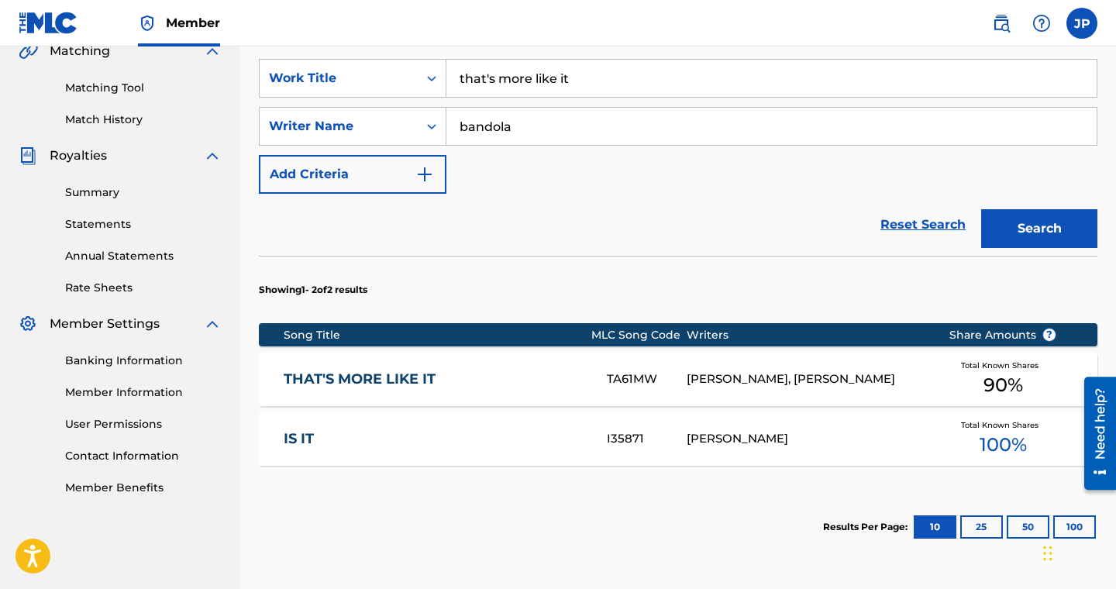
click at [391, 380] on link "THAT'S MORE LIKE IT" at bounding box center [435, 380] width 302 height 18
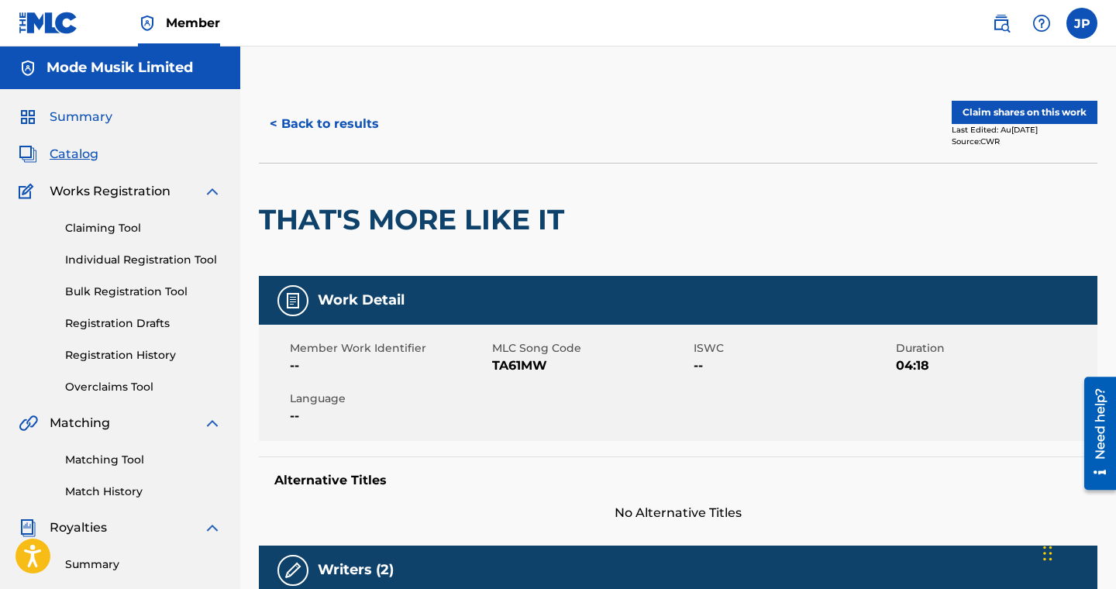
click at [77, 122] on span "Summary" at bounding box center [81, 117] width 63 height 19
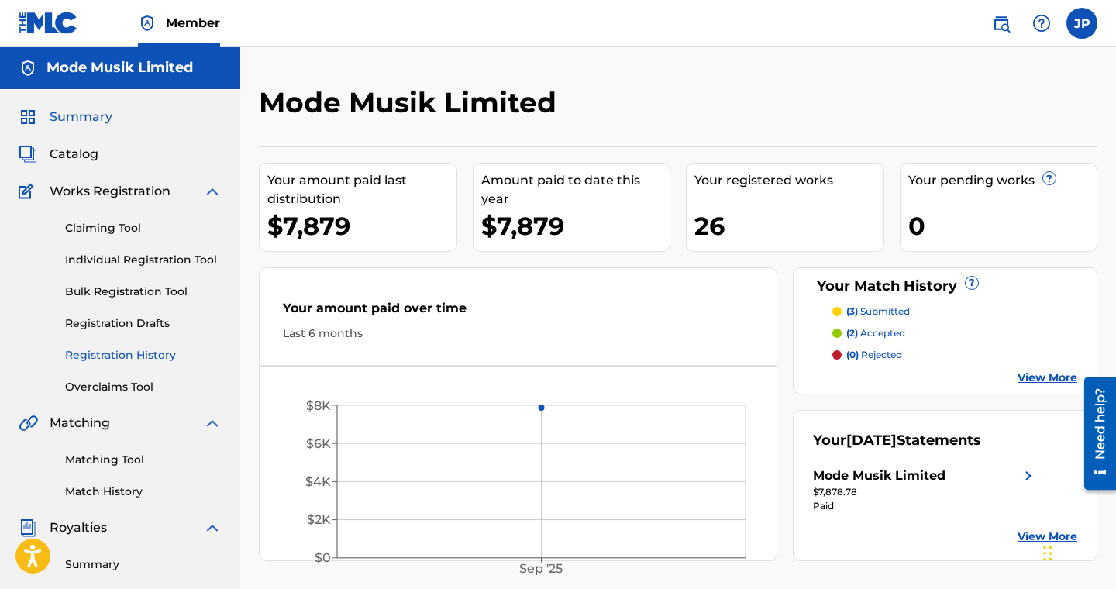
click at [123, 350] on link "Registration History" at bounding box center [143, 355] width 157 height 16
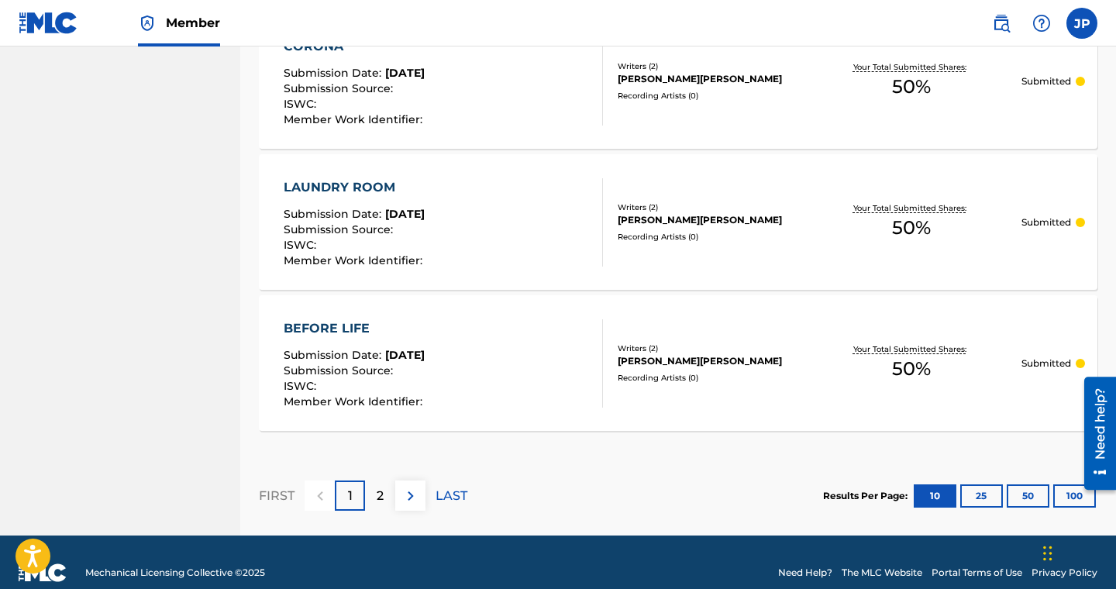
scroll to position [1482, 0]
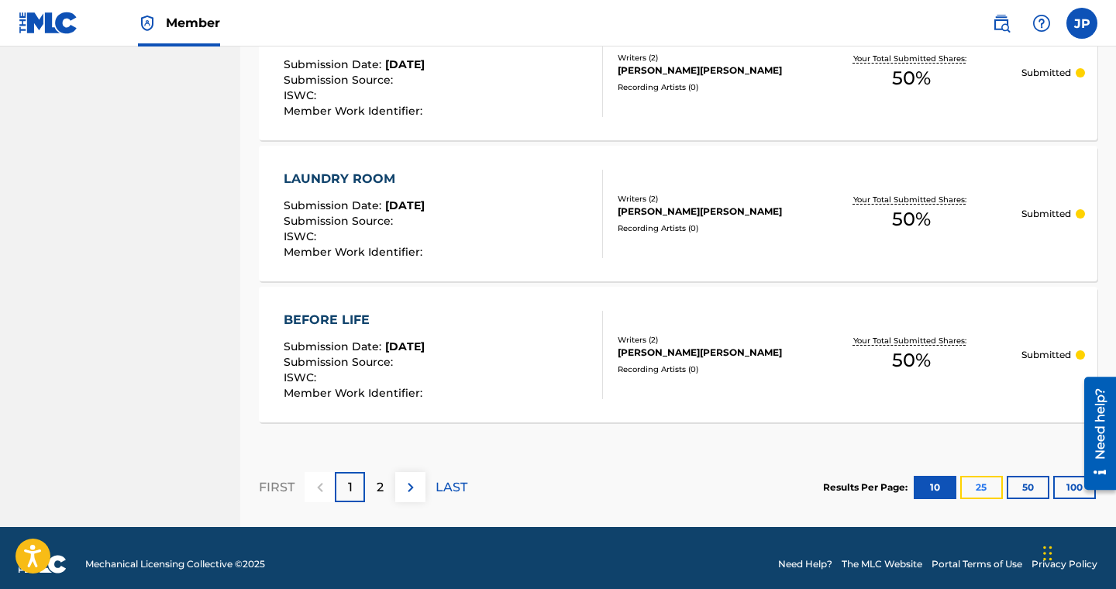
click at [986, 485] on button "25" at bounding box center [982, 487] width 43 height 23
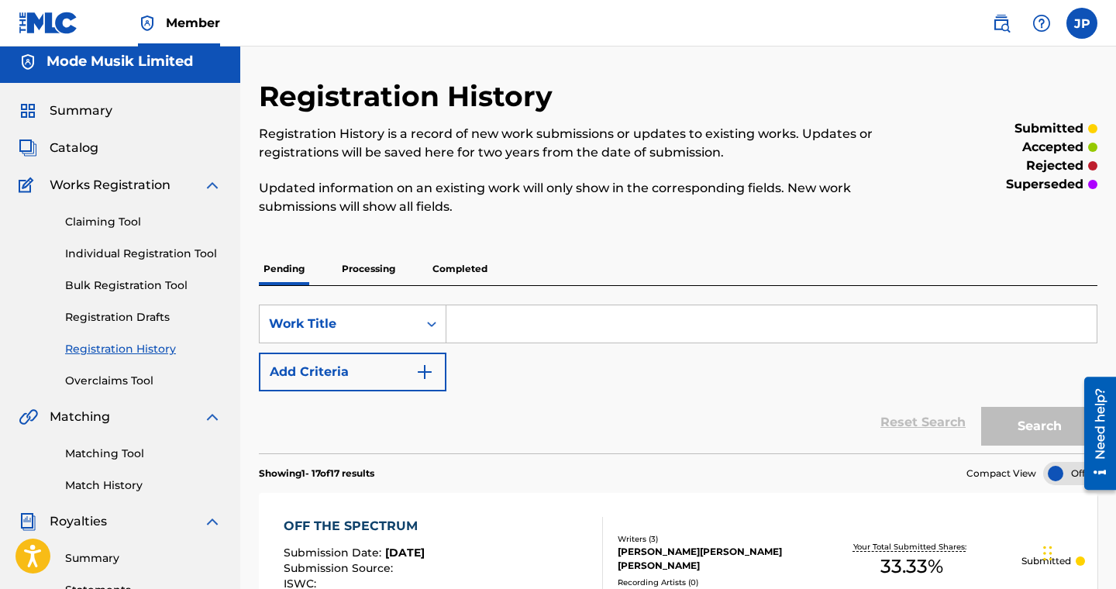
scroll to position [0, 0]
